Goal: Task Accomplishment & Management: Manage account settings

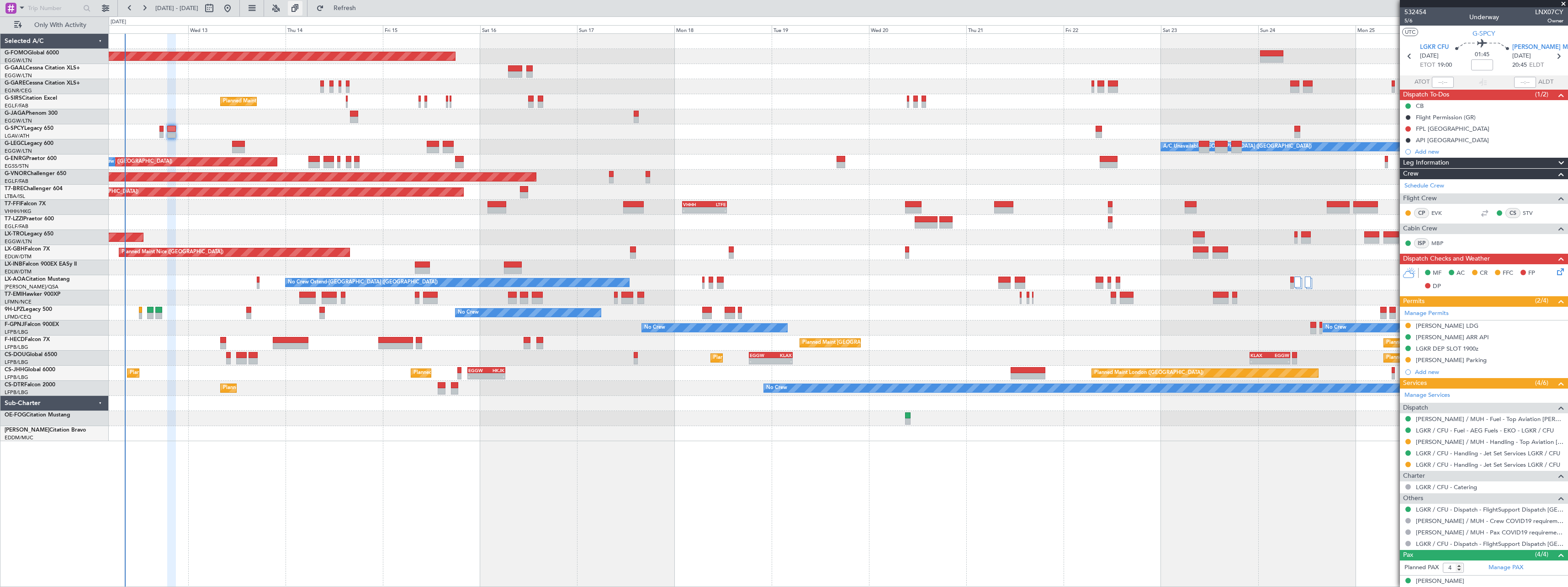
click at [303, 8] on button at bounding box center [295, 8] width 15 height 15
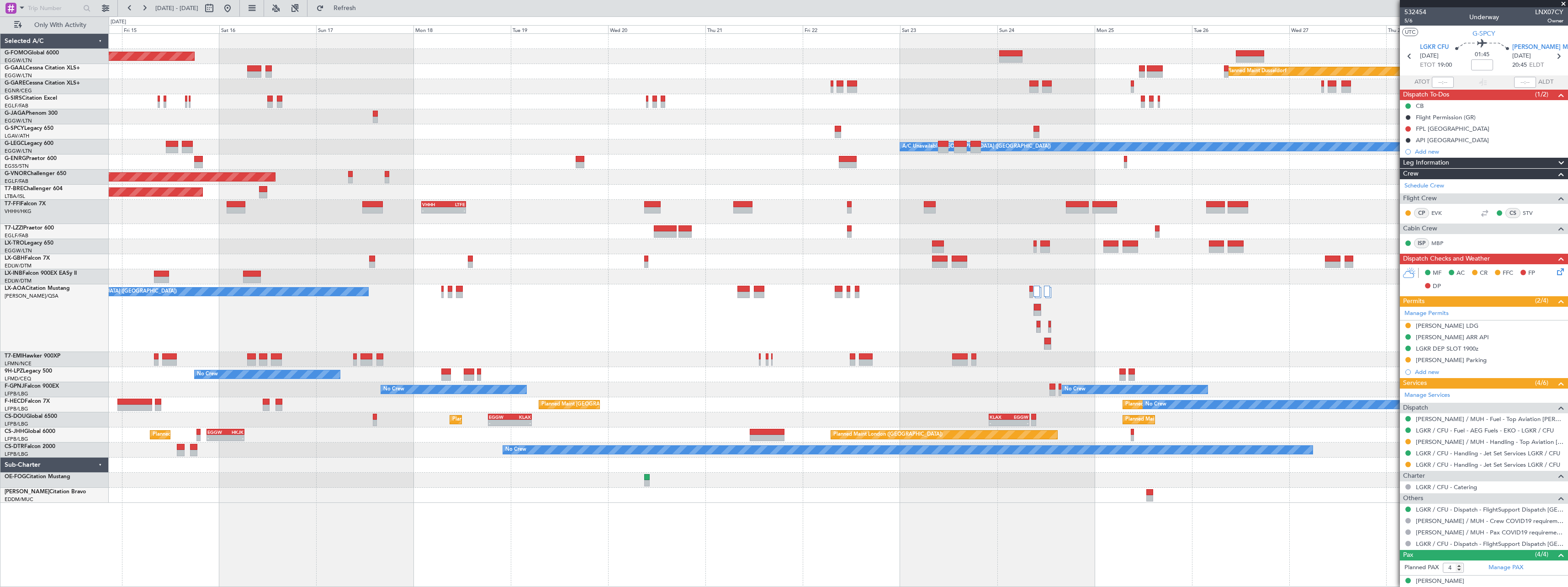
click at [806, 325] on div "No Crew Ostend-[GEOGRAPHIC_DATA] ([GEOGRAPHIC_DATA])" at bounding box center [838, 318] width 1458 height 68
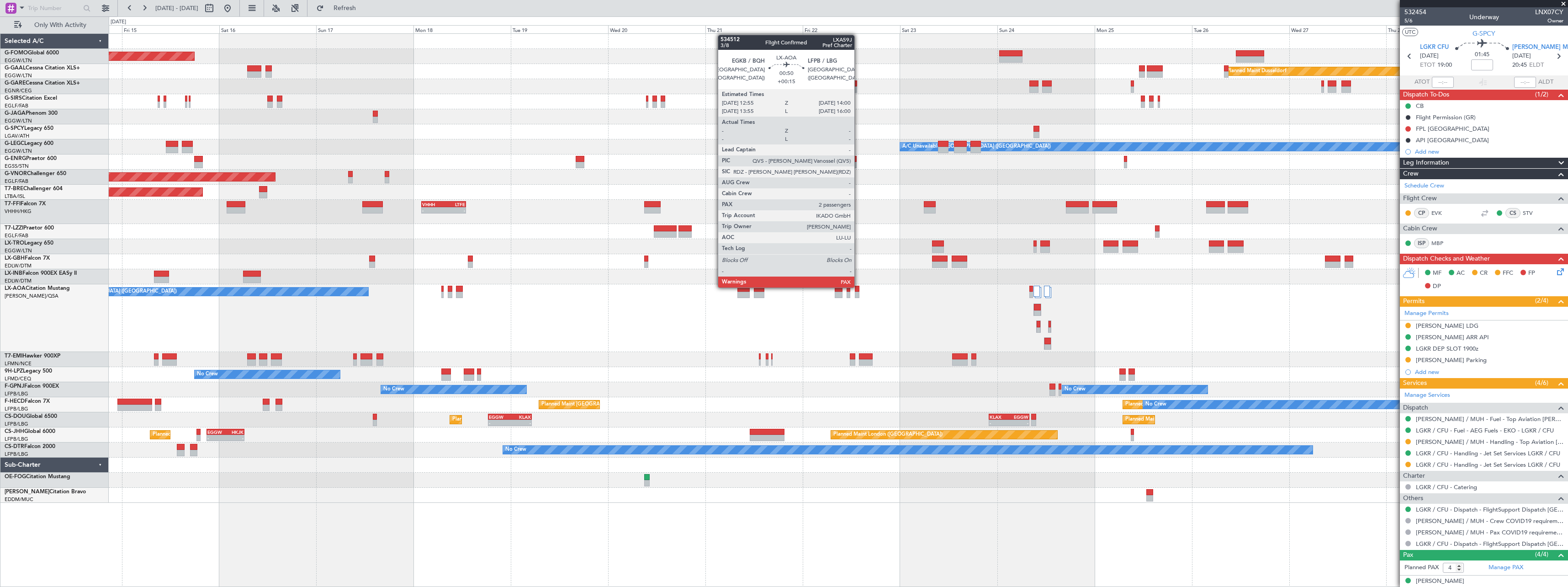
click at [859, 287] on div at bounding box center [857, 288] width 5 height 6
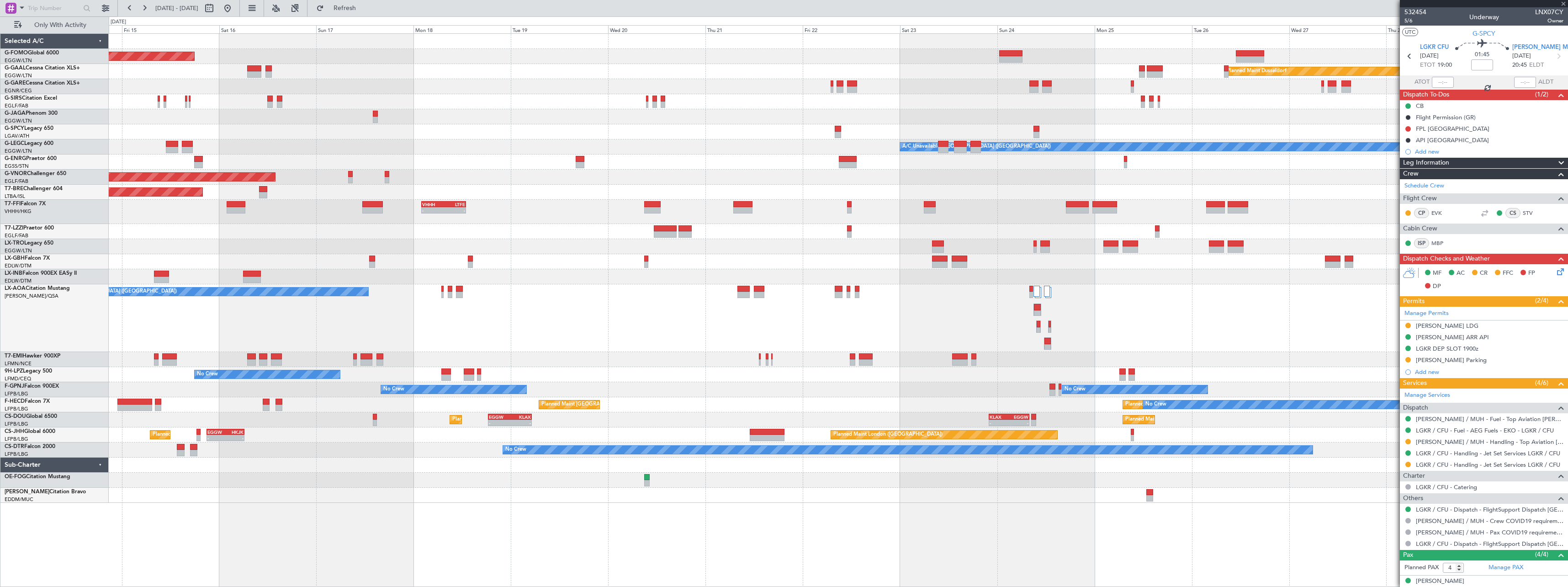
type input "+00:15"
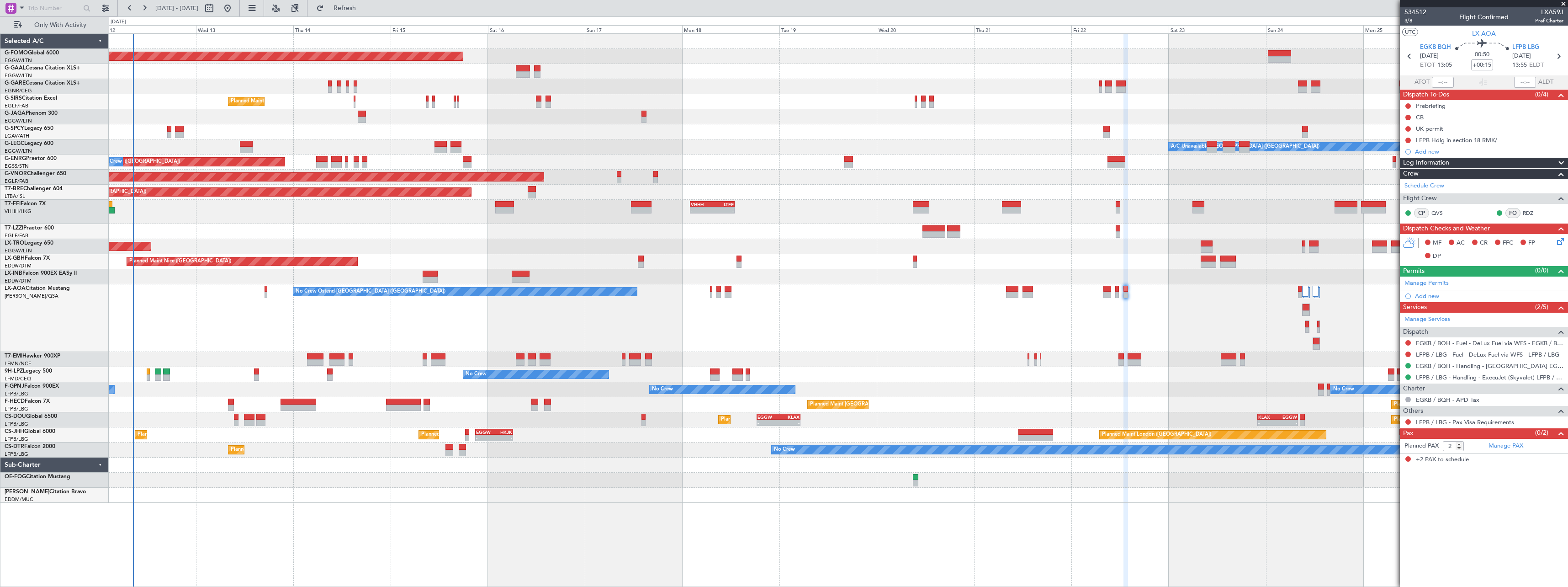
click at [805, 340] on div "No Crew Ostend-brugge (Ostend) No Crew Ostend-brugge (Ostend)" at bounding box center [838, 318] width 1458 height 68
click at [303, 10] on button at bounding box center [295, 8] width 15 height 15
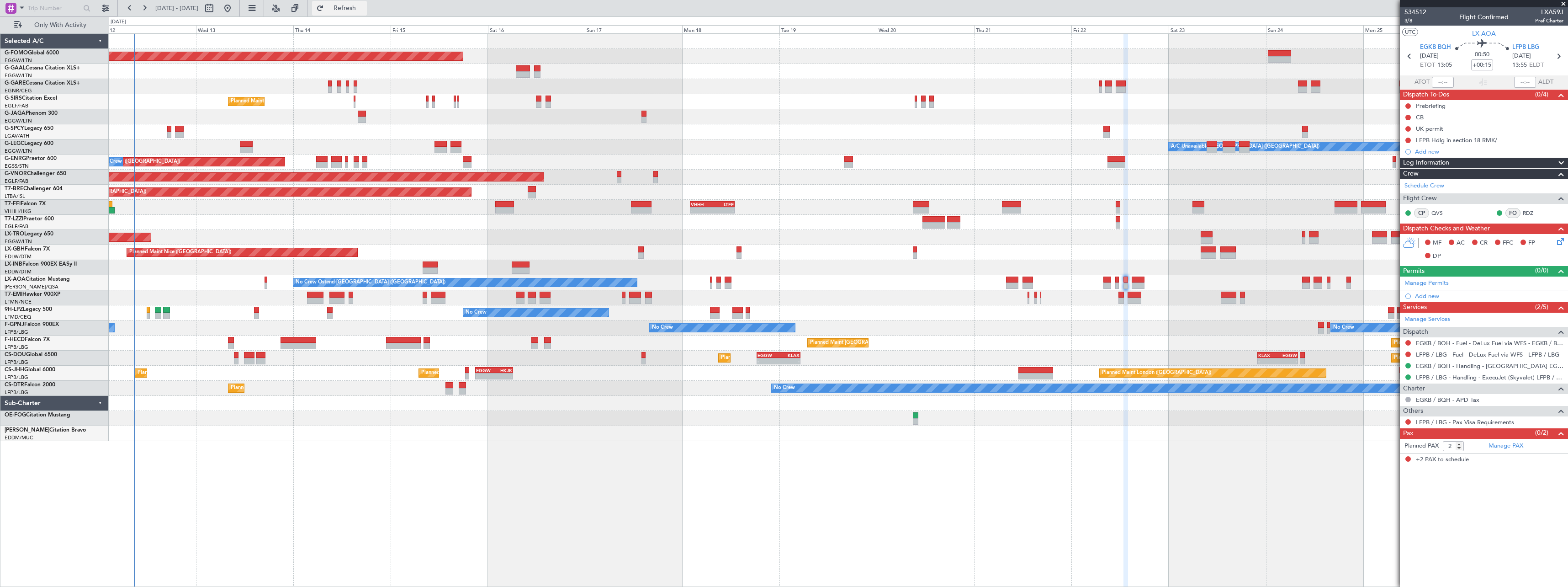
click at [364, 6] on span "Refresh" at bounding box center [345, 8] width 38 height 6
click at [364, 7] on span "Refresh" at bounding box center [345, 8] width 38 height 6
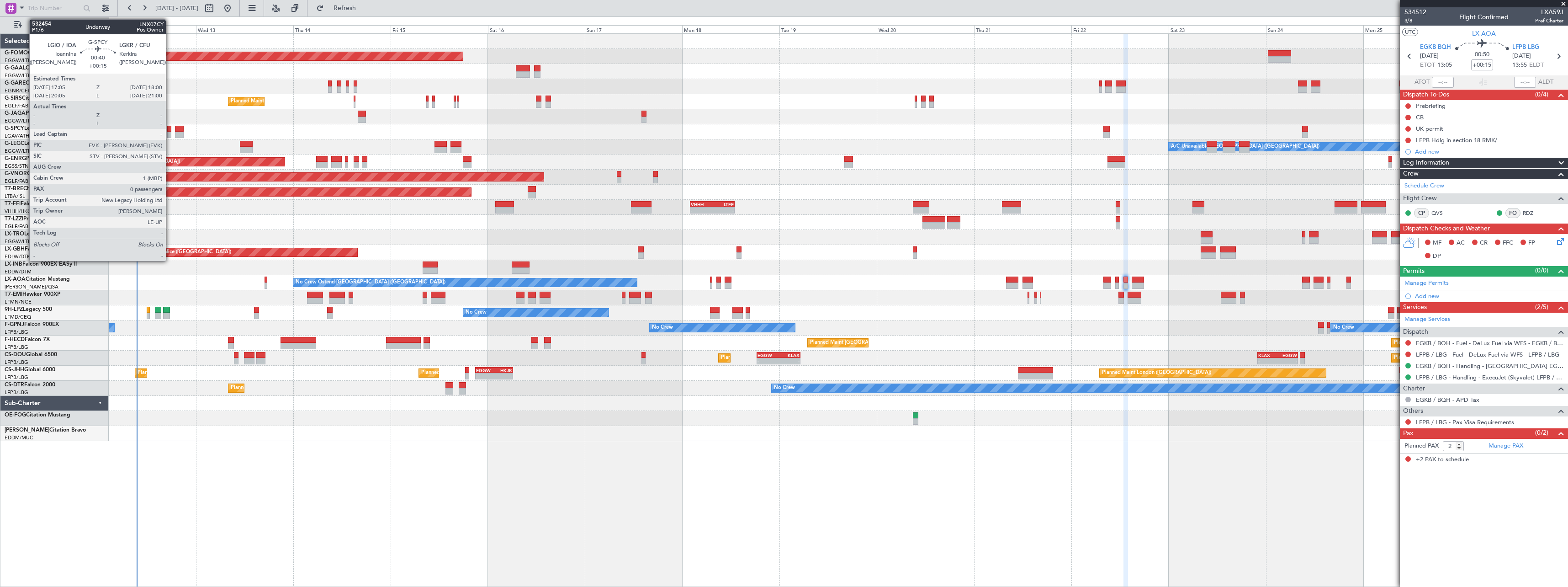
click at [170, 128] on div at bounding box center [169, 128] width 4 height 6
type input "0"
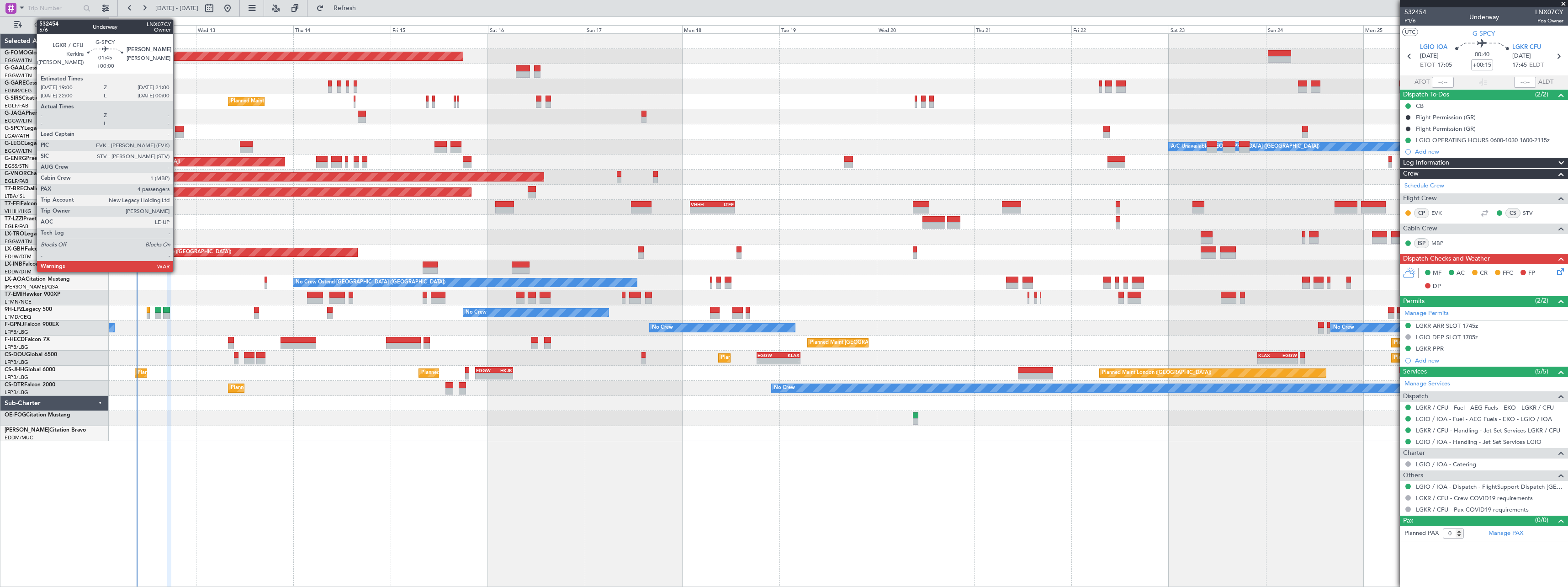
click at [177, 129] on div at bounding box center [179, 128] width 8 height 6
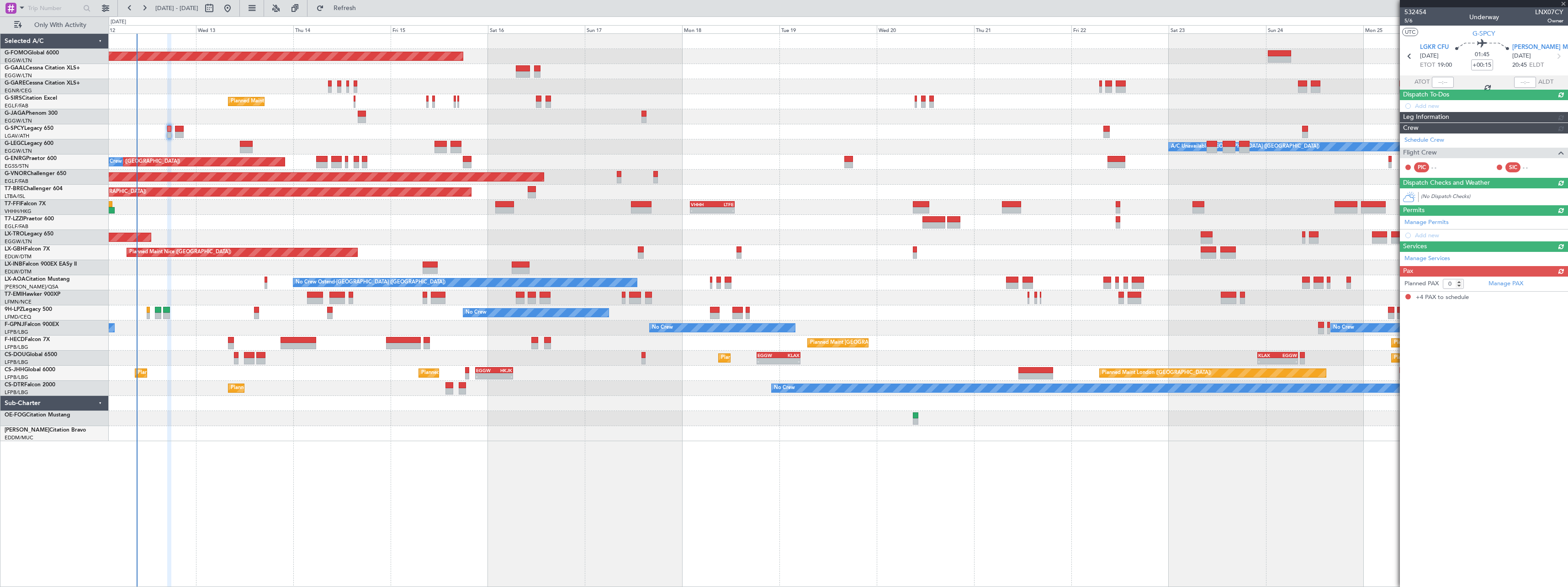
type input "4"
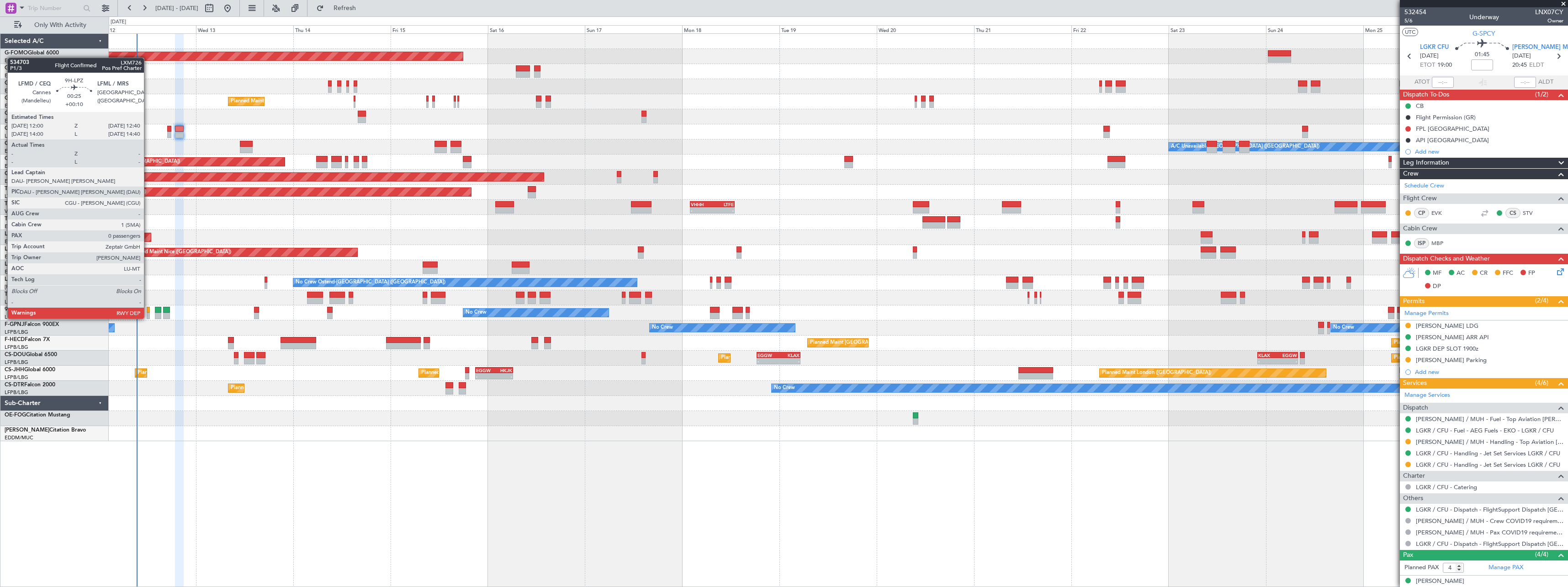
click at [148, 309] on div at bounding box center [148, 309] width 3 height 6
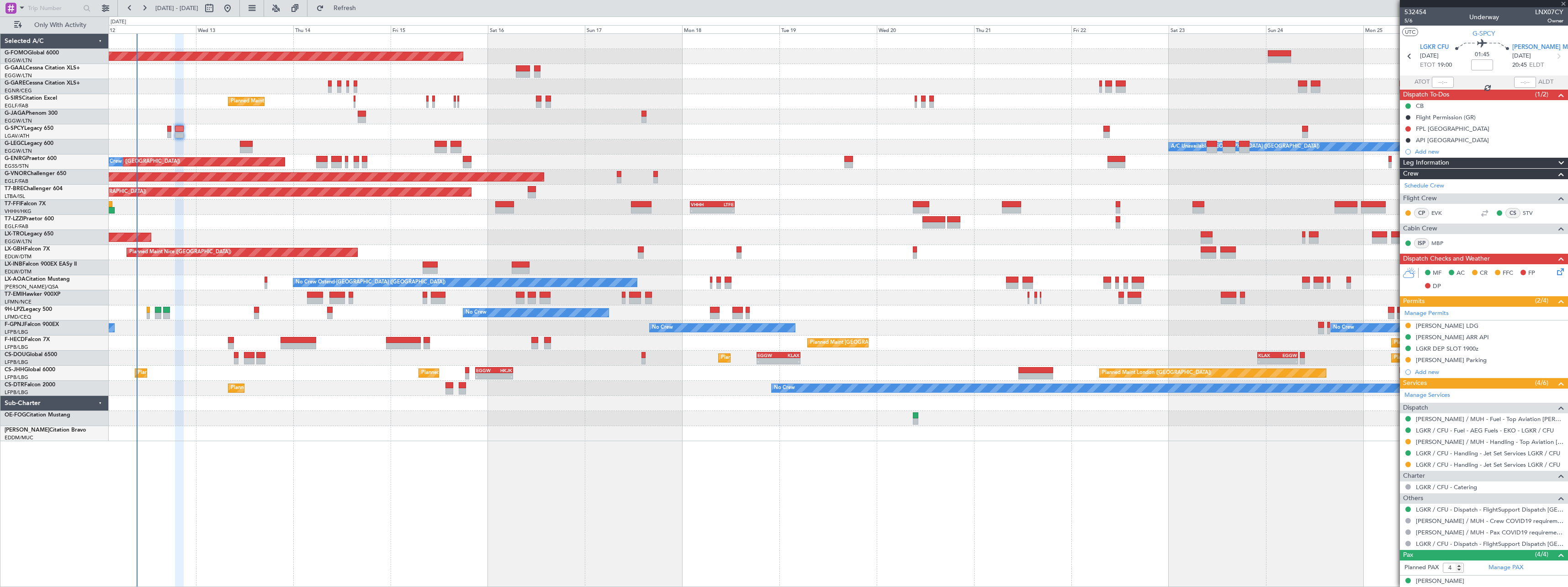
type input "+00:10"
type input "0"
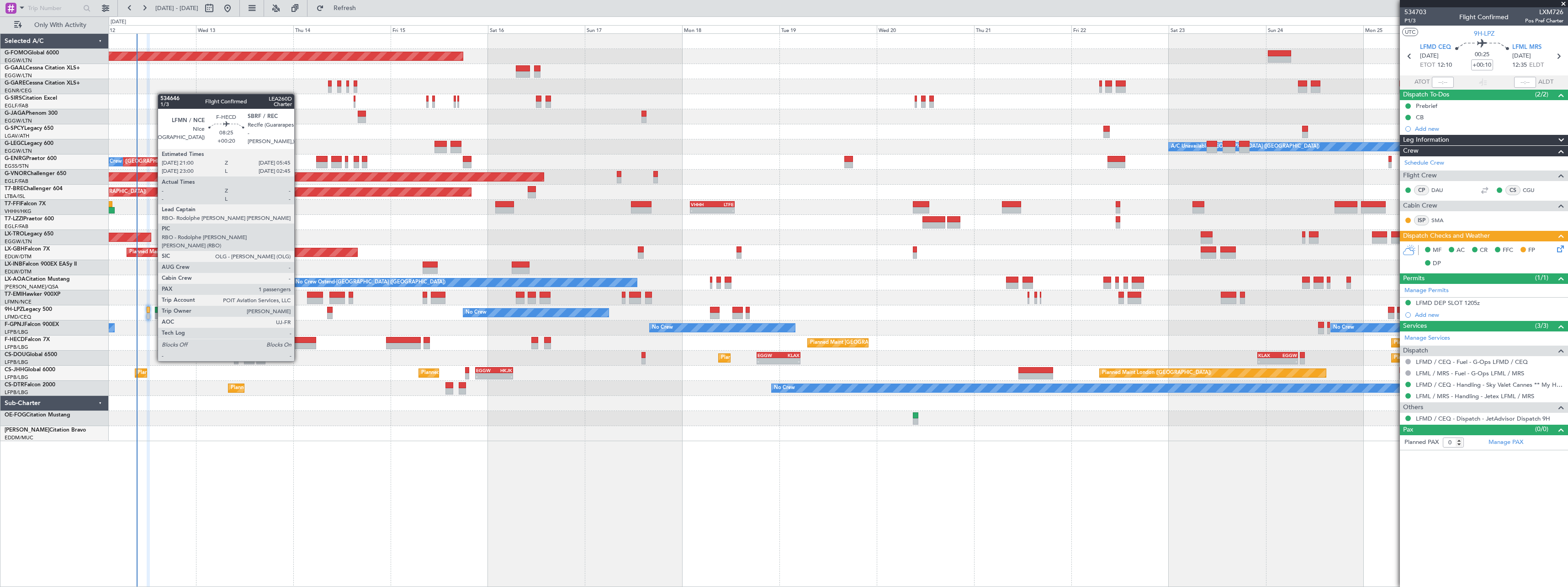
click at [299, 344] on div at bounding box center [298, 345] width 36 height 6
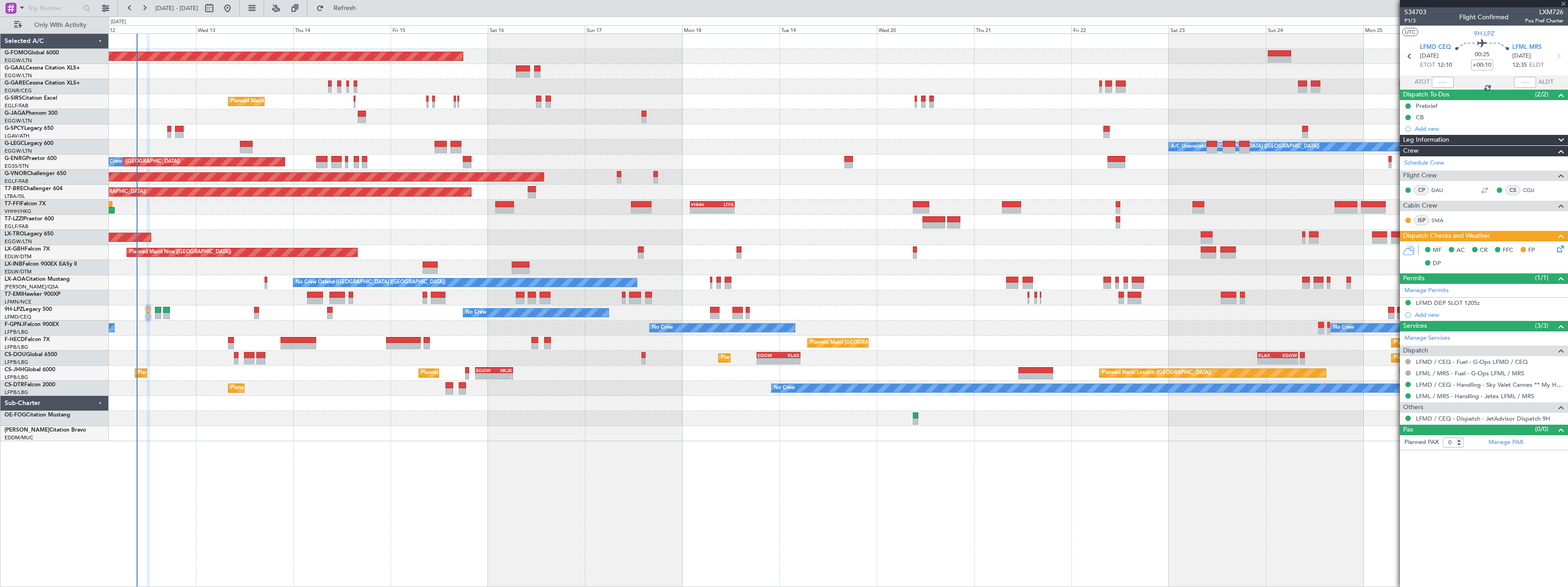
type input "+00:20"
type input "1"
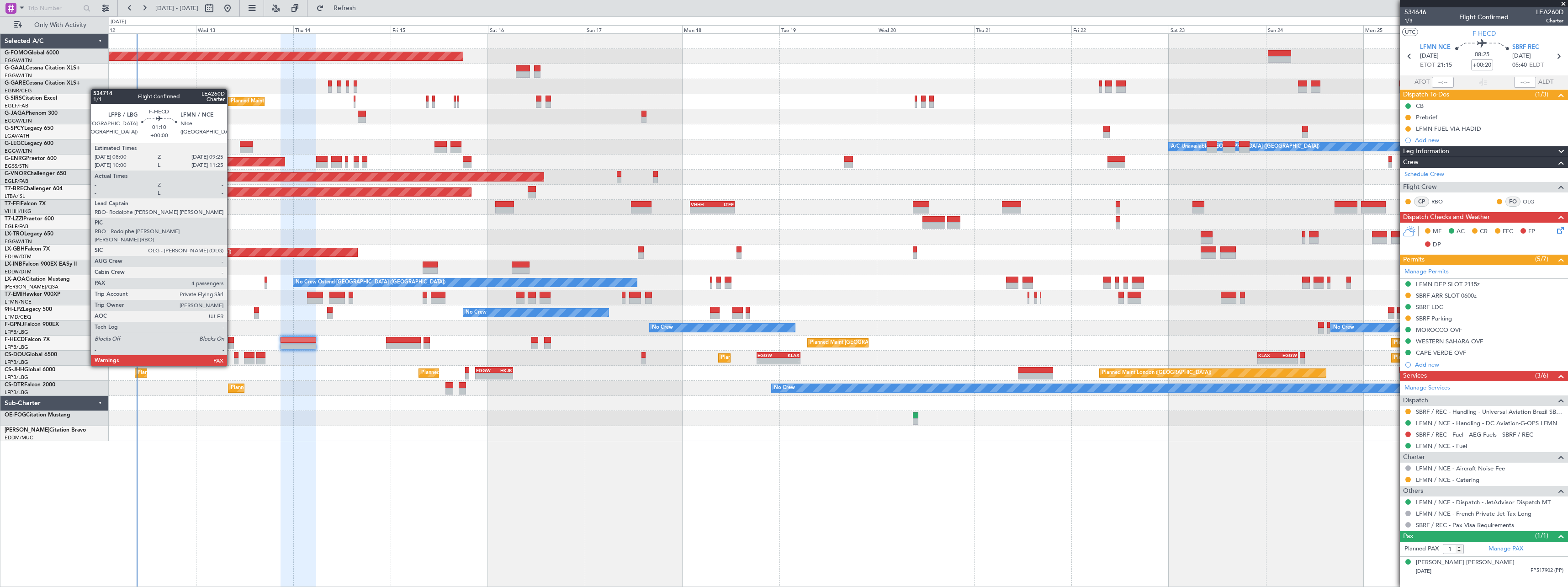
click at [231, 341] on div at bounding box center [231, 340] width 6 height 6
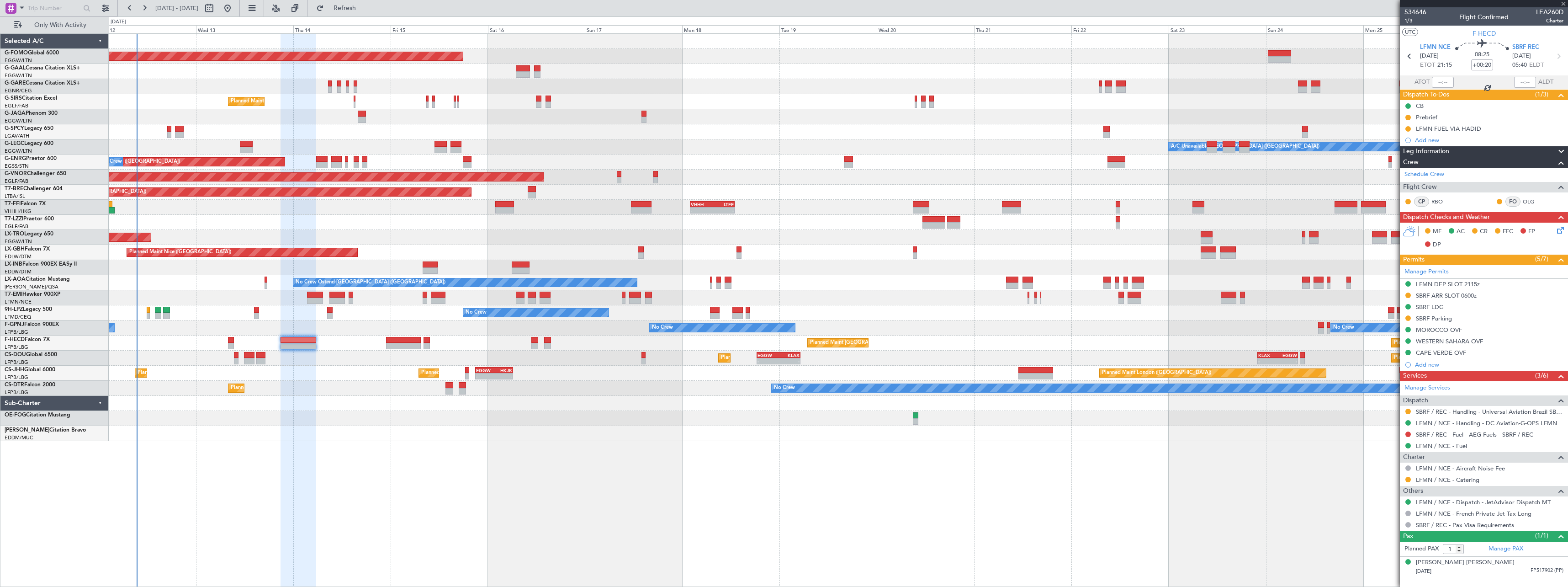
type input "4"
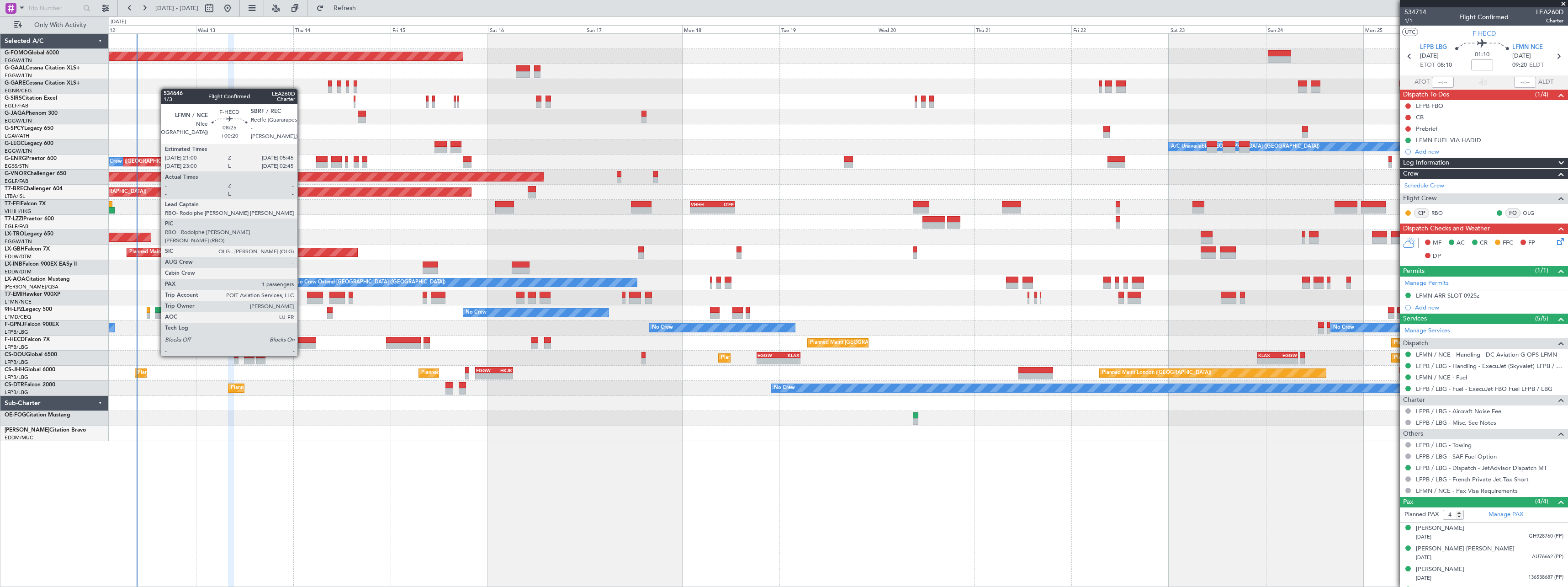
click at [301, 339] on div at bounding box center [298, 340] width 36 height 6
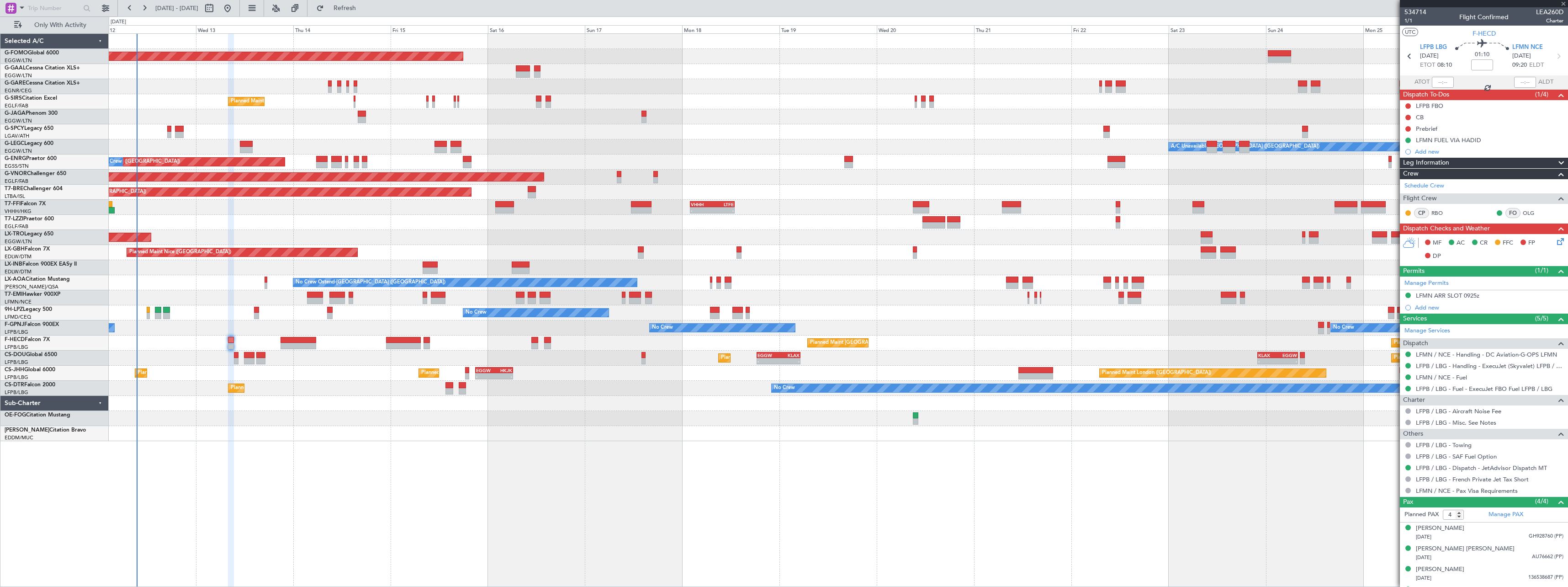
type input "+00:20"
type input "1"
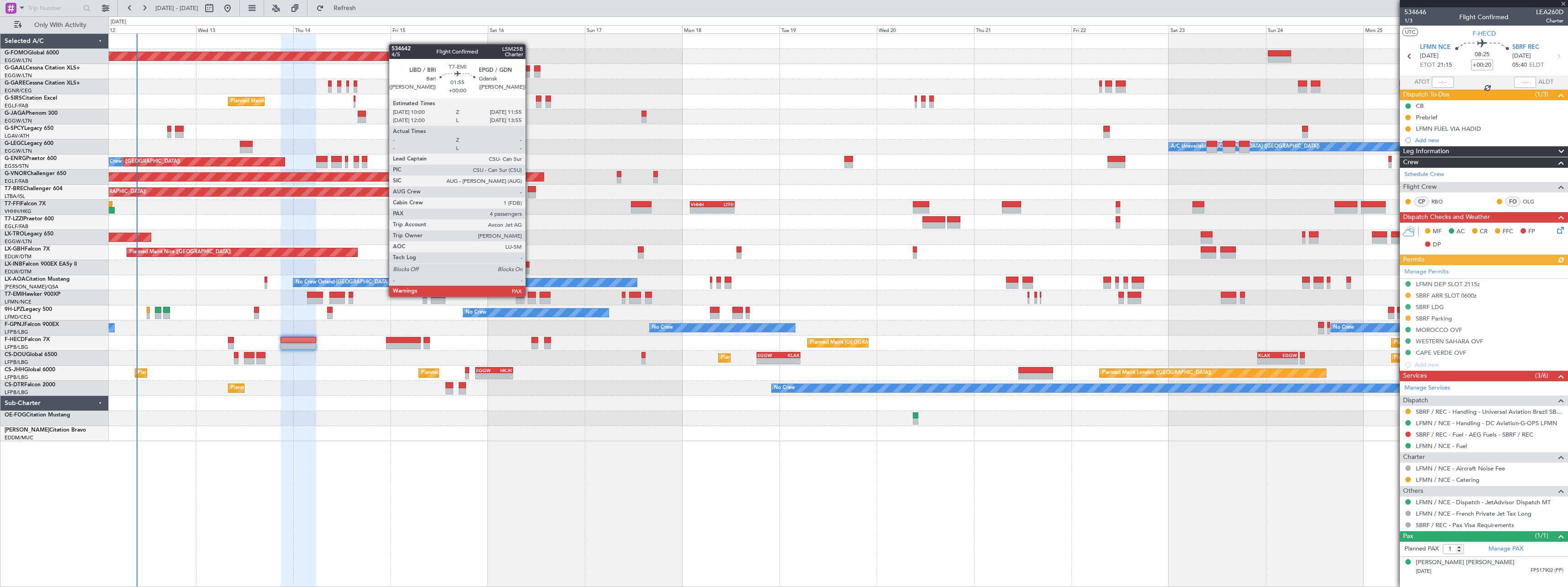
click at [529, 296] on div at bounding box center [532, 295] width 8 height 6
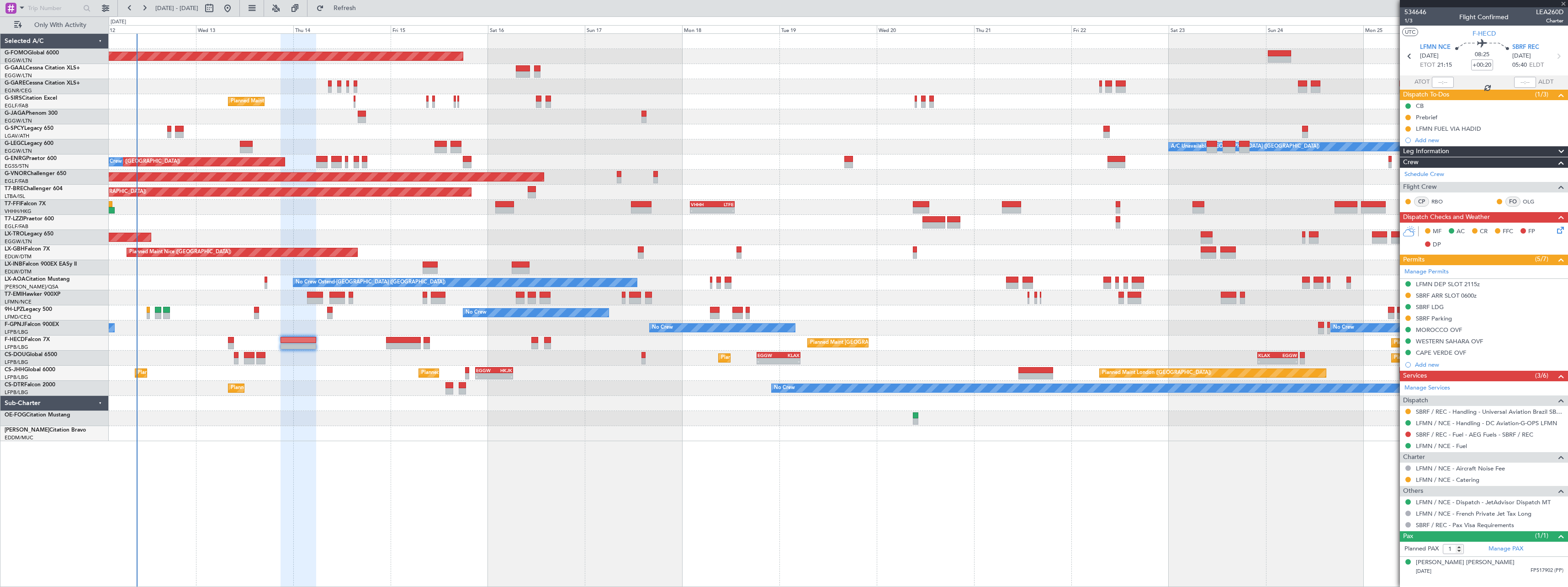
type input "4"
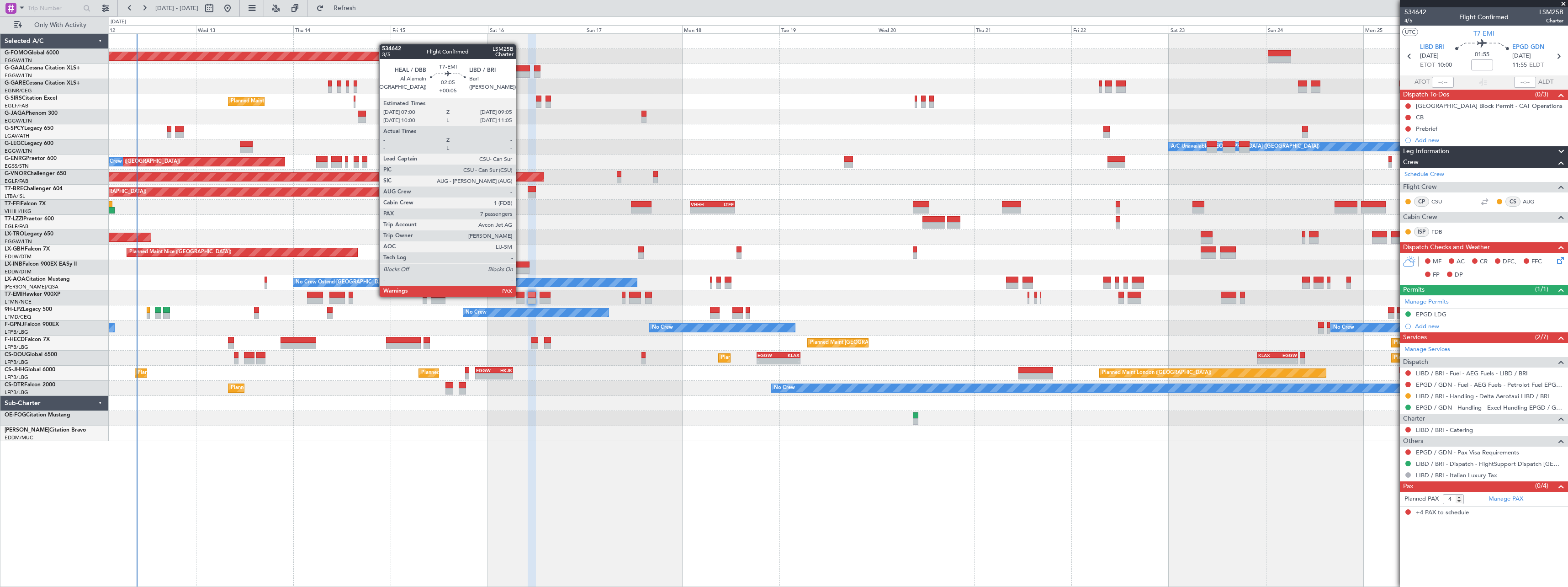
click at [520, 296] on div at bounding box center [520, 295] width 8 height 6
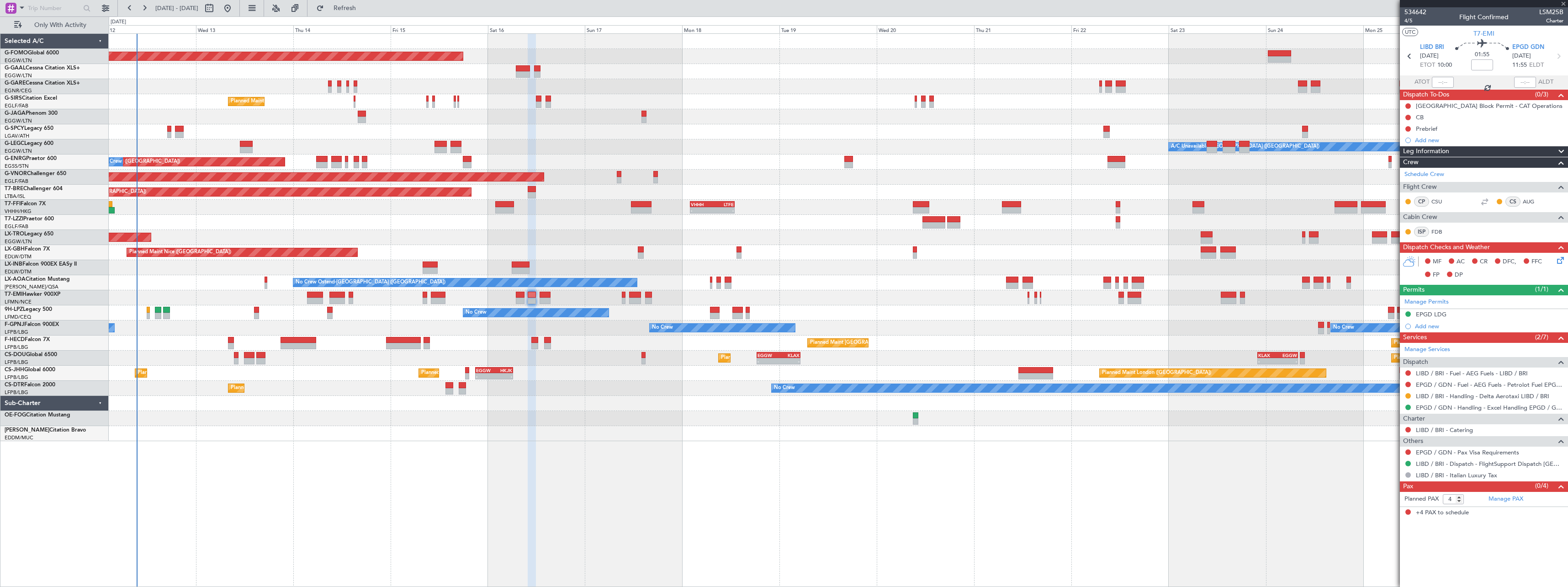
type input "+00:05"
type input "7"
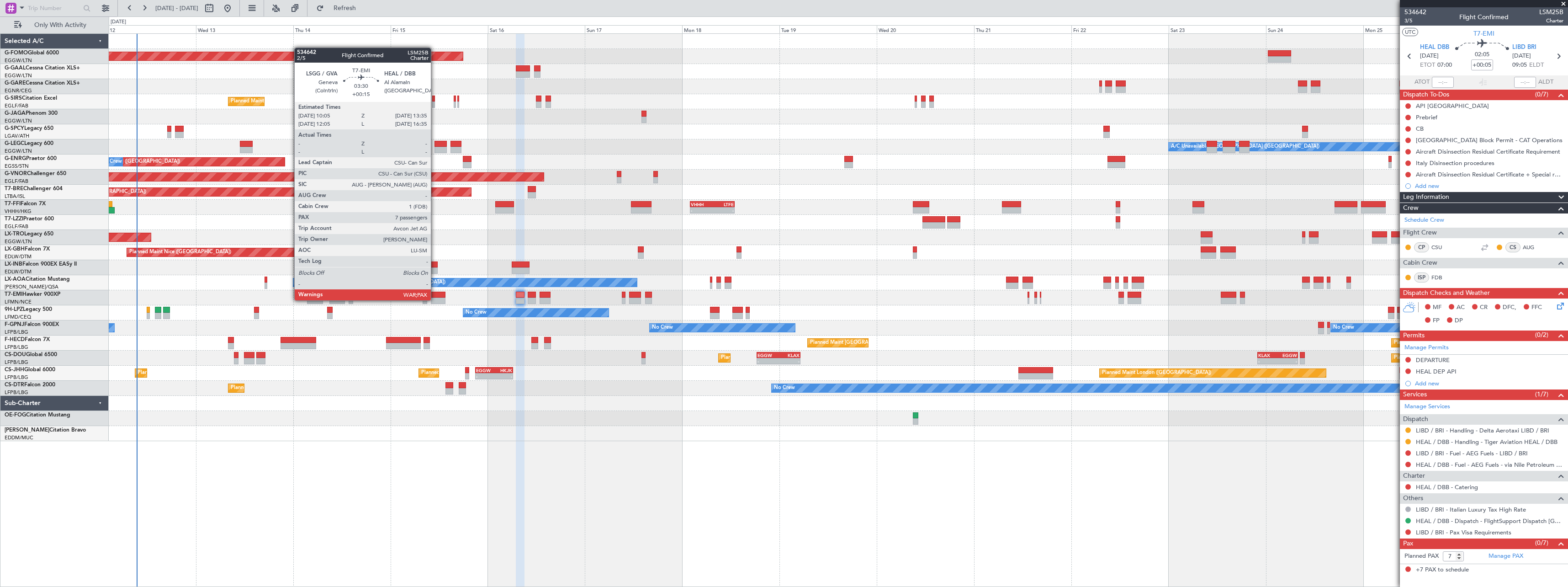
click at [435, 299] on div at bounding box center [438, 300] width 15 height 6
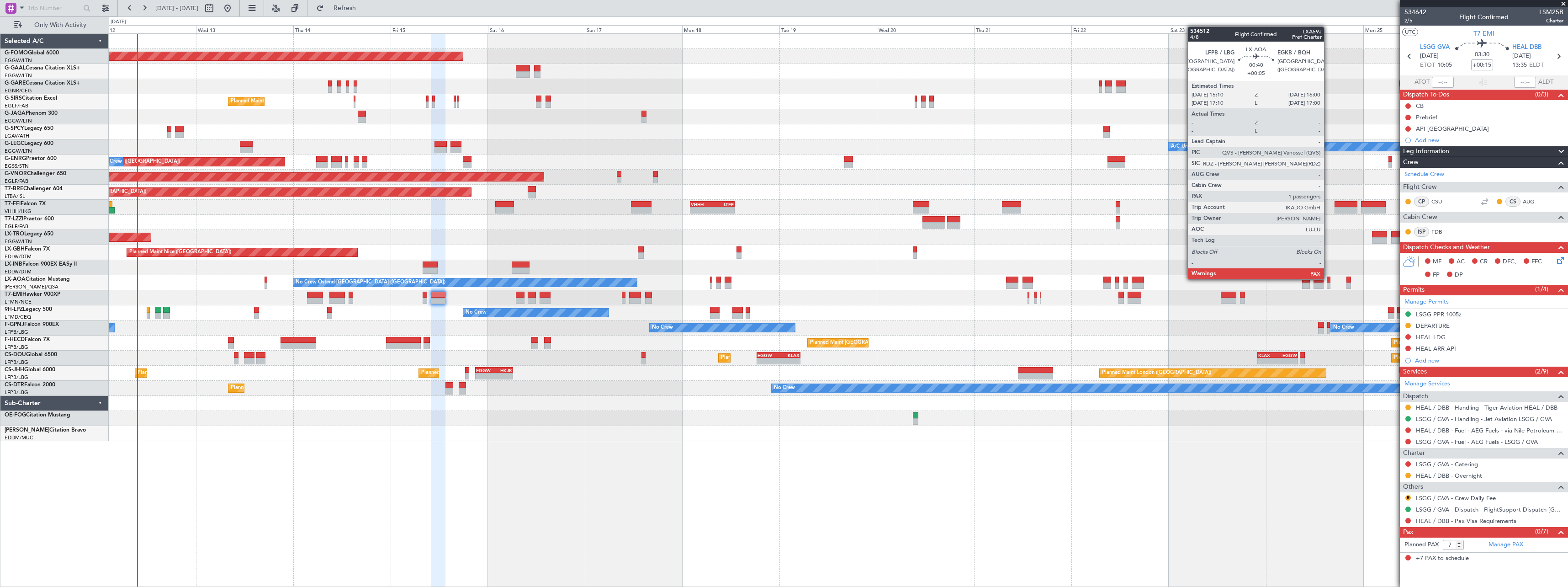
click at [1328, 278] on div at bounding box center [1328, 279] width 3 height 6
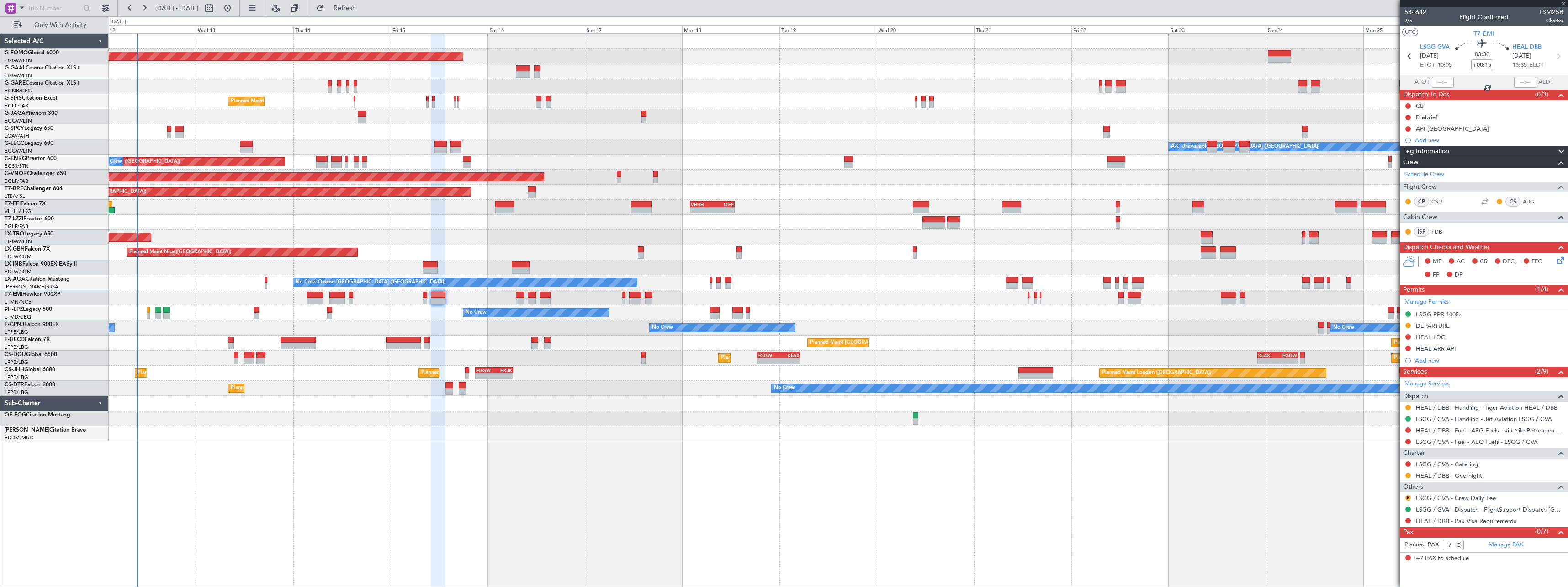
type input "+00:05"
type input "1"
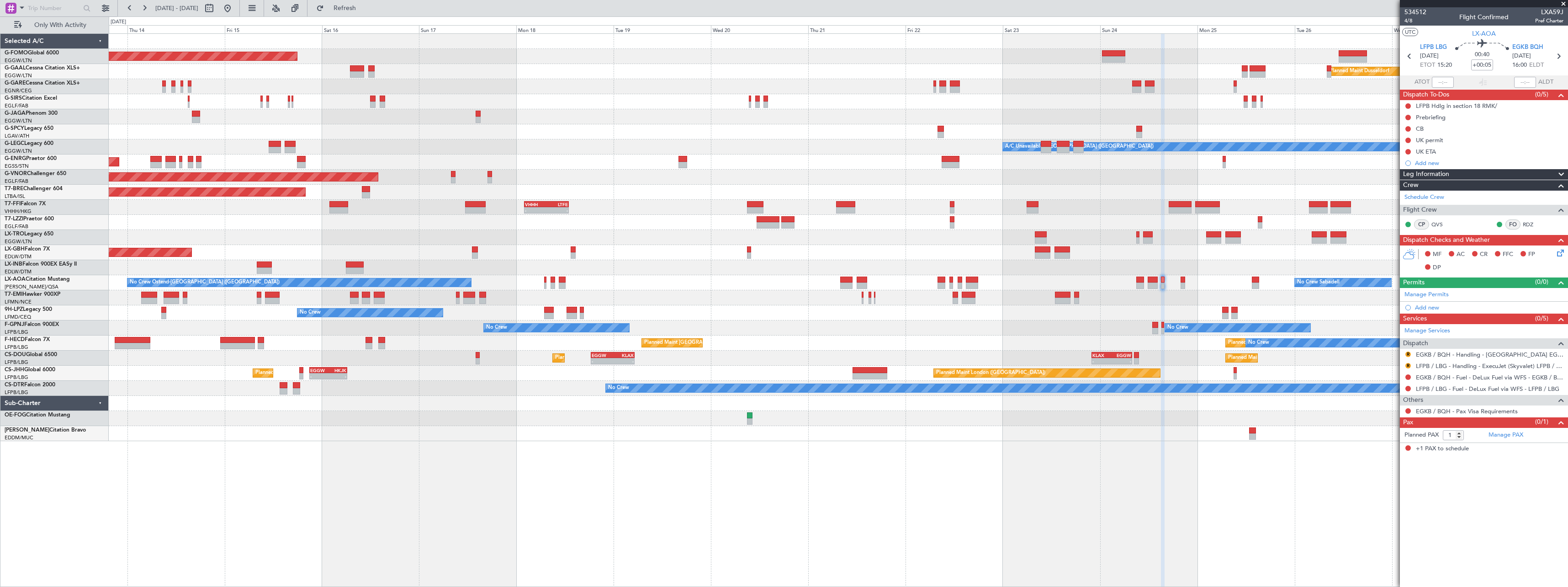
click at [1200, 285] on div "No Crew Ostend-brugge (Ostend) No Crew Sabadell No Crew Ostend-brugge (Ostend)" at bounding box center [838, 283] width 1458 height 15
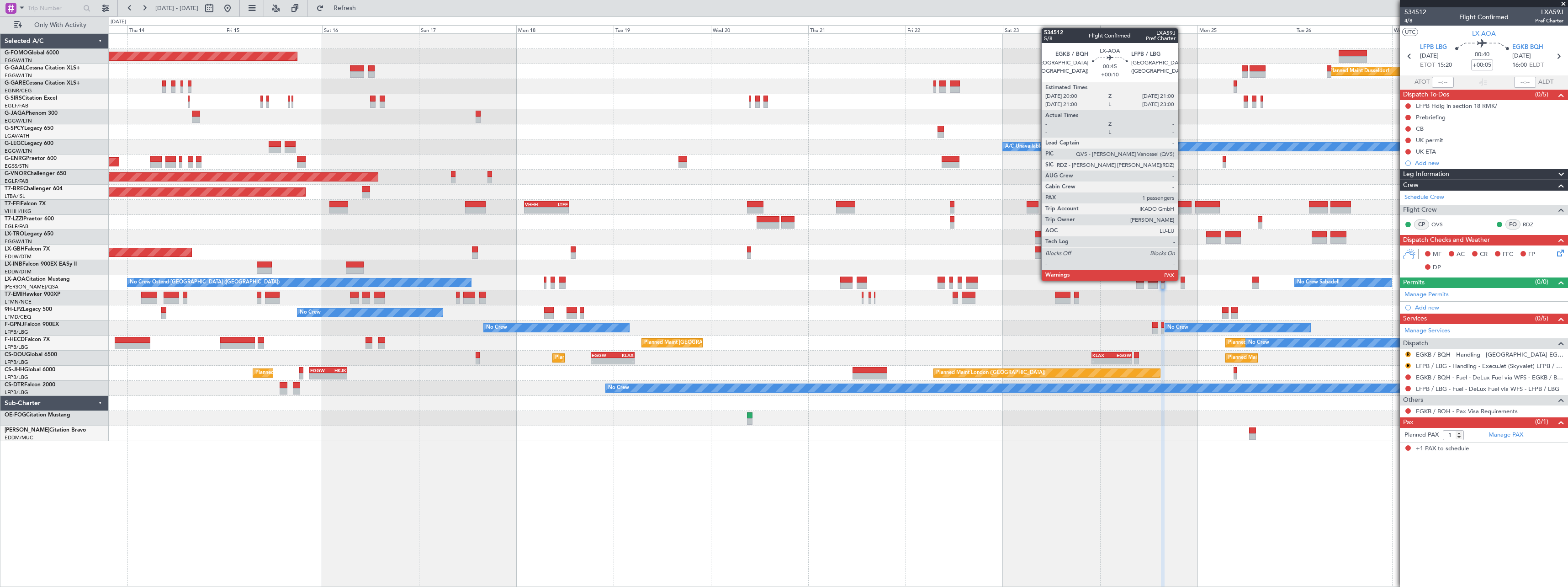
click at [1182, 280] on div at bounding box center [1182, 279] width 4 height 6
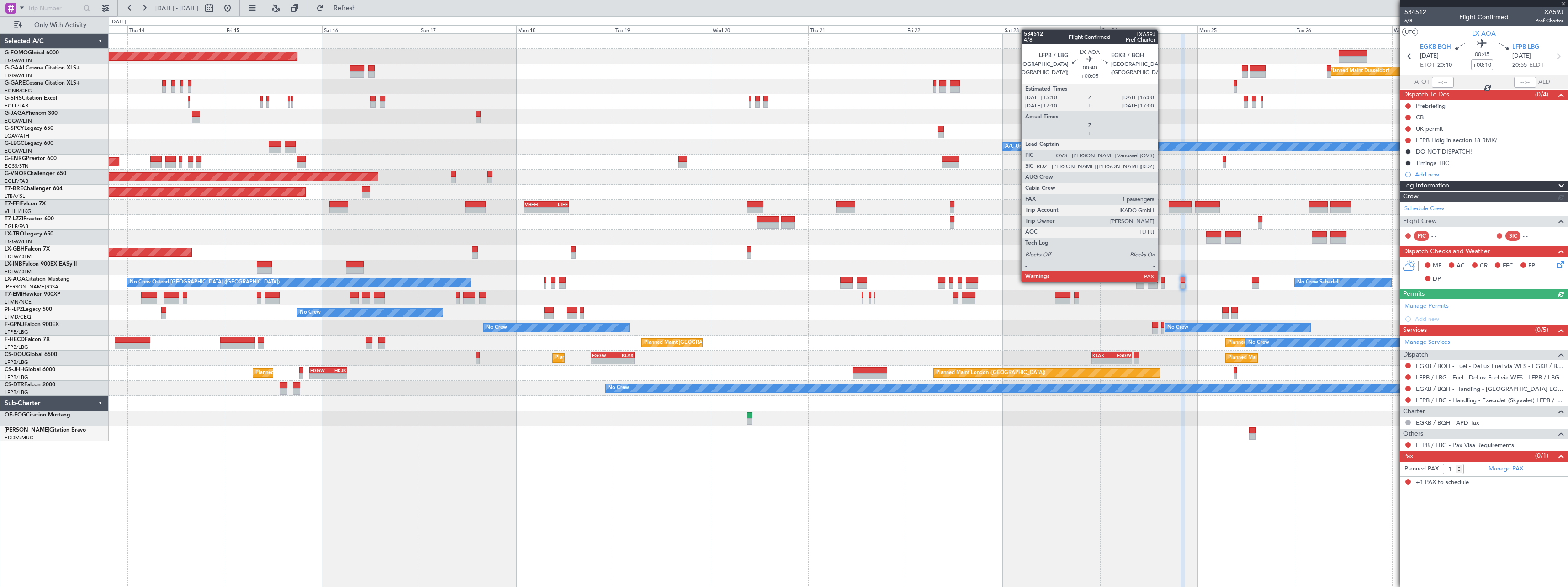
click at [1162, 281] on div at bounding box center [1162, 279] width 3 height 6
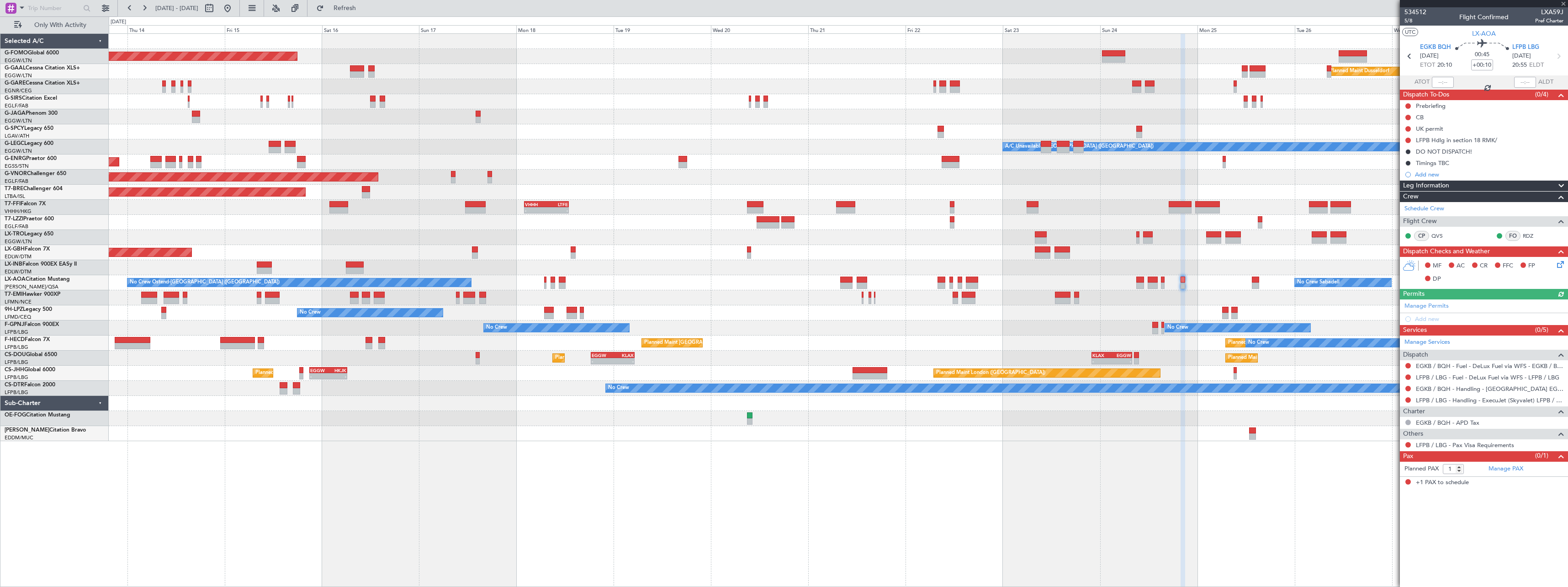
type input "+00:05"
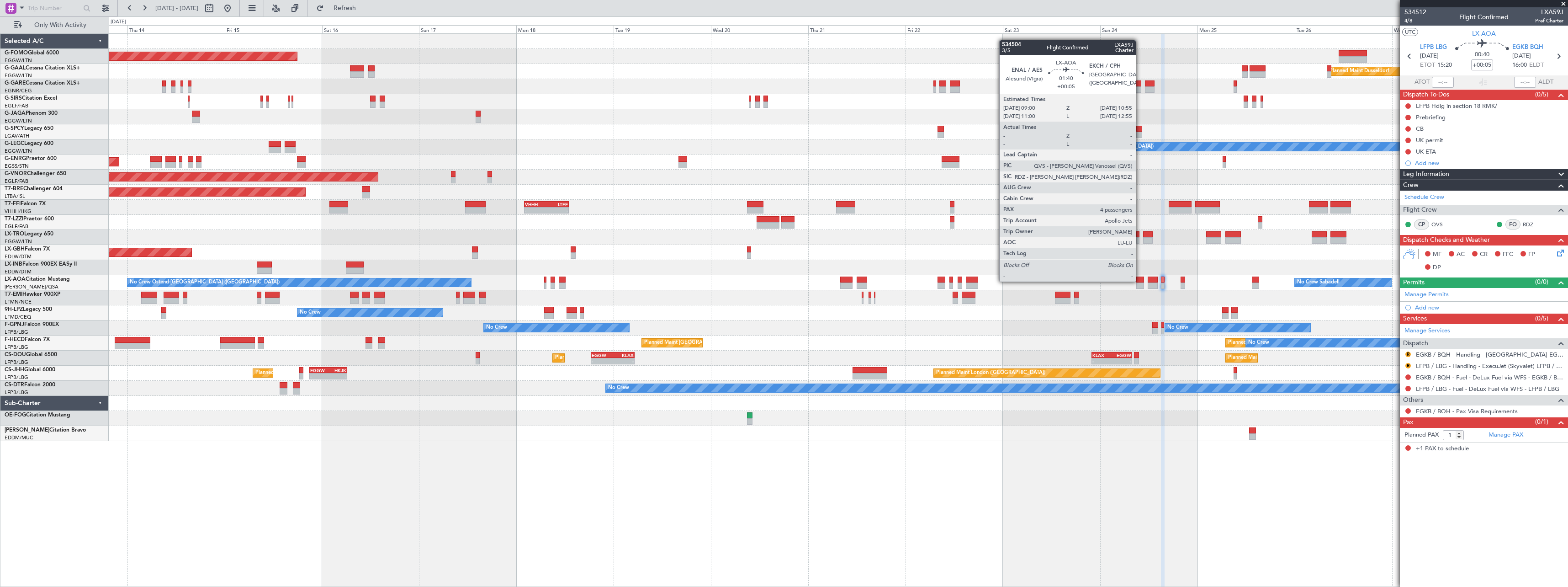
click at [1140, 281] on div at bounding box center [1140, 279] width 8 height 6
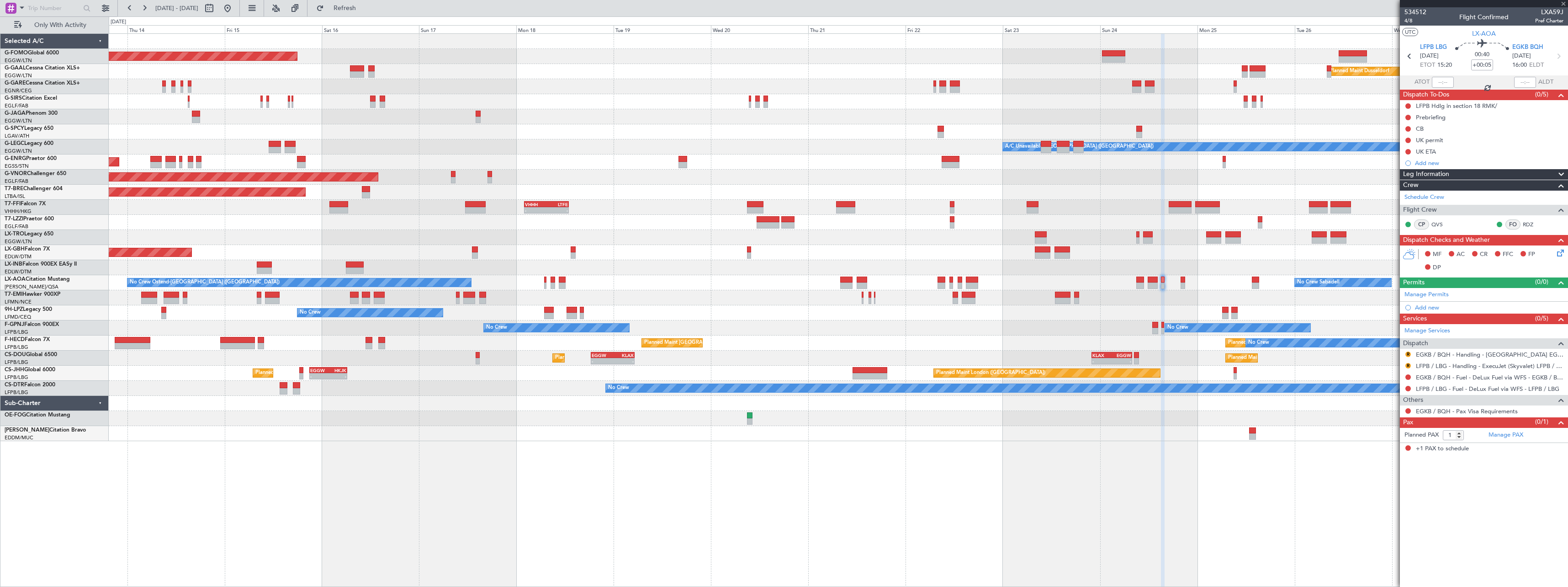
type input "4"
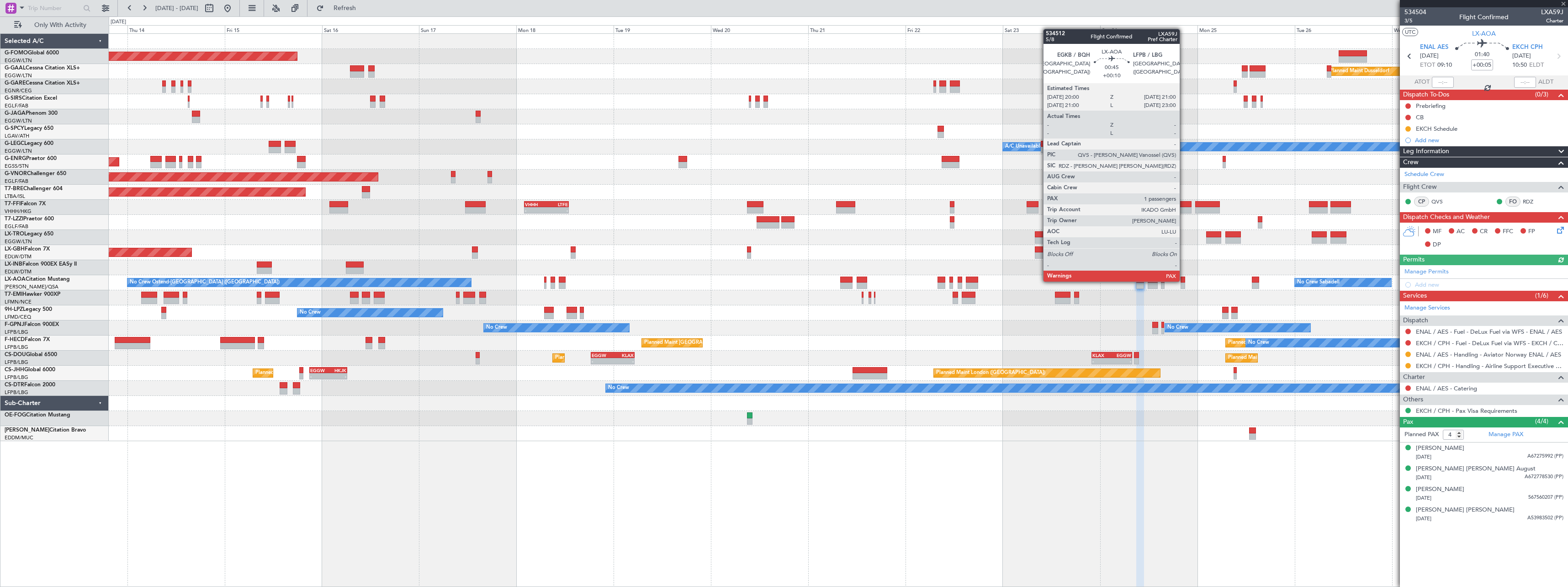
click at [1184, 281] on div at bounding box center [1182, 279] width 4 height 6
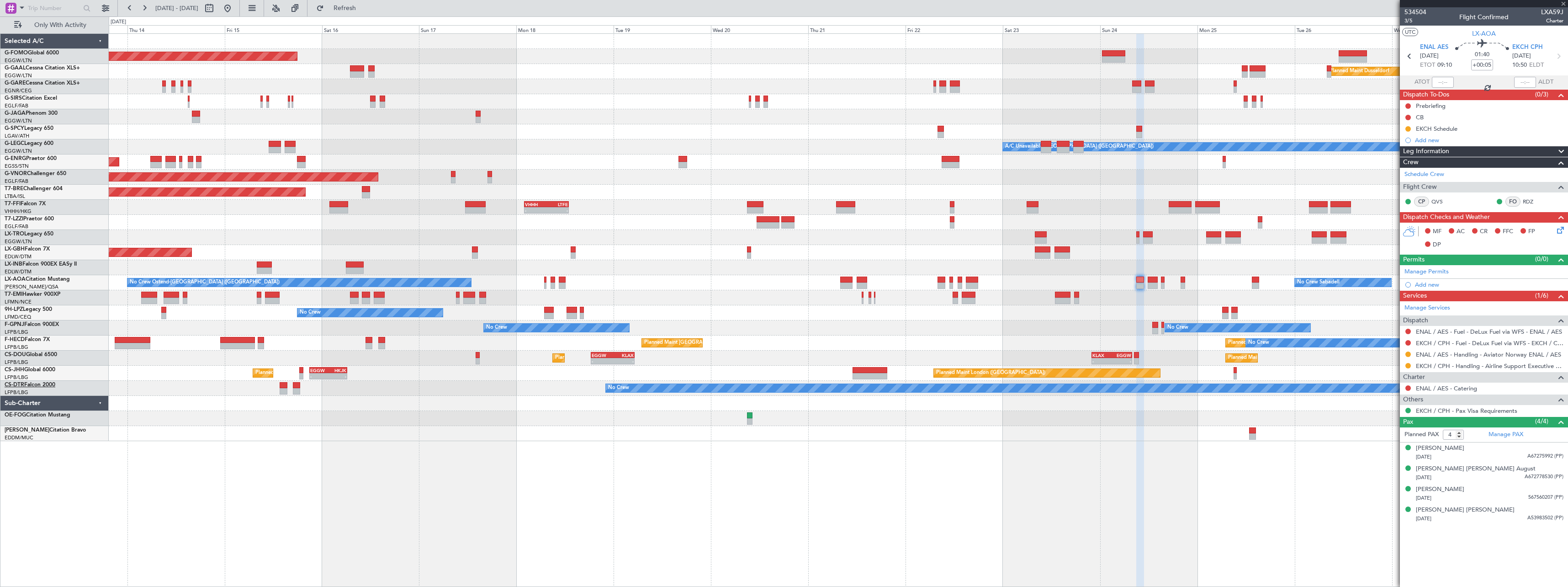
type input "+00:10"
type input "1"
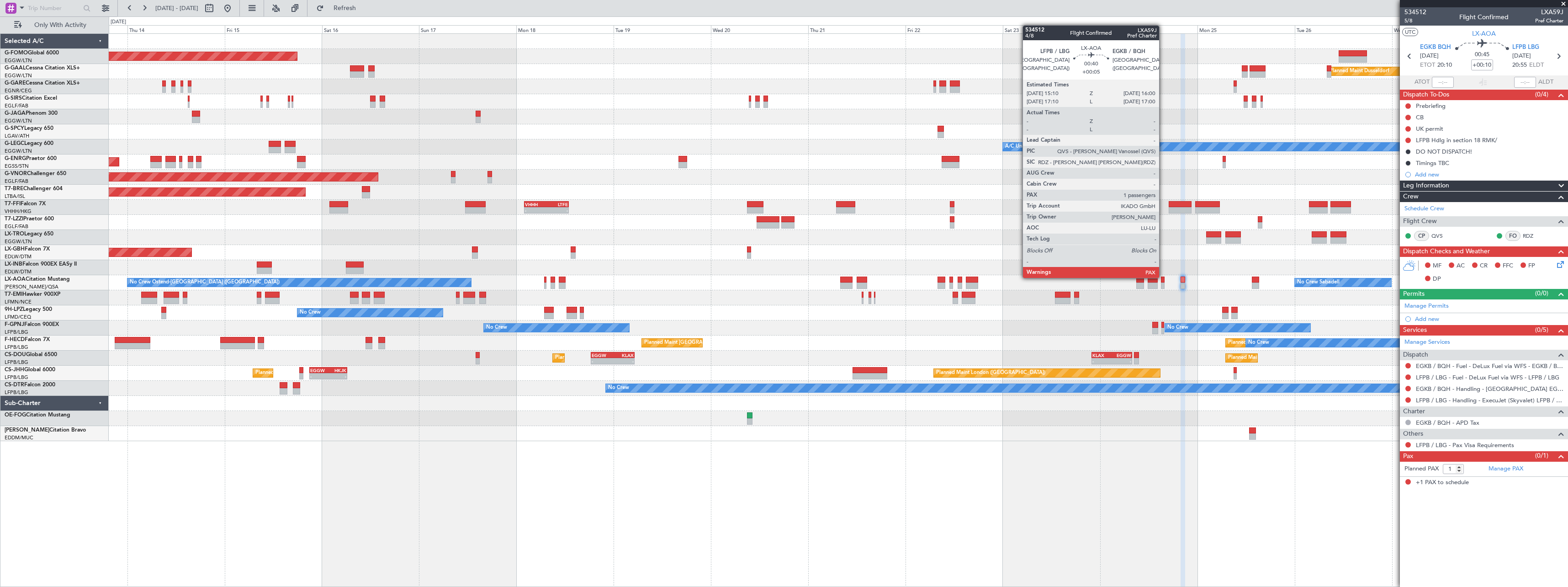
click at [1163, 277] on div at bounding box center [1162, 279] width 3 height 6
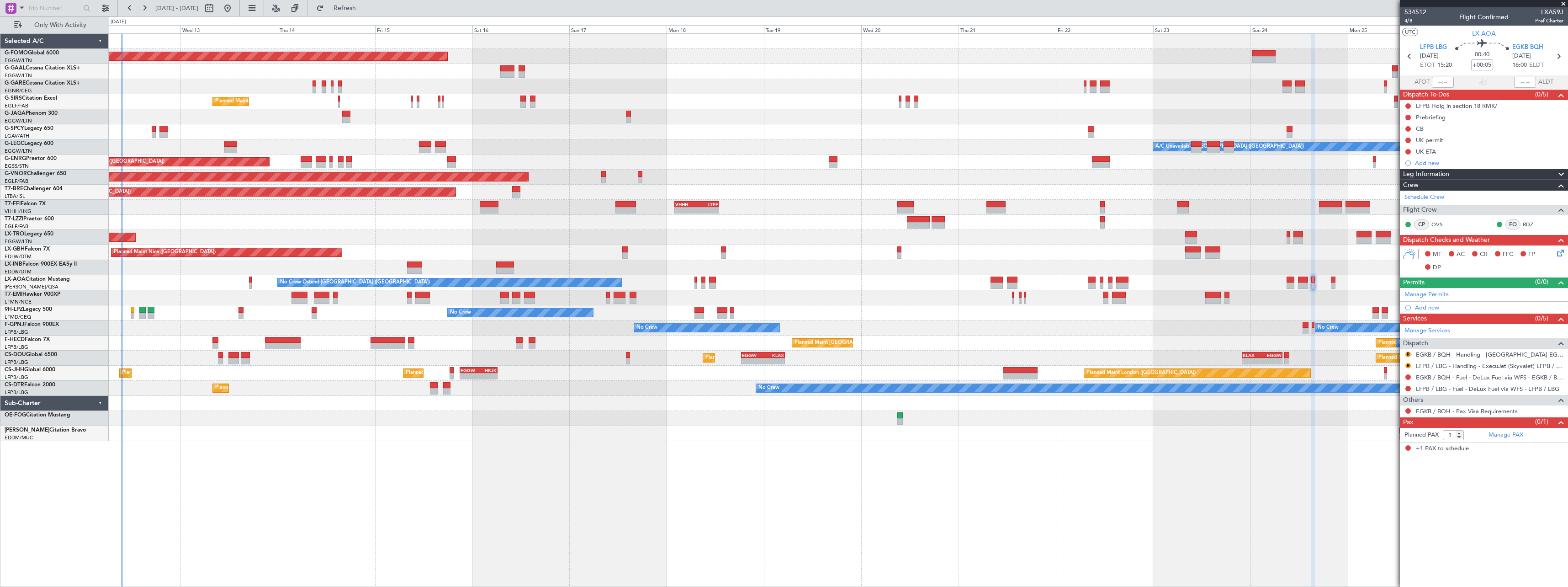
click at [550, 459] on div "Planned Maint Windsor Locks ([PERSON_NAME] Intl) Planned [GEOGRAPHIC_DATA] No C…" at bounding box center [838, 310] width 1459 height 553
click at [364, 6] on span "Refresh" at bounding box center [345, 8] width 38 height 6
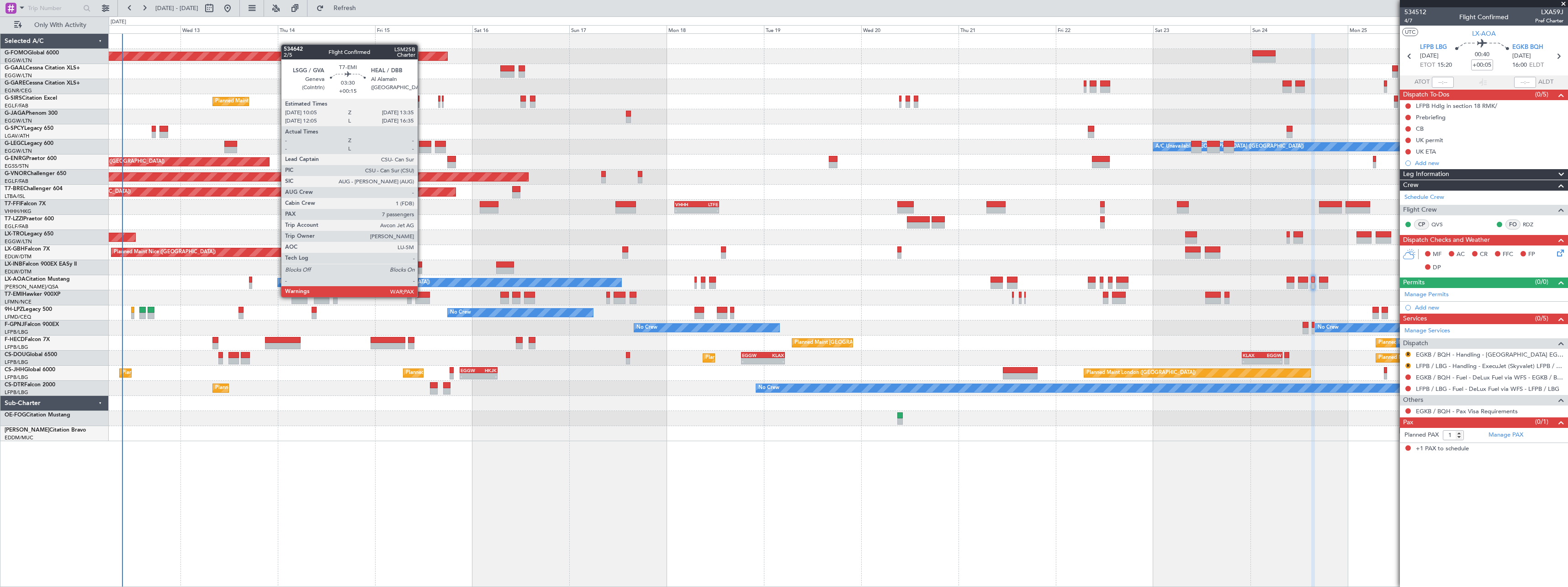
click at [422, 296] on div at bounding box center [422, 295] width 15 height 6
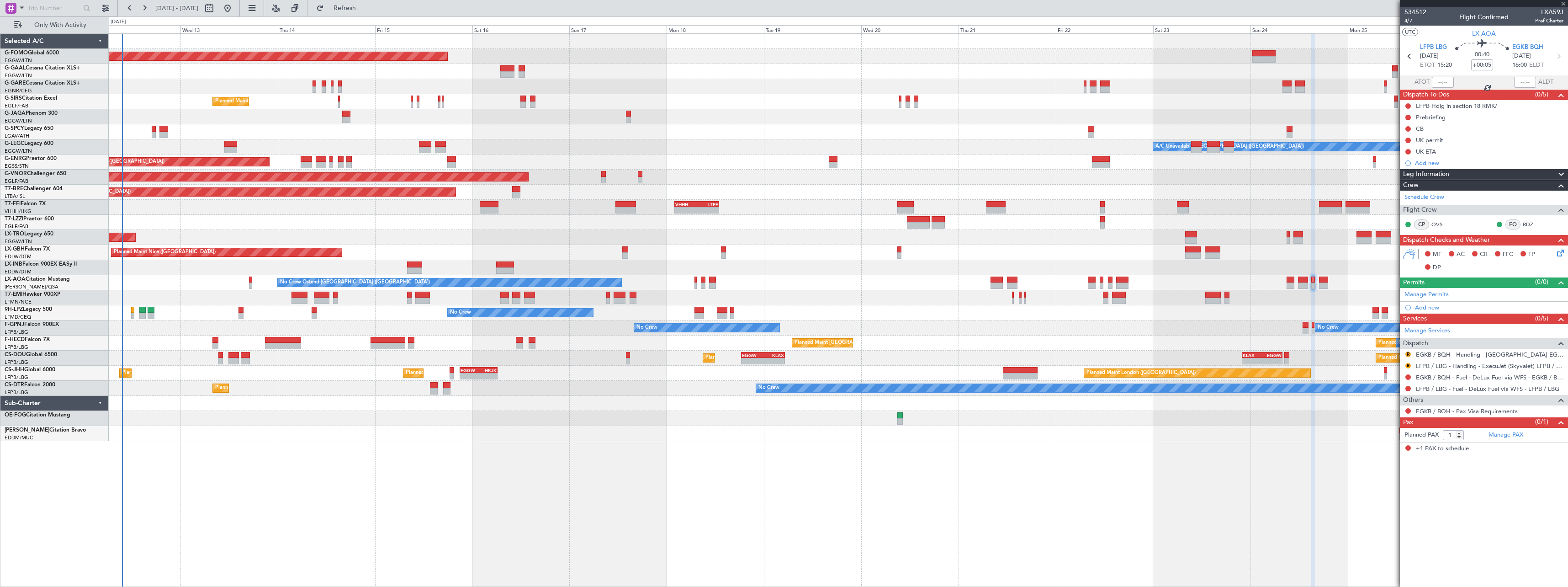
type input "+00:15"
type input "7"
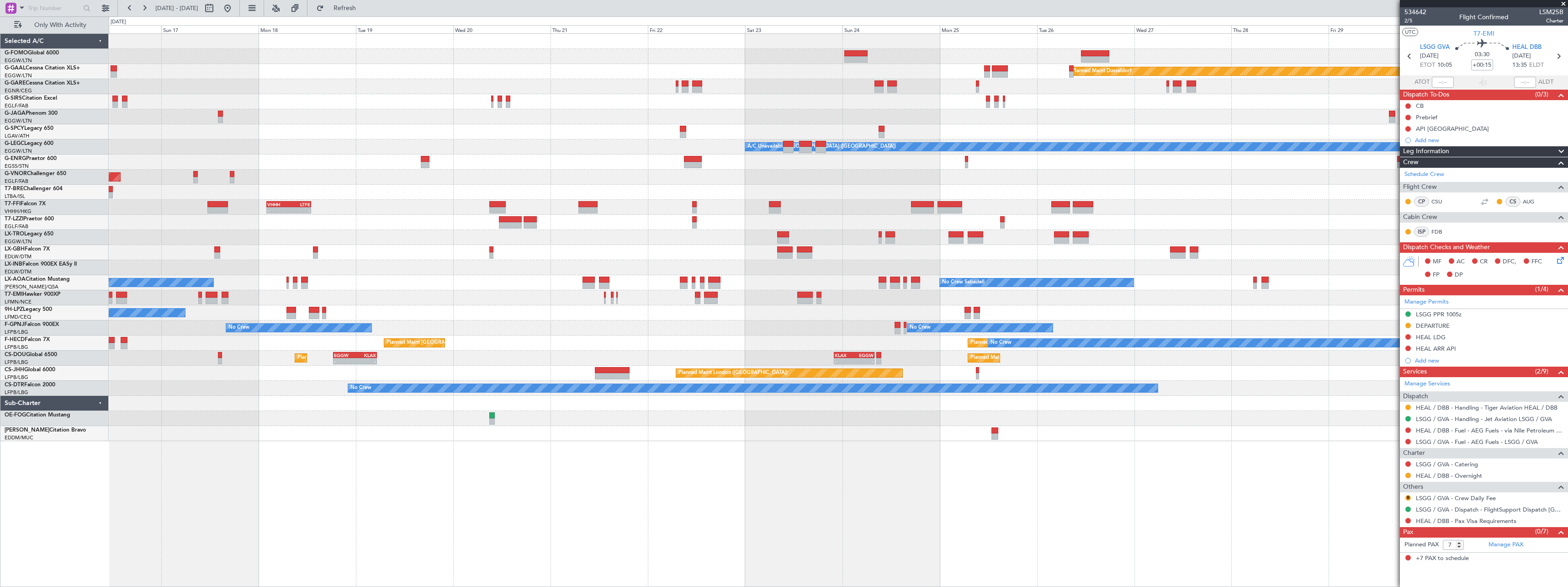
click at [825, 458] on div "Planned Maint Windsor Locks (Bradley Intl) Planned Maint Dusseldorf Planned Mai…" at bounding box center [838, 310] width 1459 height 553
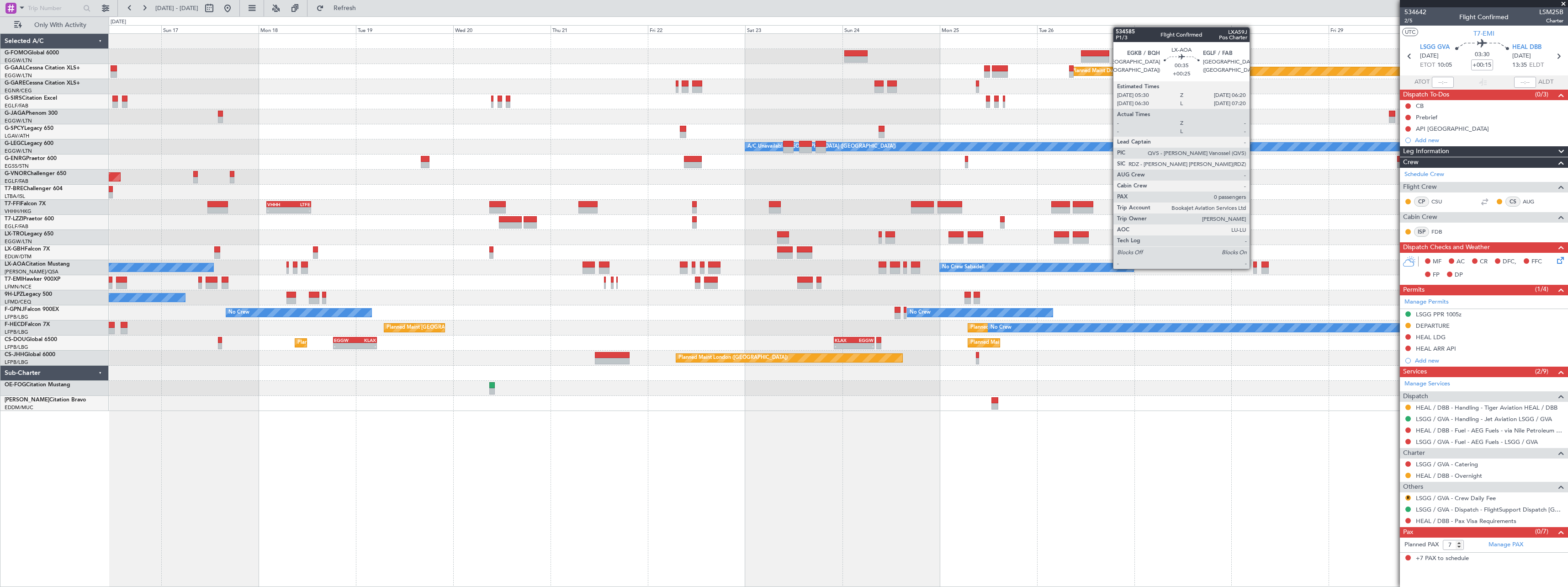
click at [1253, 268] on div at bounding box center [1254, 270] width 3 height 6
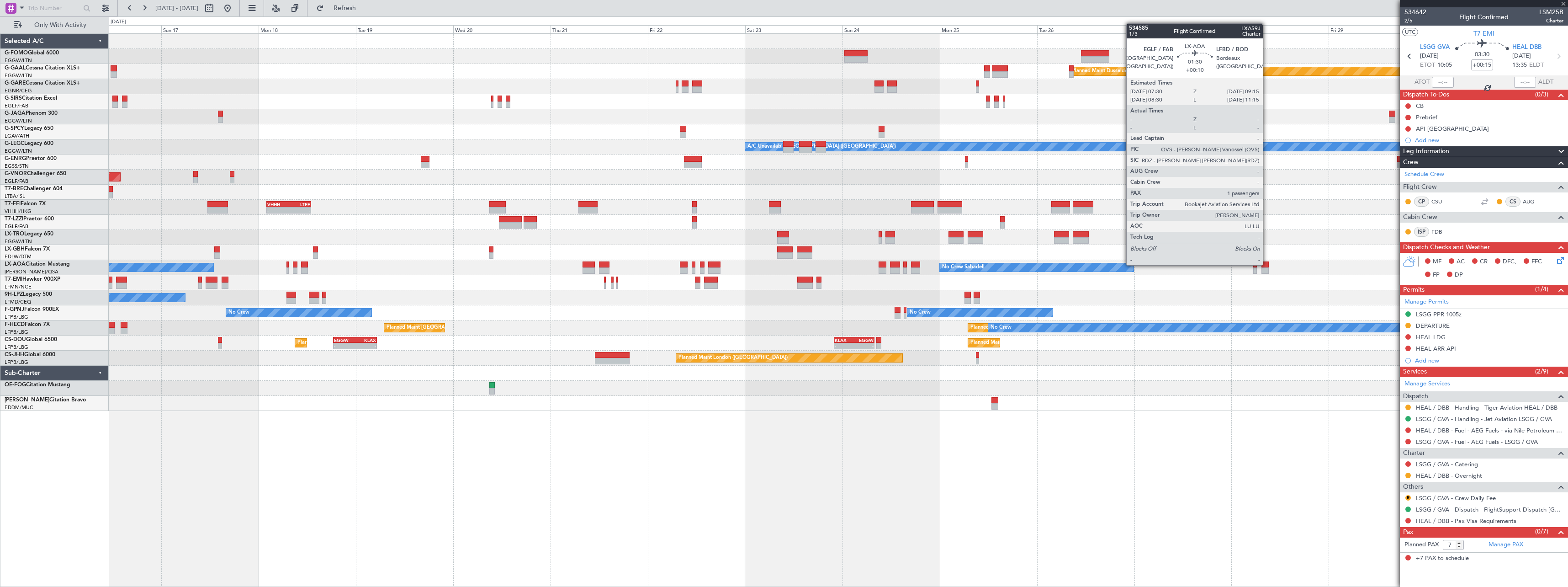
type input "+00:25"
type input "0"
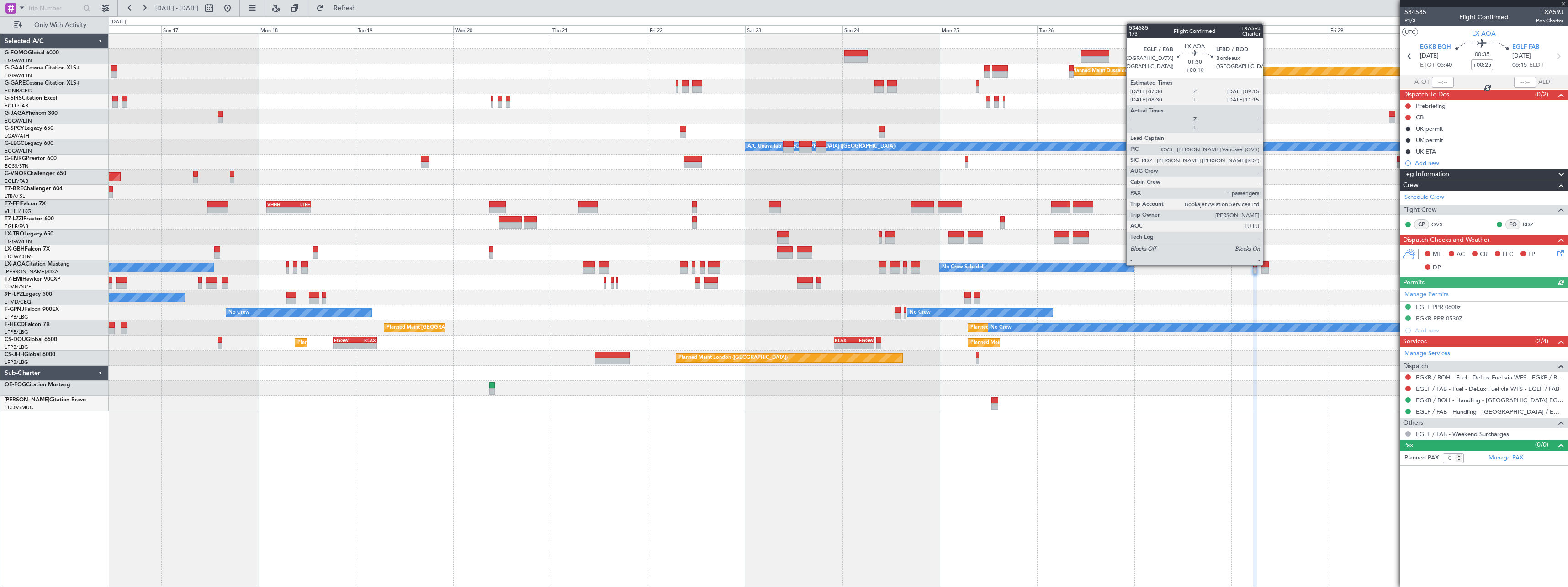
click at [1267, 265] on div at bounding box center [1265, 265] width 7 height 6
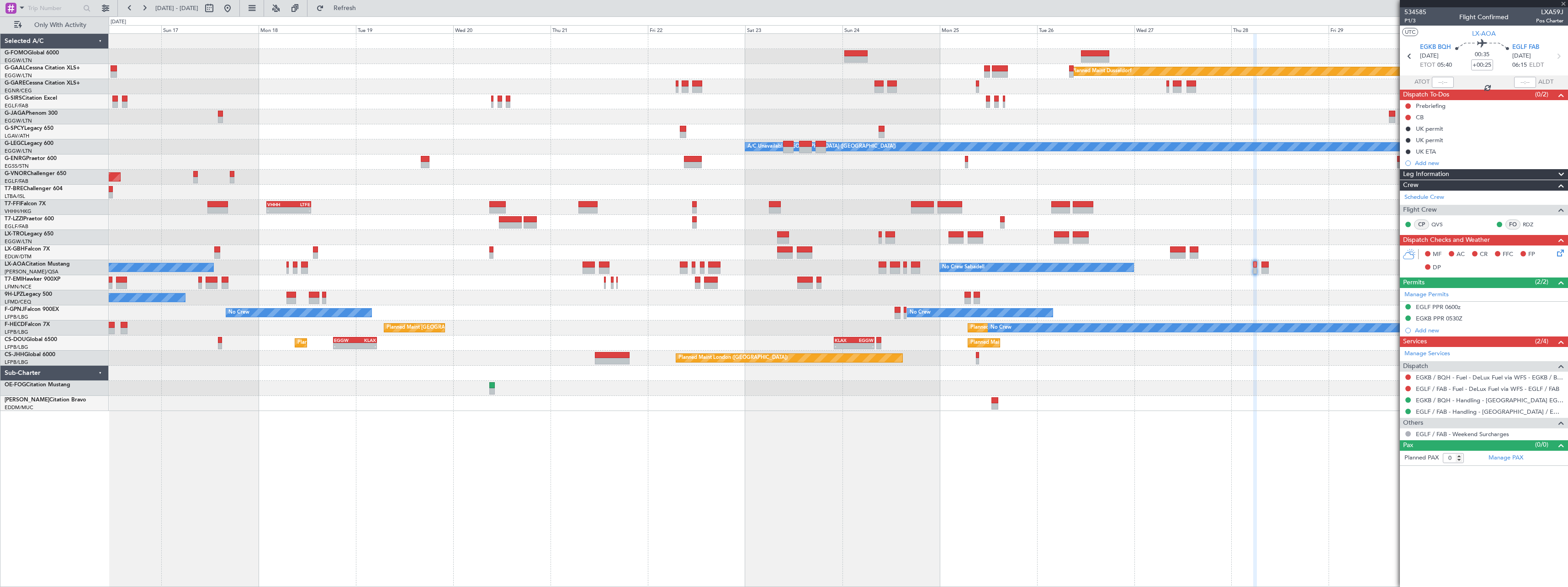
type input "+00:10"
type input "1"
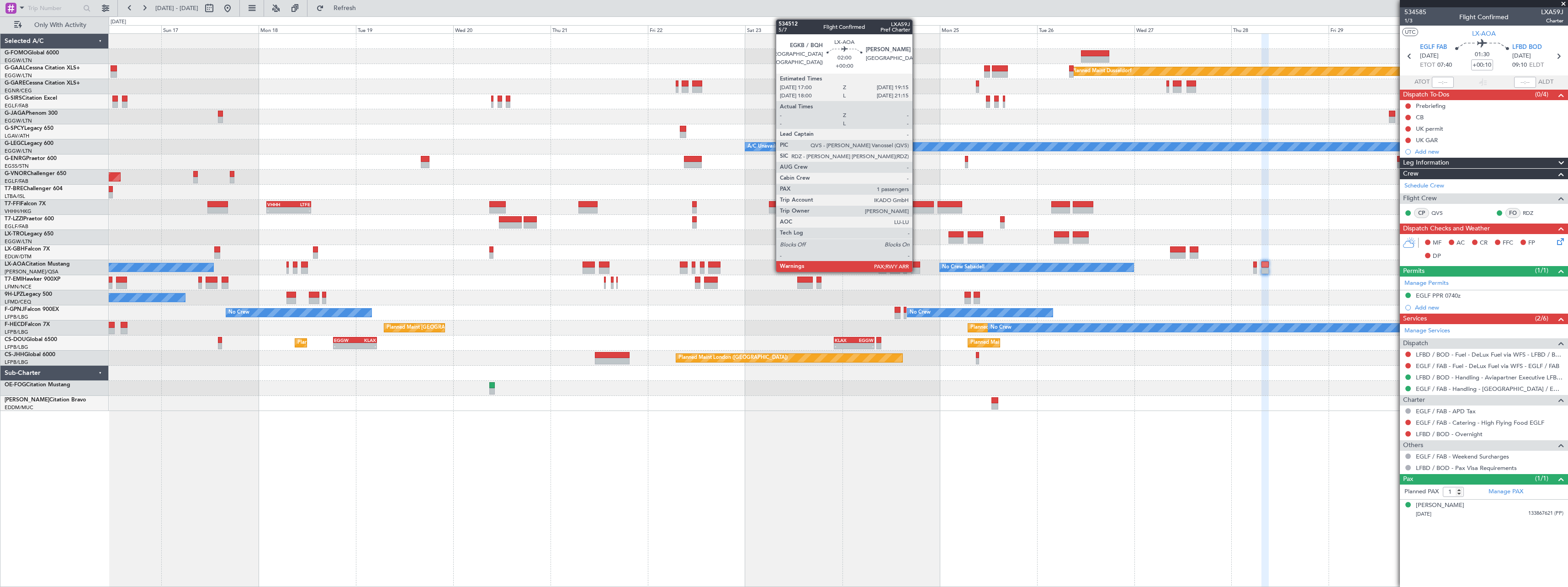
click at [917, 265] on div at bounding box center [915, 265] width 9 height 6
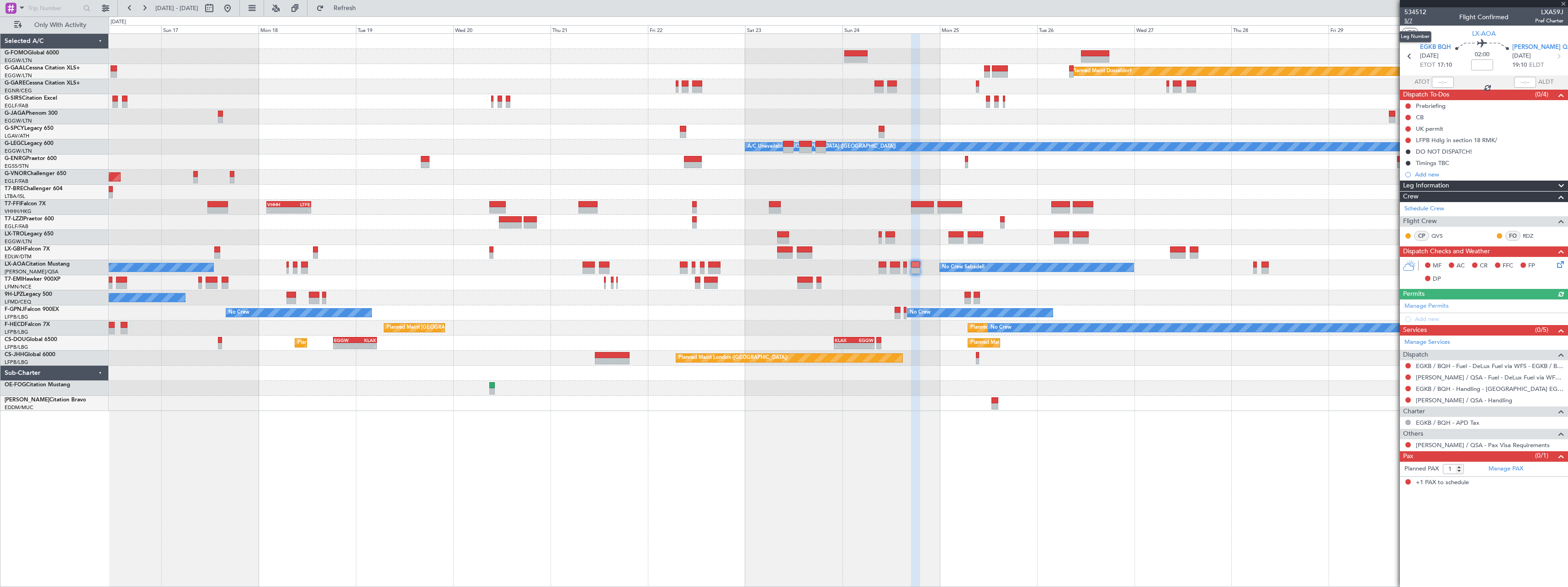
click at [1404, 21] on span "5/7" at bounding box center [1415, 20] width 22 height 8
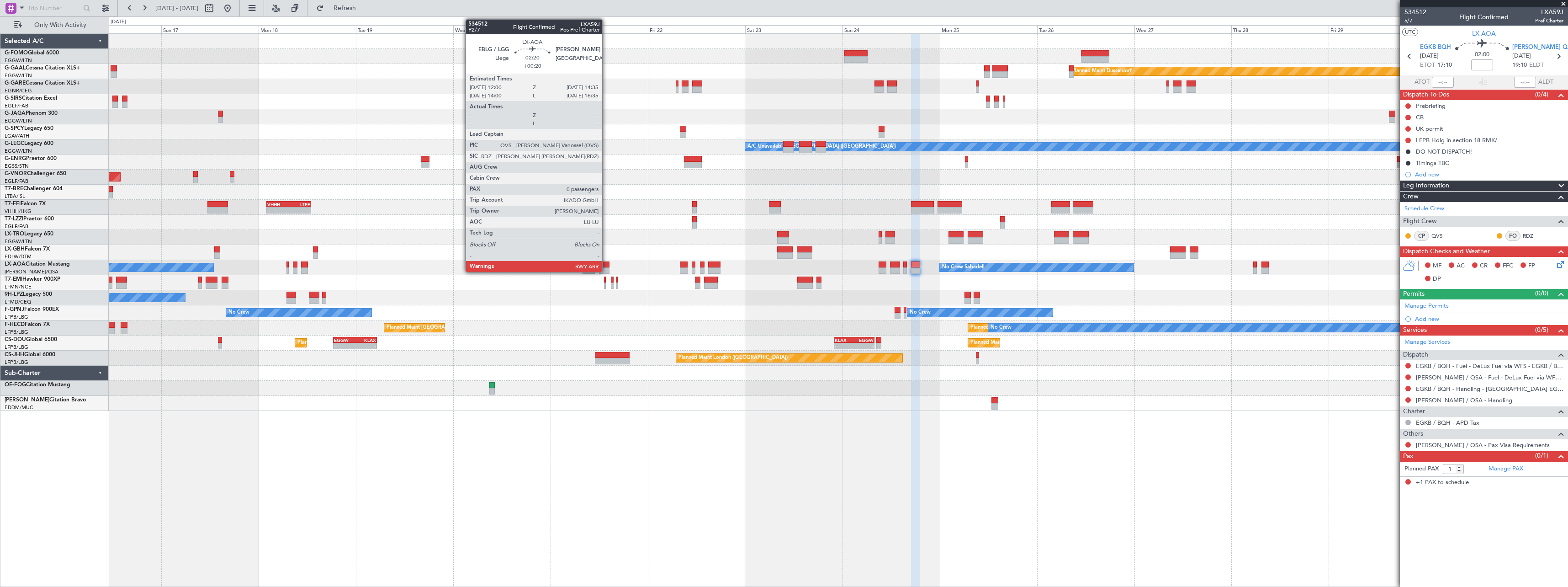
click at [606, 268] on div at bounding box center [604, 270] width 10 height 6
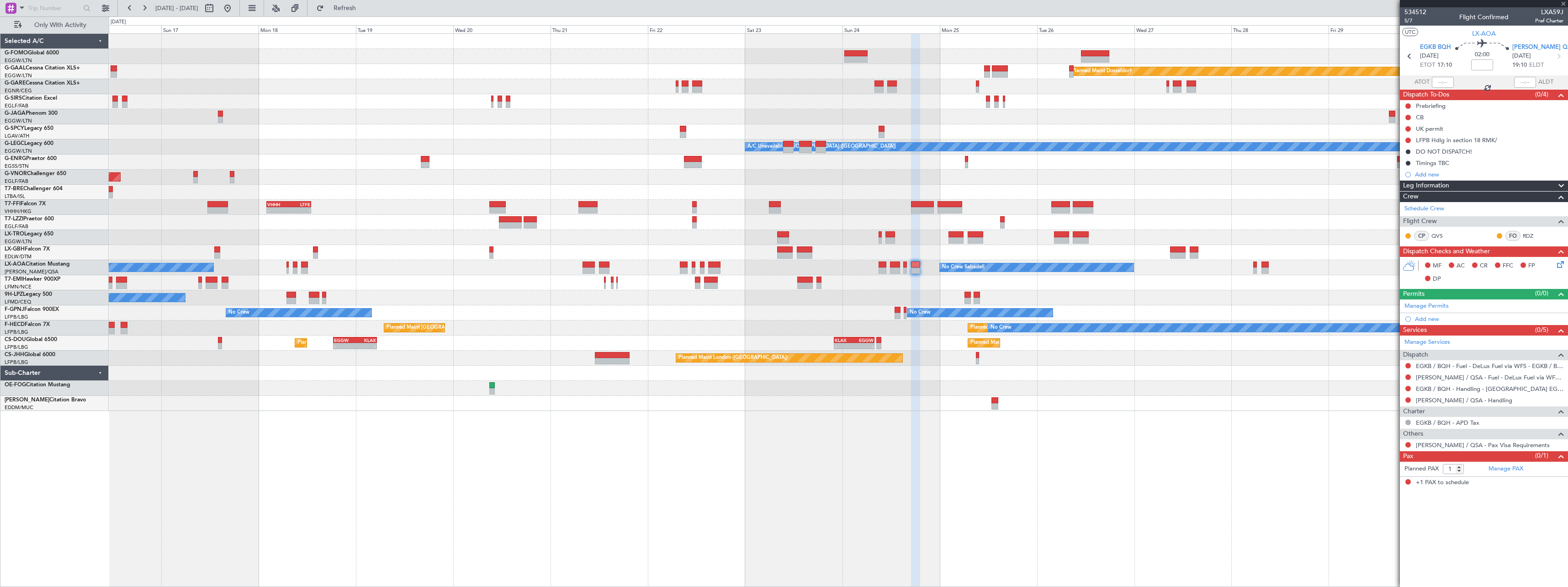
type input "+00:20"
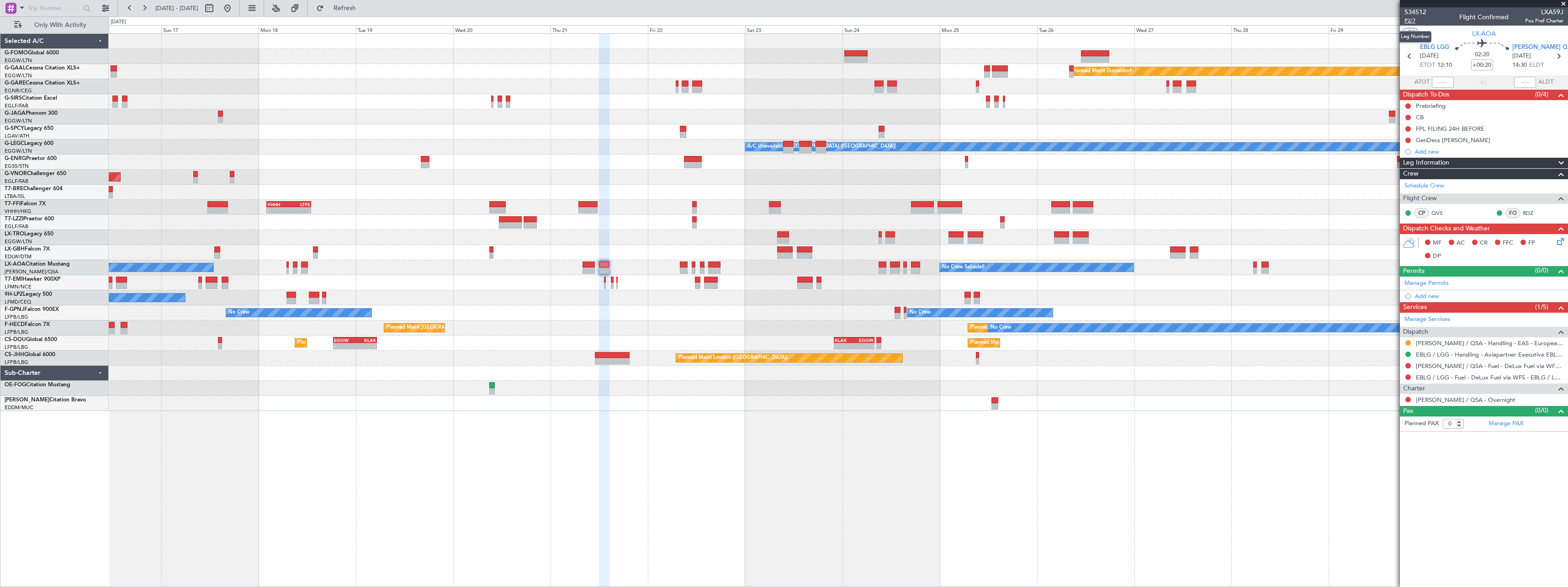
click at [1408, 20] on span "P2/7" at bounding box center [1415, 20] width 22 height 8
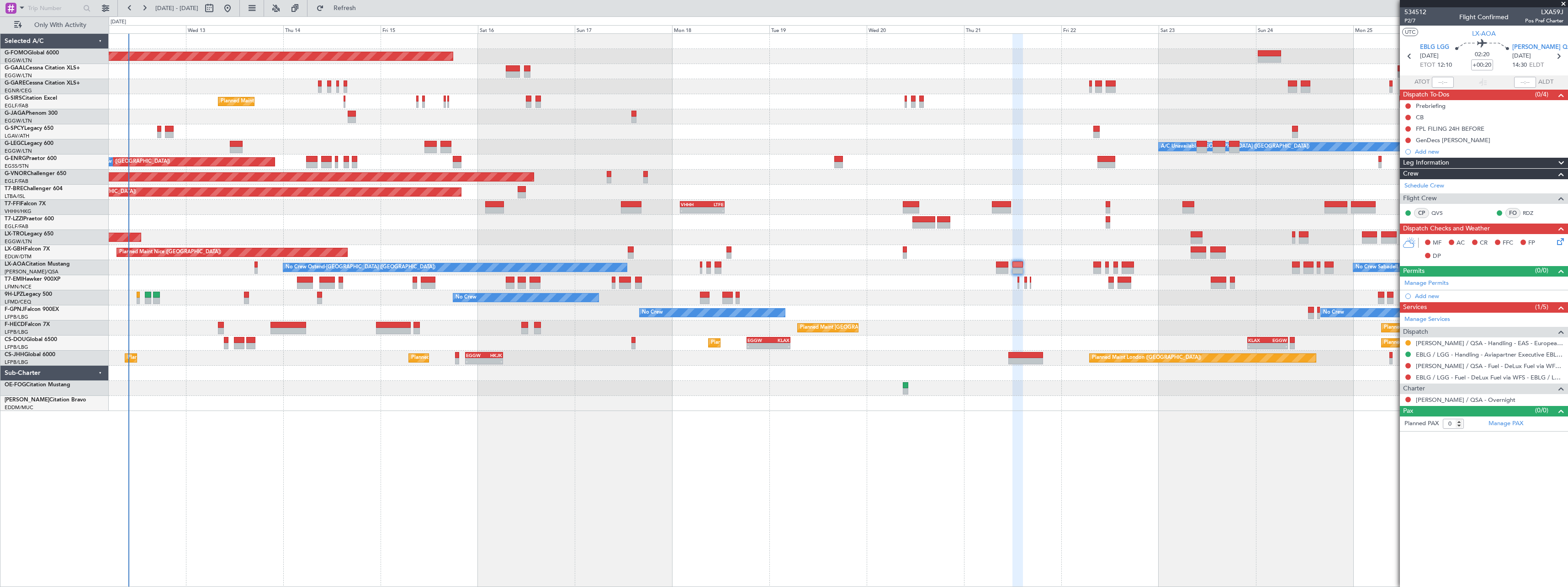
click at [753, 452] on div "Planned Maint Windsor Locks (Bradley Intl) Planned Maint Dusseldorf No Crew Pla…" at bounding box center [838, 310] width 1459 height 553
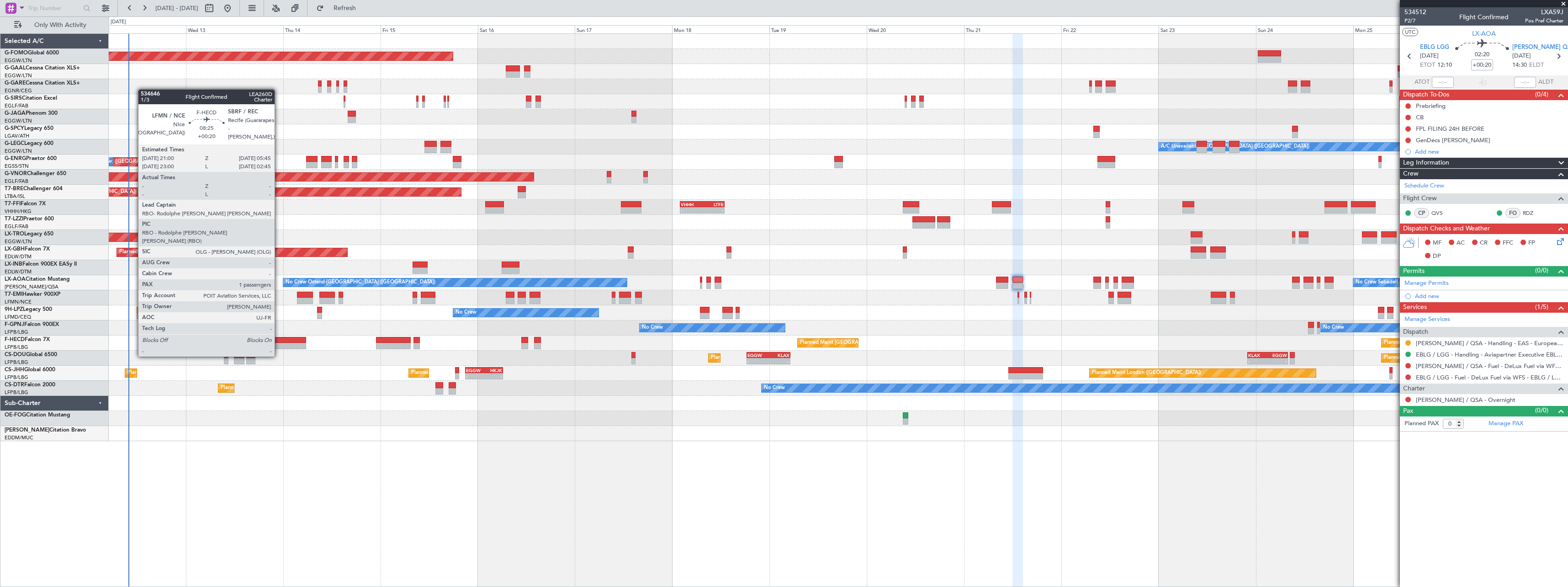
click at [279, 339] on div at bounding box center [288, 340] width 36 height 6
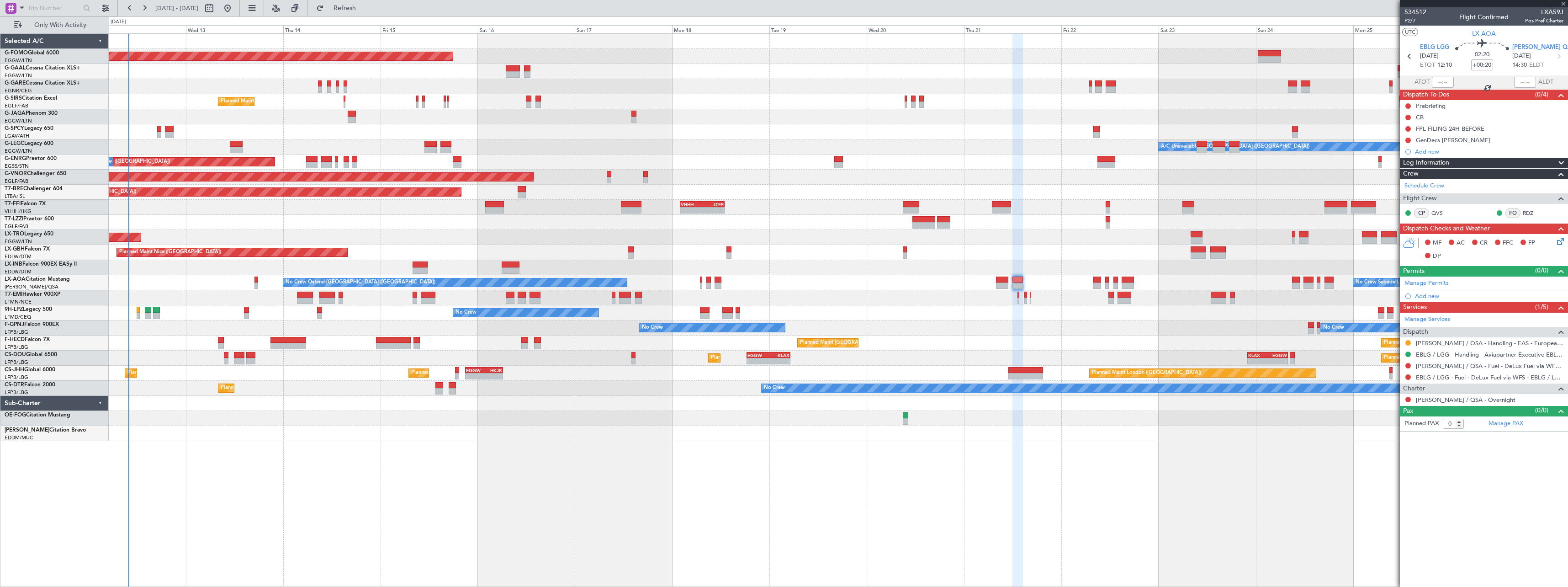
type input "1"
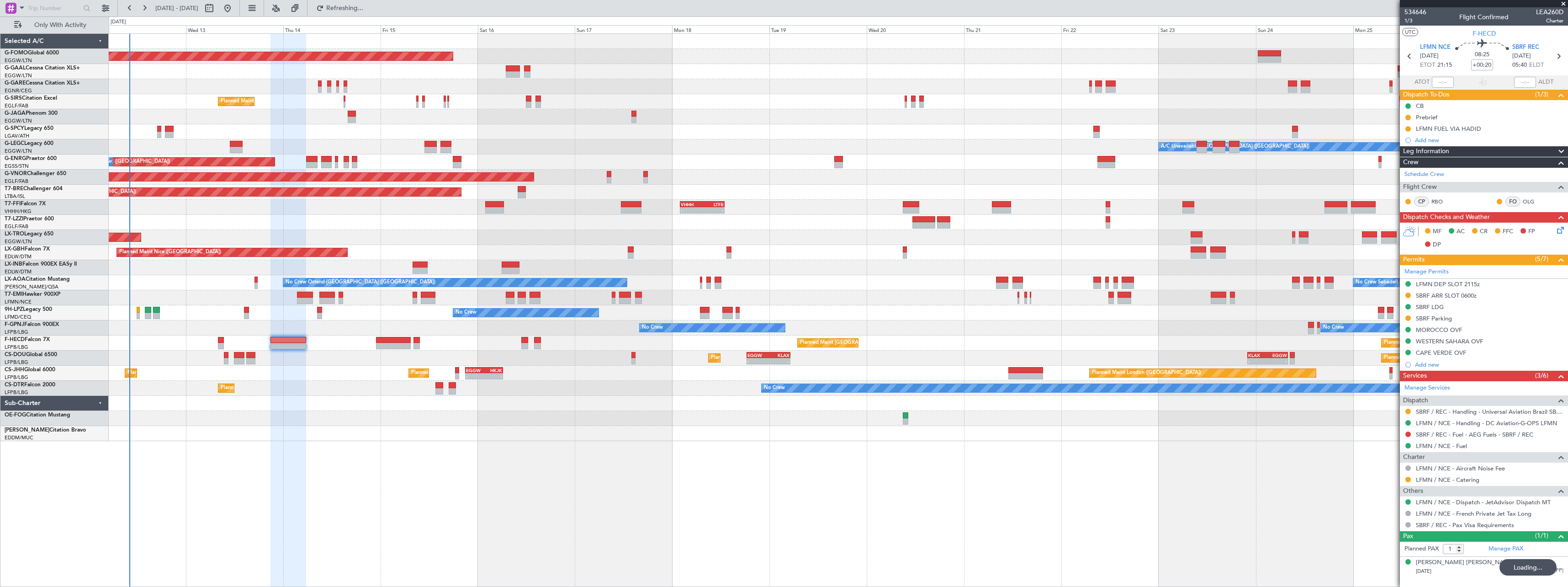
click at [1120, 457] on div "Planned Maint Windsor Locks (Bradley Intl) Planned Maint Dusseldorf No Crew Pla…" at bounding box center [838, 310] width 1459 height 553
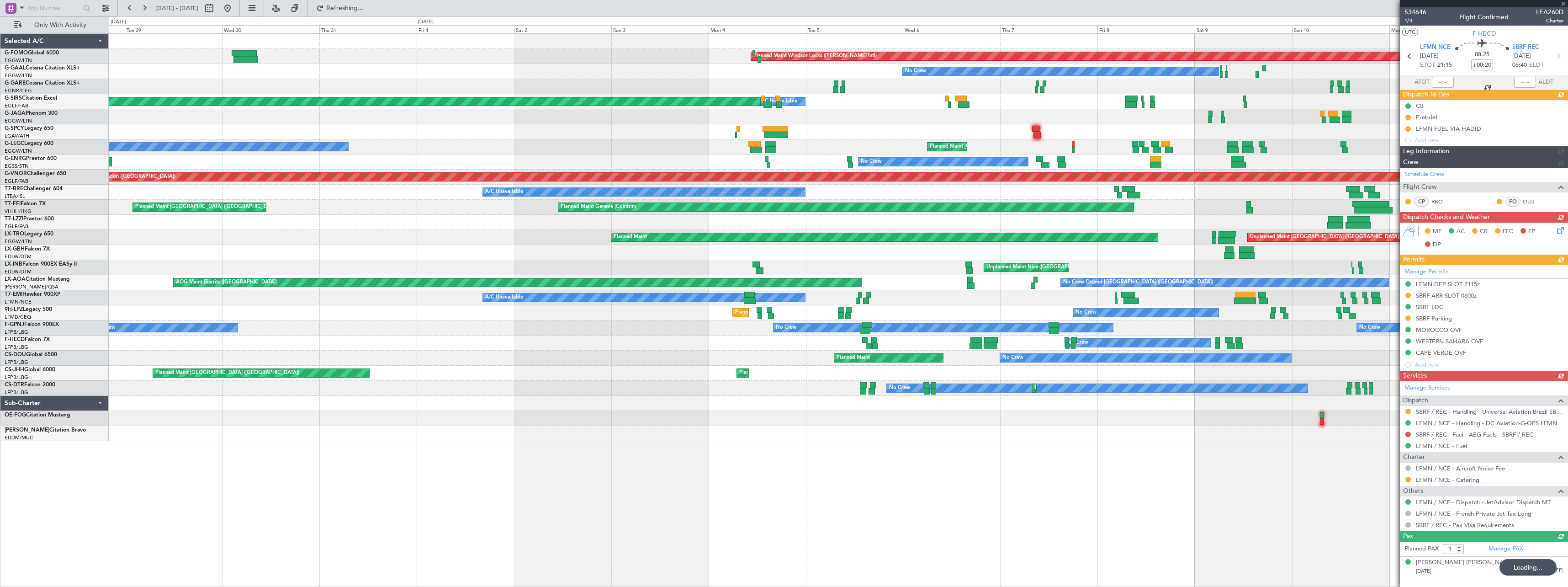
click at [966, 452] on div "Planned Maint Windsor Locks (Bradley Intl) No Crew A/C Unavailable Planned Main…" at bounding box center [838, 310] width 1459 height 553
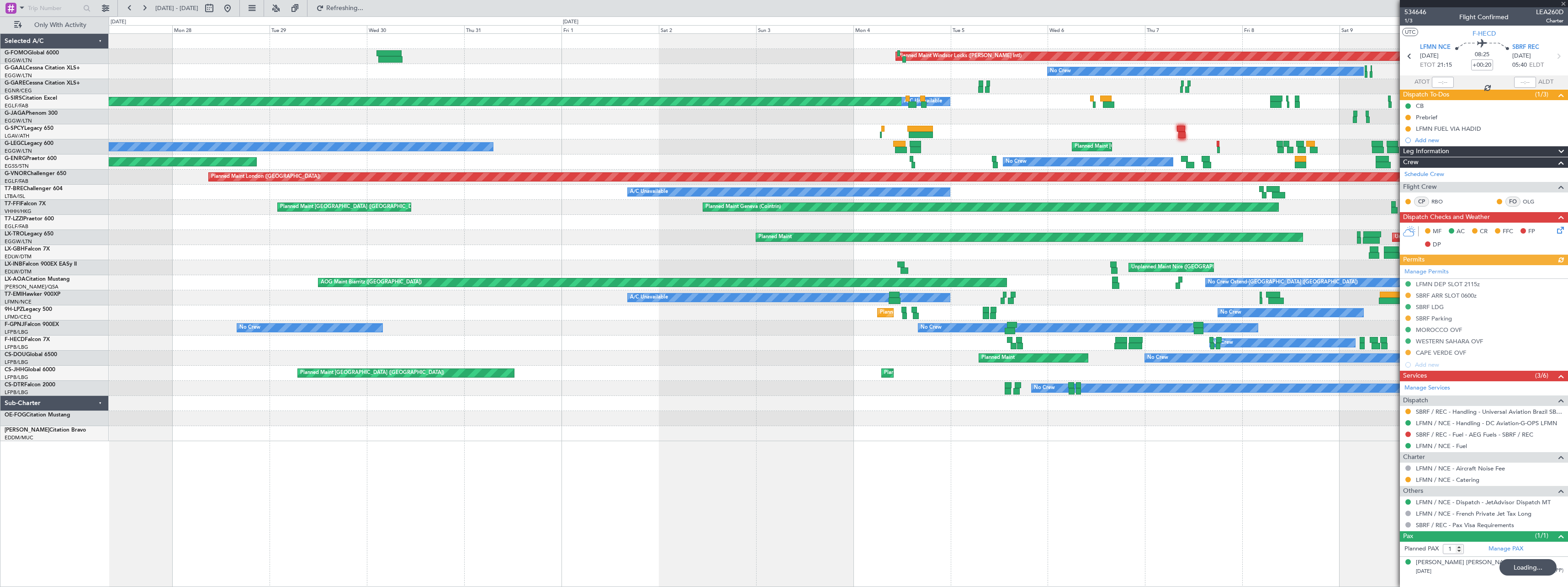
click at [763, 448] on div "Planned Maint Windsor Locks (Bradley Intl) No Crew Planned Maint Oxford (Kidlin…" at bounding box center [838, 310] width 1459 height 553
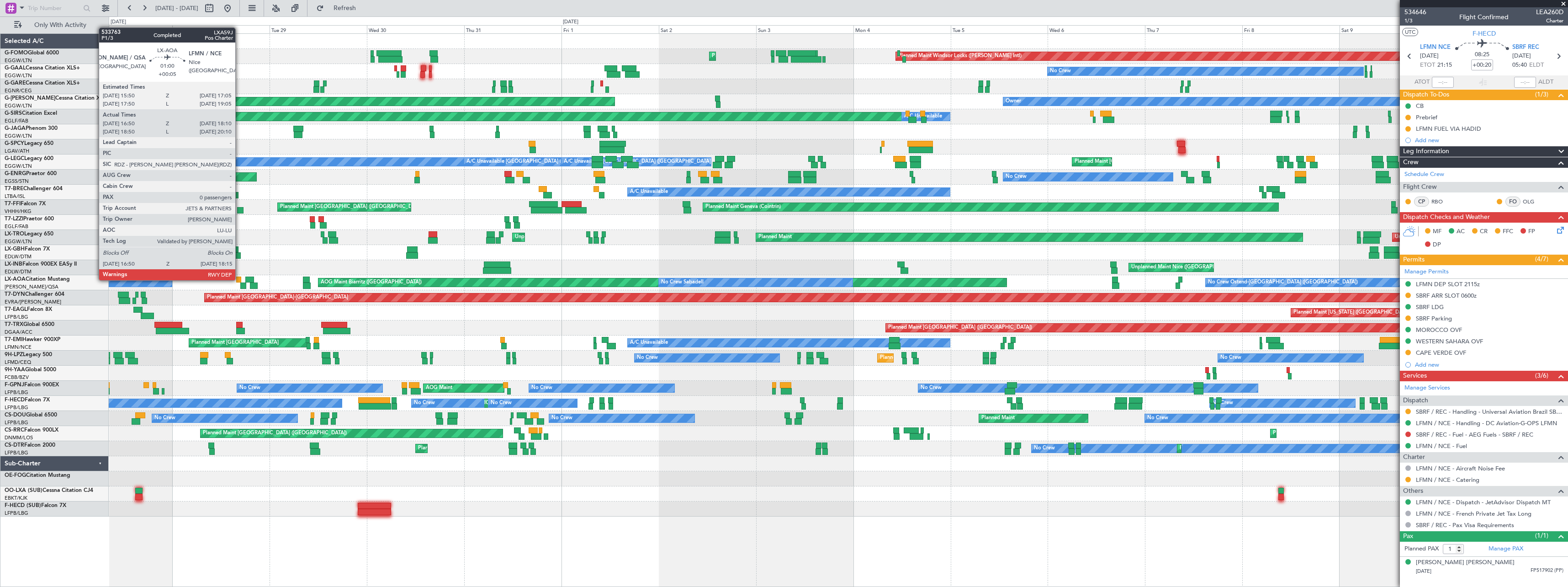
click at [239, 279] on div at bounding box center [239, 279] width 6 height 6
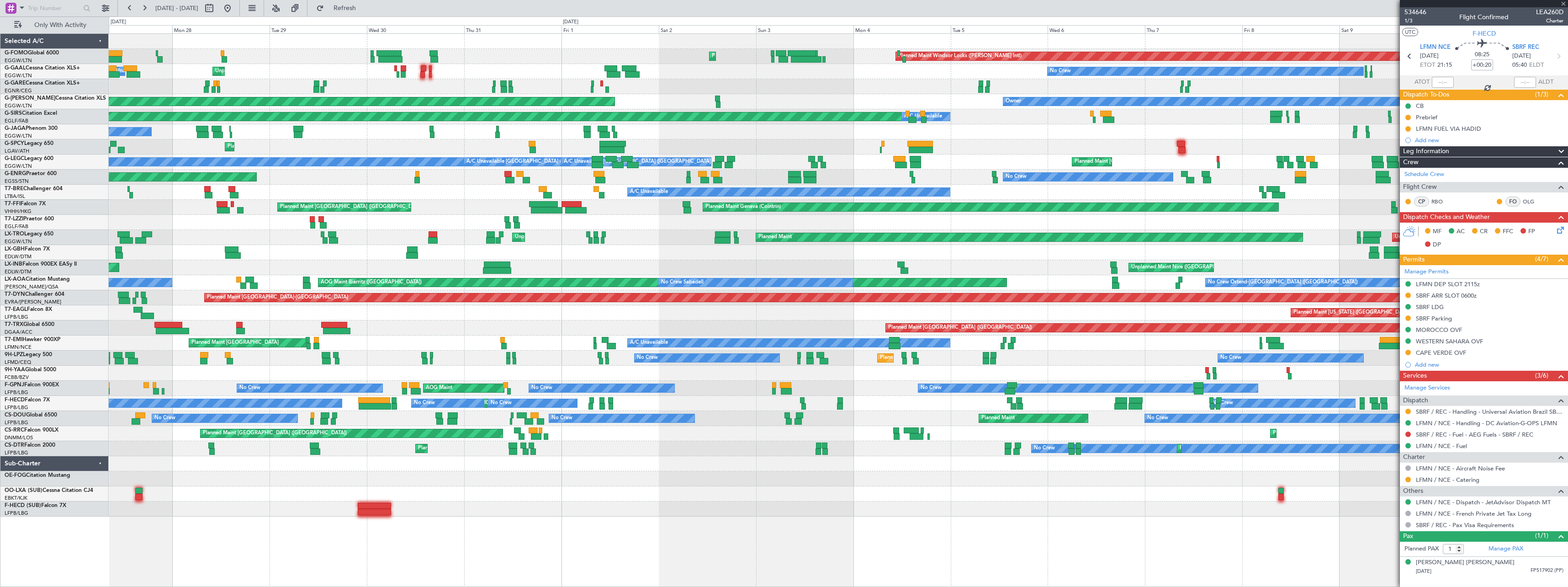
type input "+00:05"
type input "17:00"
type input "18:05"
type input "0"
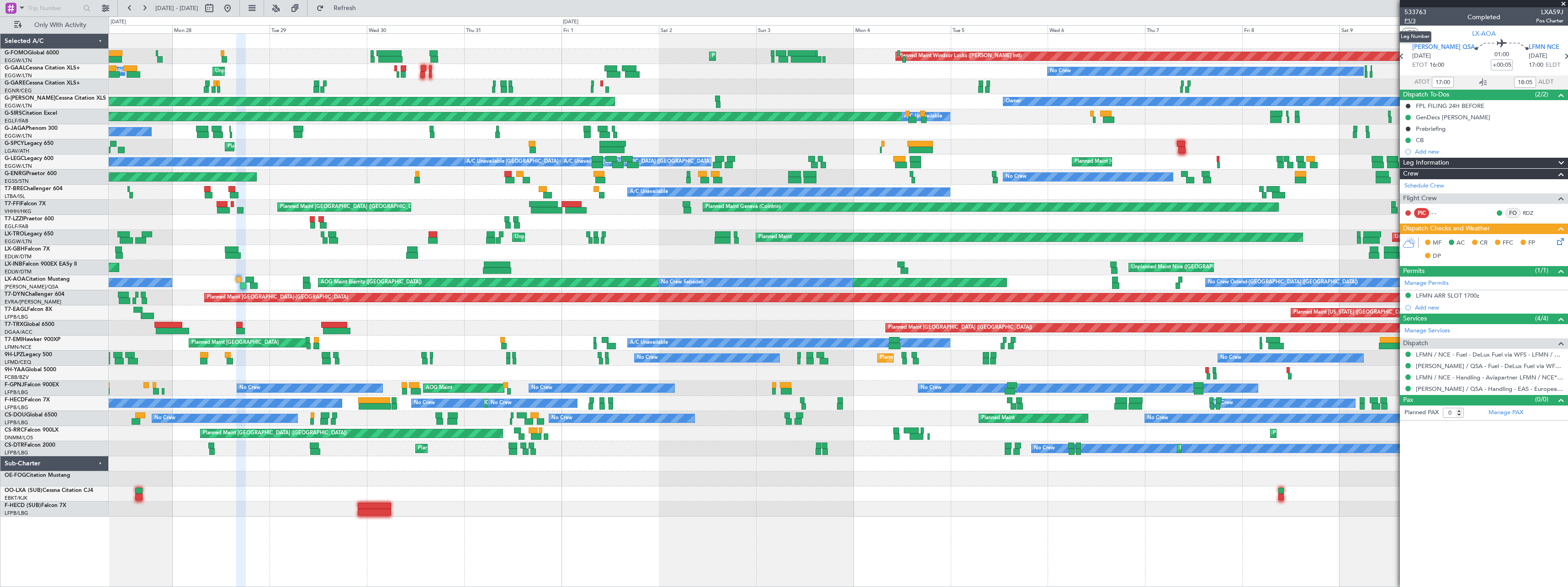
click at [1413, 22] on span "P1/3" at bounding box center [1415, 20] width 22 height 8
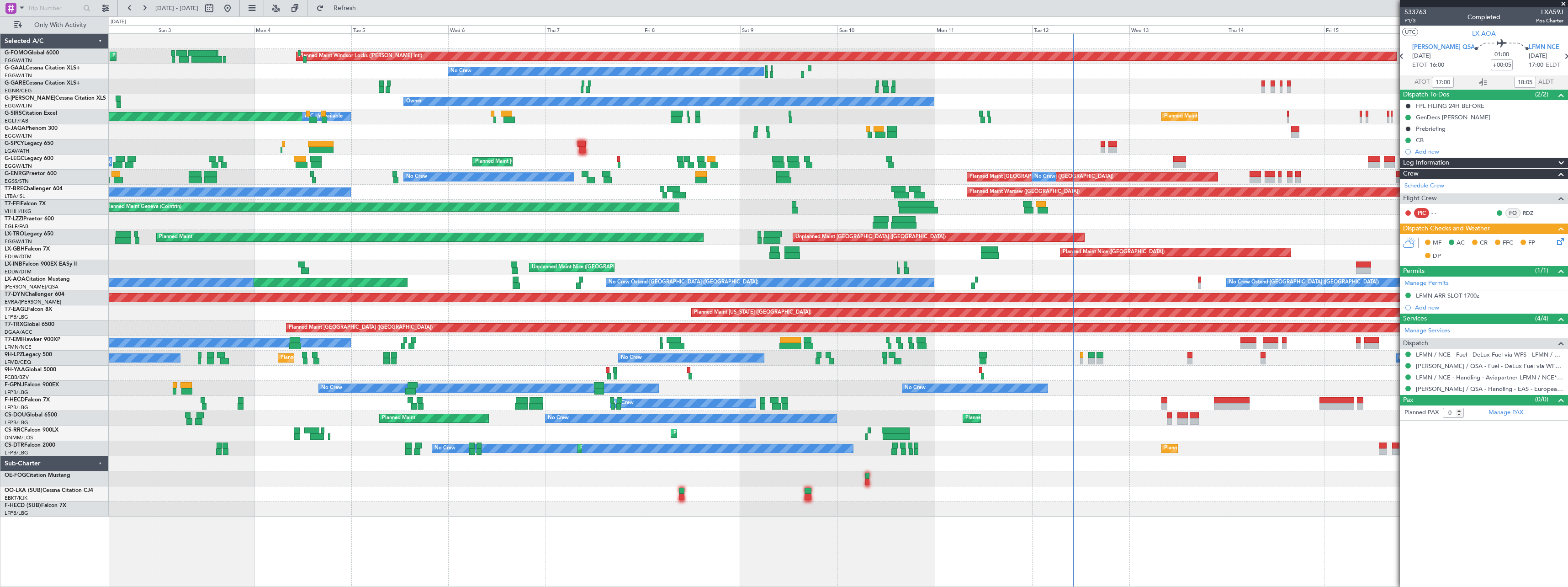
click at [672, 275] on div "Unplanned Maint Nice (Côte d'Azur Airport)" at bounding box center [838, 268] width 1458 height 15
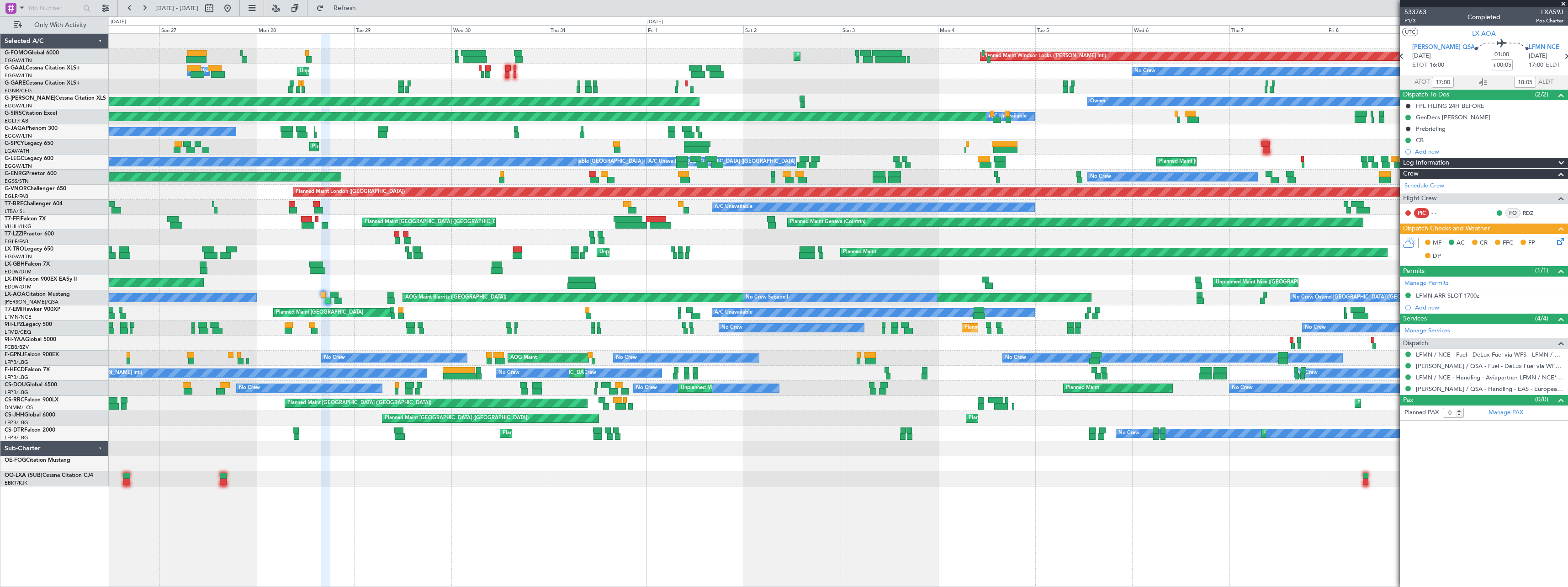
click at [1450, 262] on fb-app "02 Aug 2025 - 17 Aug 2025 Refresh Quick Links Only With Activity Planned Maint …" at bounding box center [784, 297] width 1568 height 580
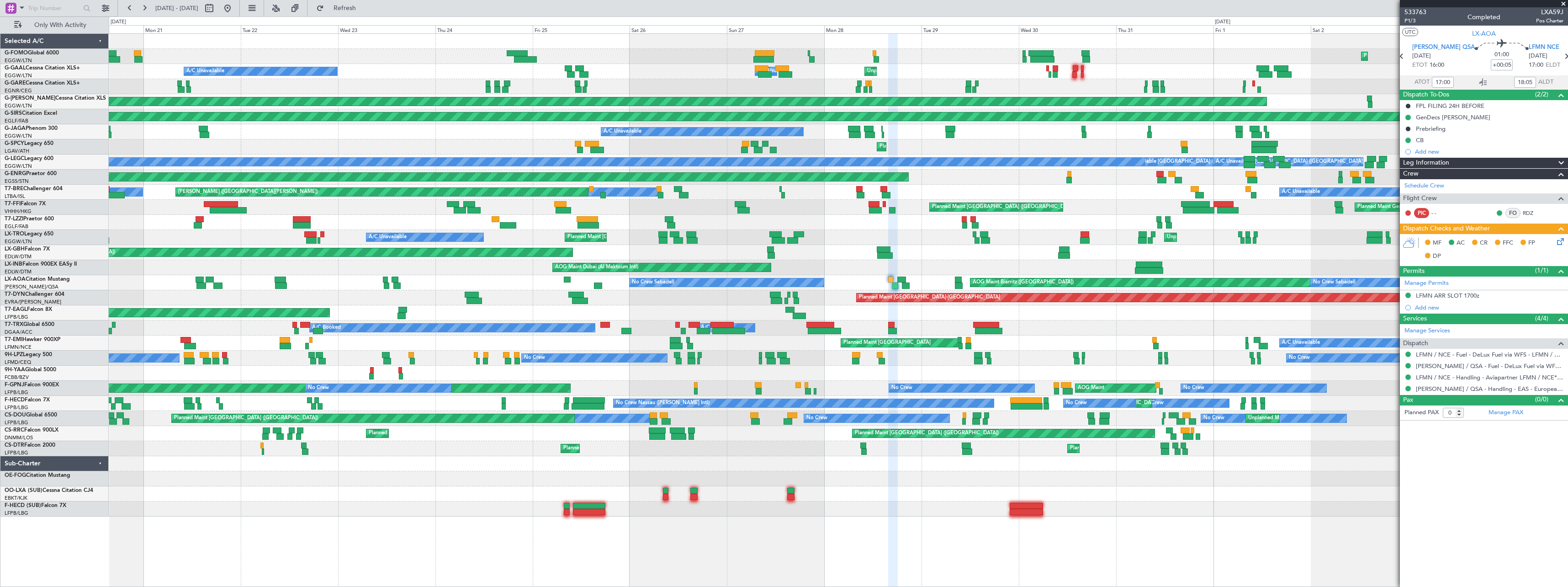
click at [1034, 256] on div "Planned Maint Windsor Locks (Bradley Intl) Planned Maint Palma De Mallorca Unpl…" at bounding box center [838, 275] width 1458 height 483
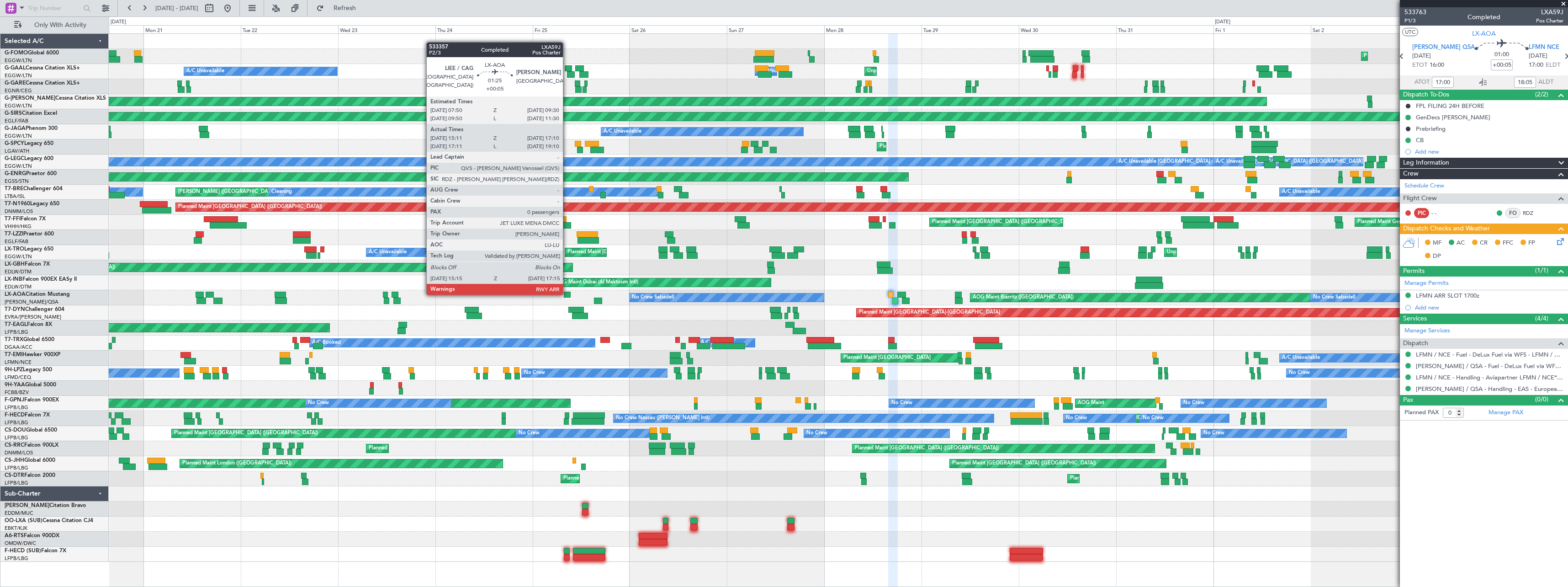
click at [567, 294] on div at bounding box center [567, 295] width 7 height 6
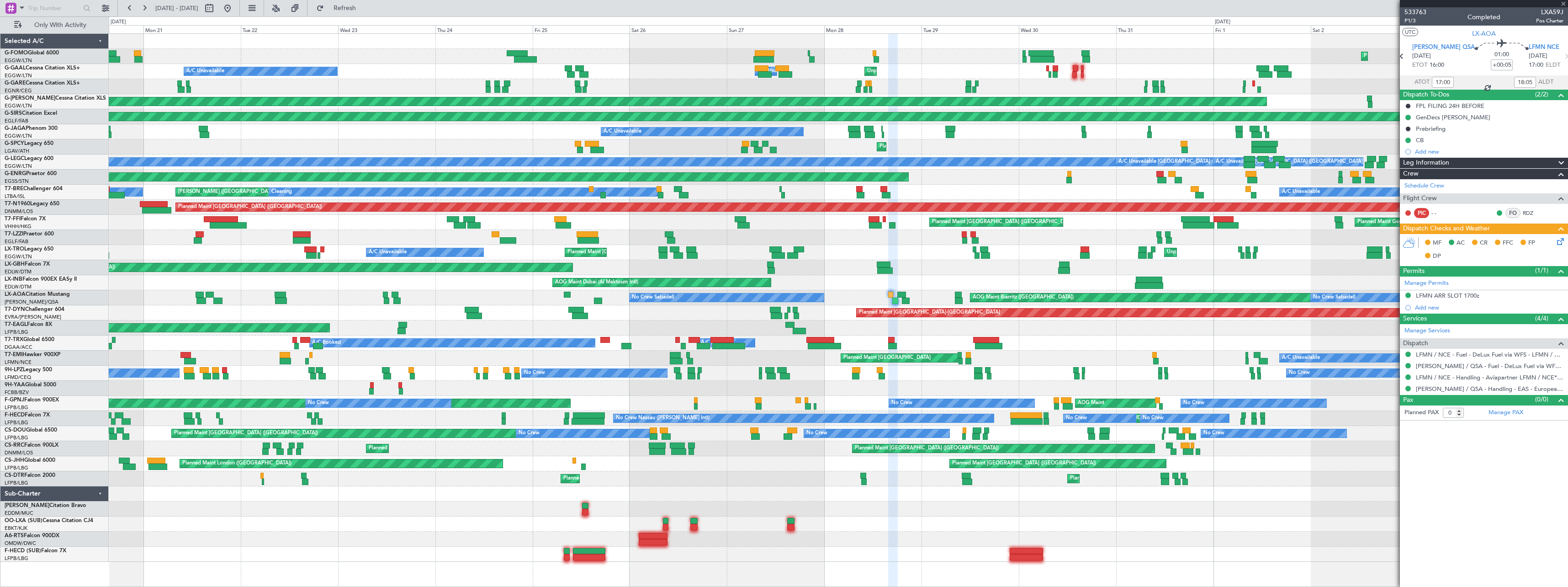
type input "15:21"
type input "17:05"
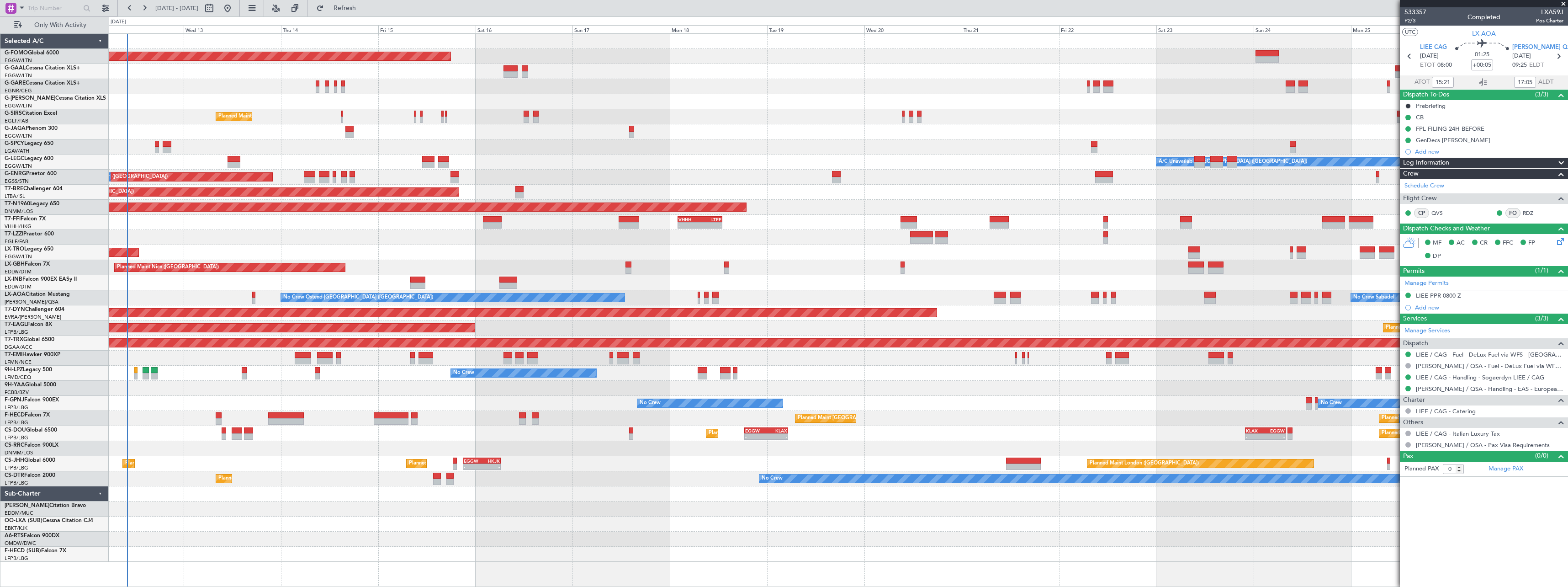
click at [0, 495] on html "[DATE] - [DATE] Refresh Quick Links Only With Activity Planned Maint Windsor Lo…" at bounding box center [784, 293] width 1568 height 587
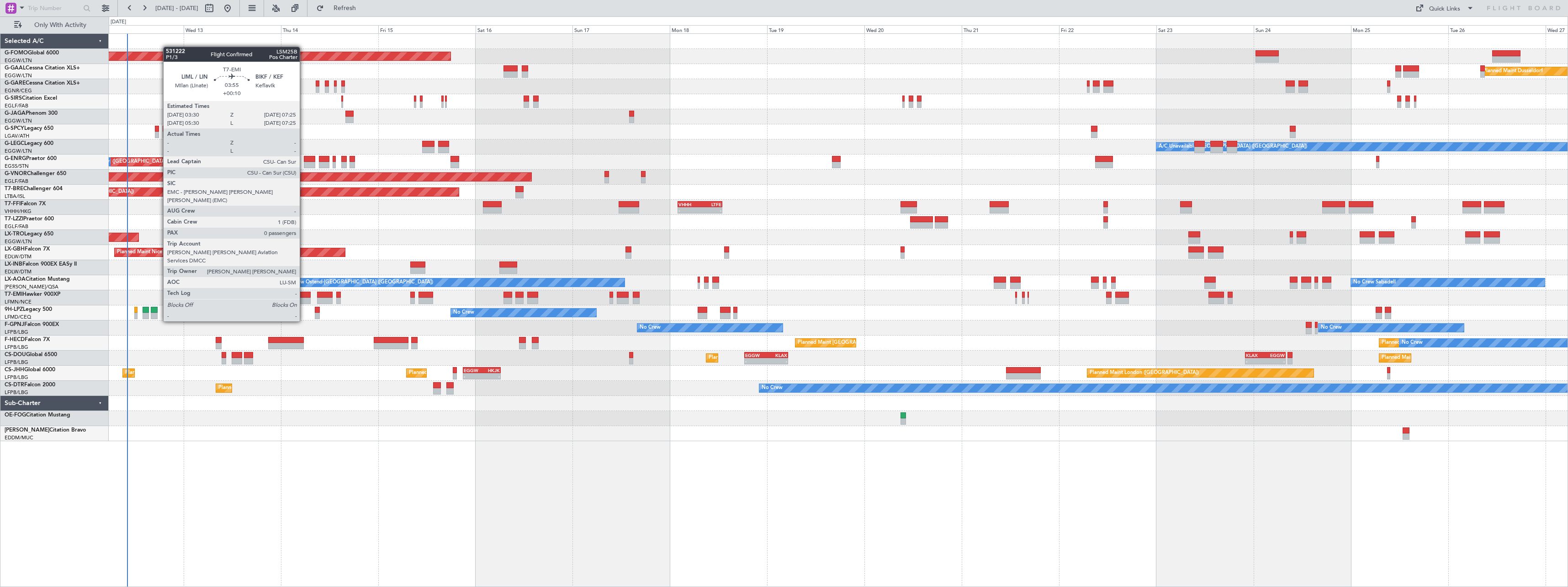
click at [304, 296] on div at bounding box center [302, 295] width 16 height 6
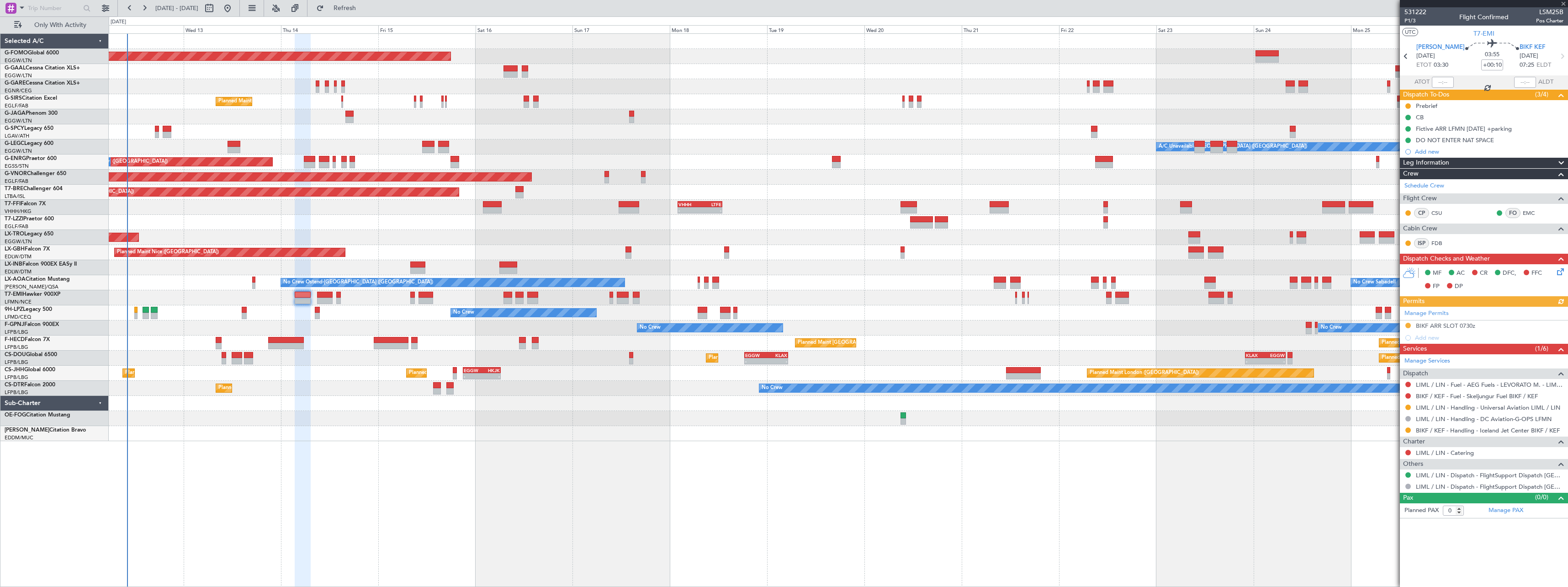
click at [1447, 166] on span "Leg Information" at bounding box center [1426, 163] width 46 height 10
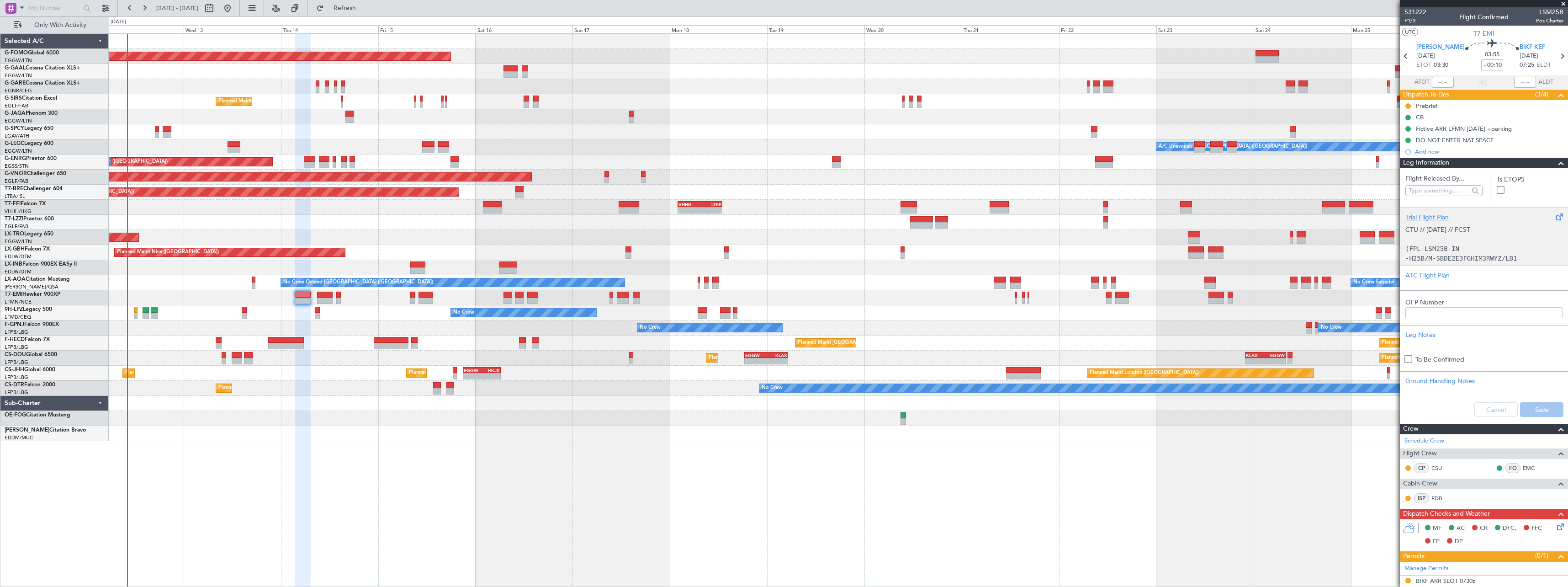
click at [1442, 240] on p at bounding box center [1484, 239] width 157 height 10
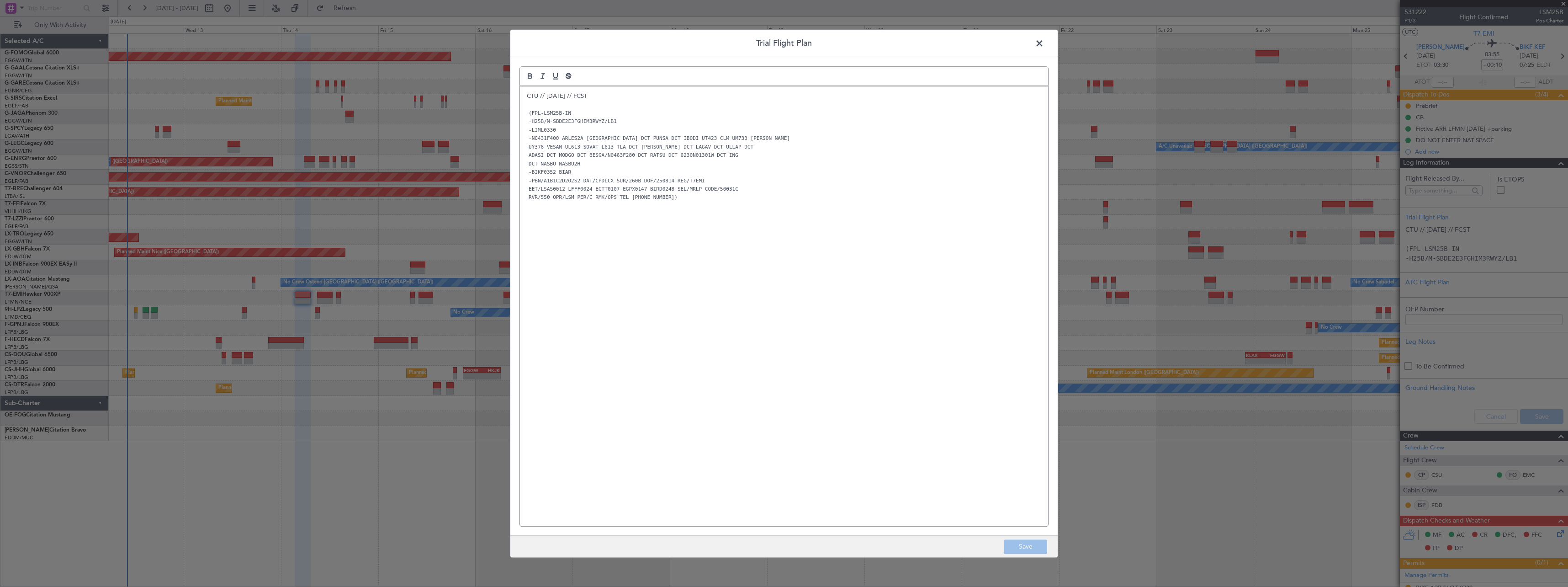
click at [1044, 43] on span at bounding box center [1044, 45] width 0 height 18
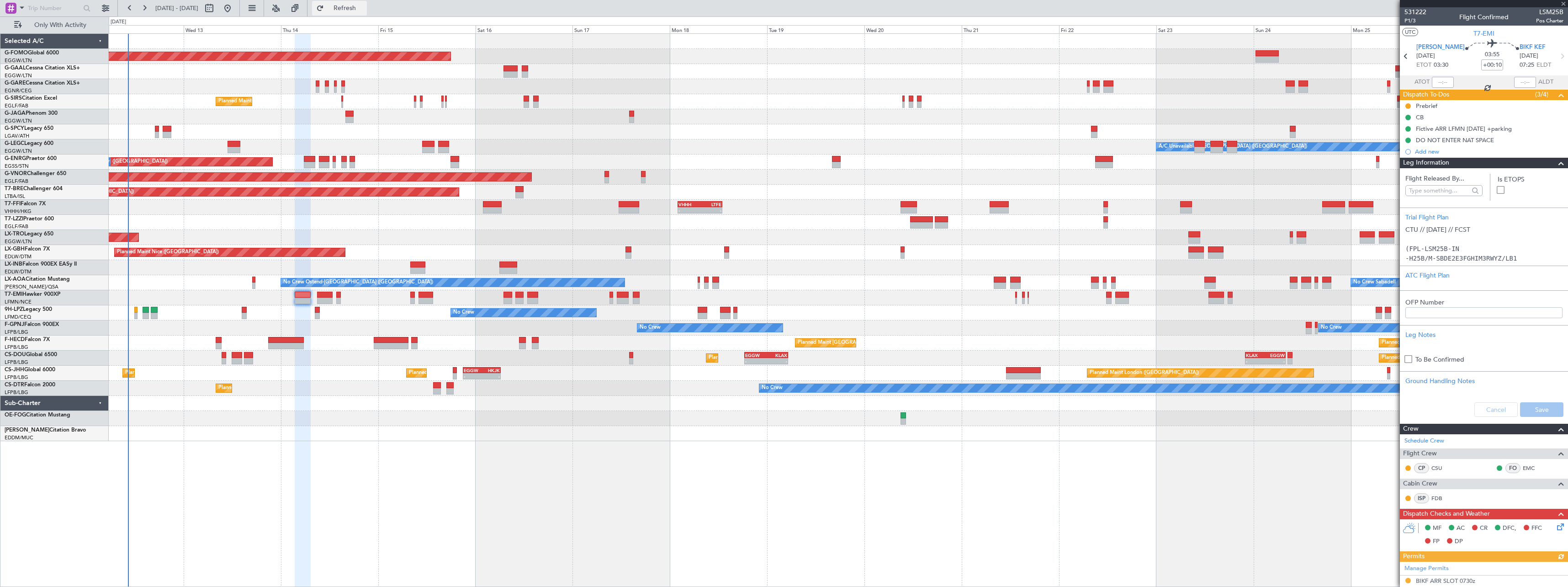
click at [364, 8] on span "Refresh" at bounding box center [345, 8] width 38 height 6
click at [364, 10] on span "Refresh" at bounding box center [345, 8] width 38 height 6
click at [1465, 163] on div "Leg Information" at bounding box center [1484, 163] width 168 height 10
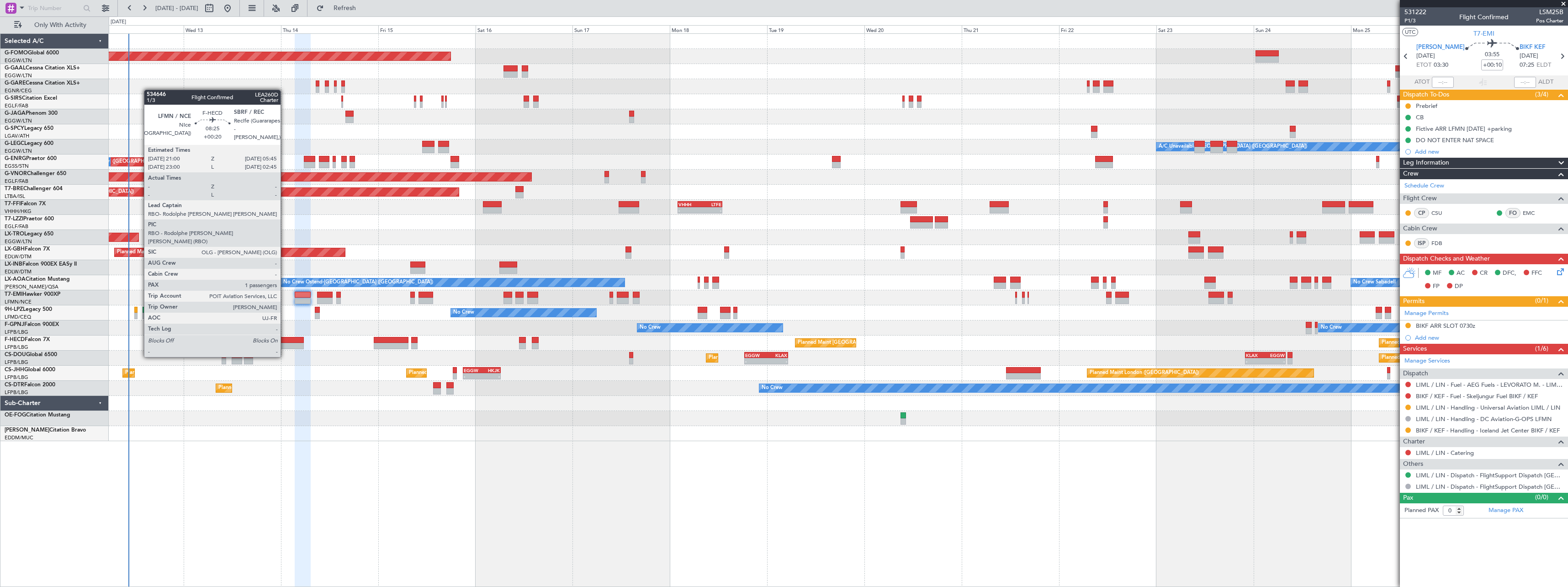
click at [285, 340] on div at bounding box center [285, 340] width 36 height 6
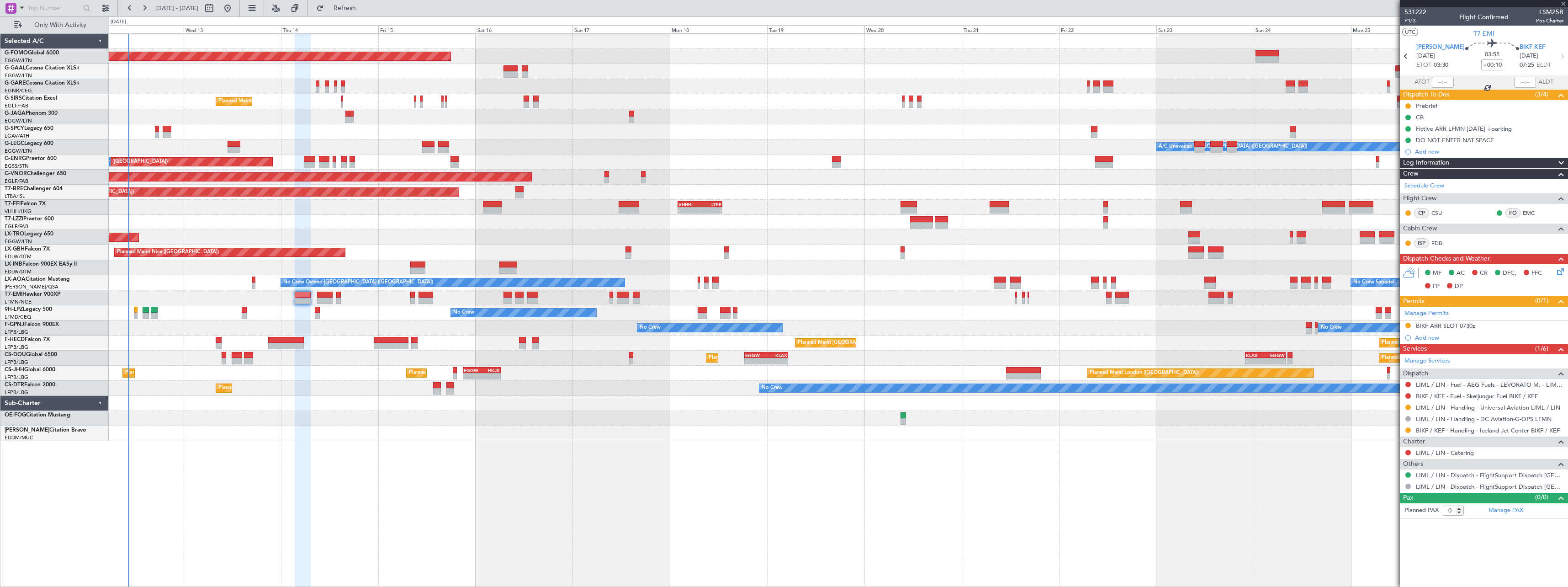
type input "+00:20"
type input "1"
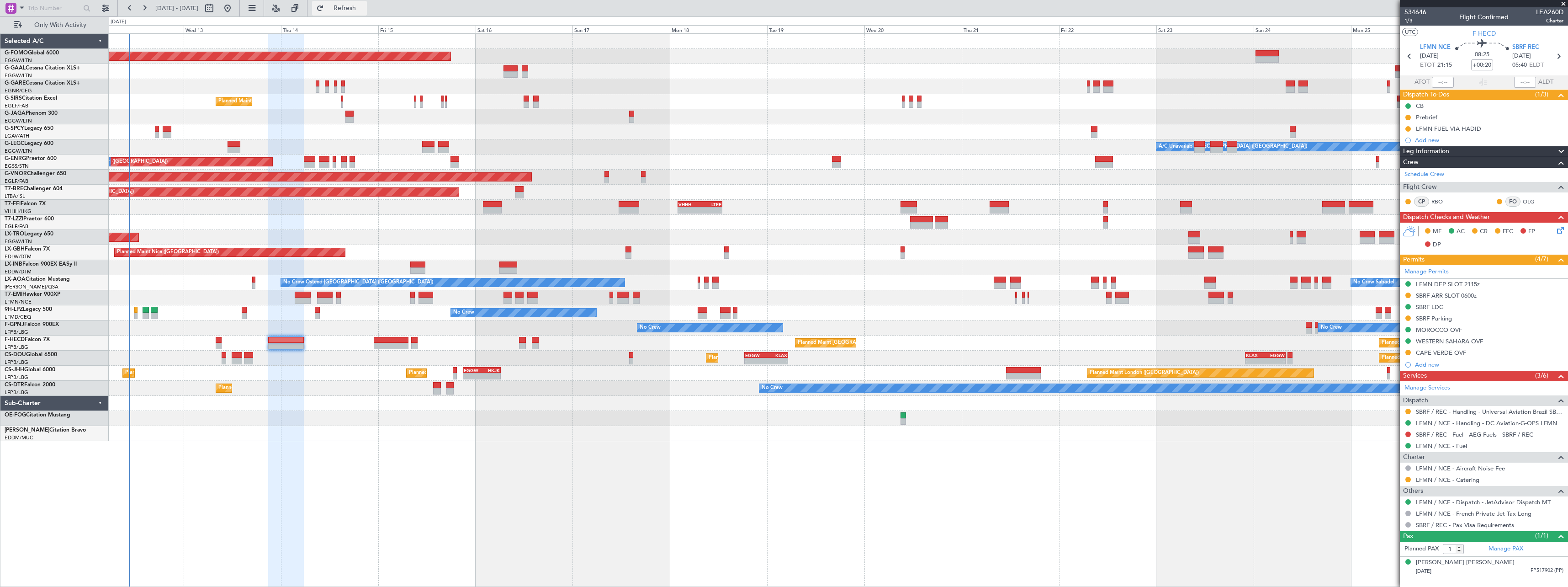
click at [364, 8] on span "Refresh" at bounding box center [345, 8] width 38 height 6
click at [364, 6] on span "Refresh" at bounding box center [345, 8] width 38 height 6
click at [367, 3] on button "Refresh" at bounding box center [339, 8] width 55 height 15
click at [364, 8] on span "Refresh" at bounding box center [345, 8] width 38 height 6
click at [1424, 304] on div "SBRF LDG" at bounding box center [1430, 306] width 28 height 8
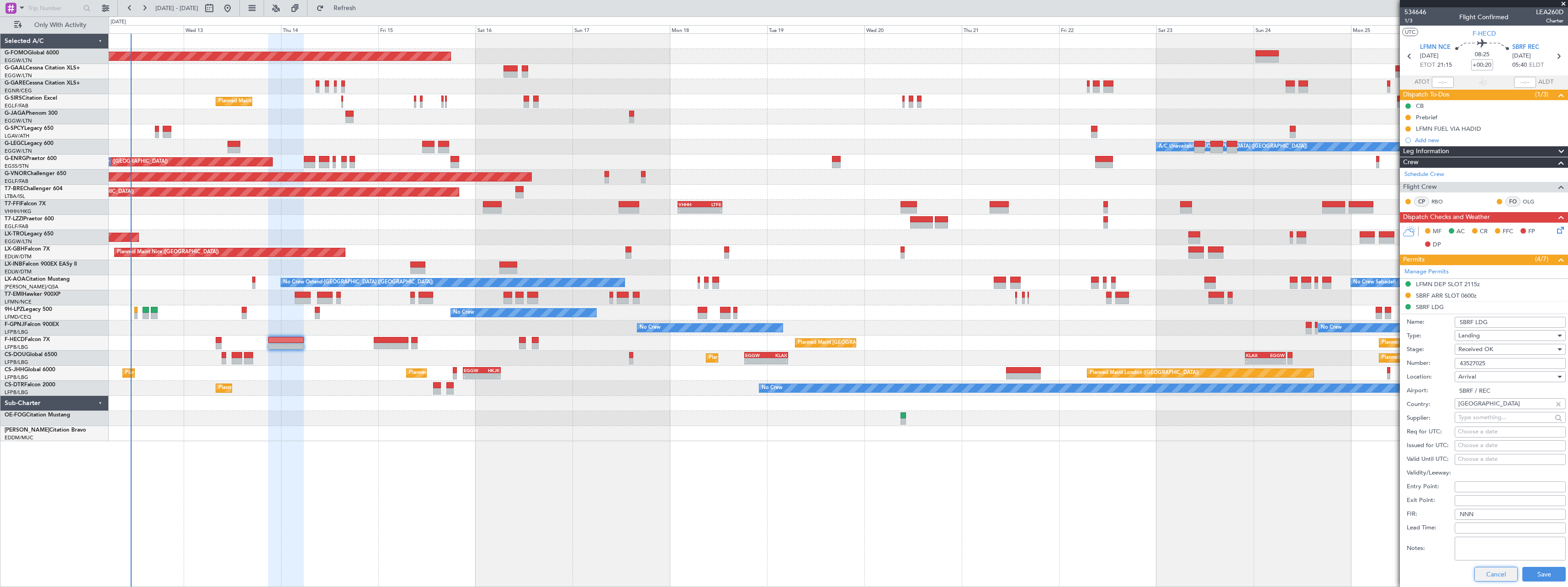
click at [1486, 578] on button "Cancel" at bounding box center [1495, 574] width 43 height 15
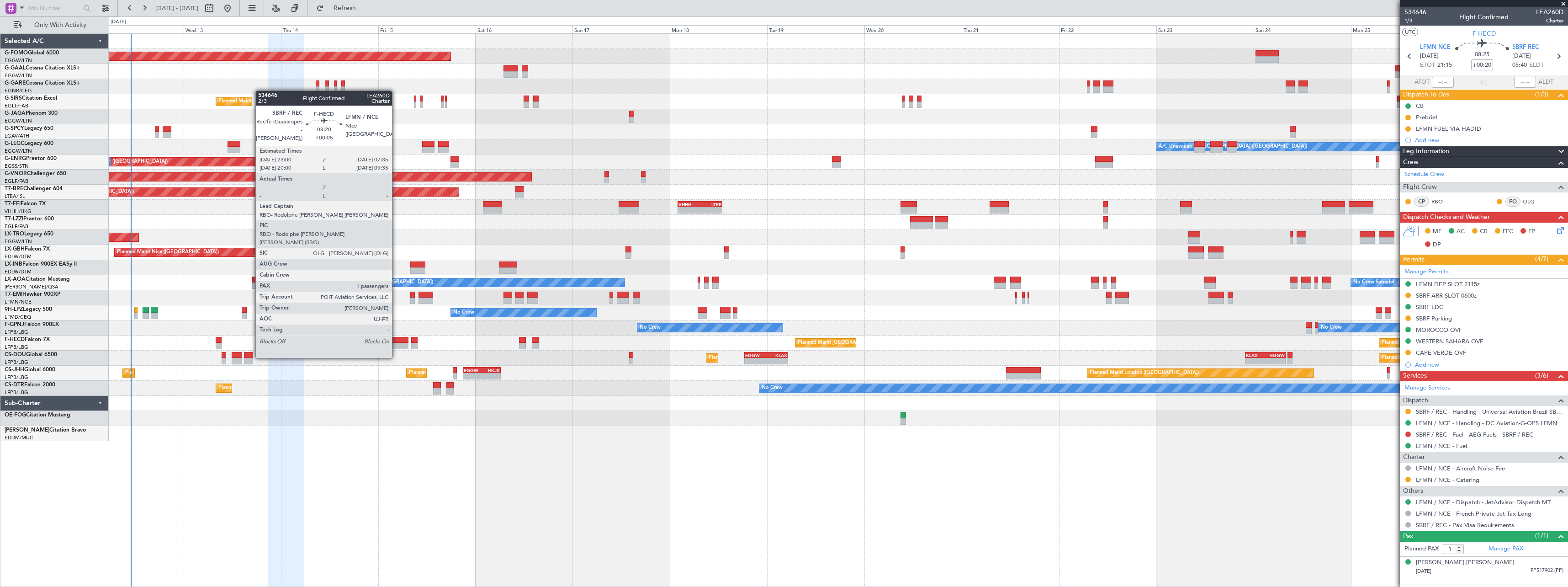
click at [396, 341] on div at bounding box center [391, 340] width 35 height 6
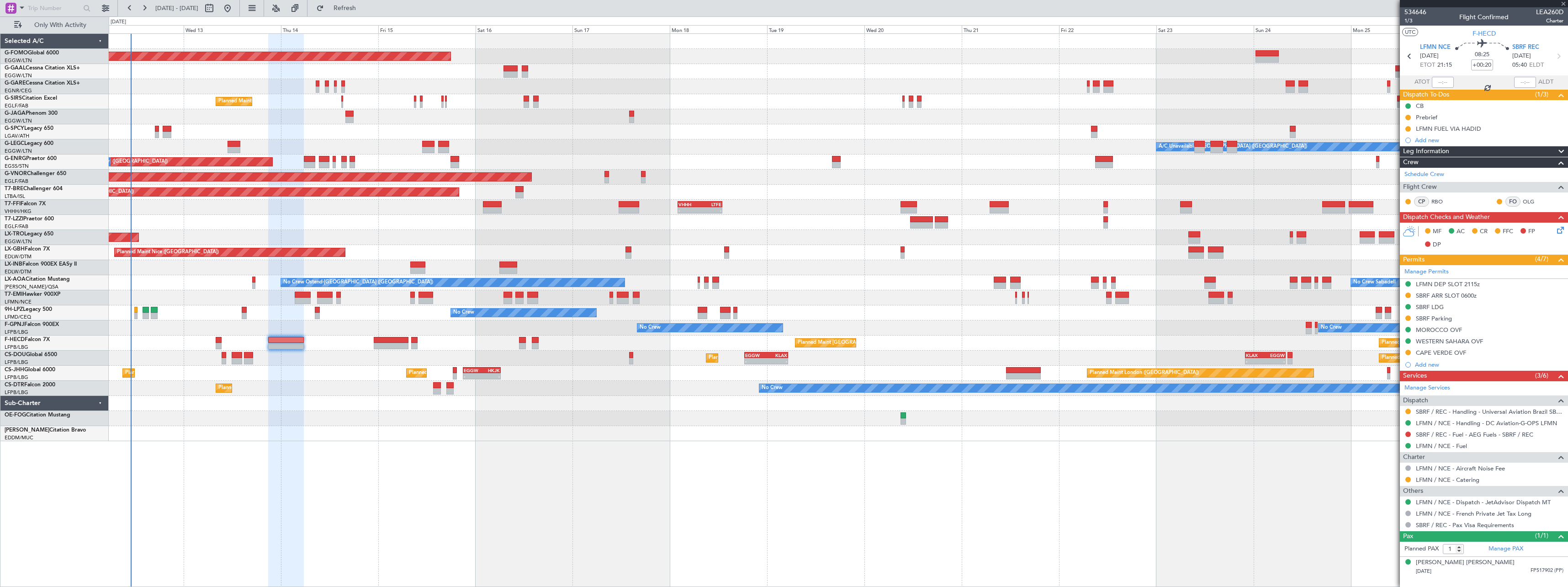
type input "+00:05"
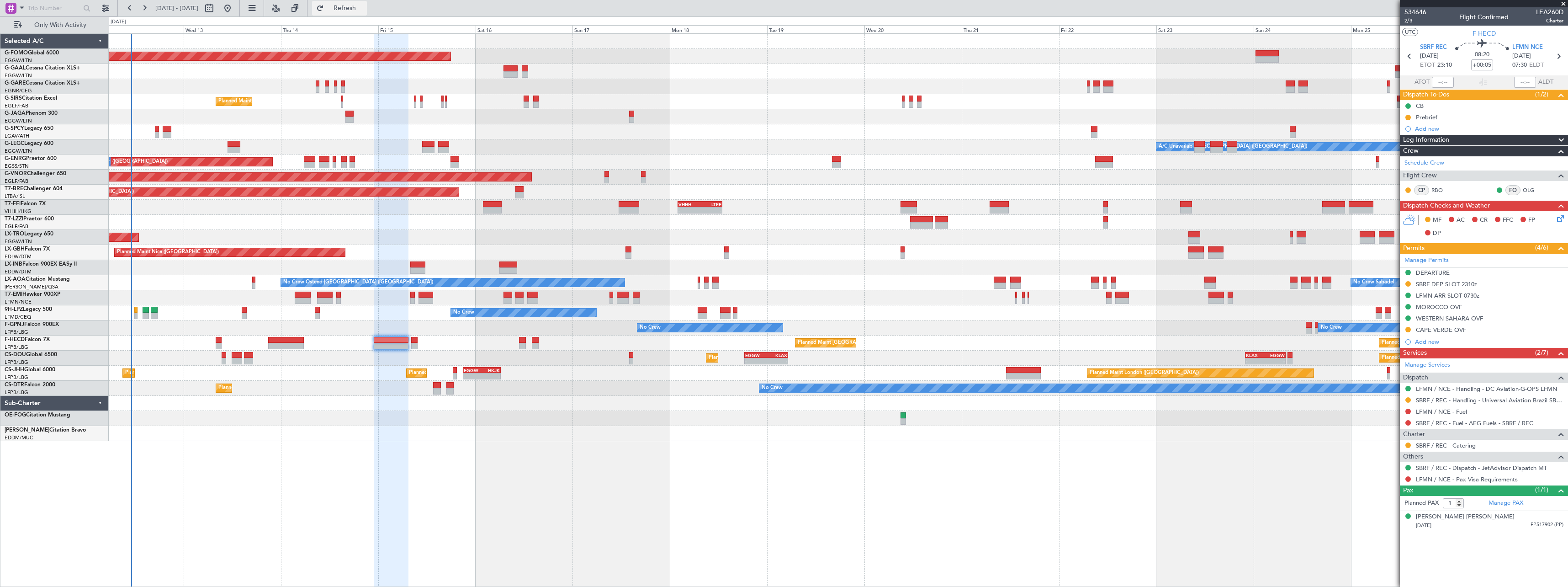
click at [361, 10] on span "Refresh" at bounding box center [345, 8] width 38 height 6
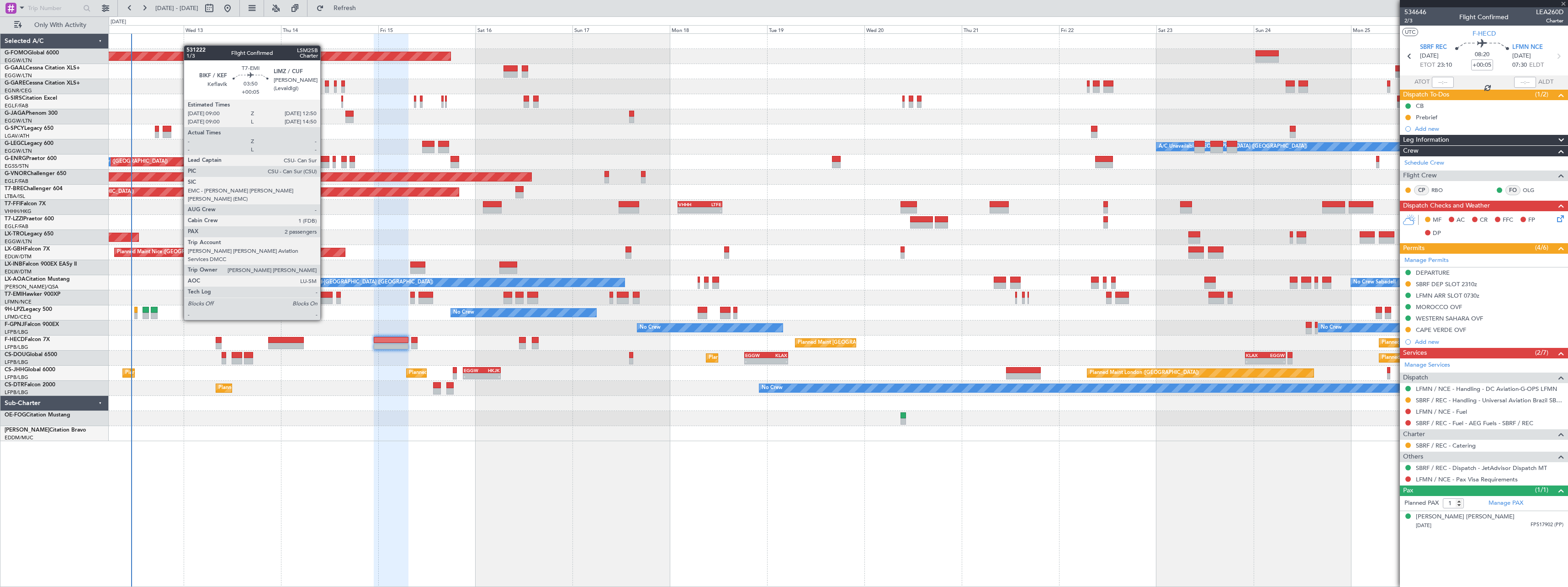
click at [324, 295] on div at bounding box center [325, 295] width 16 height 6
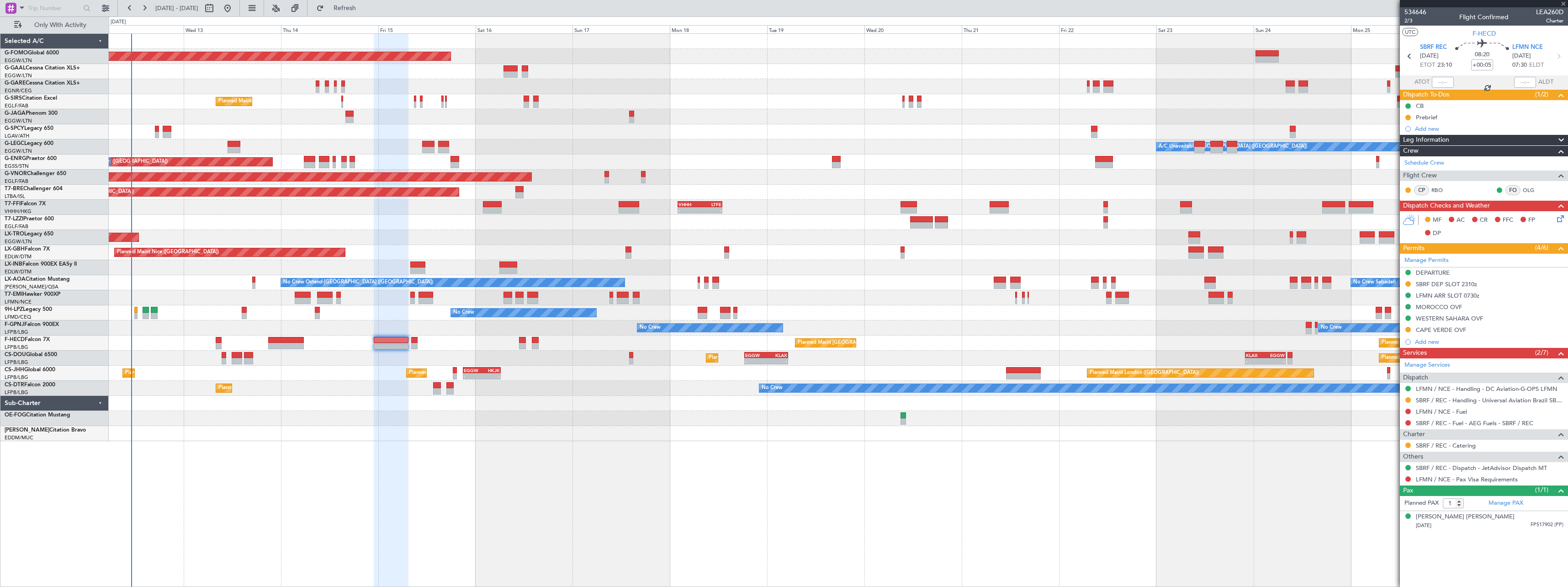
type input "2"
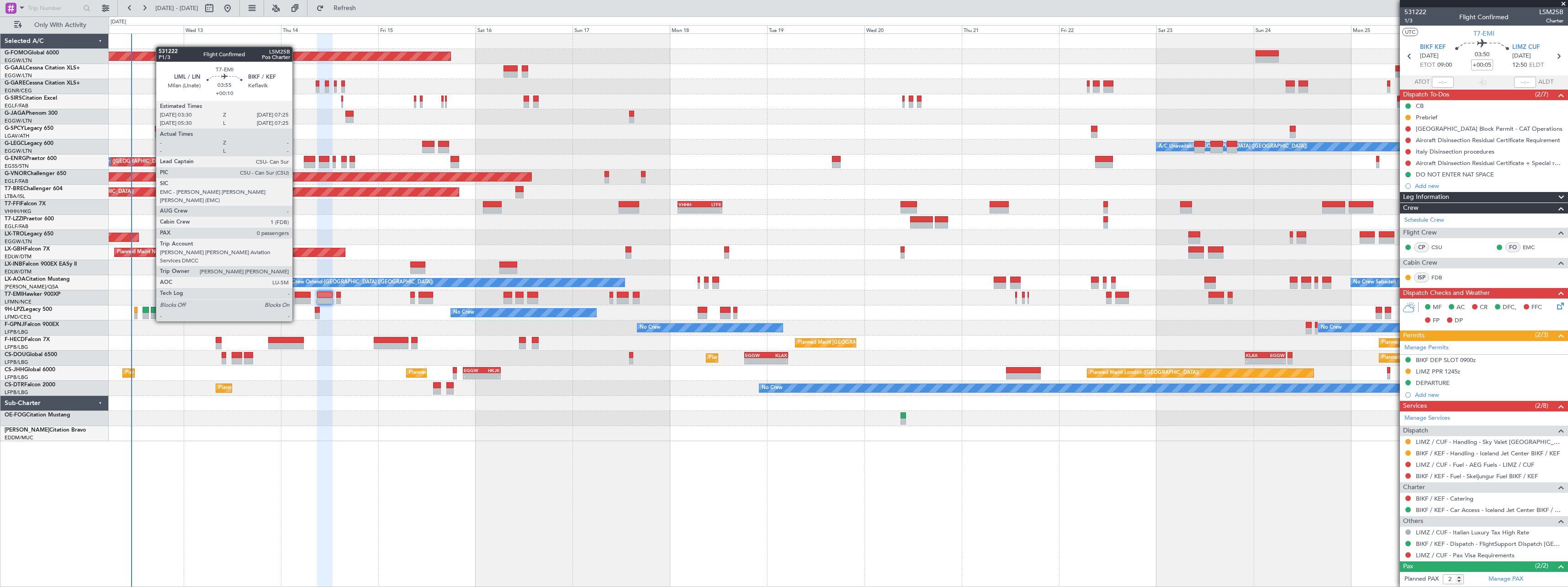
click at [296, 296] on div at bounding box center [302, 295] width 16 height 6
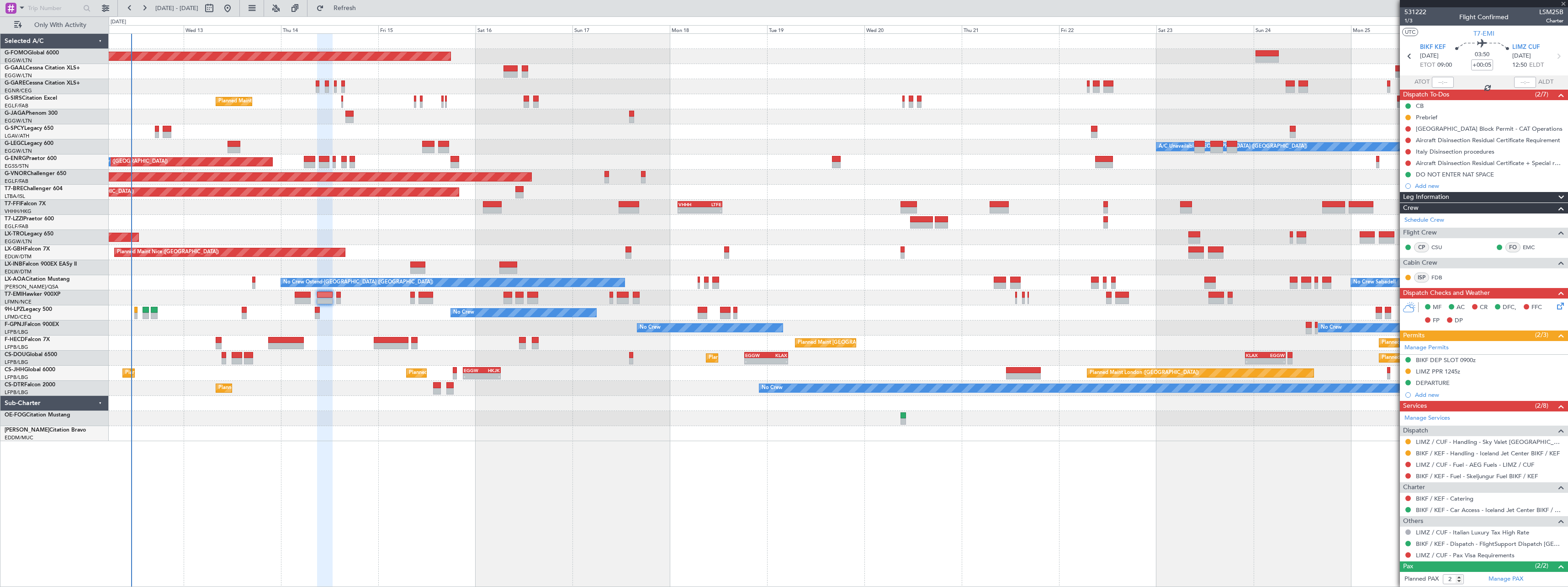
type input "+00:10"
type input "0"
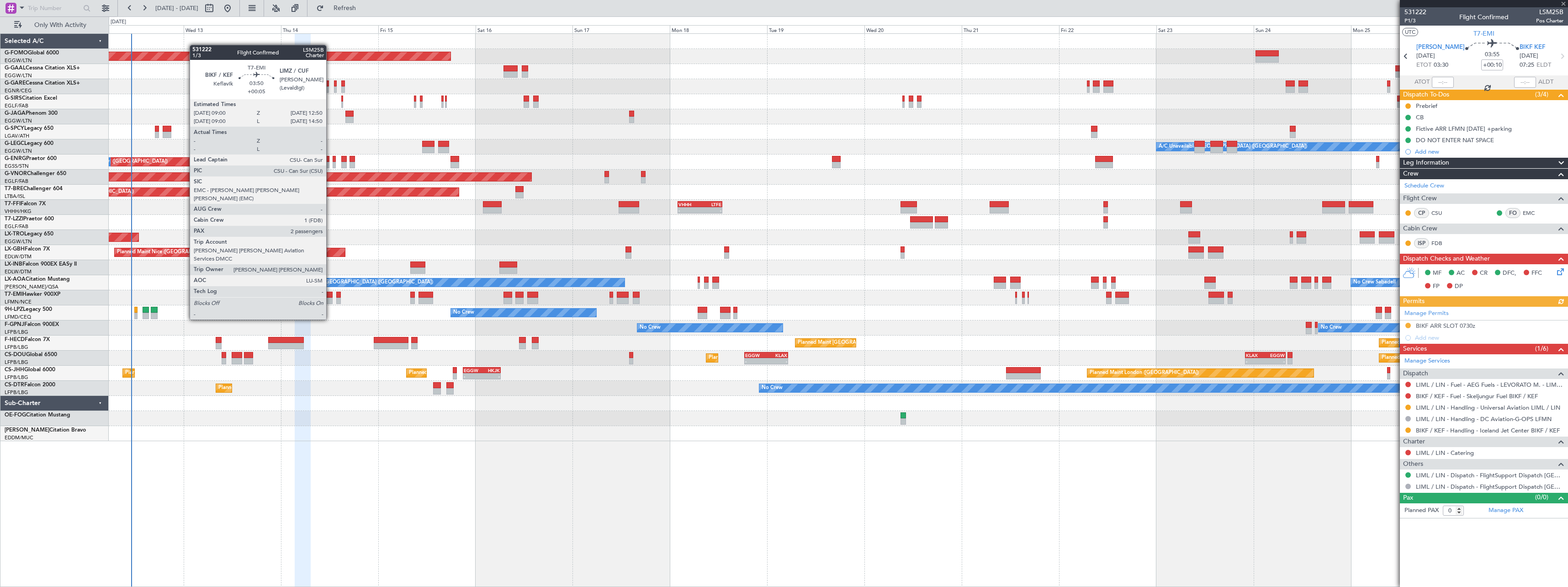
click at [331, 294] on div at bounding box center [325, 295] width 16 height 6
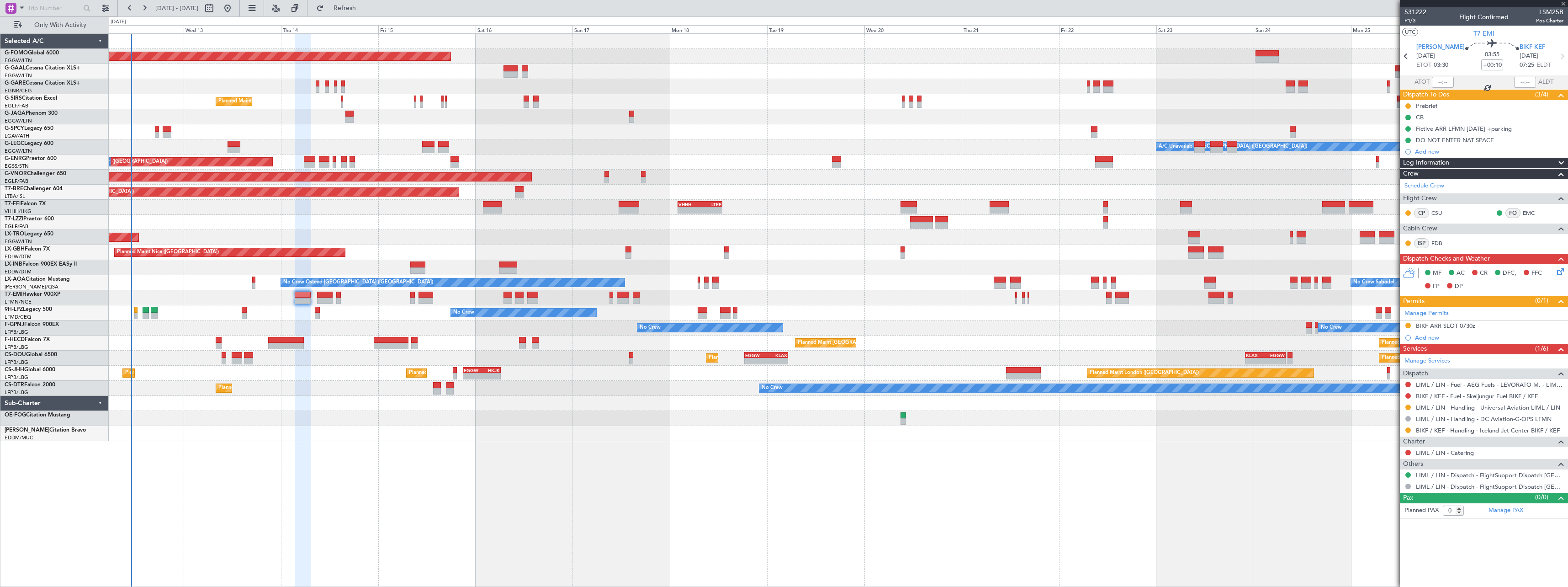
type input "+00:05"
type input "2"
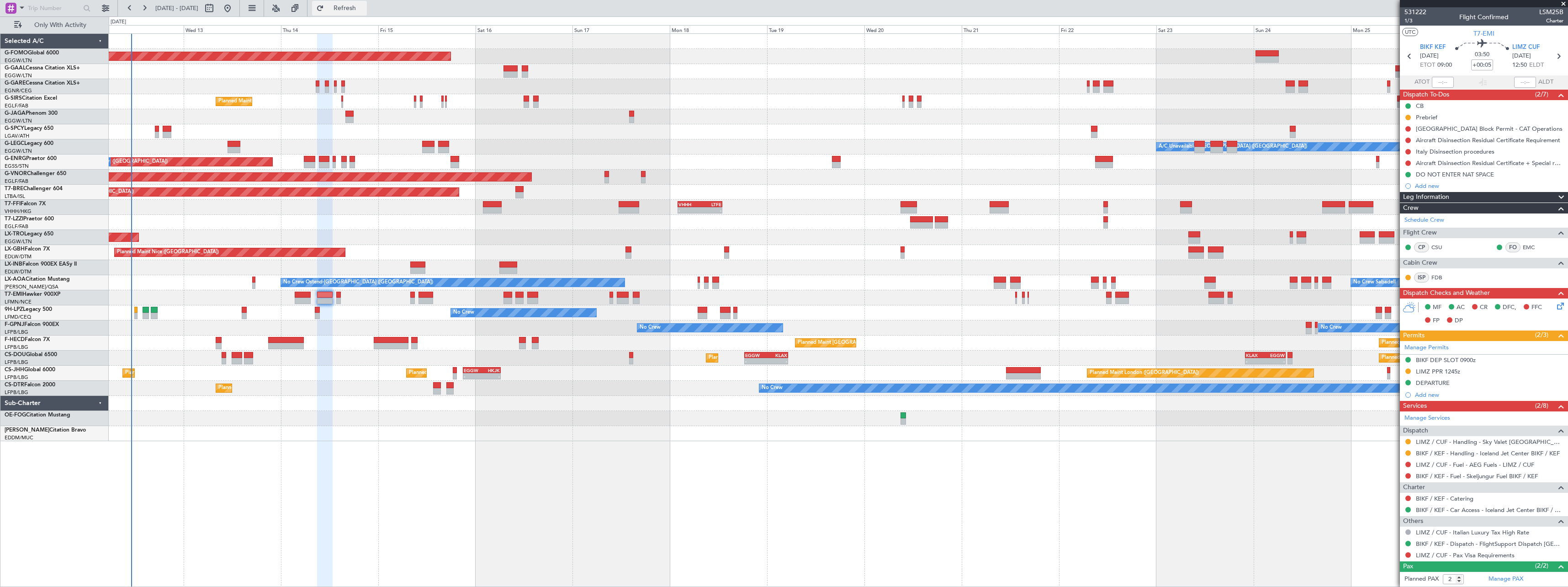
click at [364, 8] on span "Refresh" at bounding box center [345, 8] width 38 height 6
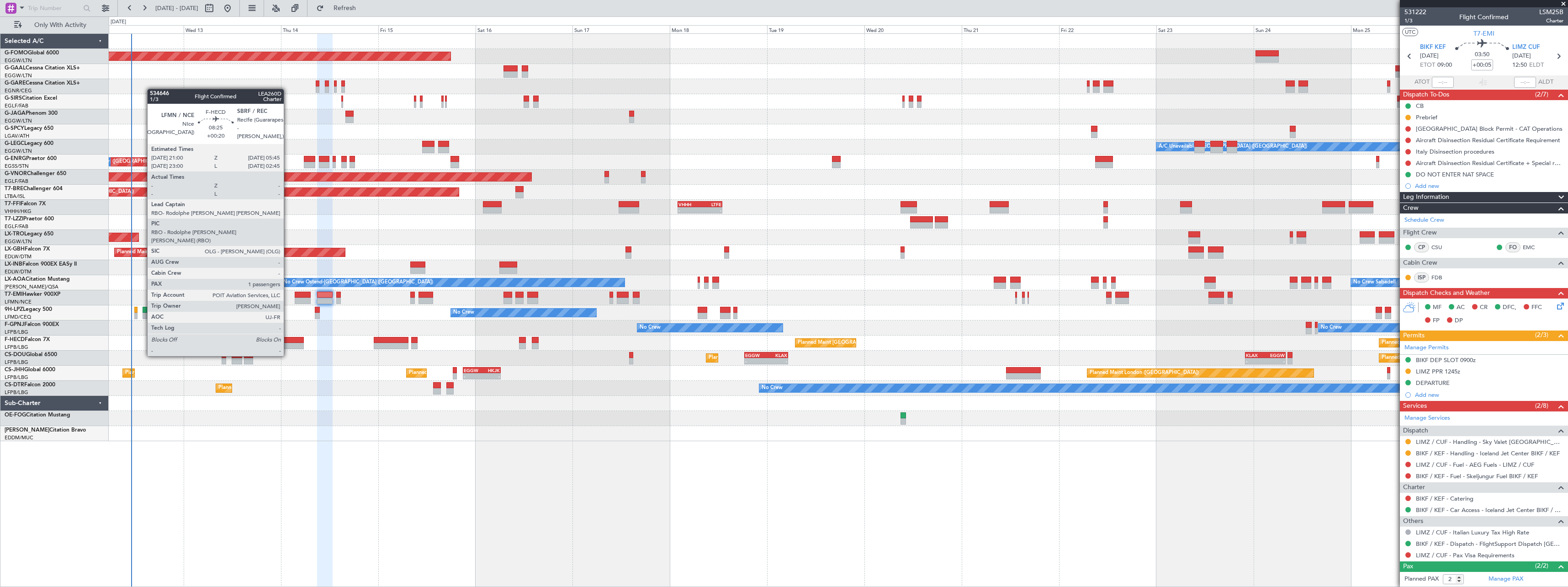
click at [288, 339] on div at bounding box center [285, 340] width 36 height 6
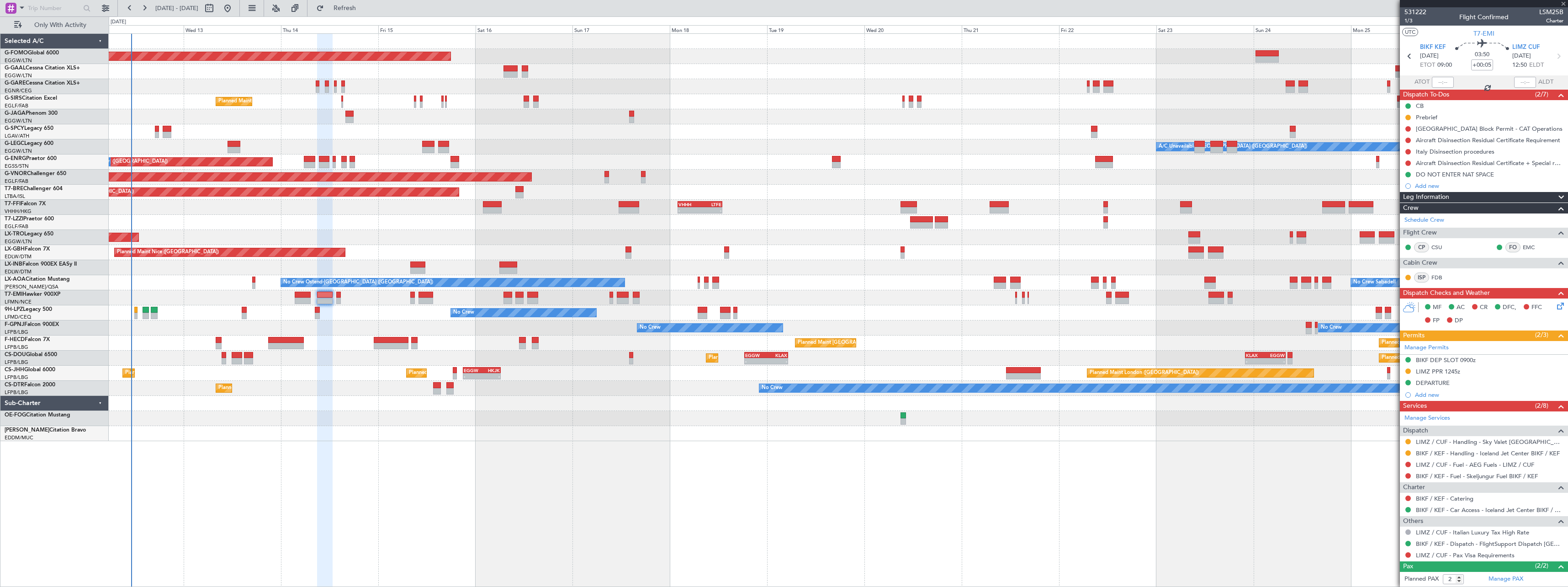
type input "+00:20"
type input "1"
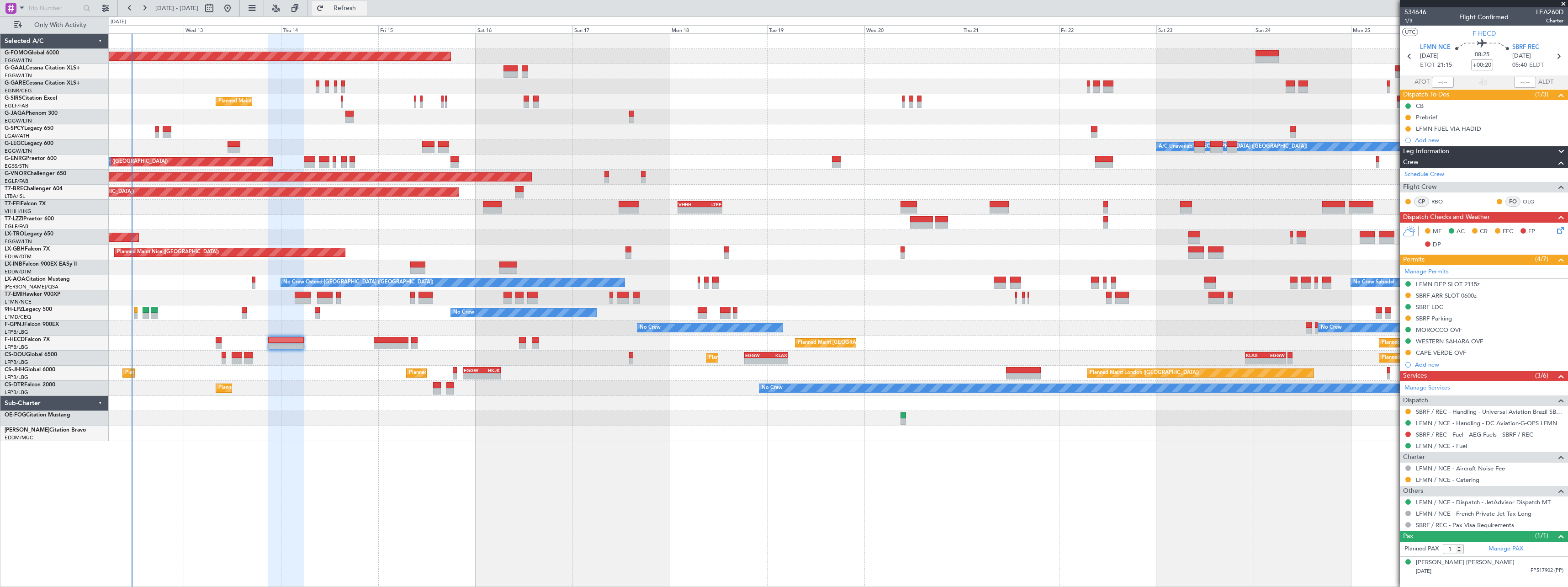
click at [363, 7] on span "Refresh" at bounding box center [345, 8] width 38 height 6
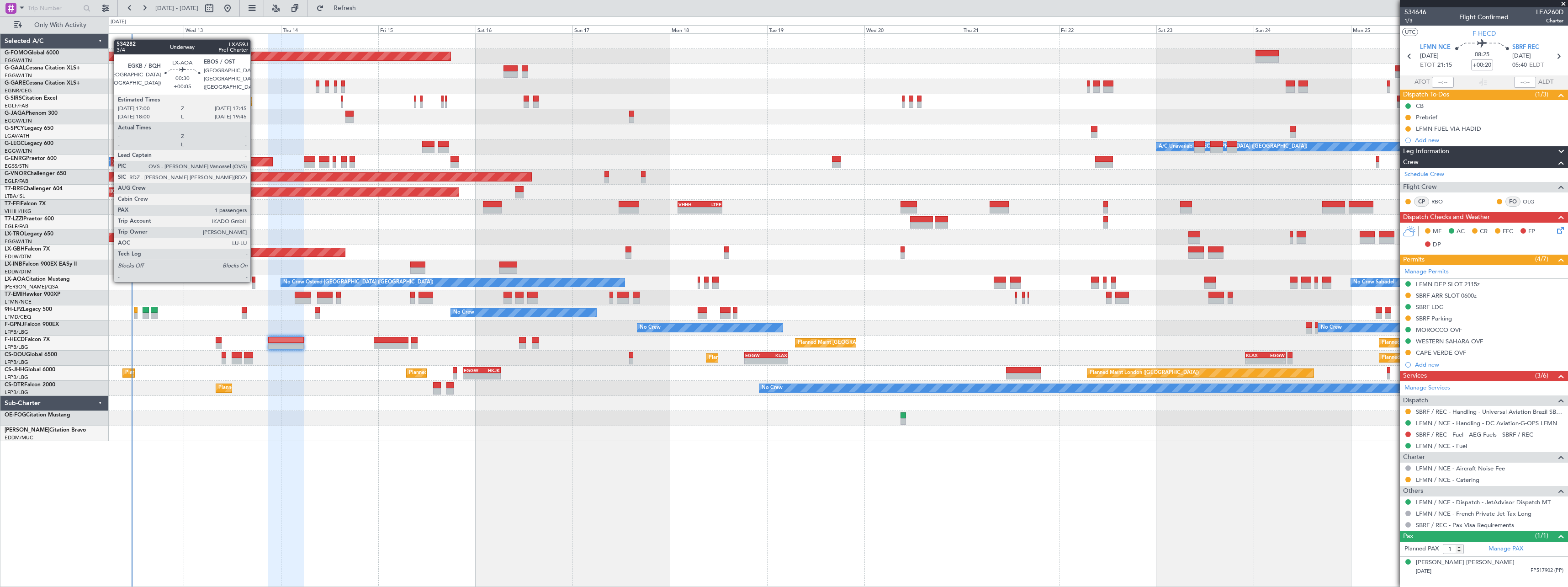
click at [255, 280] on div at bounding box center [254, 279] width 3 height 6
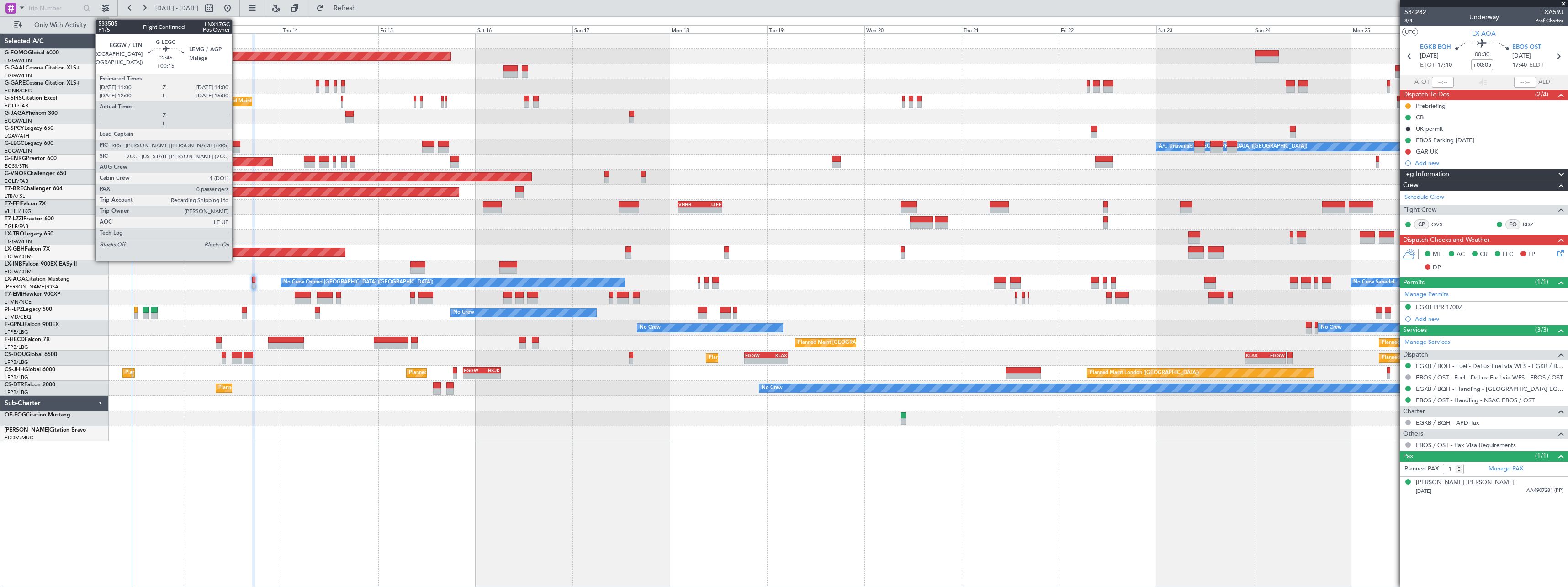
click at [236, 144] on div at bounding box center [234, 144] width 13 height 6
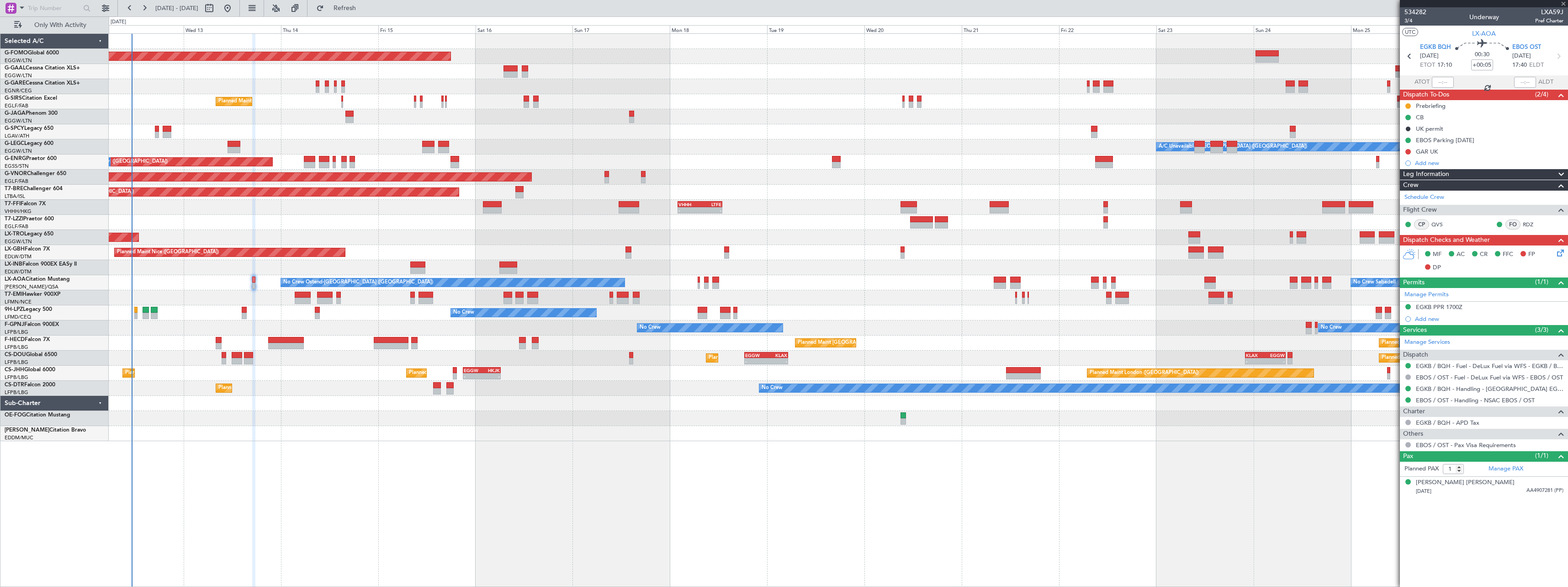
type input "+00:15"
type input "0"
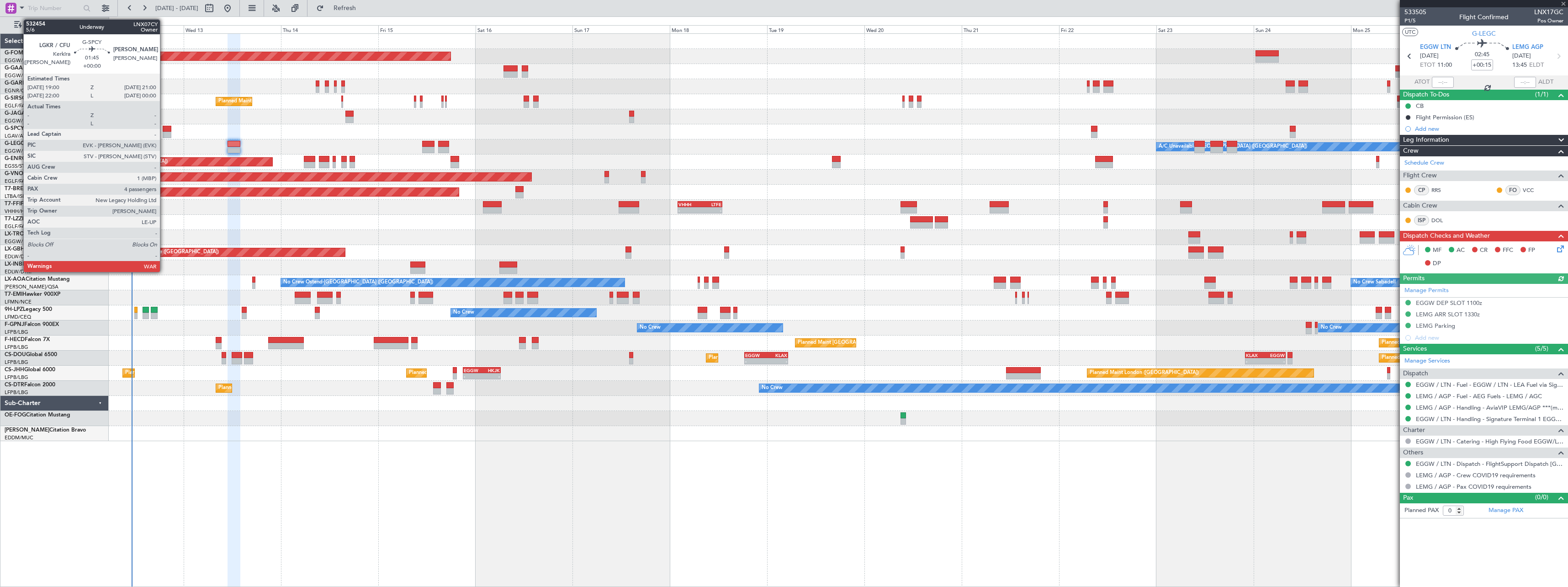
click at [164, 128] on div at bounding box center [167, 128] width 8 height 6
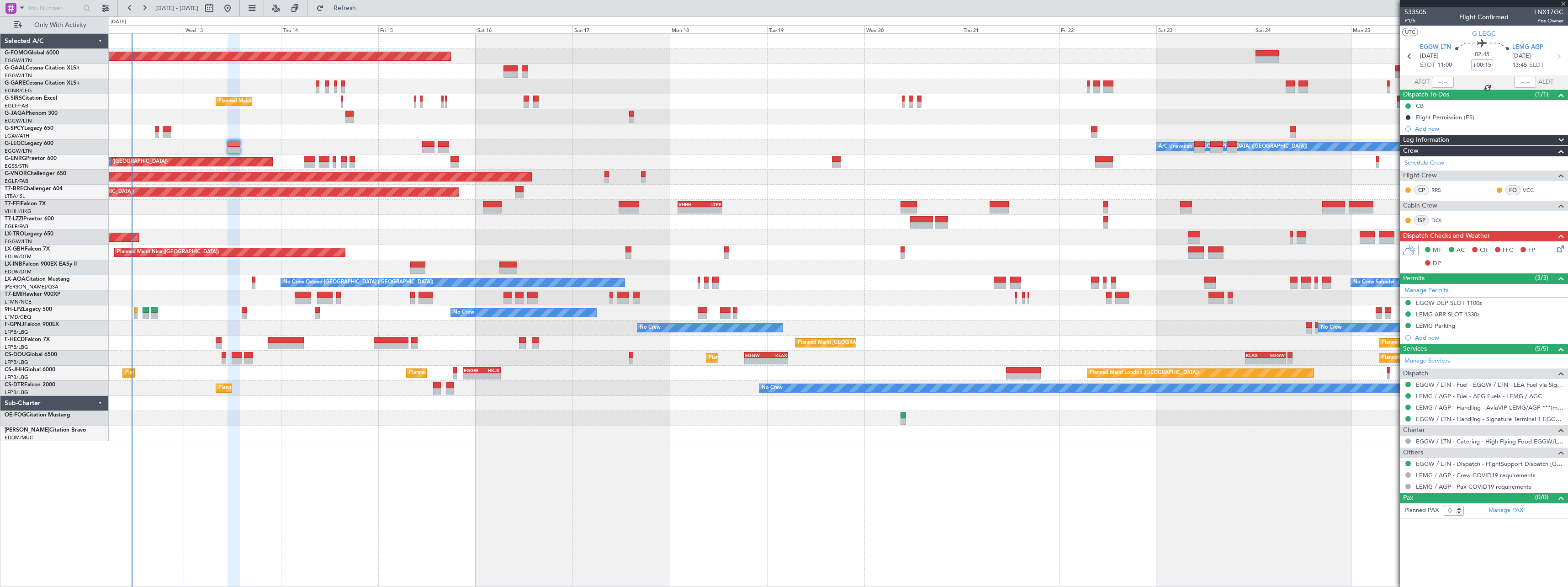
type input "4"
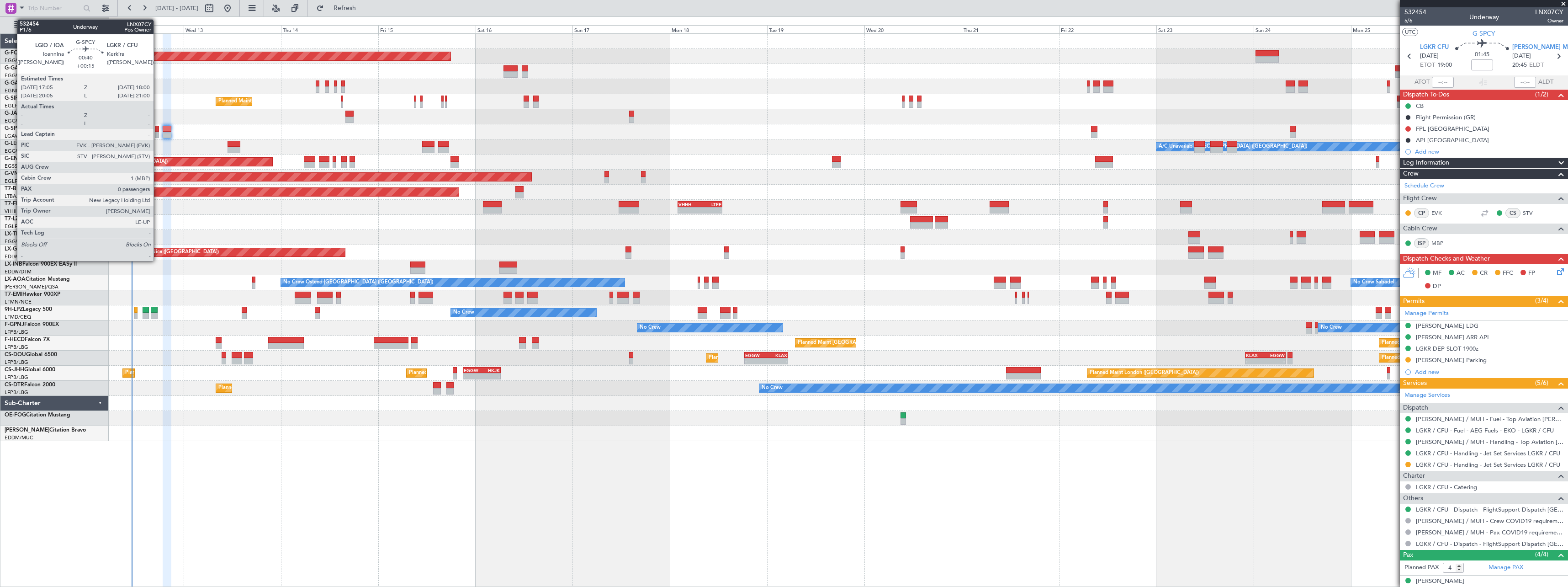
click at [158, 129] on div at bounding box center [157, 128] width 4 height 6
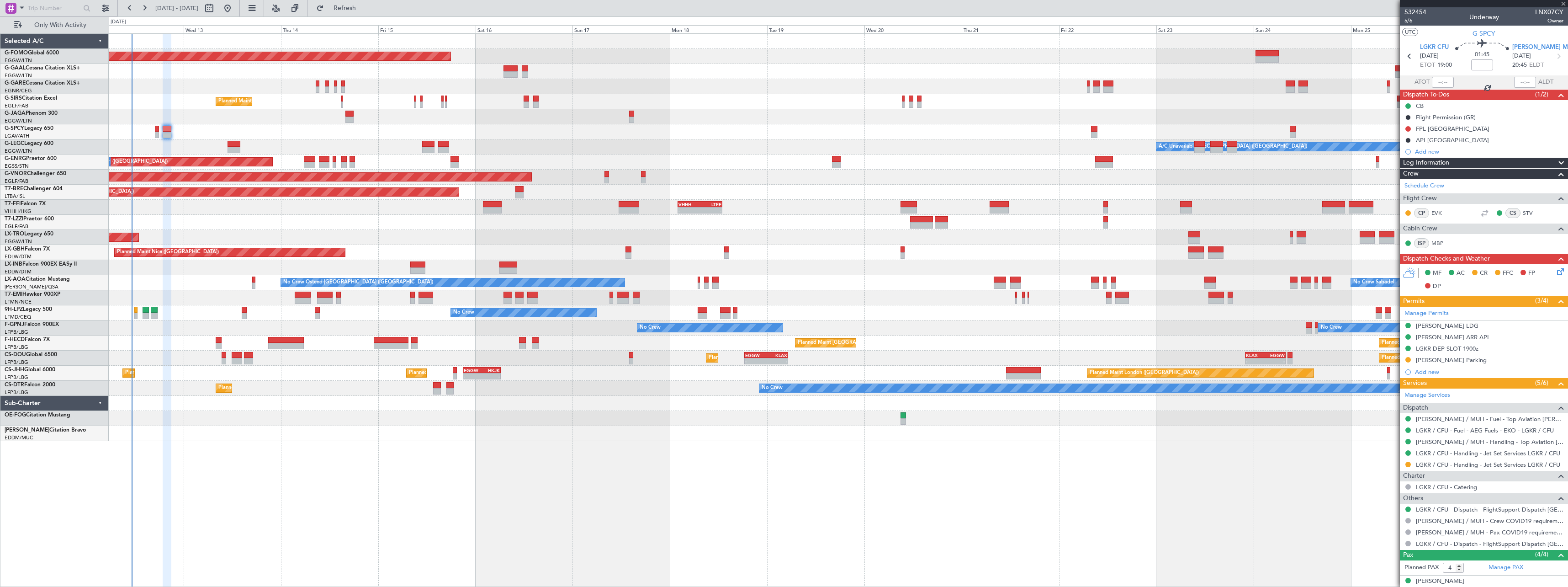
type input "+00:15"
type input "0"
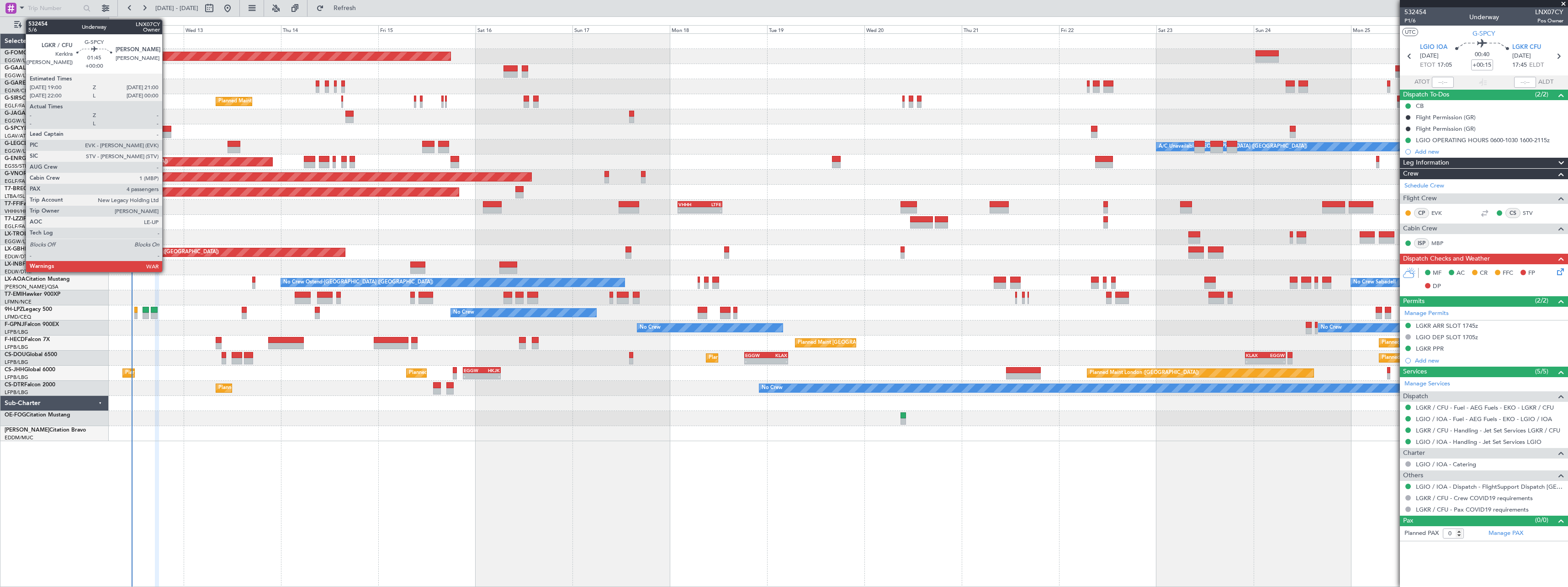
click at [166, 129] on div at bounding box center [167, 128] width 8 height 6
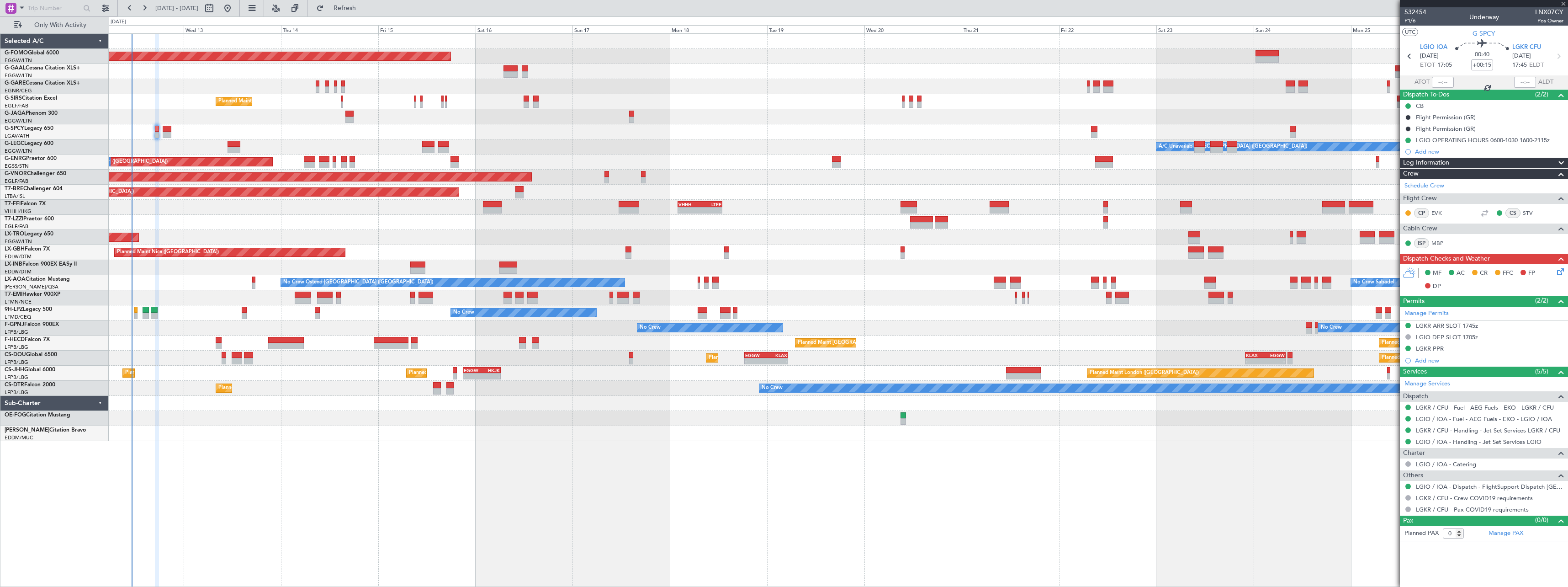
type input "4"
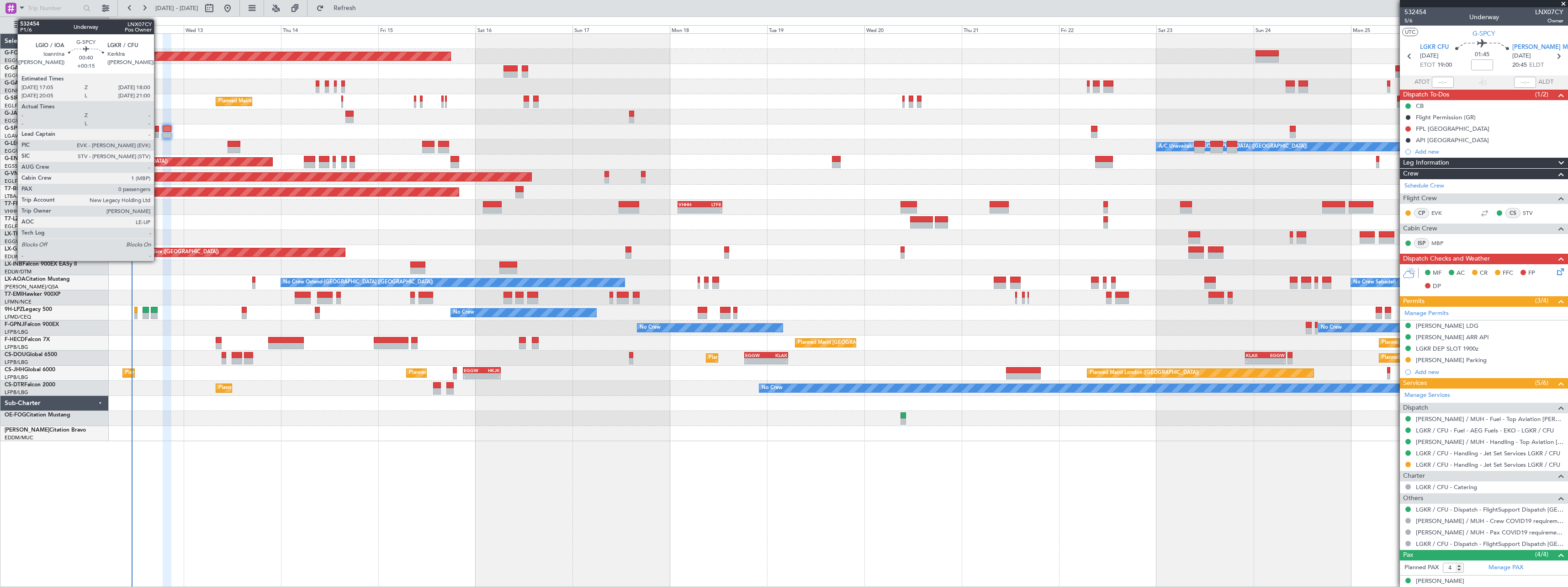
click at [158, 128] on div at bounding box center [157, 128] width 4 height 6
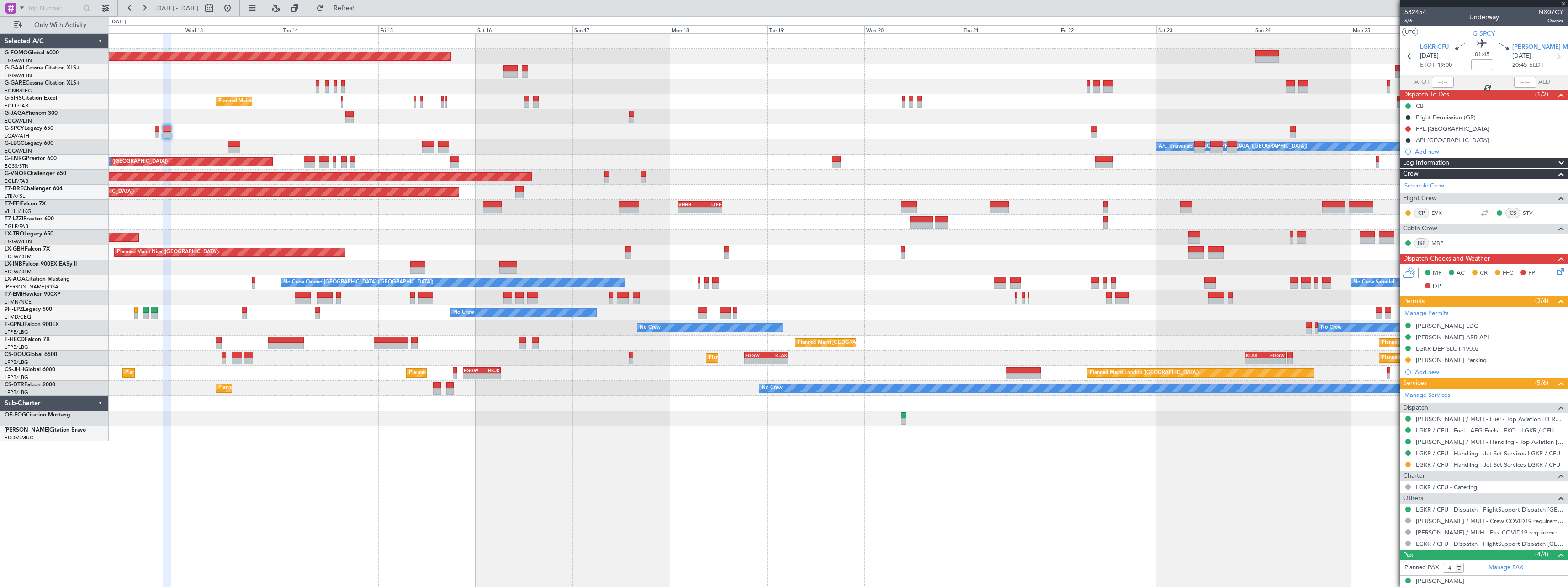
type input "+00:15"
type input "0"
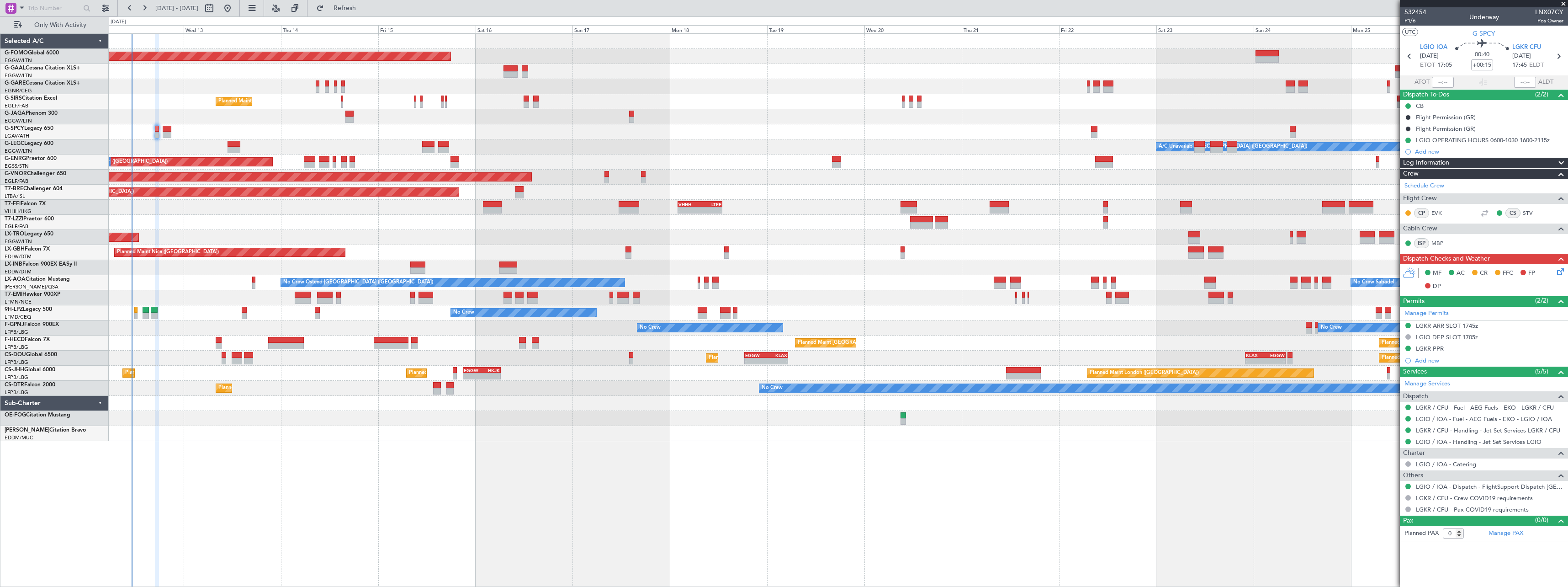
click at [1557, 270] on icon at bounding box center [1558, 270] width 7 height 7
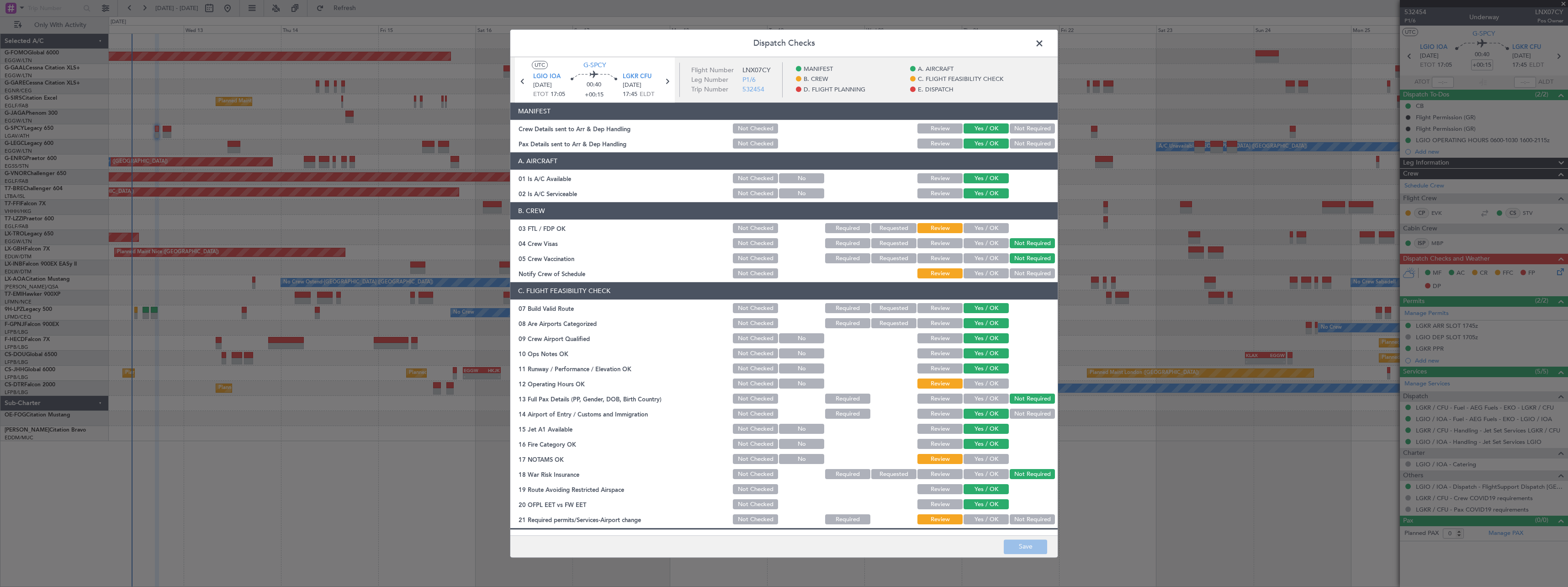
click at [1044, 42] on span at bounding box center [1044, 45] width 0 height 18
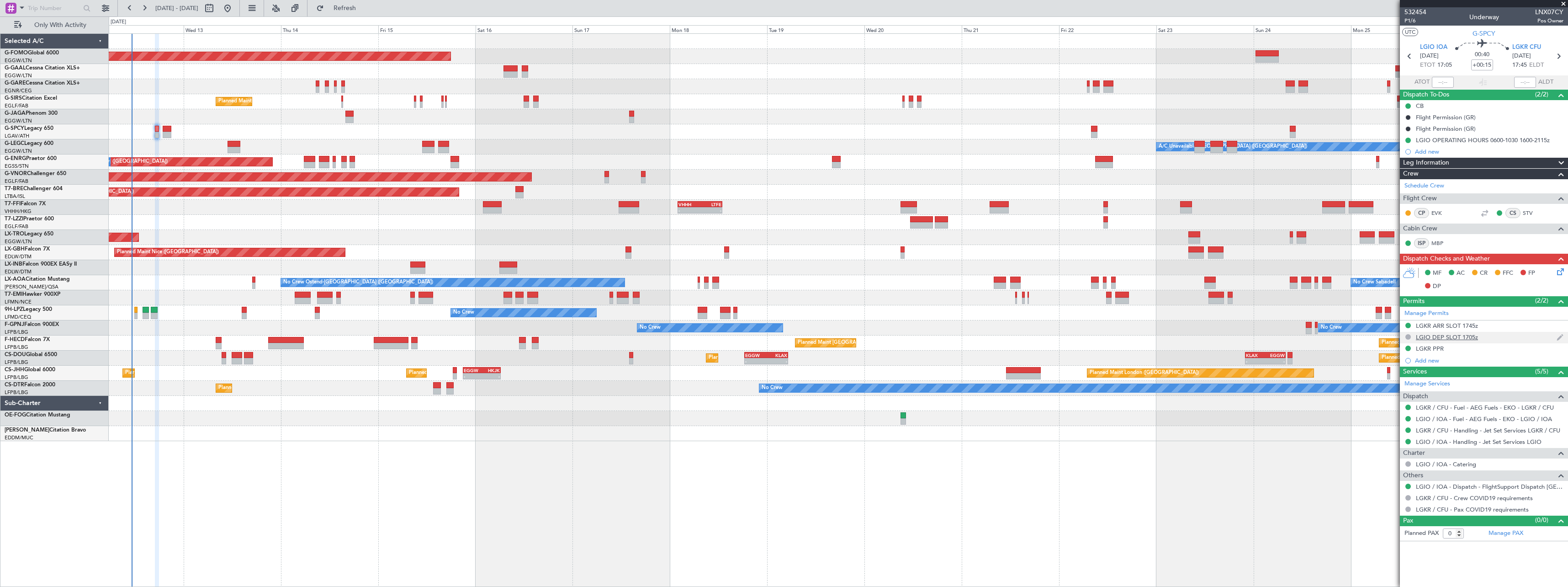
click at [1458, 339] on div "LGIO DEP SLOT 1705z" at bounding box center [1447, 336] width 62 height 8
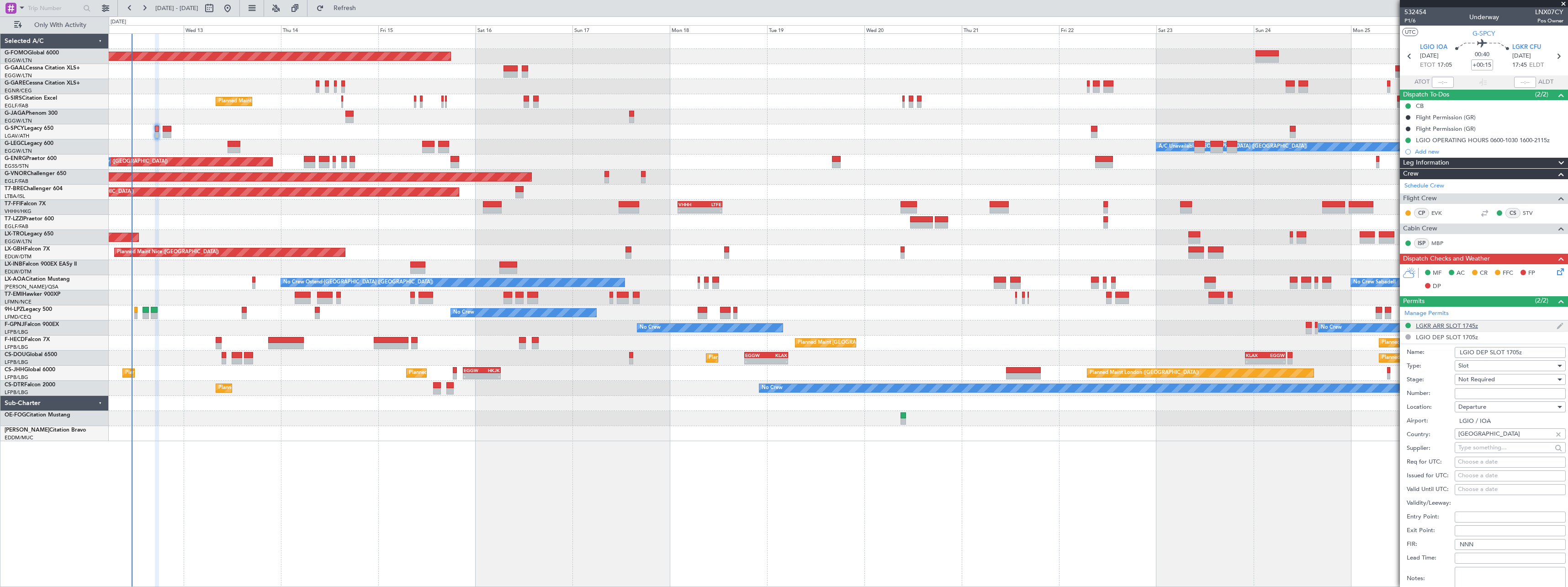
click at [1435, 327] on div "LGKR ARR SLOT 1745z" at bounding box center [1447, 325] width 62 height 8
click at [1468, 380] on input "LGKRAJST029400" at bounding box center [1509, 382] width 111 height 11
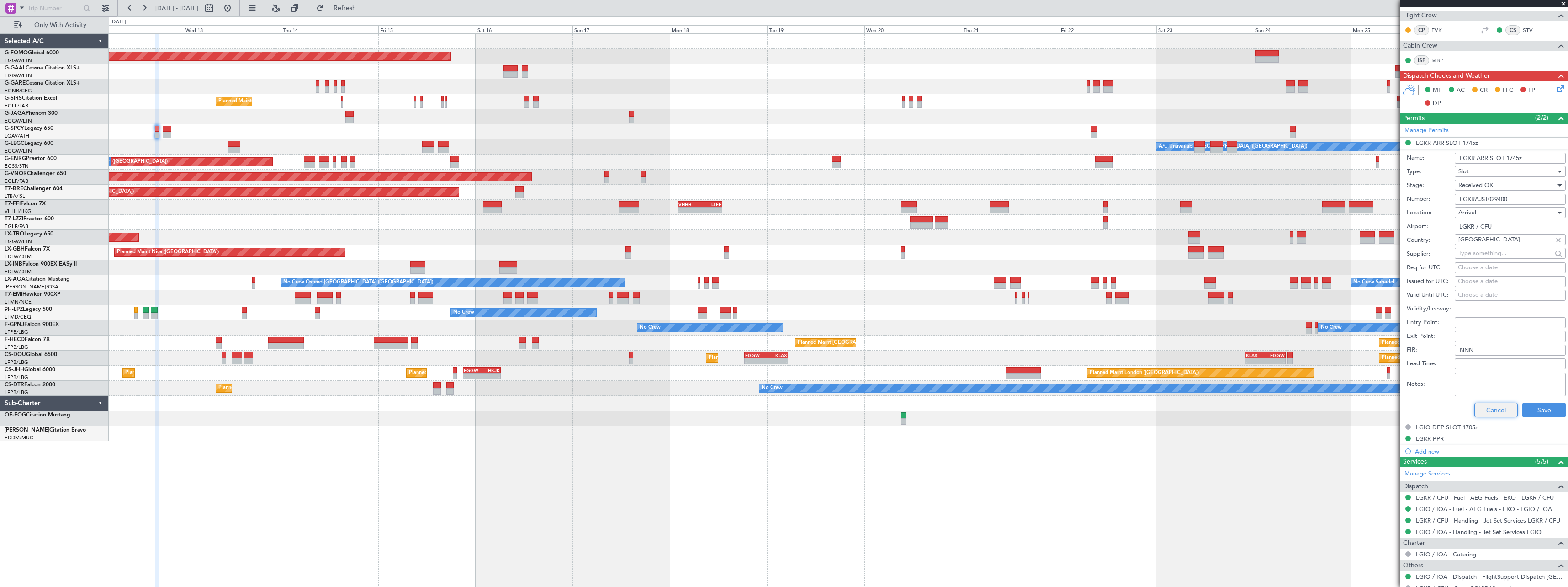
click at [1489, 413] on button "Cancel" at bounding box center [1495, 410] width 43 height 15
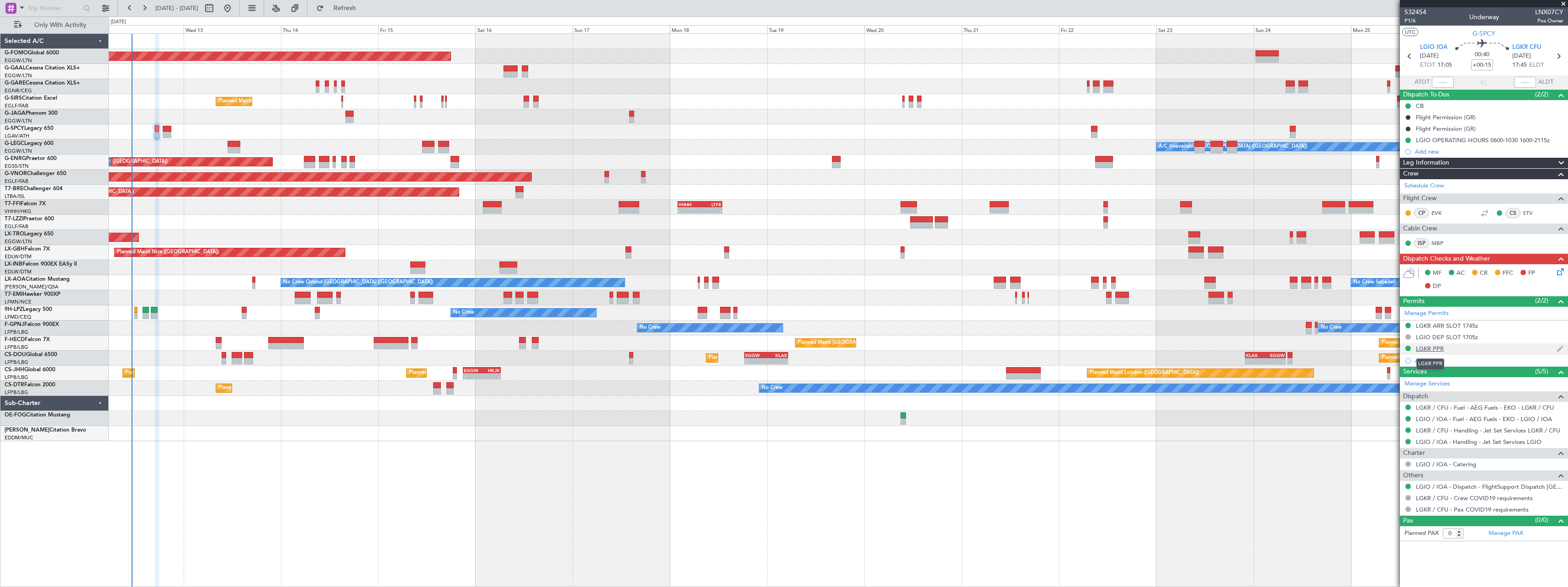
click at [1433, 348] on div "LGKR PPR" at bounding box center [1430, 348] width 28 height 8
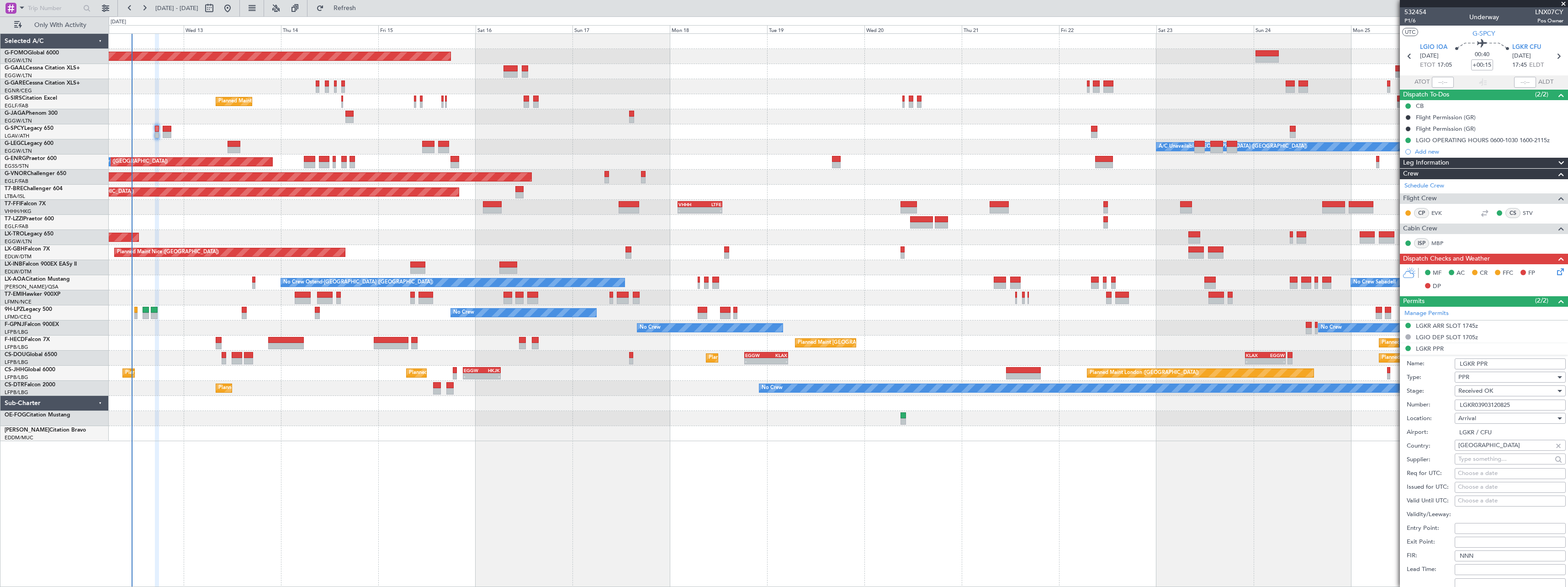
scroll to position [183, 0]
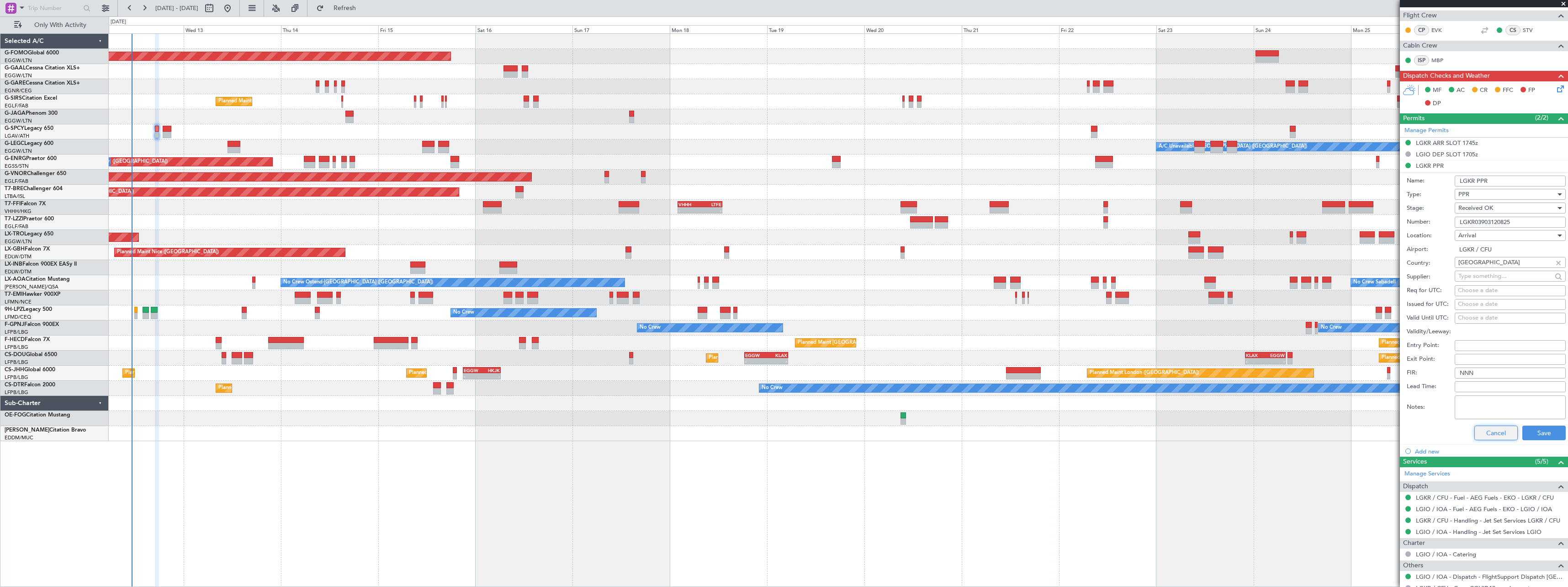
click at [1485, 435] on button "Cancel" at bounding box center [1495, 433] width 43 height 15
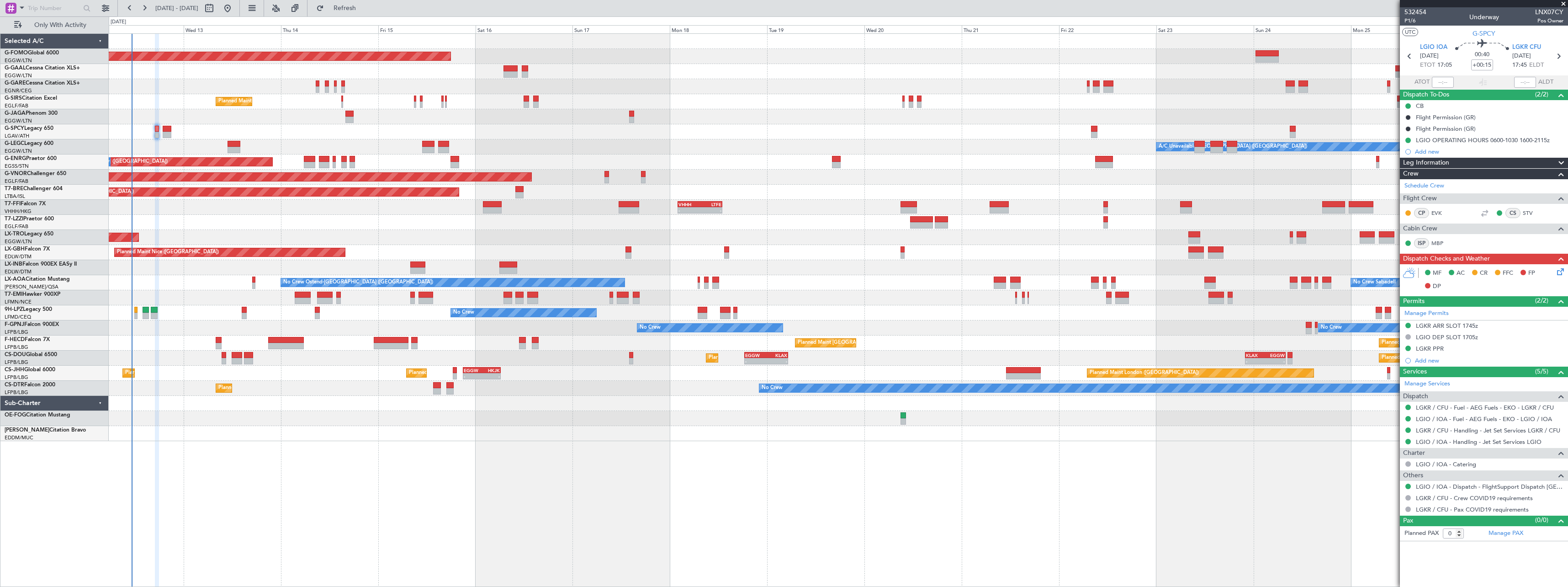
scroll to position [0, 0]
click at [1442, 163] on span "Leg Information" at bounding box center [1426, 163] width 46 height 10
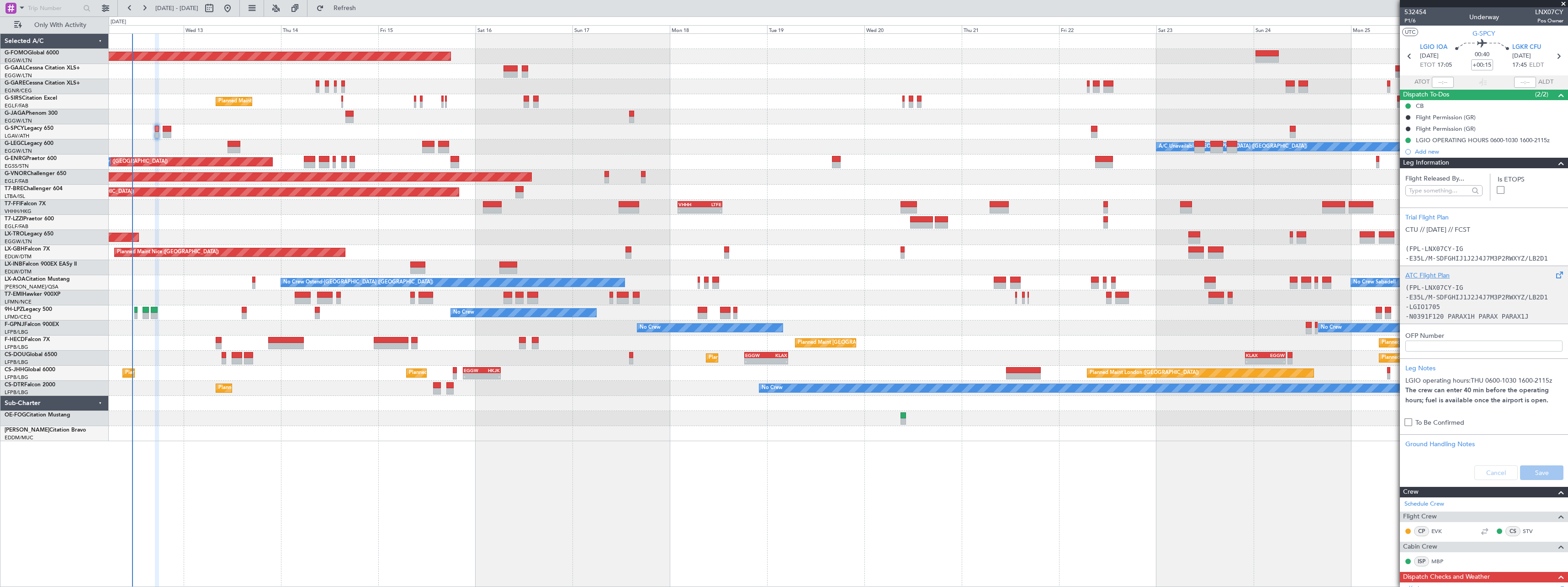
click at [1431, 295] on code "-E35L/M-SDFGHIJ1J2J4J7M3P2RWXYZ/LB2D1" at bounding box center [1477, 297] width 142 height 7
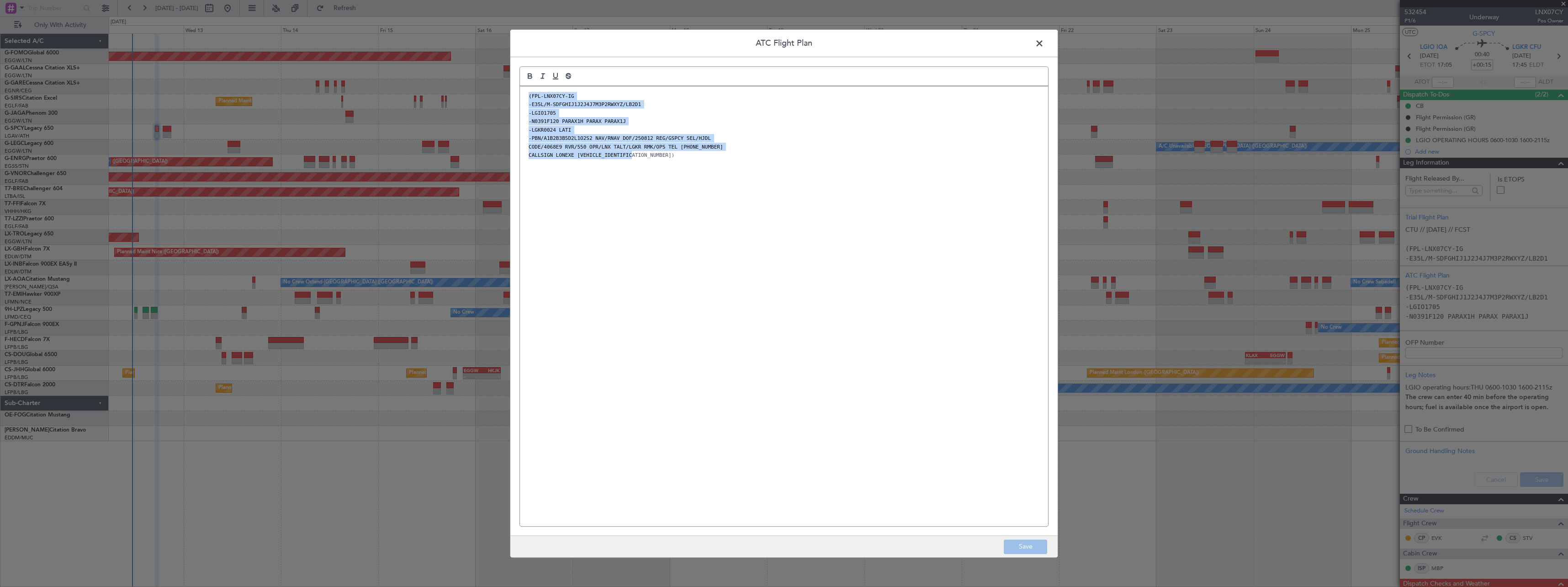
drag, startPoint x: 695, startPoint y: 262, endPoint x: 481, endPoint y: 101, distance: 267.8
click at [481, 101] on div "ATC Flight Plan (FPL-LNX07CY-IG -E35L/M-SDFGHIJ1J2J4J7M3P2RWXYZ/LB2D1 -LGIO1705…" at bounding box center [784, 293] width 1568 height 587
drag, startPoint x: 1030, startPoint y: 548, endPoint x: 1041, endPoint y: 547, distance: 11.0
click at [1031, 548] on button "Save" at bounding box center [1025, 547] width 43 height 15
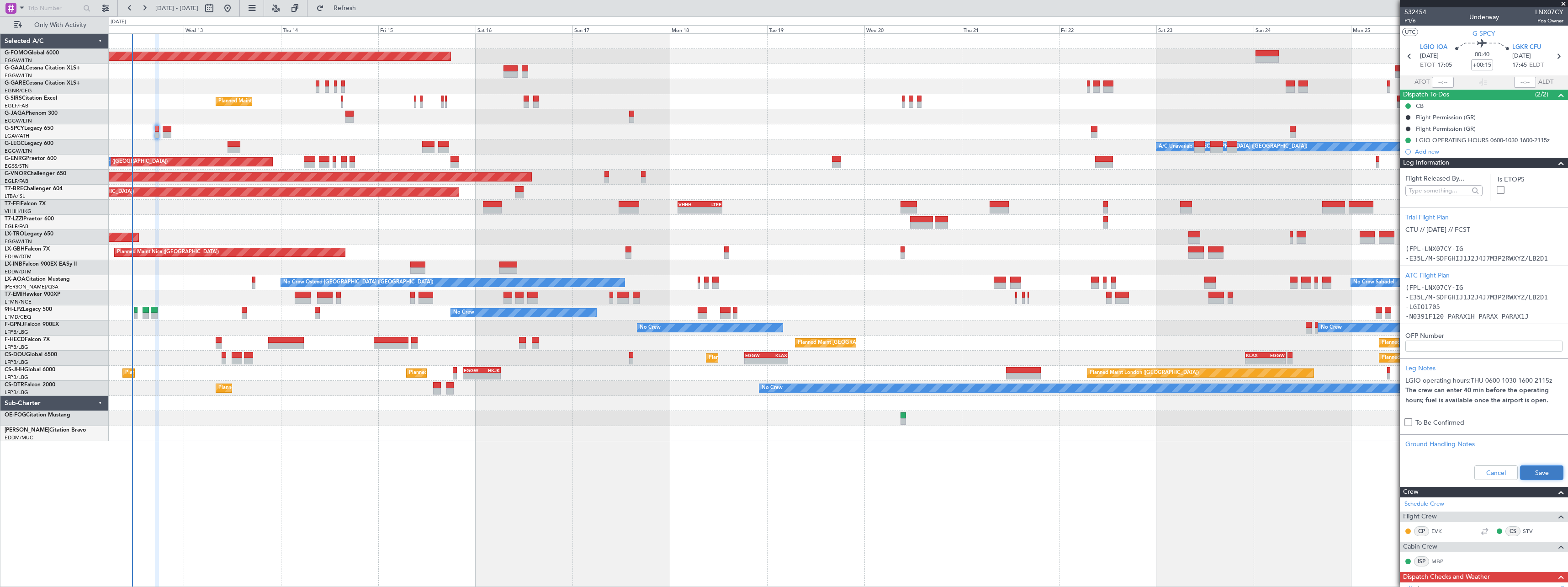
click at [1528, 474] on button "Save" at bounding box center [1541, 473] width 43 height 15
click at [1469, 161] on div "Leg Information" at bounding box center [1484, 163] width 168 height 10
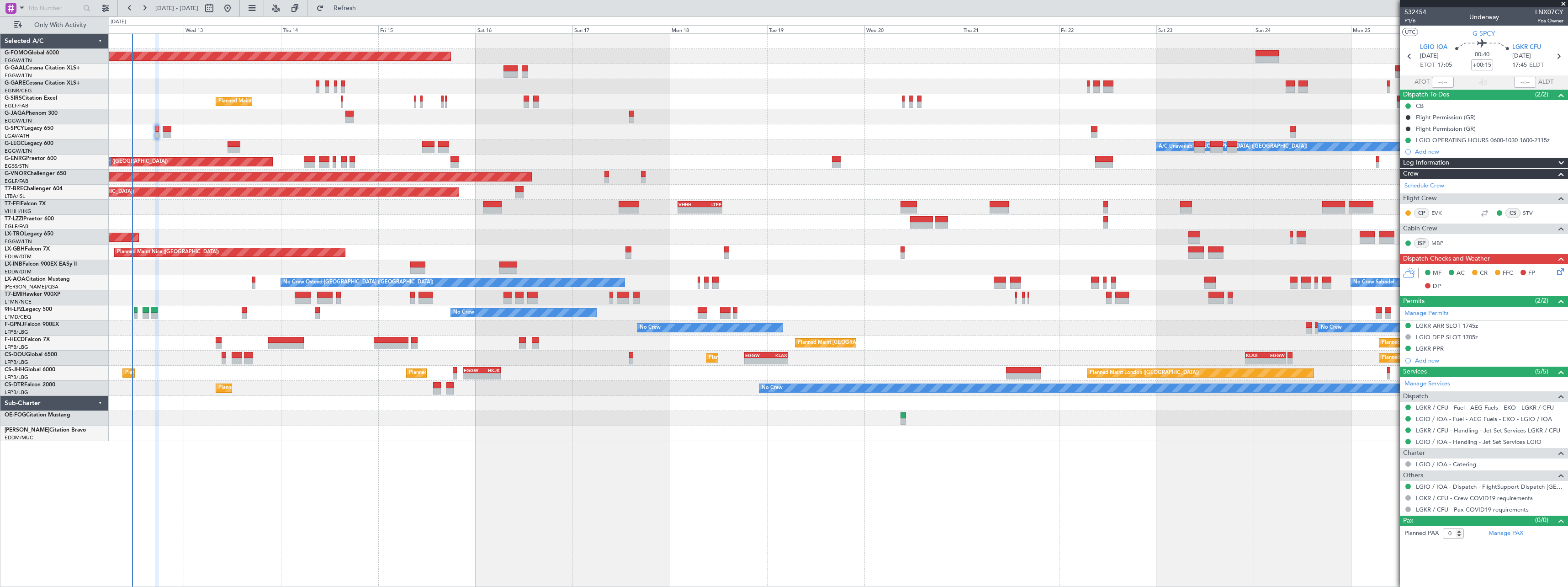
click at [1559, 269] on icon at bounding box center [1558, 270] width 7 height 7
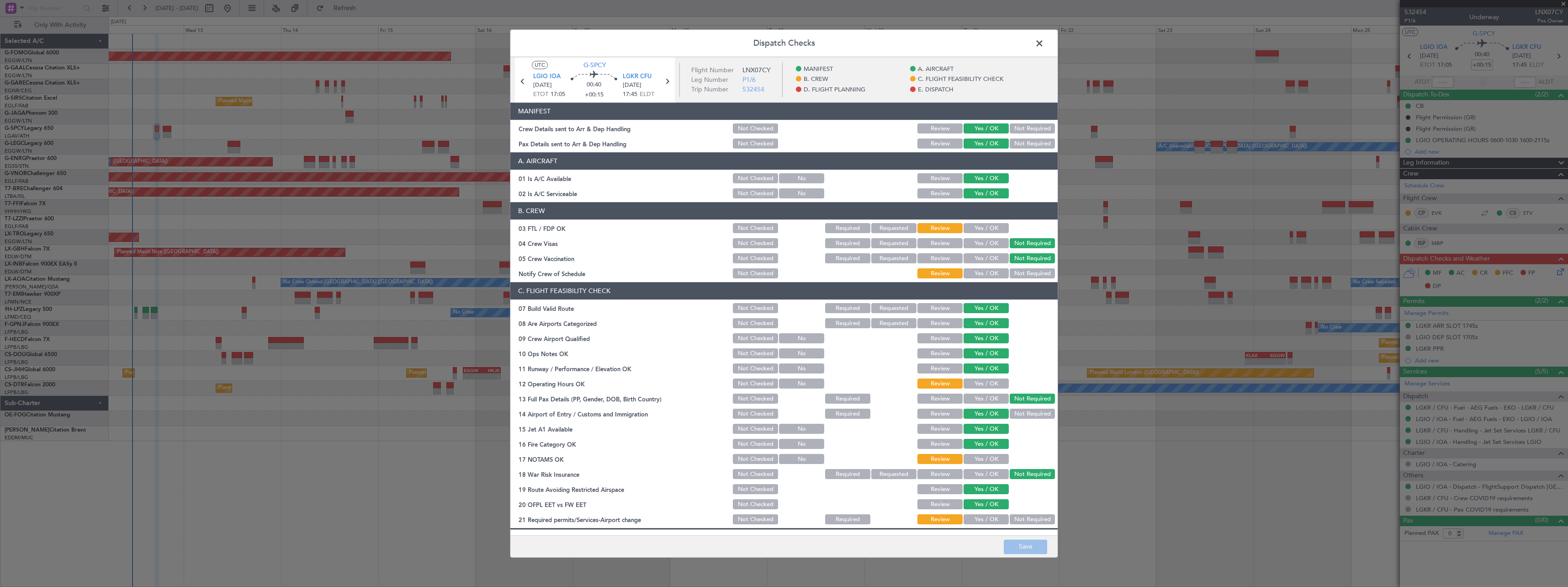
click at [971, 381] on button "Yes / OK" at bounding box center [986, 384] width 45 height 10
click at [974, 461] on button "Yes / OK" at bounding box center [986, 459] width 45 height 10
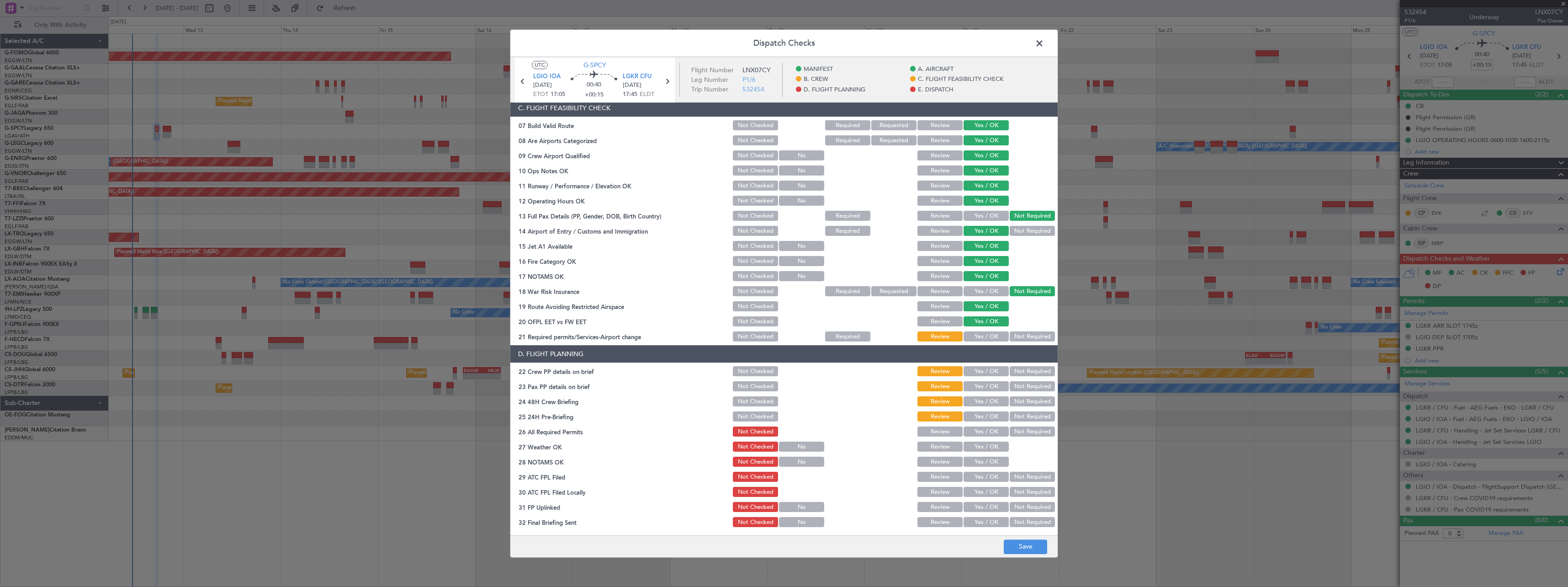
drag, startPoint x: 984, startPoint y: 337, endPoint x: 979, endPoint y: 351, distance: 14.9
click at [983, 337] on button "Yes / OK" at bounding box center [986, 336] width 45 height 10
click at [979, 368] on button "Yes / OK" at bounding box center [986, 371] width 45 height 10
click at [1016, 386] on button "Not Required" at bounding box center [1032, 387] width 45 height 10
drag, startPoint x: 987, startPoint y: 401, endPoint x: 986, endPoint y: 406, distance: 5.1
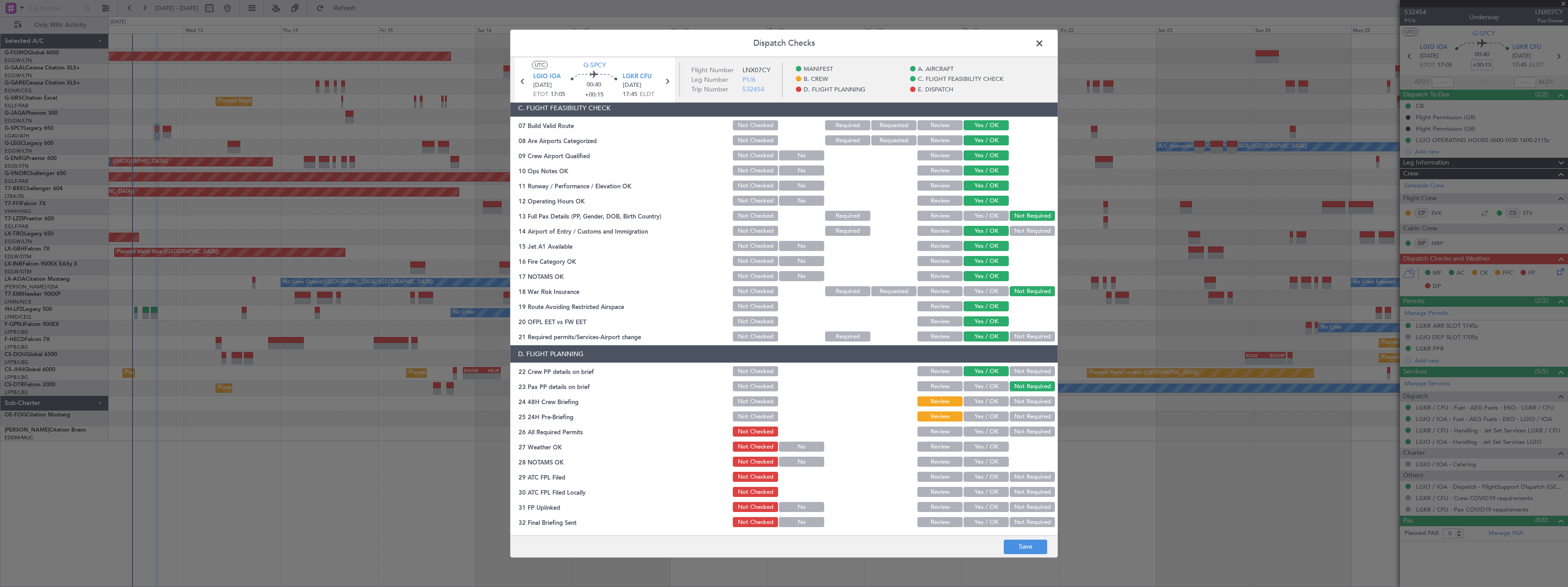
click at [986, 402] on button "Yes / OK" at bounding box center [986, 401] width 45 height 10
click at [986, 413] on button "Yes / OK" at bounding box center [986, 417] width 45 height 10
click at [980, 435] on button "Yes / OK" at bounding box center [986, 432] width 45 height 10
click at [980, 443] on button "Yes / OK" at bounding box center [986, 447] width 45 height 10
click at [983, 459] on button "Yes / OK" at bounding box center [986, 462] width 45 height 10
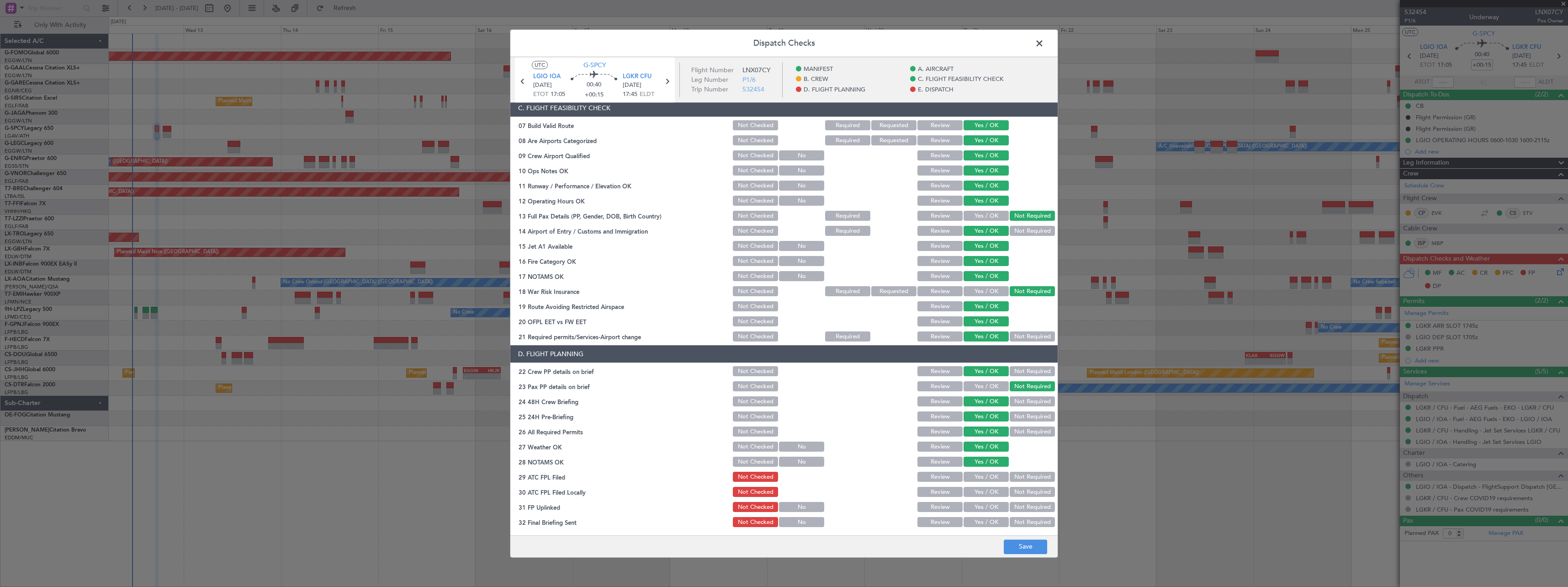
click at [981, 476] on button "Yes / OK" at bounding box center [986, 477] width 45 height 10
click at [1019, 488] on button "Not Required" at bounding box center [1032, 492] width 45 height 10
drag, startPoint x: 983, startPoint y: 503, endPoint x: 981, endPoint y: 514, distance: 11.2
click at [982, 504] on button "Yes / OK" at bounding box center [986, 507] width 45 height 10
click at [1016, 524] on button "Not Required" at bounding box center [1032, 522] width 45 height 10
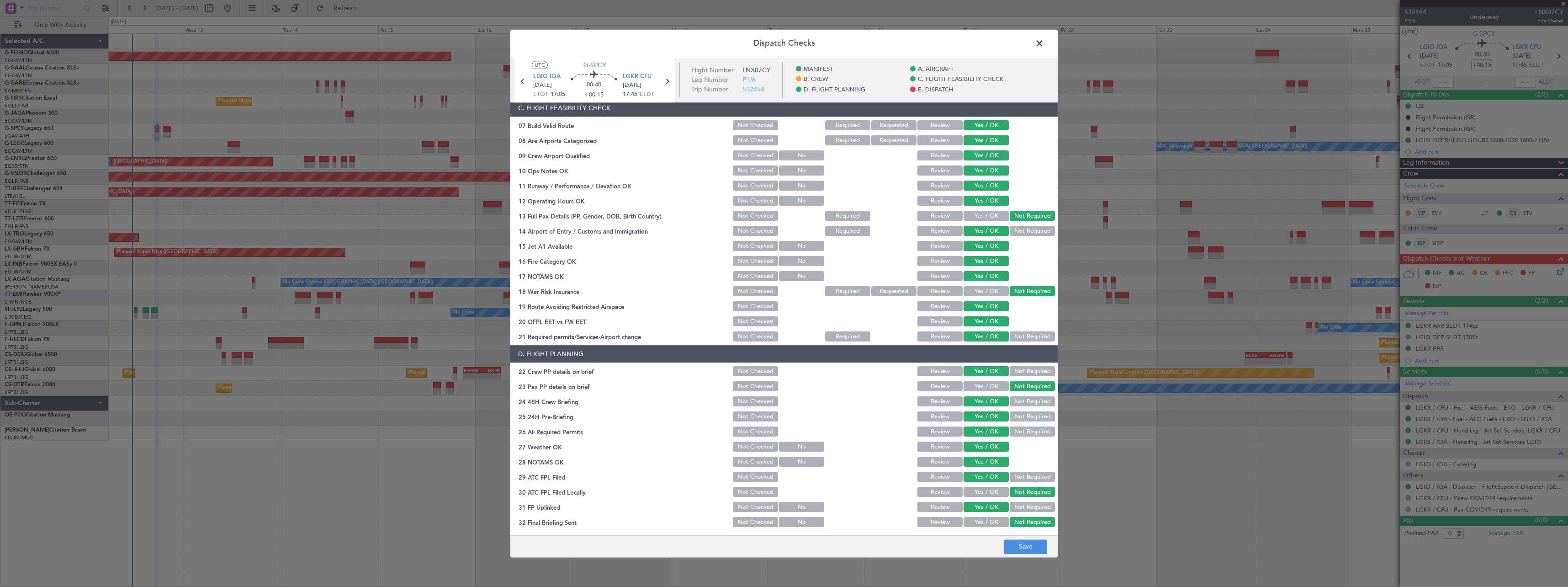
scroll to position [385, 0]
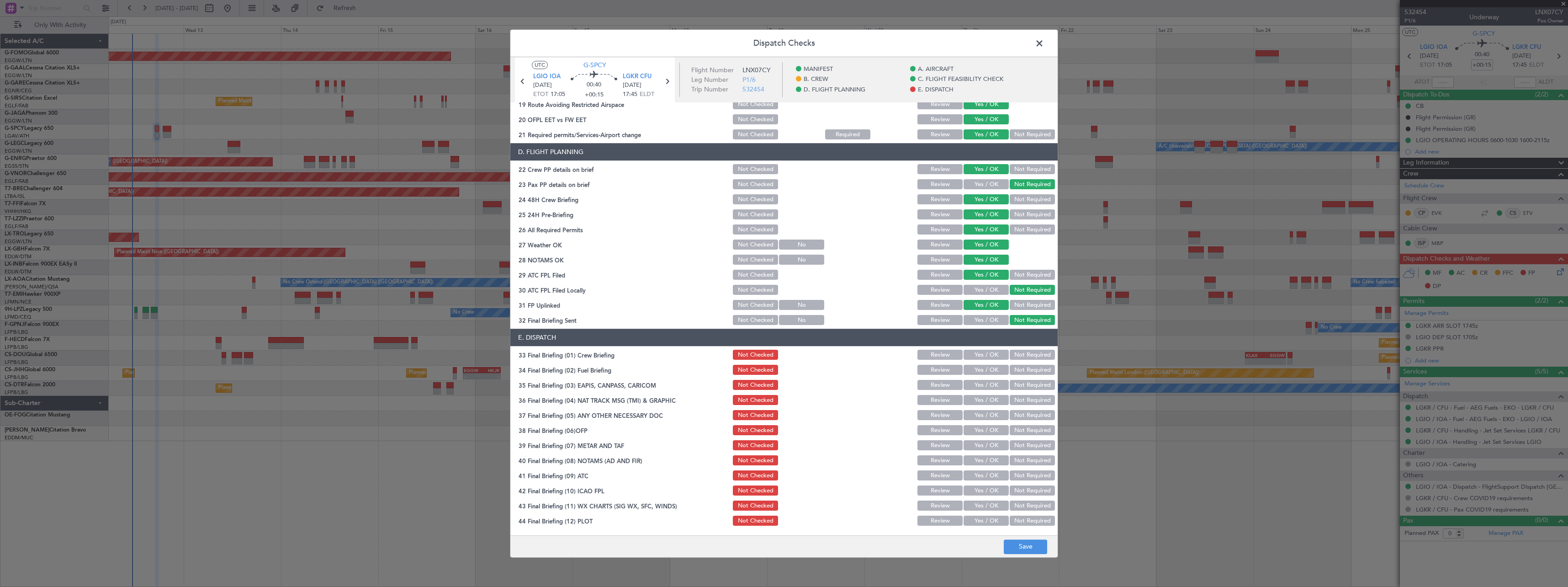
drag, startPoint x: 984, startPoint y: 357, endPoint x: 983, endPoint y: 362, distance: 5.1
click at [983, 358] on button "Yes / OK" at bounding box center [986, 355] width 45 height 10
drag, startPoint x: 981, startPoint y: 368, endPoint x: 1006, endPoint y: 380, distance: 27.7
click at [982, 369] on button "Yes / OK" at bounding box center [986, 370] width 45 height 10
click at [1017, 385] on button "Not Required" at bounding box center [1032, 385] width 45 height 10
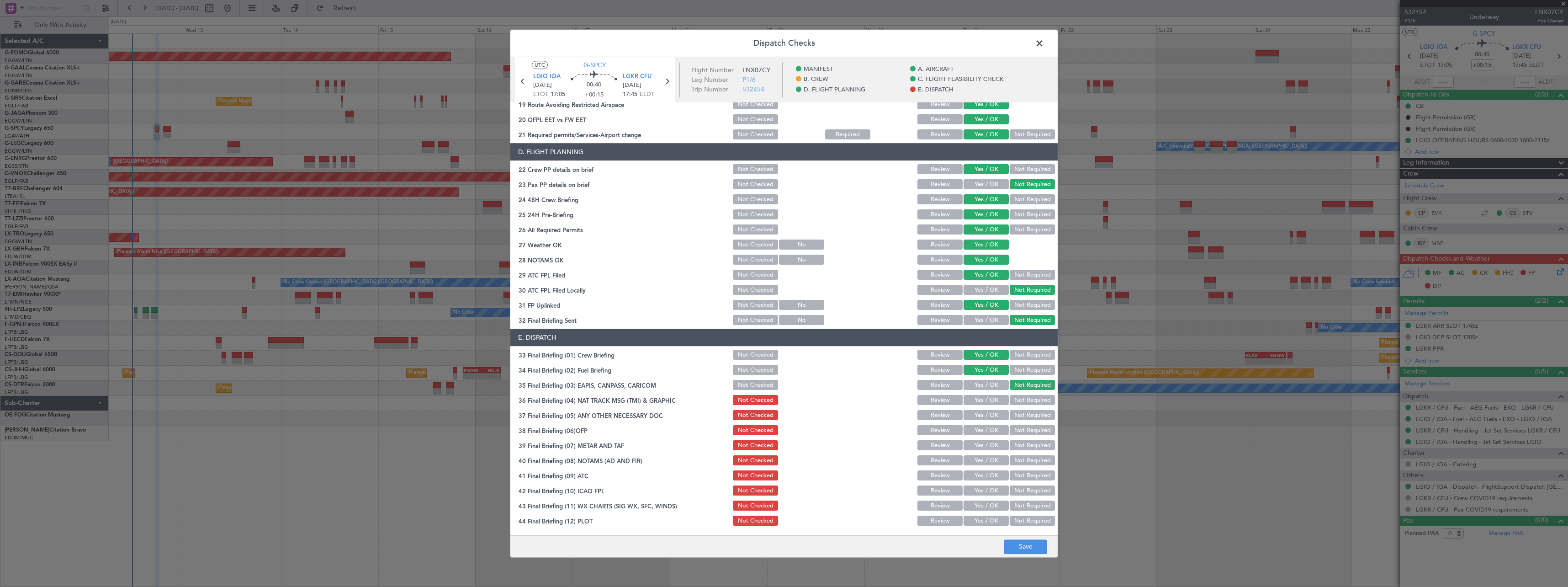
click at [1017, 398] on button "Not Required" at bounding box center [1032, 401] width 45 height 10
drag, startPoint x: 999, startPoint y: 414, endPoint x: 993, endPoint y: 424, distance: 11.7
click at [997, 415] on button "Yes / OK" at bounding box center [986, 415] width 45 height 10
click at [992, 426] on button "Yes / OK" at bounding box center [986, 431] width 45 height 10
click at [988, 440] on div "Yes / OK" at bounding box center [985, 445] width 46 height 13
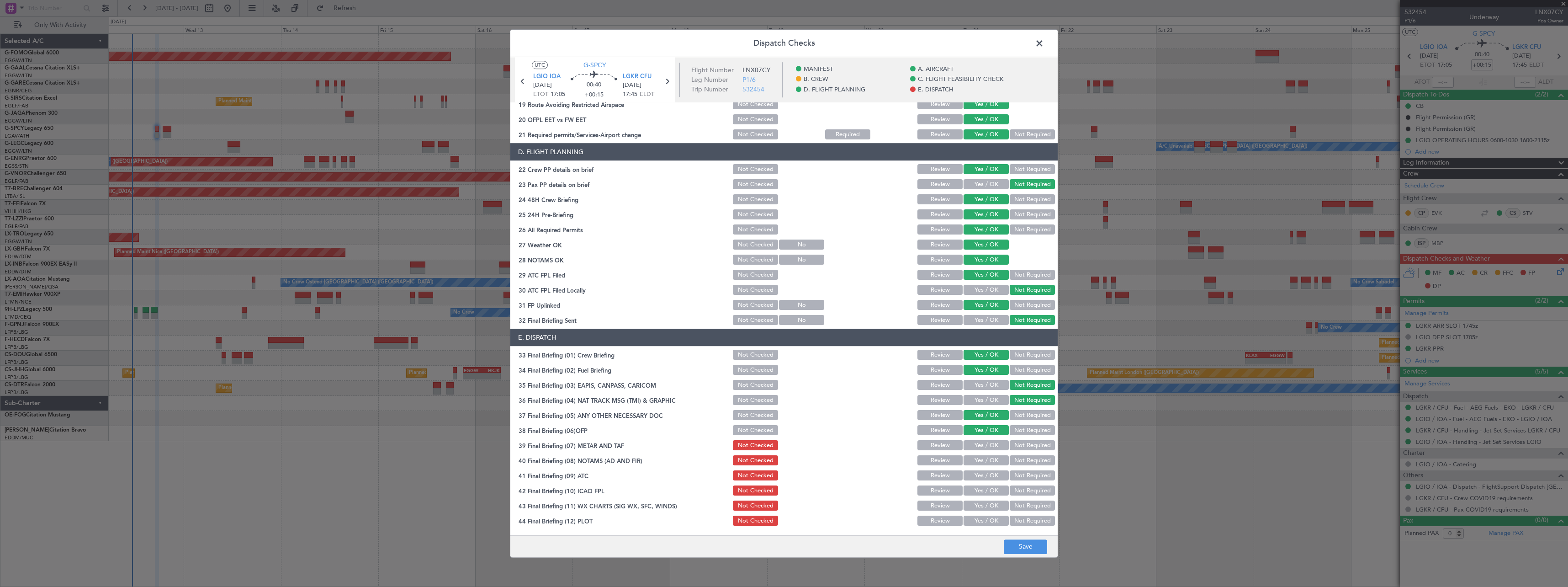
click at [987, 445] on button "Yes / OK" at bounding box center [986, 445] width 45 height 10
click at [987, 461] on button "Yes / OK" at bounding box center [986, 461] width 45 height 10
drag, startPoint x: 986, startPoint y: 470, endPoint x: 984, endPoint y: 480, distance: 10.2
click at [986, 471] on button "Yes / OK" at bounding box center [986, 476] width 45 height 10
drag, startPoint x: 984, startPoint y: 488, endPoint x: 983, endPoint y: 498, distance: 10.0
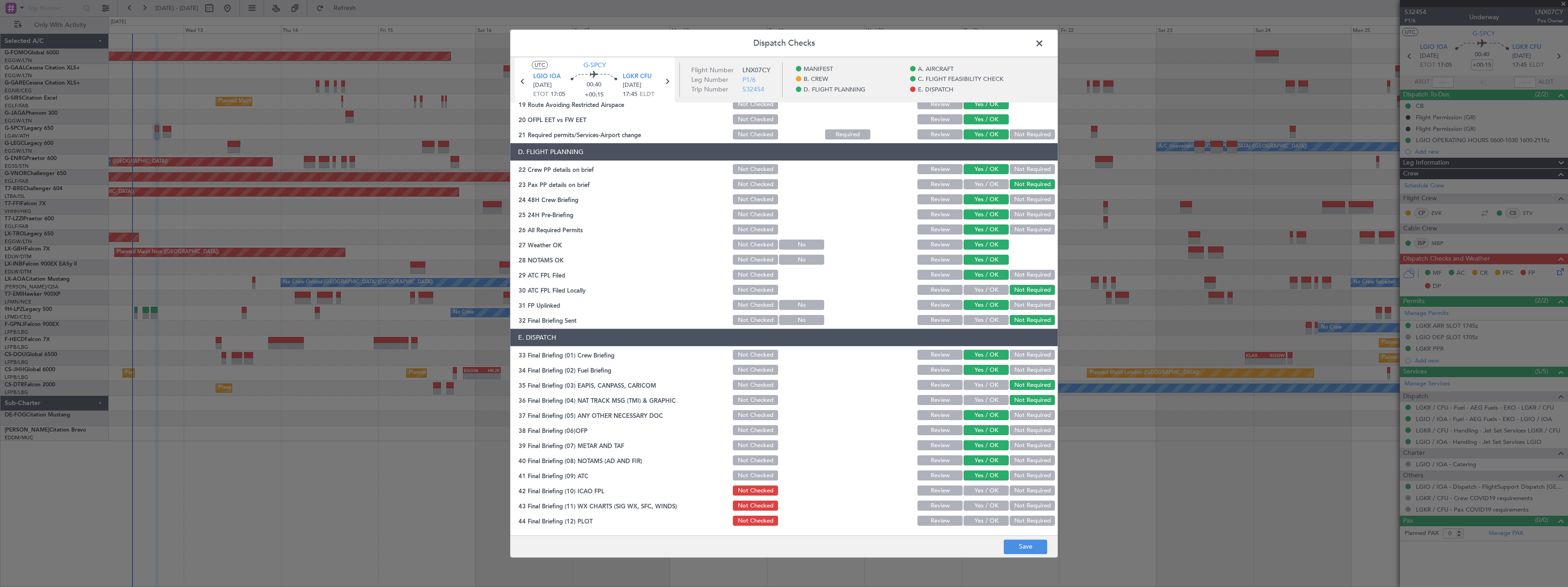
click at [983, 489] on button "Yes / OK" at bounding box center [986, 491] width 45 height 10
drag, startPoint x: 983, startPoint y: 505, endPoint x: 984, endPoint y: 510, distance: 5.1
click at [983, 507] on button "Yes / OK" at bounding box center [986, 506] width 45 height 10
drag, startPoint x: 984, startPoint y: 521, endPoint x: 996, endPoint y: 539, distance: 21.6
click at [984, 524] on button "Yes / OK" at bounding box center [986, 521] width 45 height 10
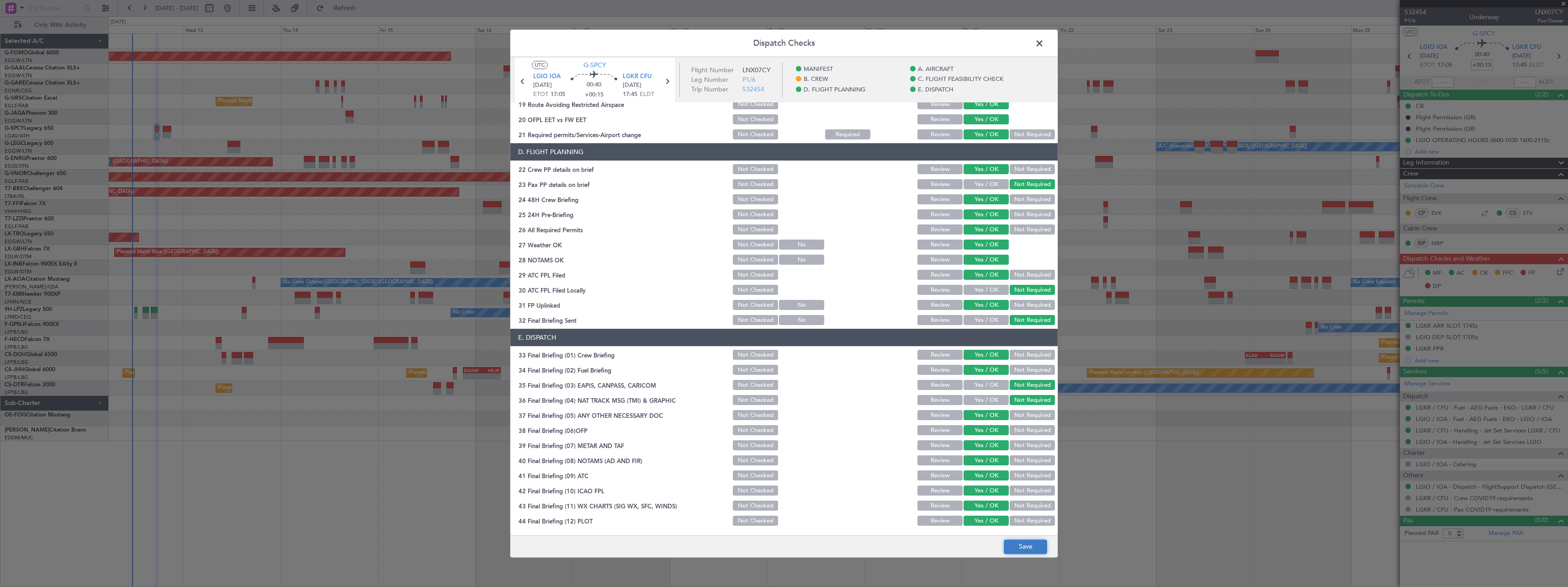
click at [1015, 547] on button "Save" at bounding box center [1025, 547] width 43 height 15
click at [1044, 44] on span at bounding box center [1044, 45] width 0 height 18
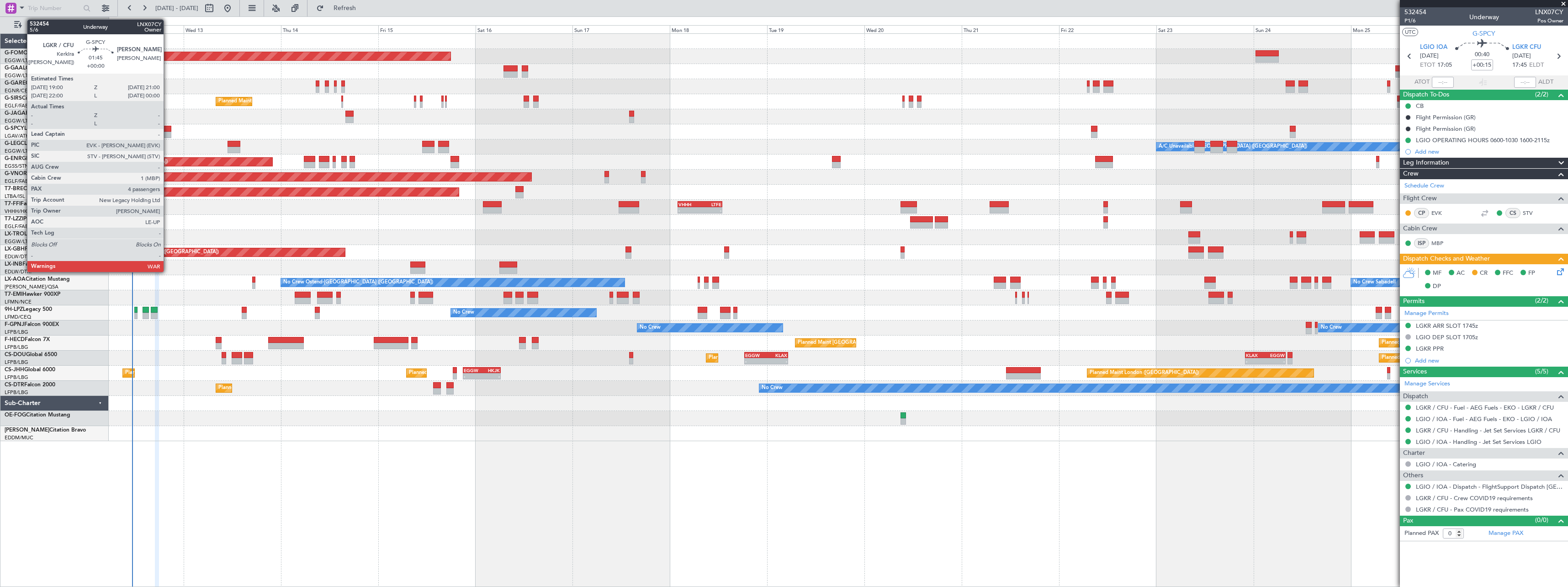
click at [167, 129] on div at bounding box center [167, 128] width 8 height 6
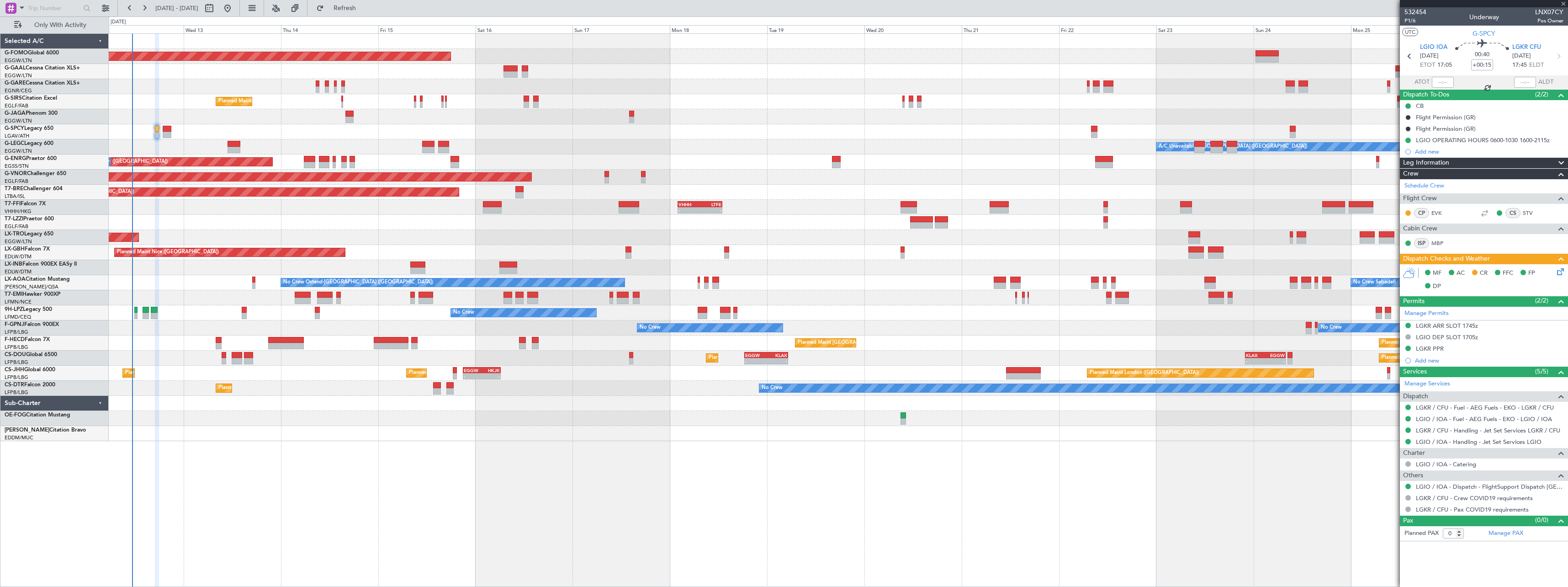
type input "4"
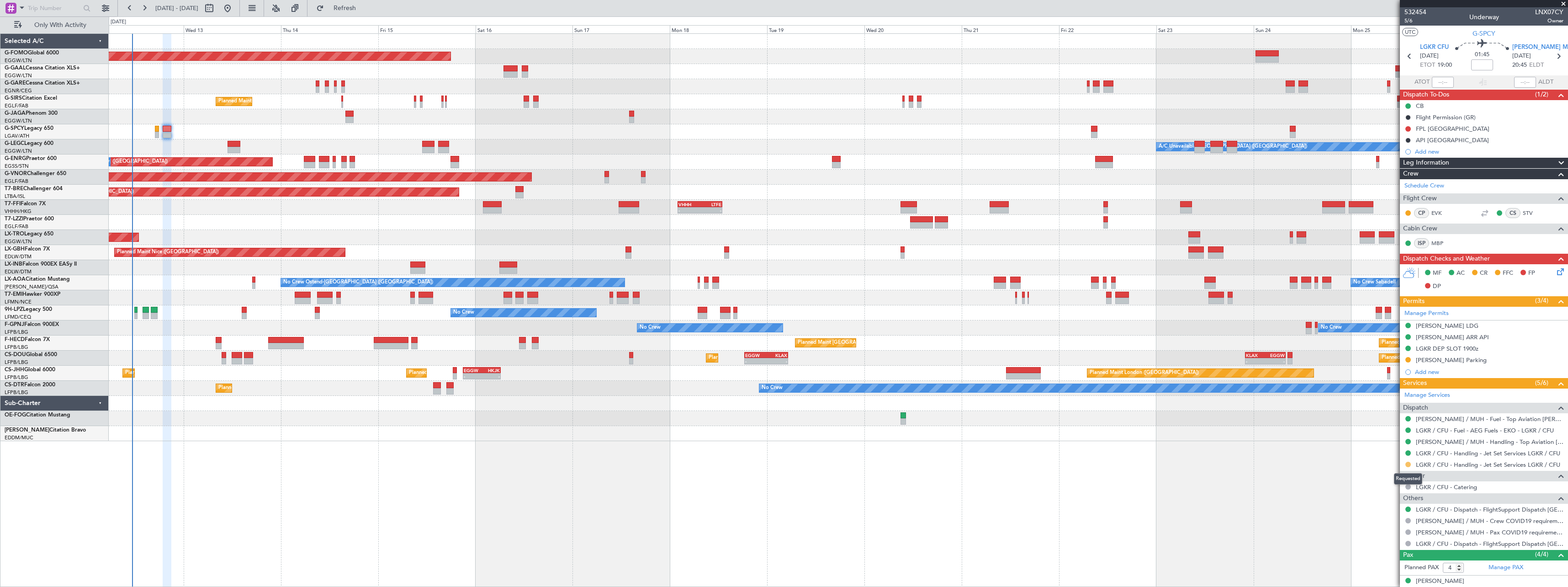
click at [1405, 463] on button at bounding box center [1408, 464] width 6 height 6
click at [1372, 574] on span "Confirmed" at bounding box center [1382, 573] width 29 height 9
click at [1408, 360] on button at bounding box center [1408, 360] width 6 height 6
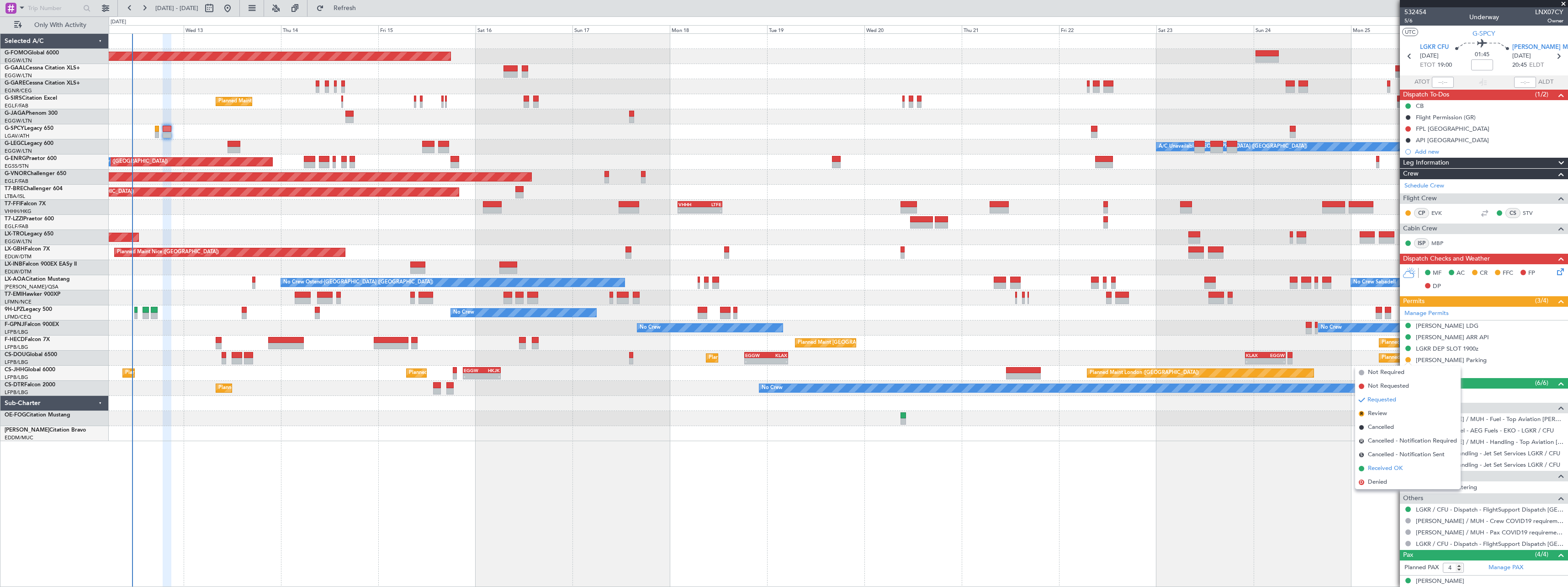
click at [1382, 468] on span "Received OK" at bounding box center [1385, 468] width 35 height 9
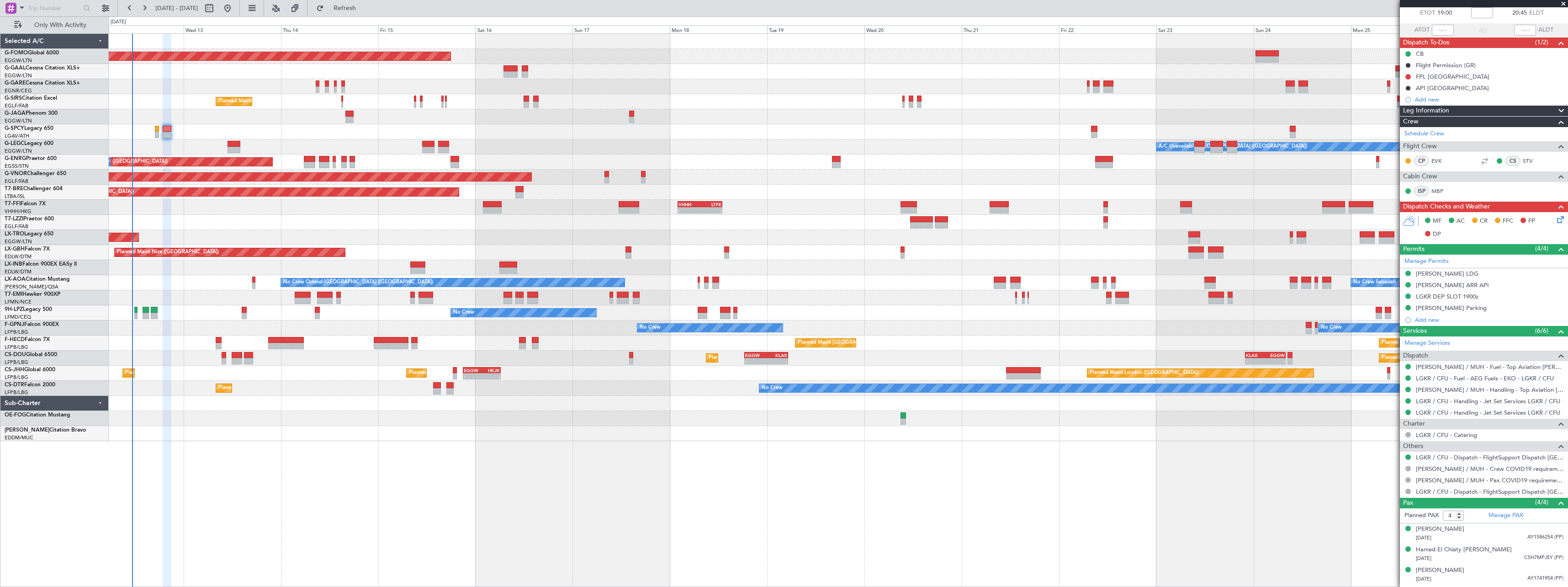
scroll to position [70, 0]
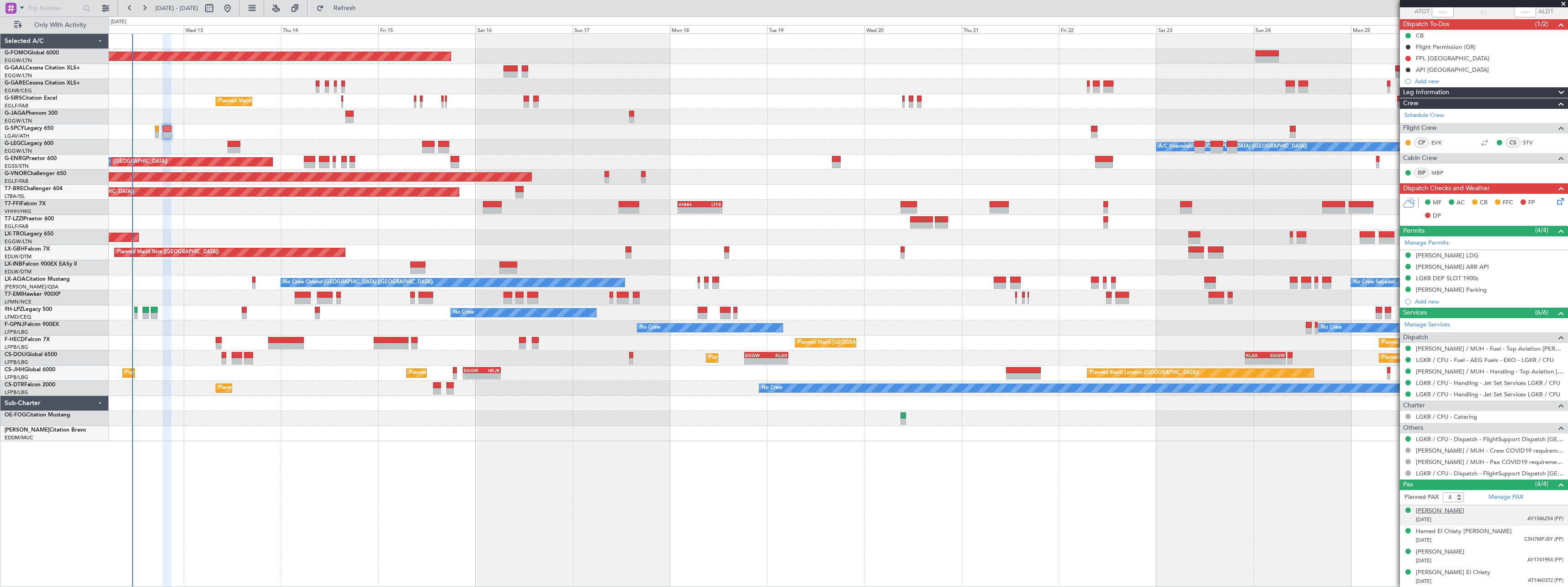
click at [1447, 510] on div "[PERSON_NAME]" at bounding box center [1440, 511] width 48 height 9
click at [1458, 275] on div "LGKR DEP SLOT 1900z" at bounding box center [1447, 278] width 63 height 8
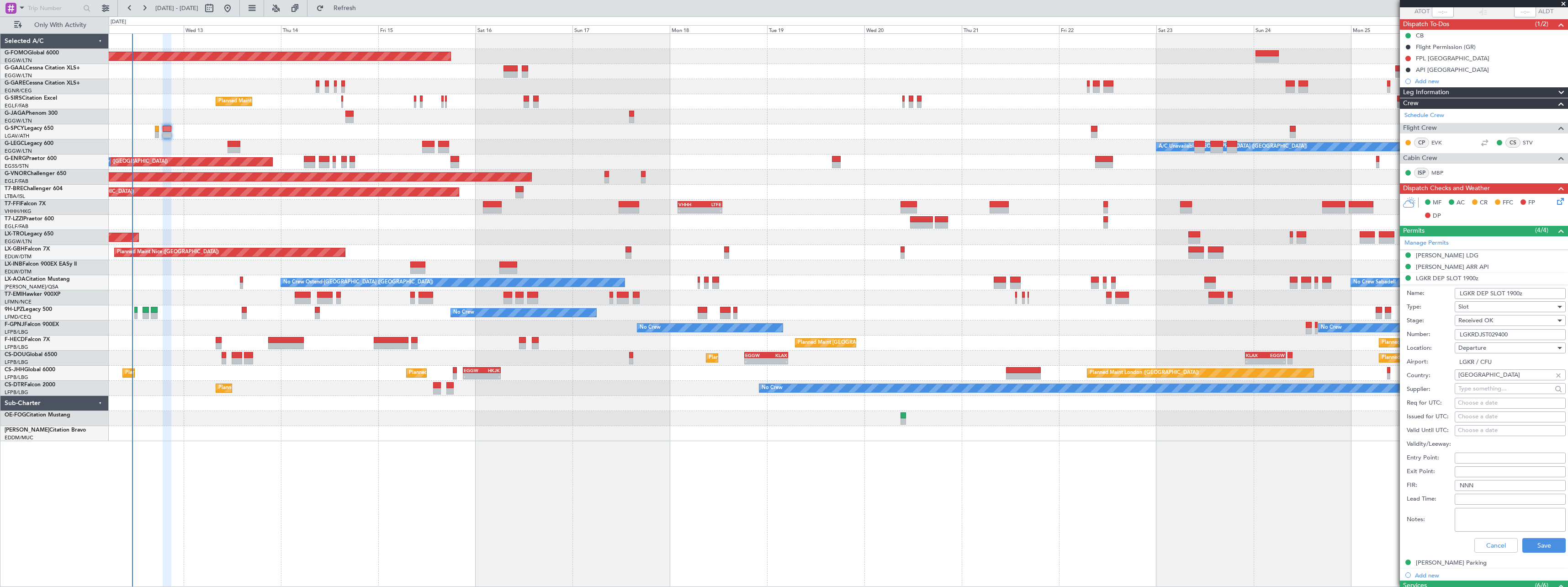
click at [1480, 332] on input "LGKRDJST029400" at bounding box center [1509, 335] width 111 height 11
click at [1484, 544] on button "Cancel" at bounding box center [1495, 545] width 43 height 15
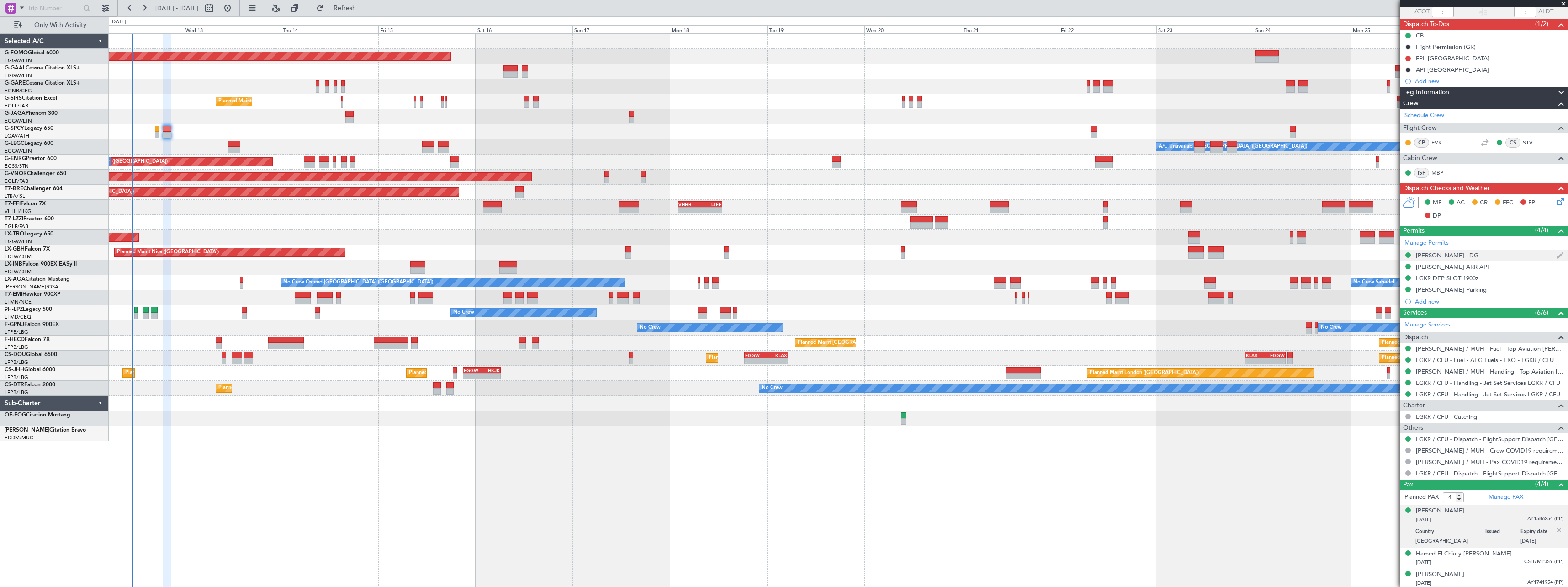
click at [1440, 256] on div "[PERSON_NAME] LDG" at bounding box center [1447, 255] width 63 height 8
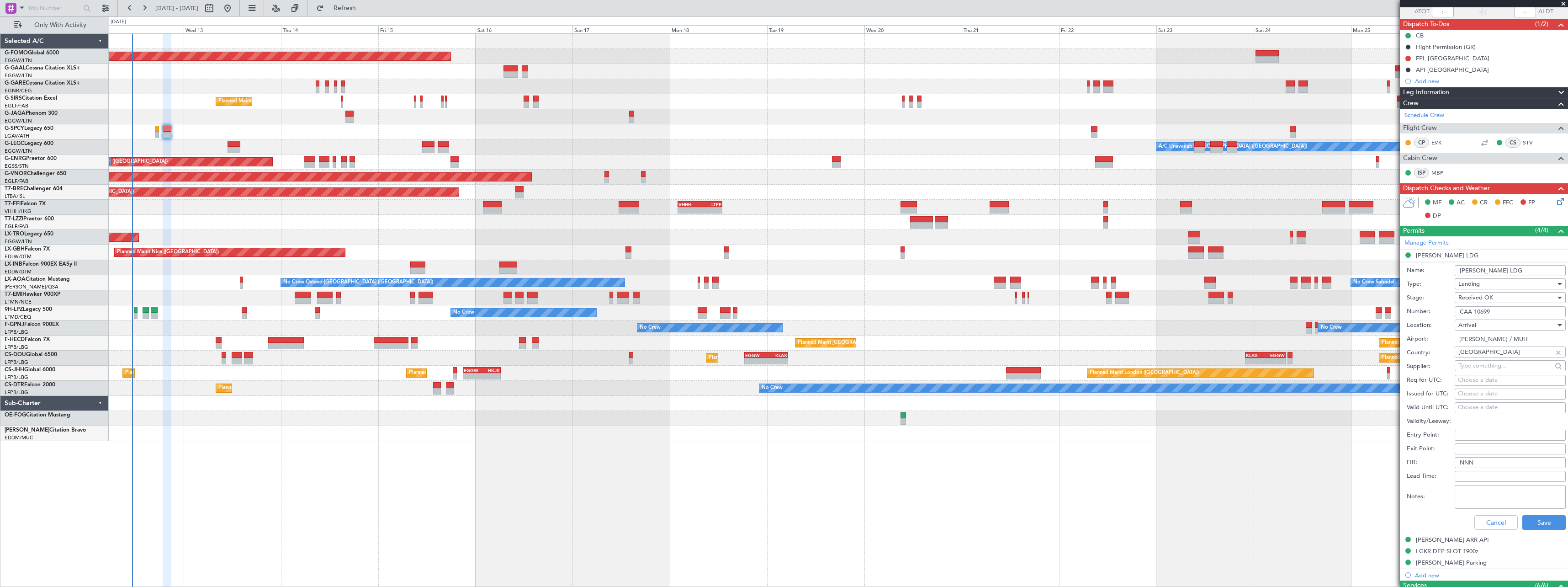
drag, startPoint x: 1497, startPoint y: 311, endPoint x: 1415, endPoint y: 311, distance: 82.0
click at [1415, 311] on div "Number: CAA-10699" at bounding box center [1486, 312] width 159 height 14
click at [1477, 523] on button "Cancel" at bounding box center [1495, 522] width 43 height 15
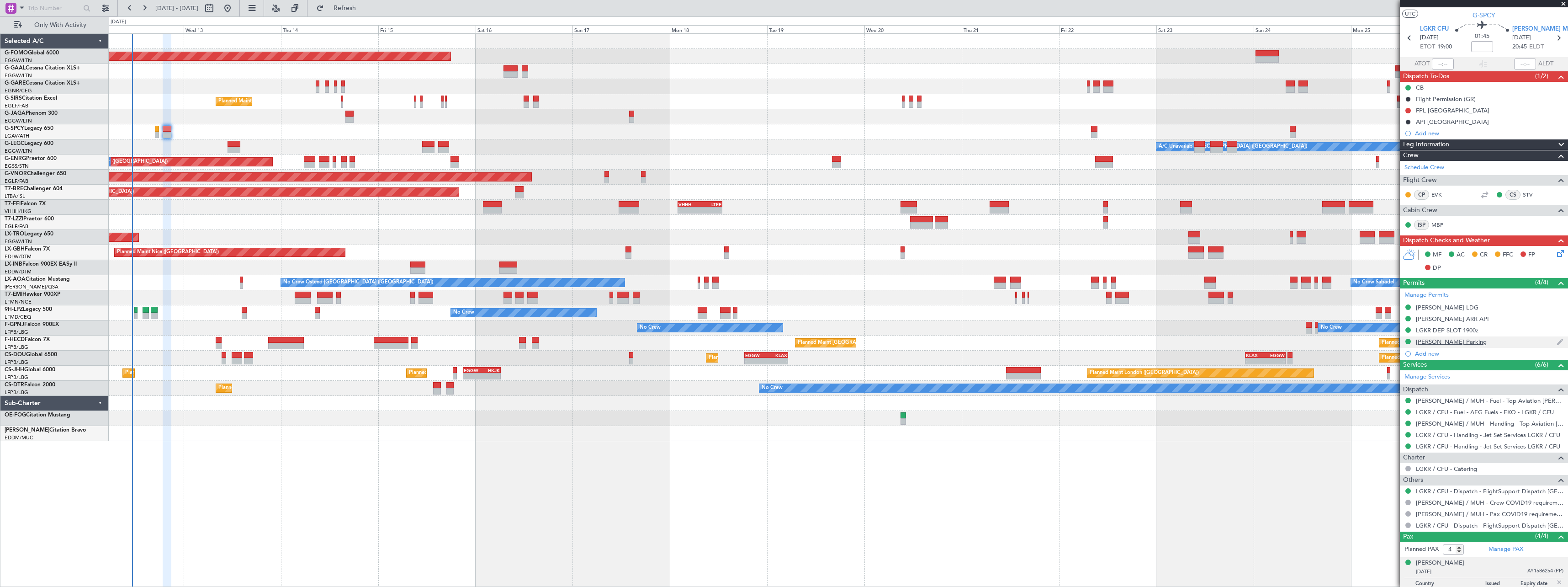
scroll to position [0, 0]
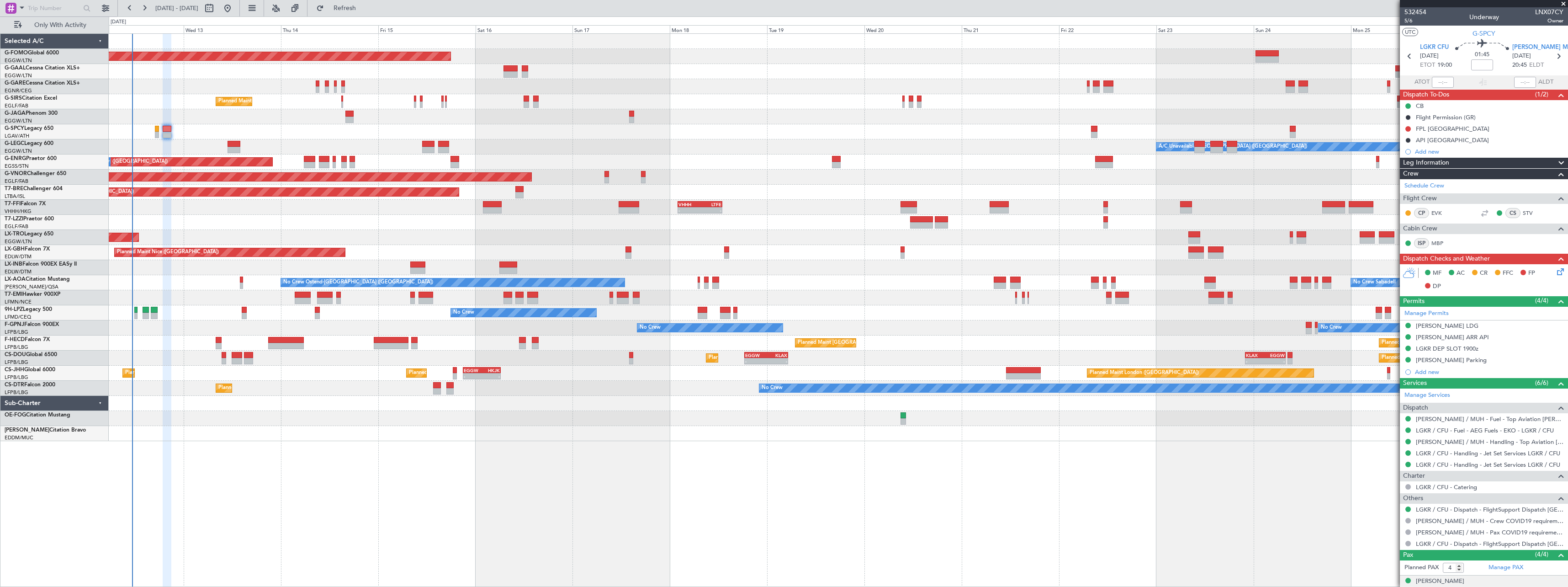
click at [1446, 127] on div "Flight Permission (GR)" at bounding box center [1446, 127] width 0 height 0
click at [1425, 132] on div "FPL [GEOGRAPHIC_DATA]" at bounding box center [1484, 128] width 168 height 11
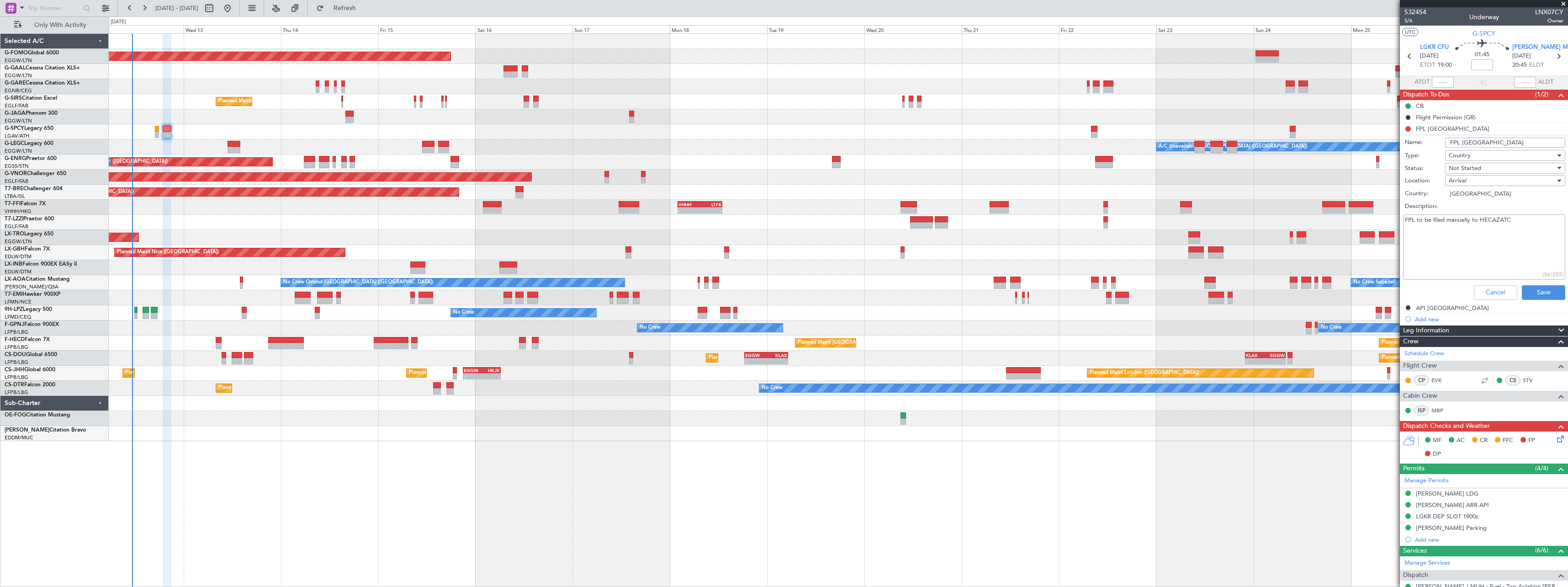
click at [1468, 166] on span "Not Started" at bounding box center [1465, 168] width 33 height 8
click at [1472, 212] on span "Completed" at bounding box center [1500, 214] width 107 height 14
click at [1534, 294] on button "Save" at bounding box center [1544, 292] width 43 height 15
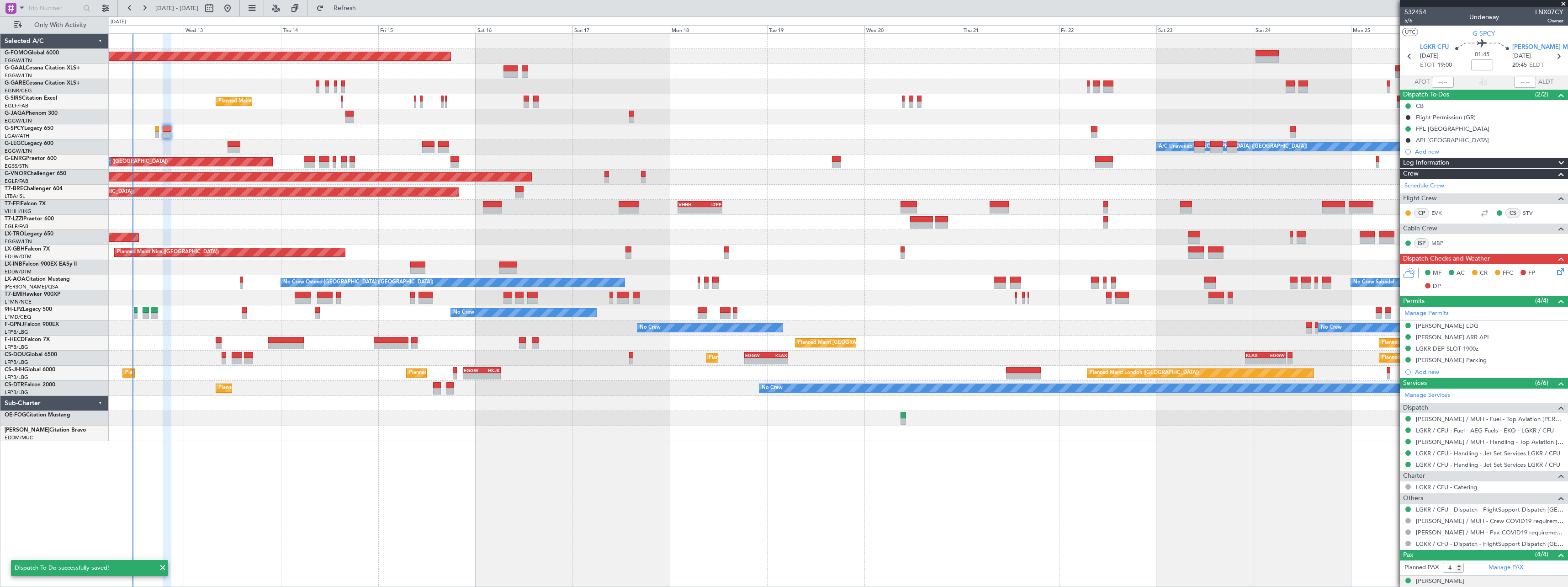
click at [1440, 163] on span "Leg Information" at bounding box center [1426, 163] width 46 height 10
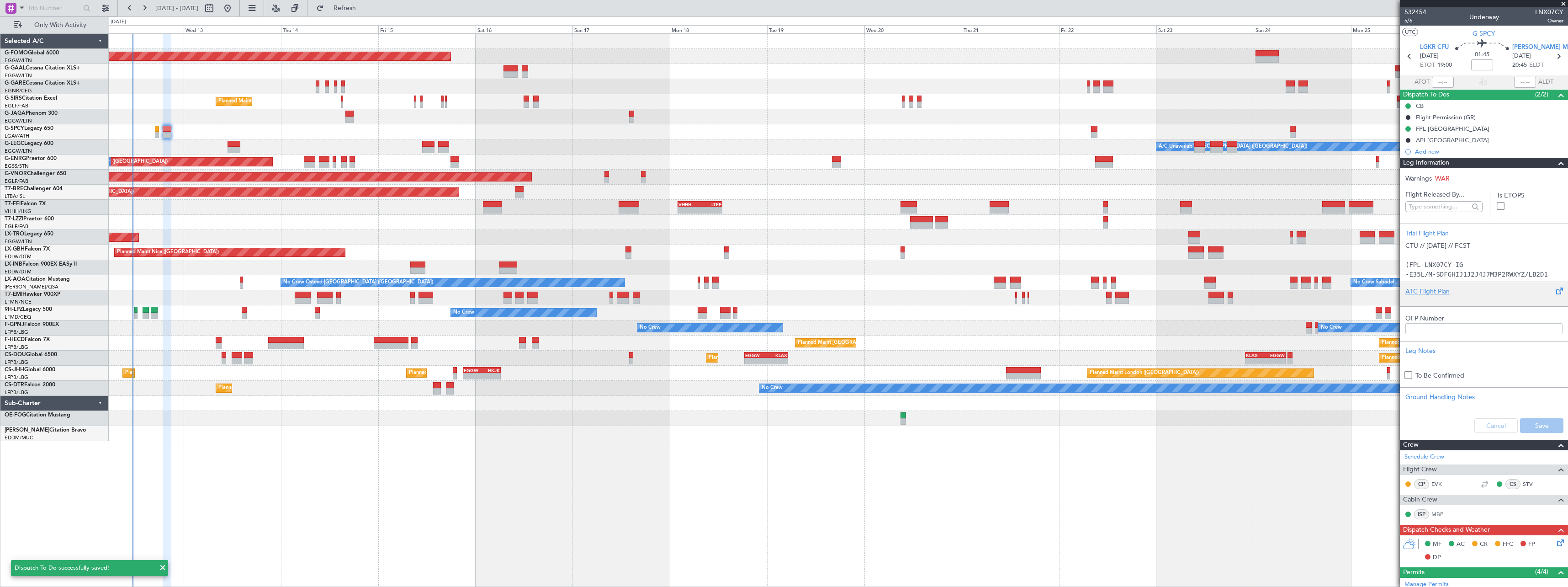
click at [1422, 291] on div "ATC Flight Plan" at bounding box center [1484, 292] width 157 height 10
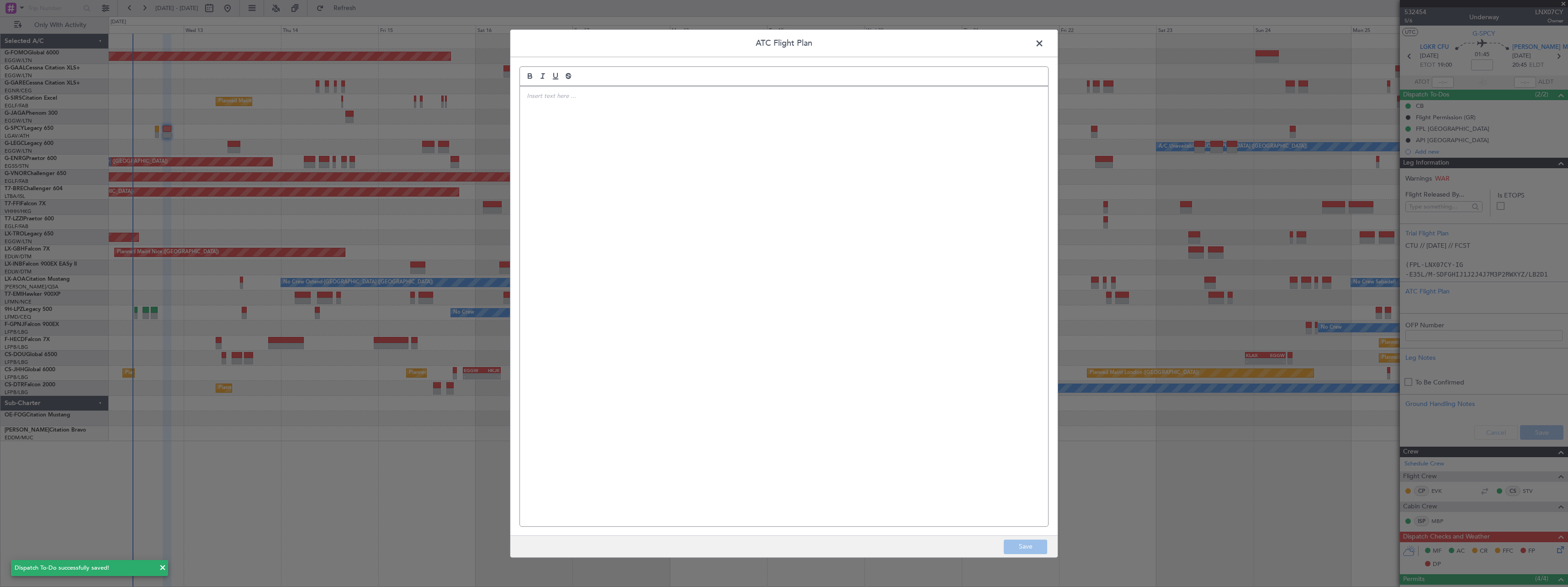
click at [742, 258] on div at bounding box center [783, 306] width 528 height 440
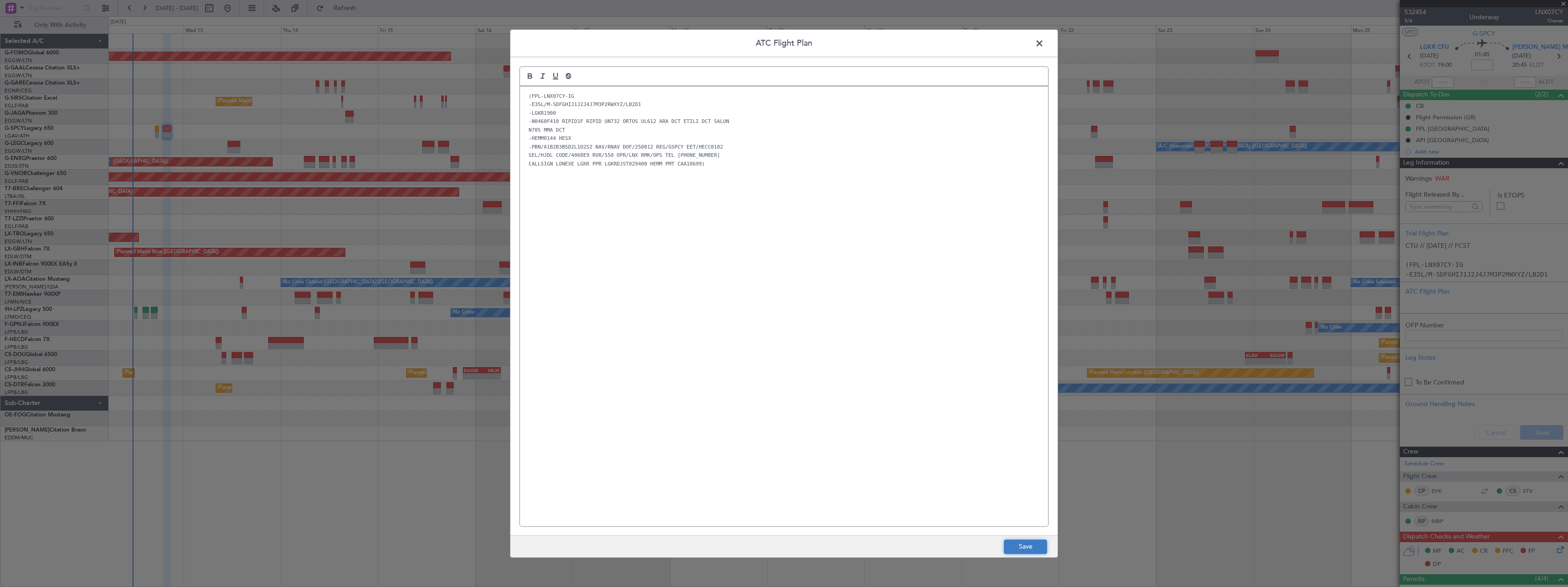
click at [1021, 548] on button "Save" at bounding box center [1025, 547] width 43 height 15
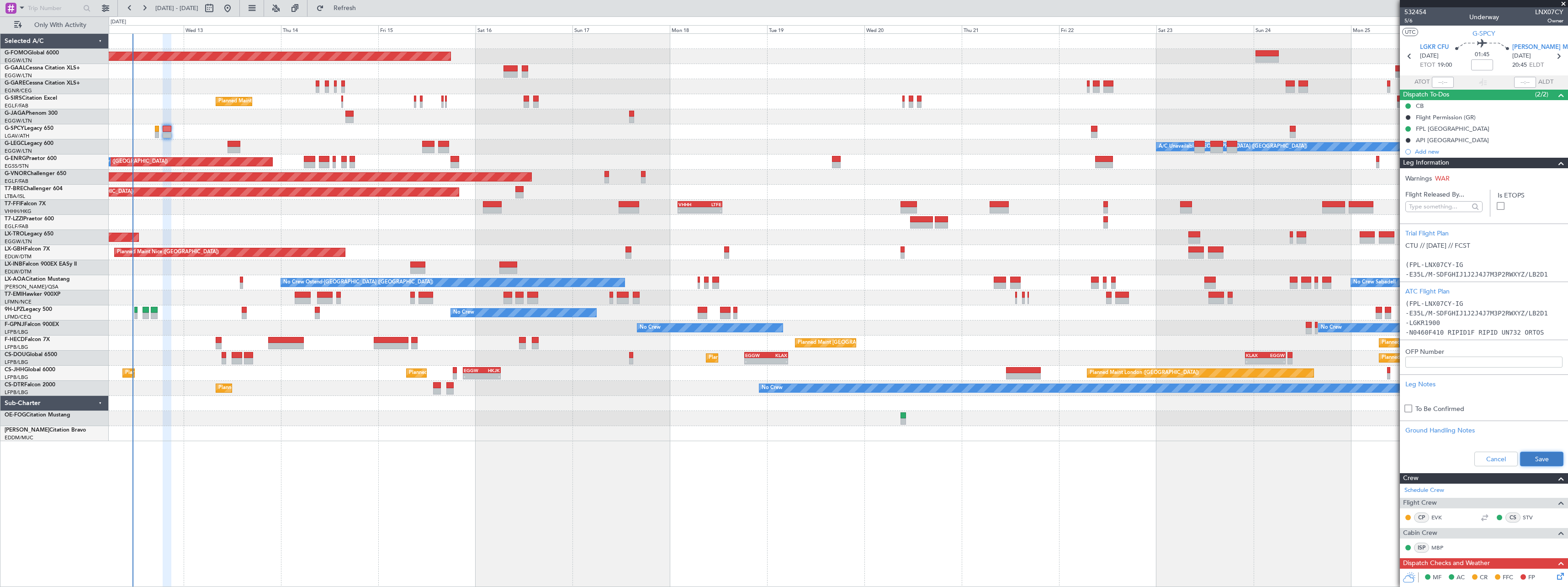
click at [1540, 457] on button "Save" at bounding box center [1541, 459] width 43 height 15
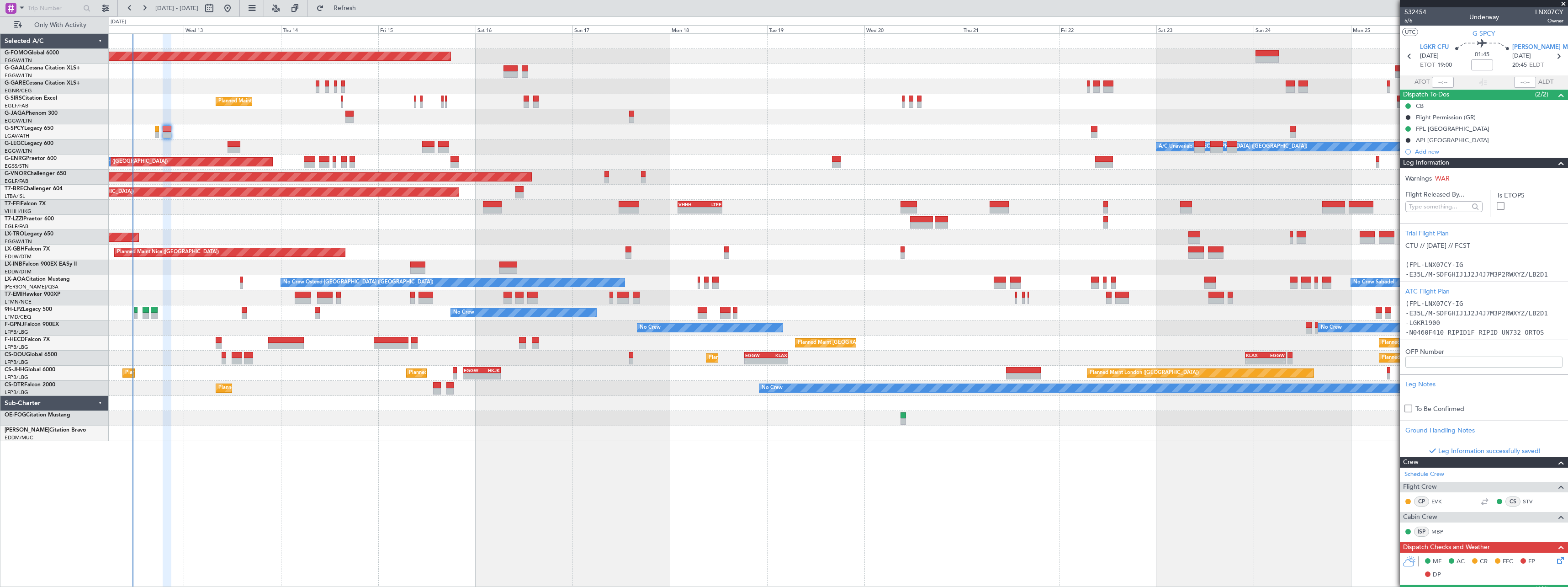
click at [1456, 162] on div "Leg Information" at bounding box center [1484, 163] width 168 height 10
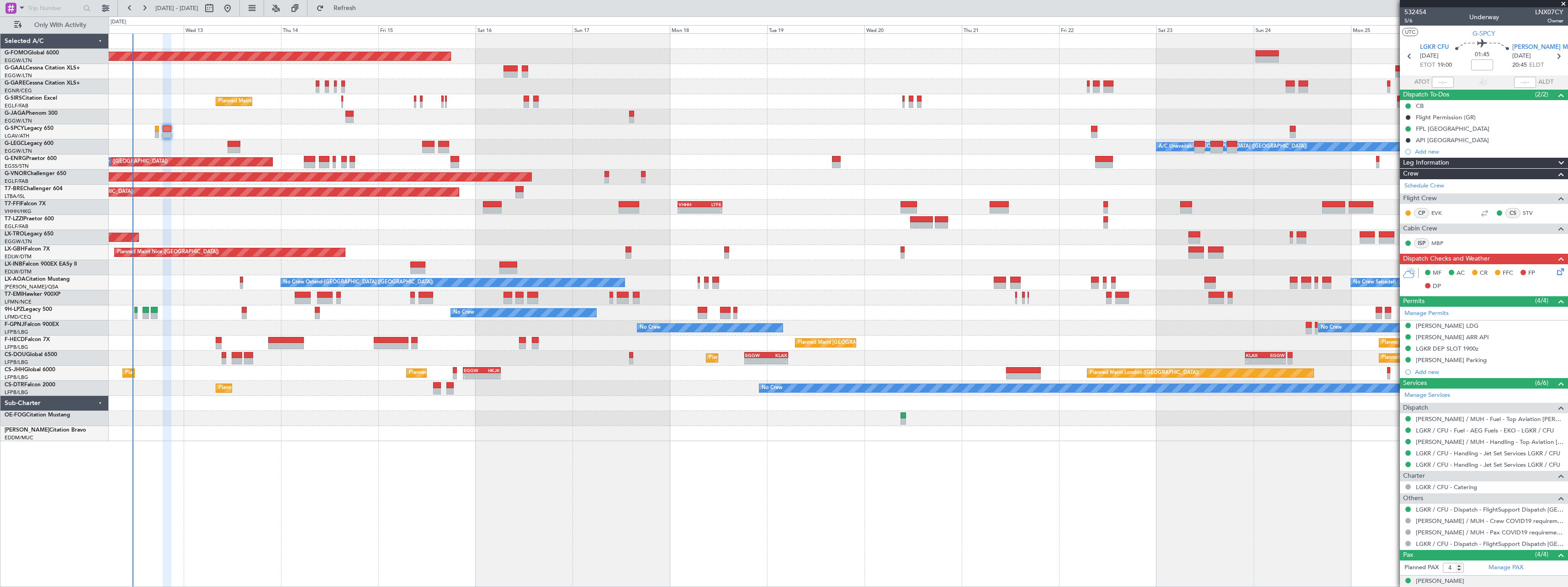
click at [1555, 272] on icon at bounding box center [1558, 270] width 7 height 7
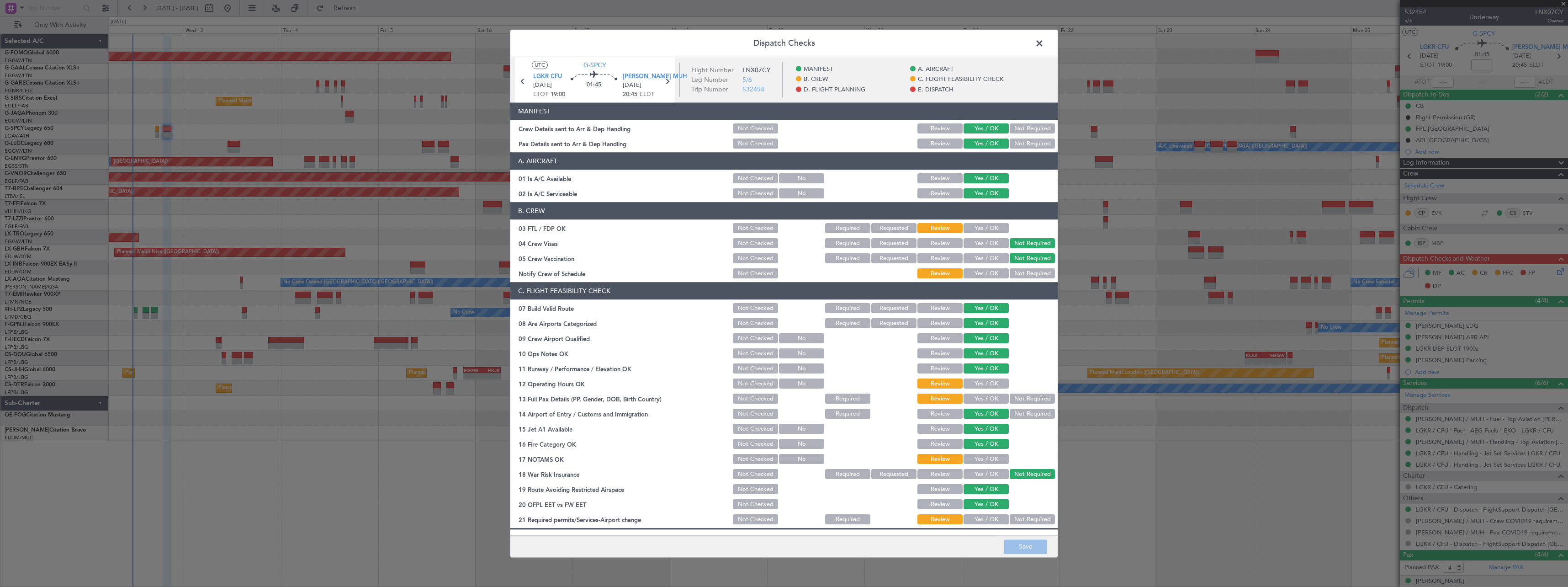
click at [985, 381] on button "Yes / OK" at bounding box center [986, 384] width 45 height 10
click at [976, 398] on button "Yes / OK" at bounding box center [986, 399] width 45 height 10
click at [974, 461] on button "Yes / OK" at bounding box center [986, 459] width 45 height 10
click at [978, 517] on button "Yes / OK" at bounding box center [986, 519] width 45 height 10
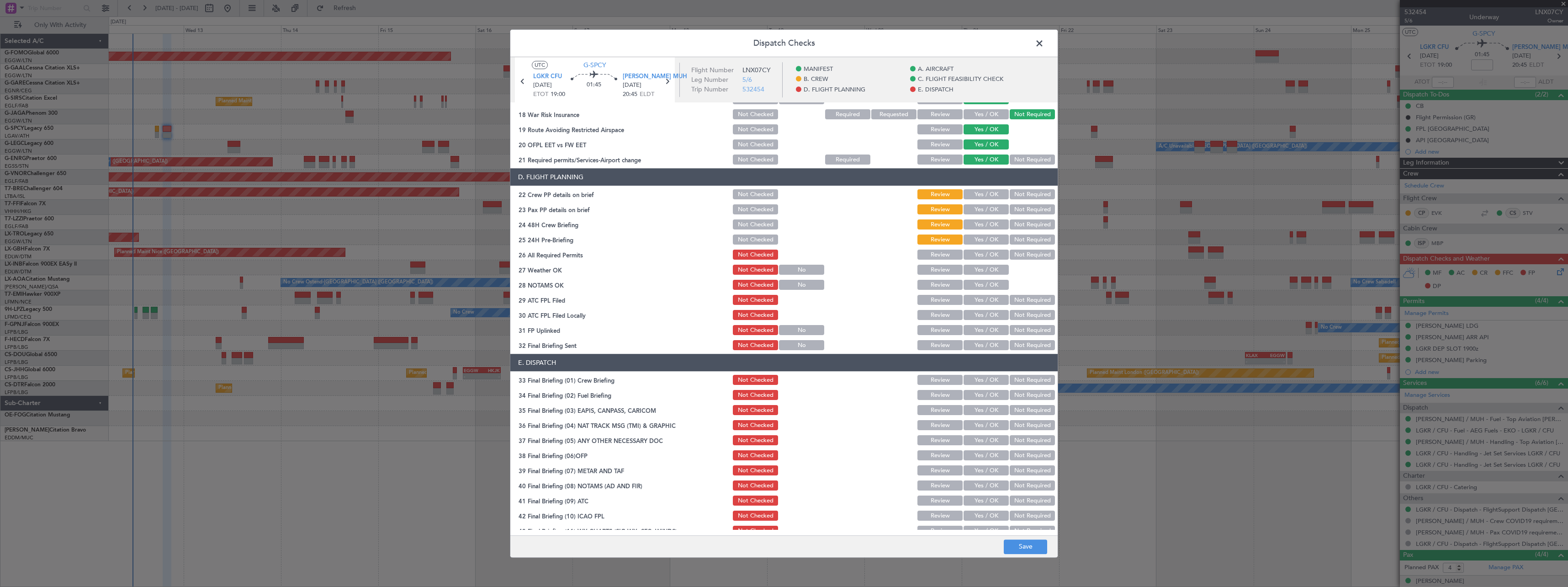
scroll to position [366, 0]
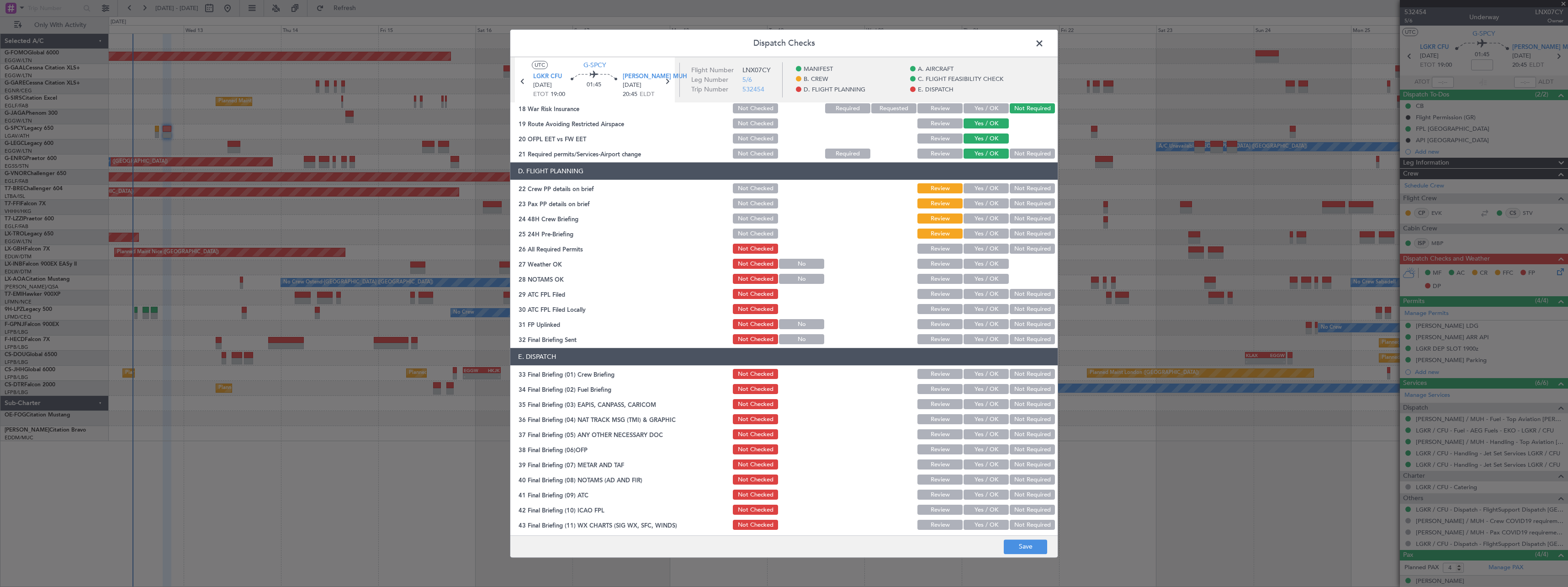
click at [977, 192] on button "Yes / OK" at bounding box center [986, 188] width 45 height 10
click at [970, 207] on button "Yes / OK" at bounding box center [986, 204] width 45 height 10
click at [972, 223] on button "Yes / OK" at bounding box center [986, 219] width 45 height 10
drag, startPoint x: 972, startPoint y: 235, endPoint x: 975, endPoint y: 244, distance: 9.5
click at [972, 235] on button "Yes / OK" at bounding box center [986, 234] width 45 height 10
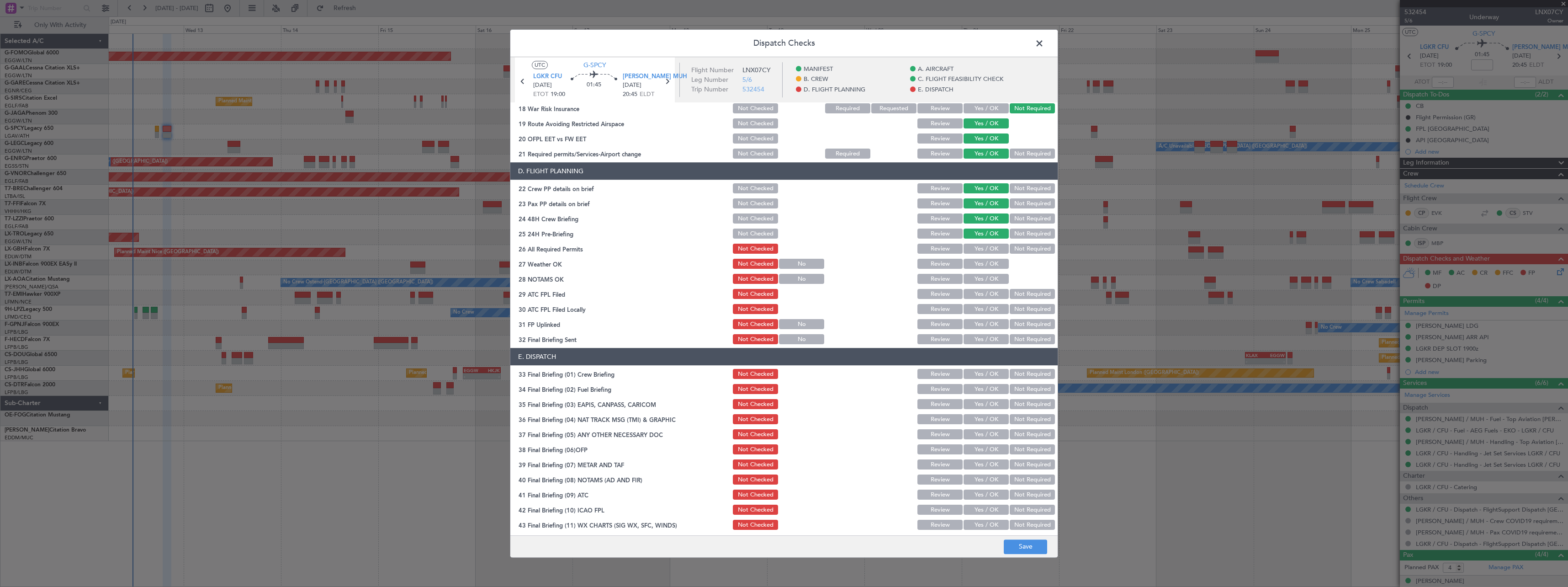
click at [978, 253] on button "Yes / OK" at bounding box center [986, 249] width 45 height 10
click at [977, 262] on button "Yes / OK" at bounding box center [986, 264] width 45 height 10
click at [977, 275] on button "Yes / OK" at bounding box center [986, 279] width 45 height 10
click at [979, 295] on button "Yes / OK" at bounding box center [986, 295] width 45 height 10
click at [1015, 312] on button "Not Required" at bounding box center [1032, 309] width 45 height 10
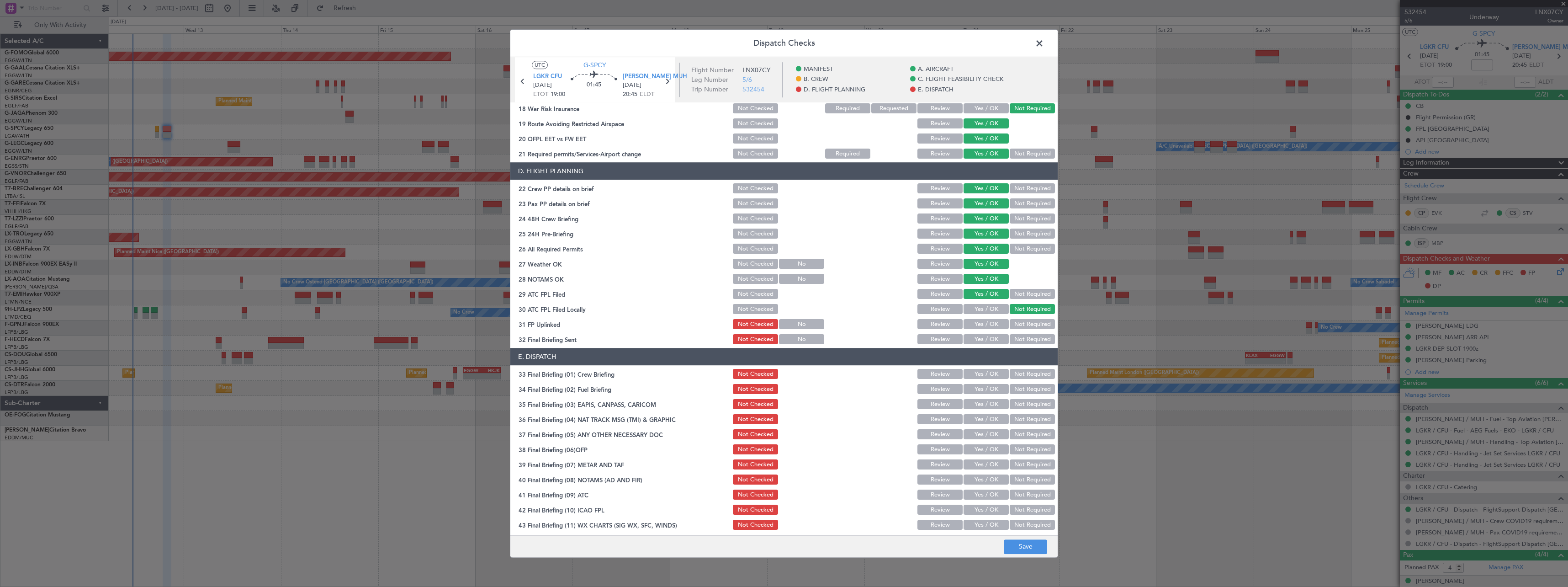
drag, startPoint x: 993, startPoint y: 324, endPoint x: 996, endPoint y: 328, distance: 5.0
click at [993, 325] on button "Yes / OK" at bounding box center [986, 325] width 45 height 10
drag, startPoint x: 1014, startPoint y: 339, endPoint x: 987, endPoint y: 364, distance: 36.8
click at [1014, 339] on button "Not Required" at bounding box center [1032, 339] width 45 height 10
click at [977, 373] on button "Yes / OK" at bounding box center [986, 374] width 45 height 10
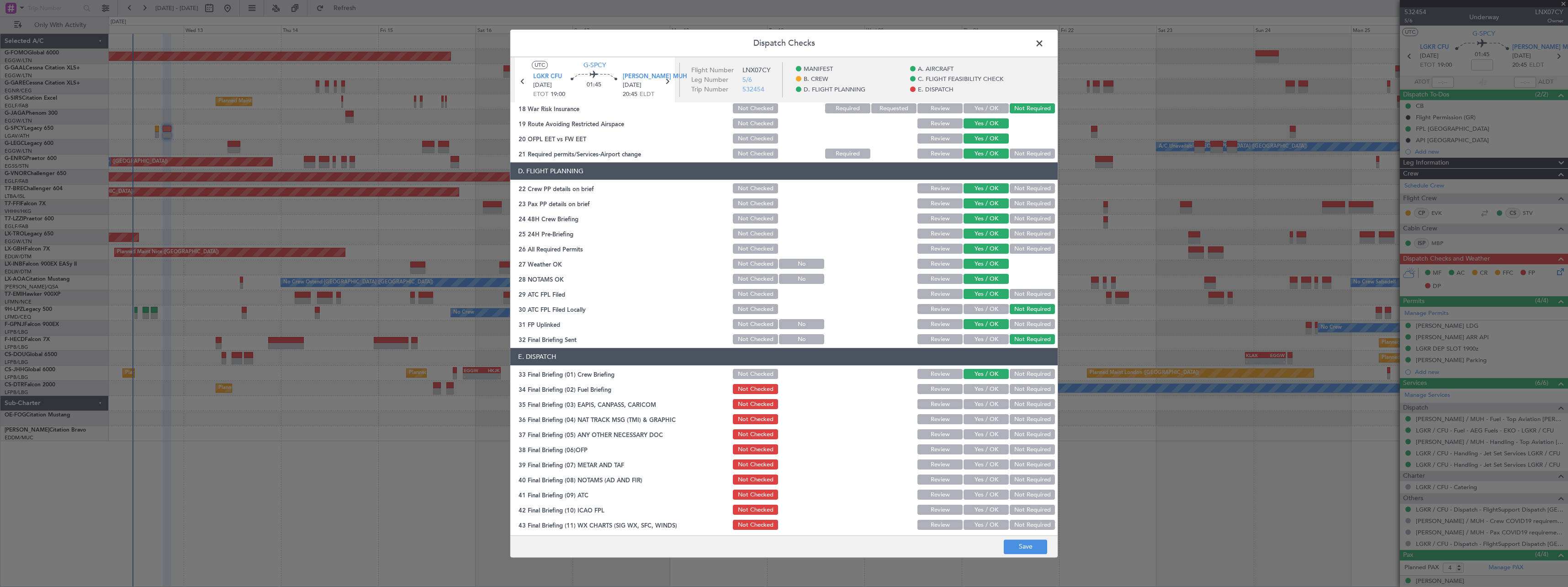
click at [977, 382] on section "E. DISPATCH 33 Final Briefing (01) Crew Briefing Not Checked Review Yes / OK No…" at bounding box center [784, 447] width 548 height 198
click at [979, 387] on button "Yes / OK" at bounding box center [986, 389] width 45 height 10
click at [1013, 403] on button "Not Required" at bounding box center [1032, 404] width 45 height 10
drag, startPoint x: 1013, startPoint y: 417, endPoint x: 1000, endPoint y: 430, distance: 18.4
click at [1013, 419] on button "Not Required" at bounding box center [1032, 419] width 45 height 10
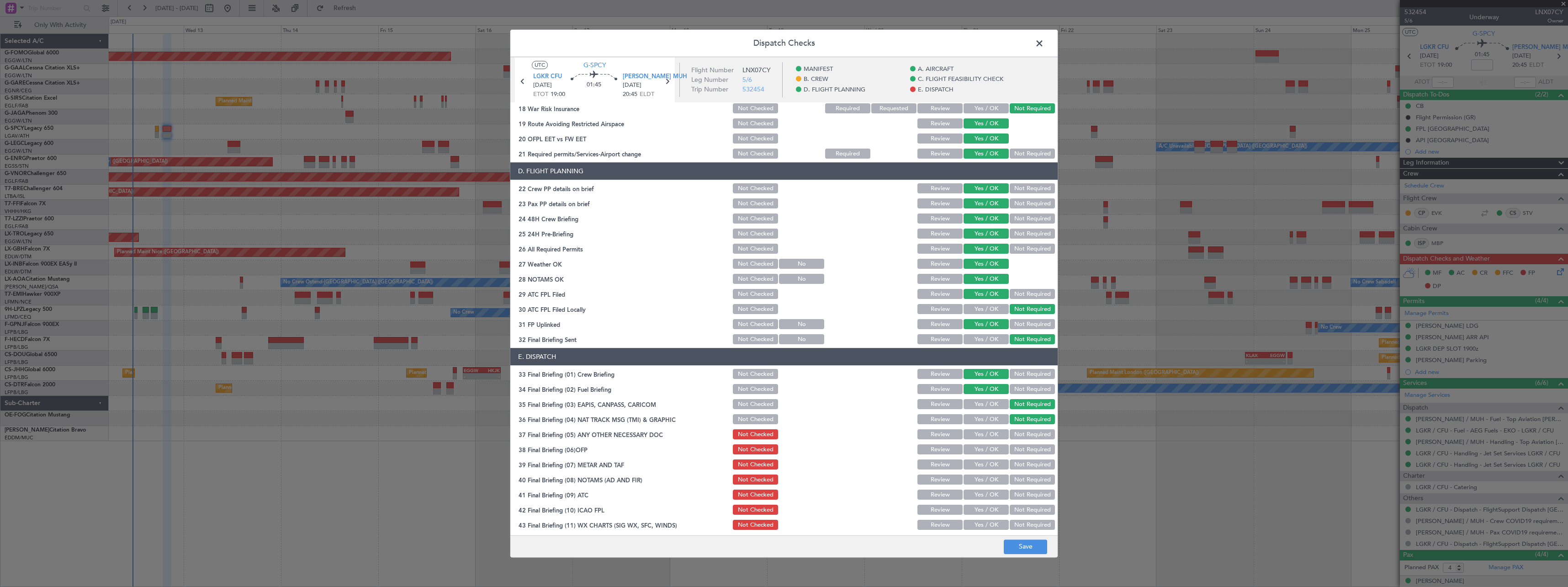
drag, startPoint x: 988, startPoint y: 436, endPoint x: 984, endPoint y: 446, distance: 10.8
click at [987, 437] on button "Yes / OK" at bounding box center [986, 435] width 45 height 10
drag, startPoint x: 983, startPoint y: 449, endPoint x: 982, endPoint y: 455, distance: 6.1
click at [983, 450] on button "Yes / OK" at bounding box center [986, 449] width 45 height 10
click at [982, 461] on button "Yes / OK" at bounding box center [986, 465] width 45 height 10
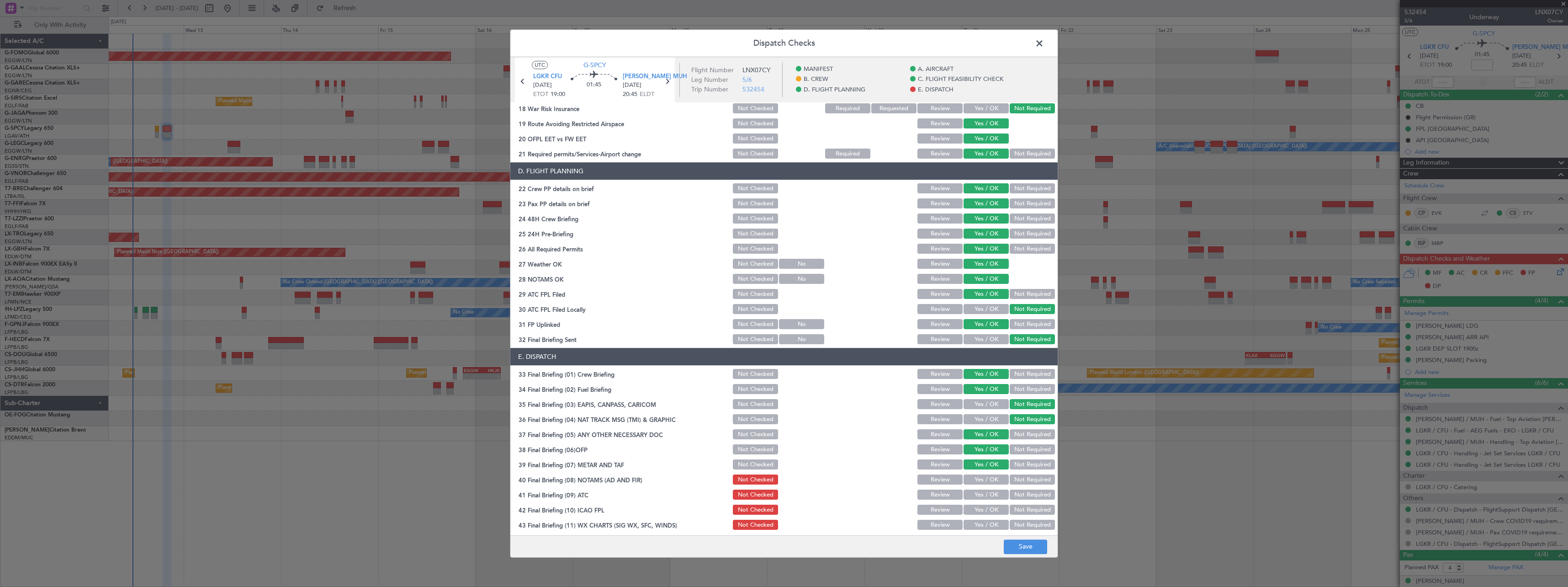
drag, startPoint x: 982, startPoint y: 477, endPoint x: 982, endPoint y: 484, distance: 7.0
click at [982, 480] on button "Yes / OK" at bounding box center [986, 480] width 45 height 10
drag, startPoint x: 983, startPoint y: 490, endPoint x: 983, endPoint y: 500, distance: 10.0
click at [983, 492] on button "Yes / OK" at bounding box center [986, 495] width 45 height 10
drag, startPoint x: 982, startPoint y: 505, endPoint x: 981, endPoint y: 514, distance: 9.1
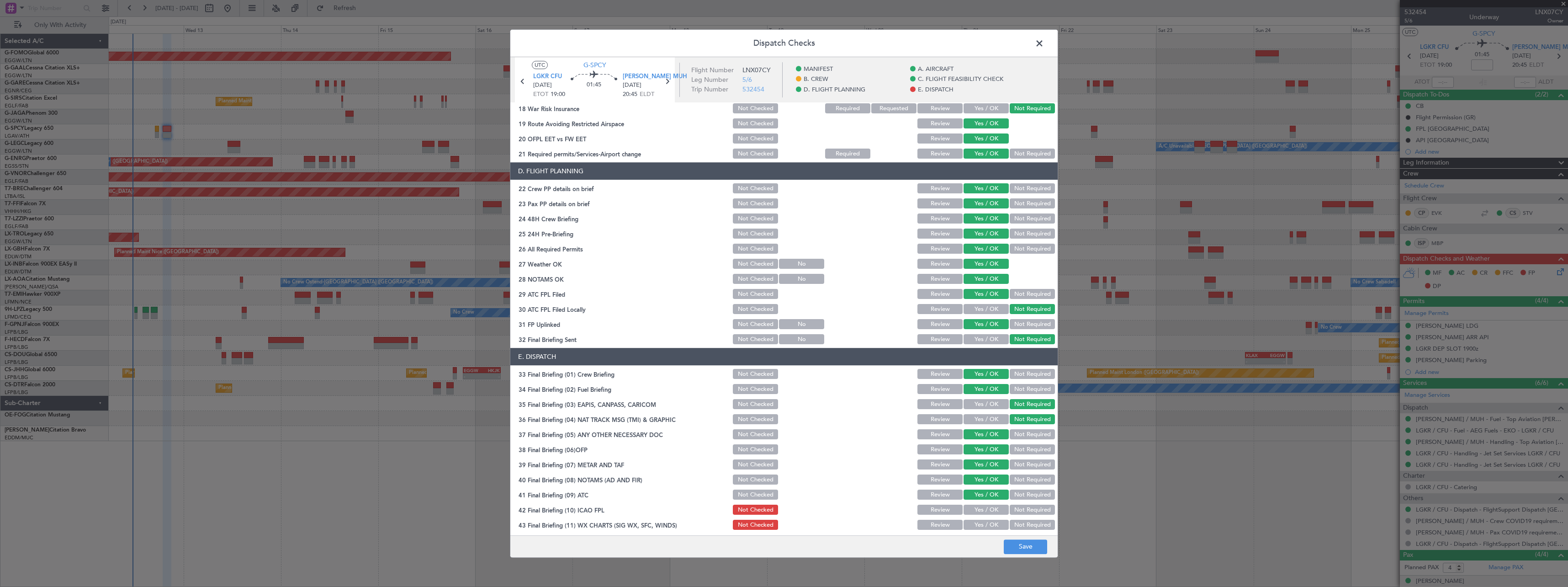
click at [982, 507] on button "Yes / OK" at bounding box center [986, 510] width 45 height 10
click at [980, 522] on button "Yes / OK" at bounding box center [986, 525] width 45 height 10
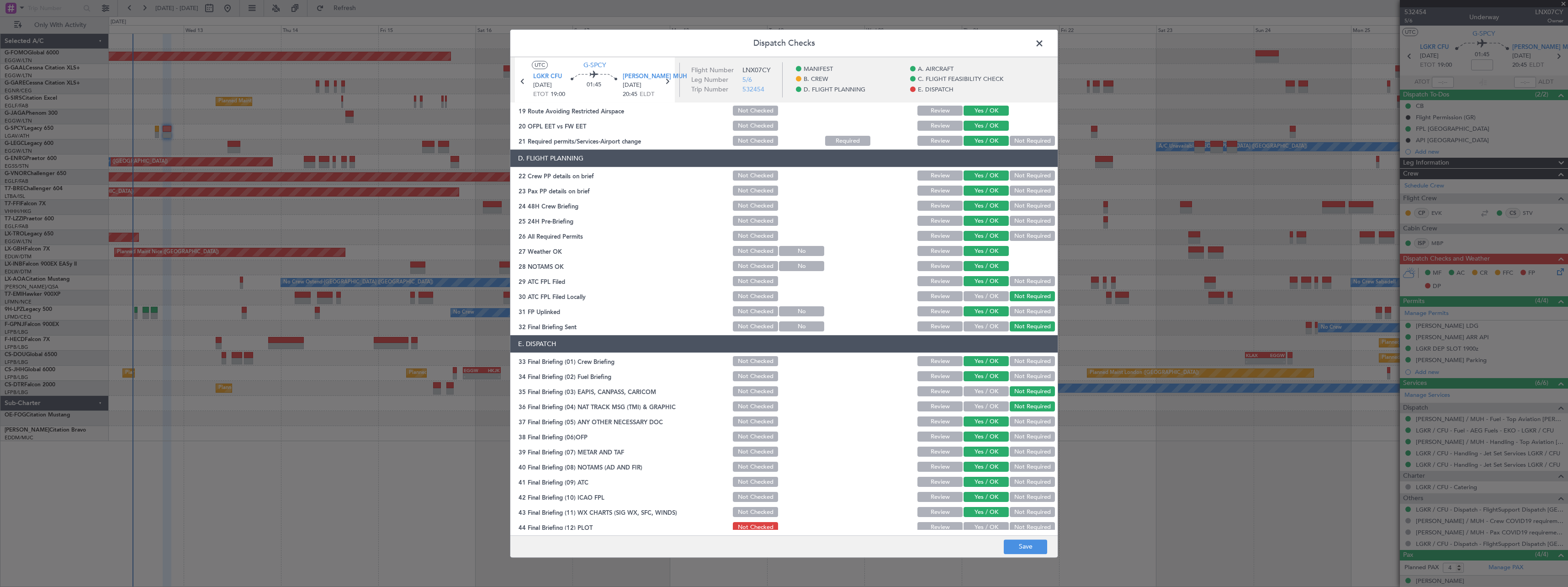
scroll to position [385, 0]
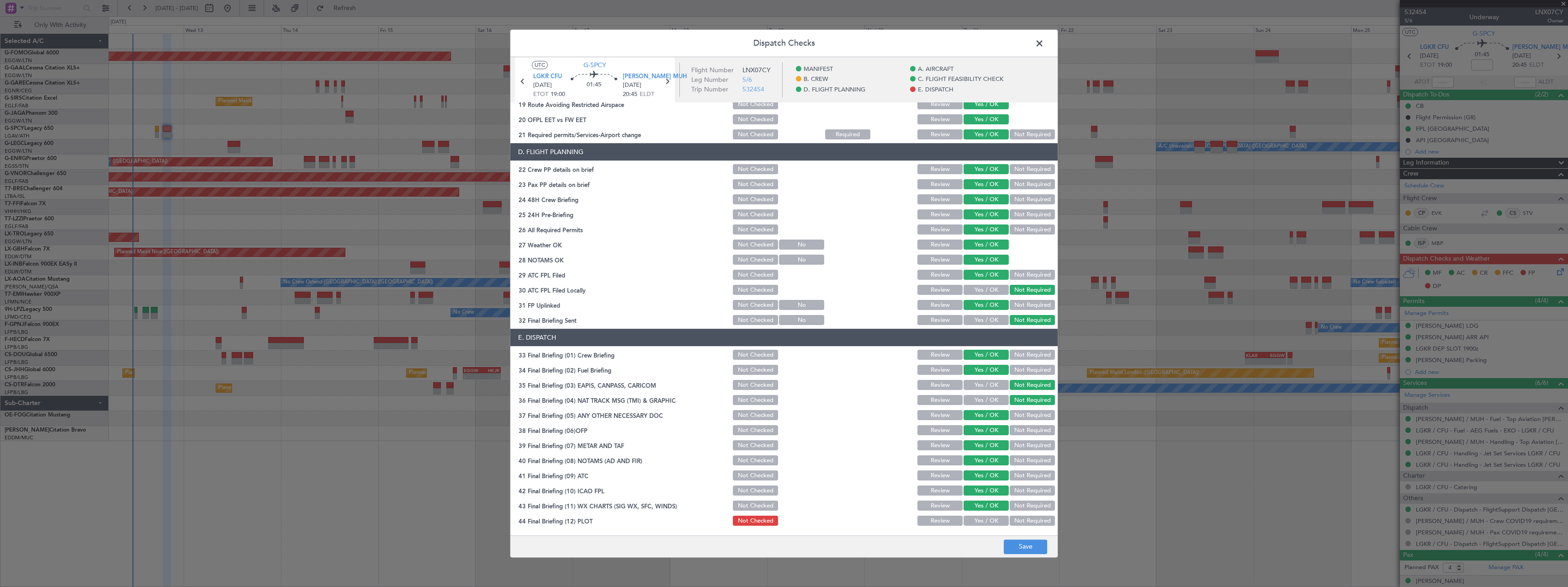
drag, startPoint x: 980, startPoint y: 521, endPoint x: 1002, endPoint y: 543, distance: 31.1
click at [981, 523] on button "Yes / OK" at bounding box center [986, 521] width 45 height 10
click at [1018, 551] on button "Save" at bounding box center [1025, 547] width 43 height 15
click at [1044, 41] on span at bounding box center [1044, 45] width 0 height 18
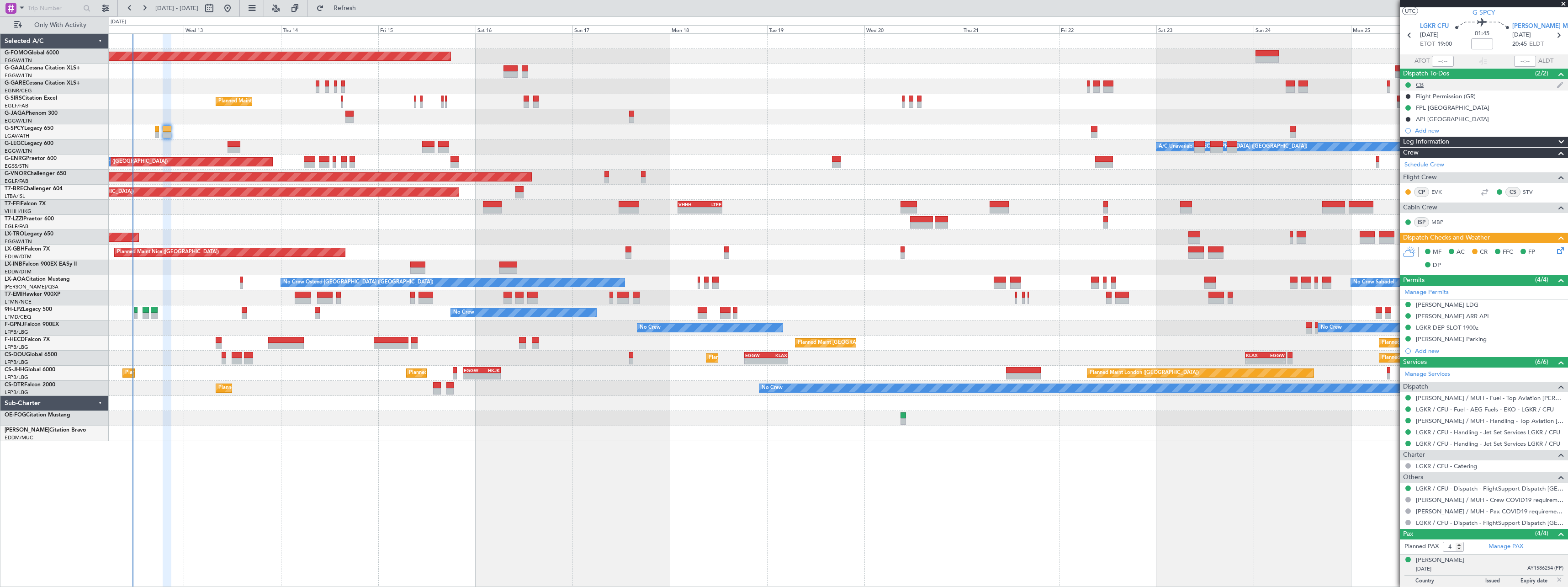
scroll to position [0, 0]
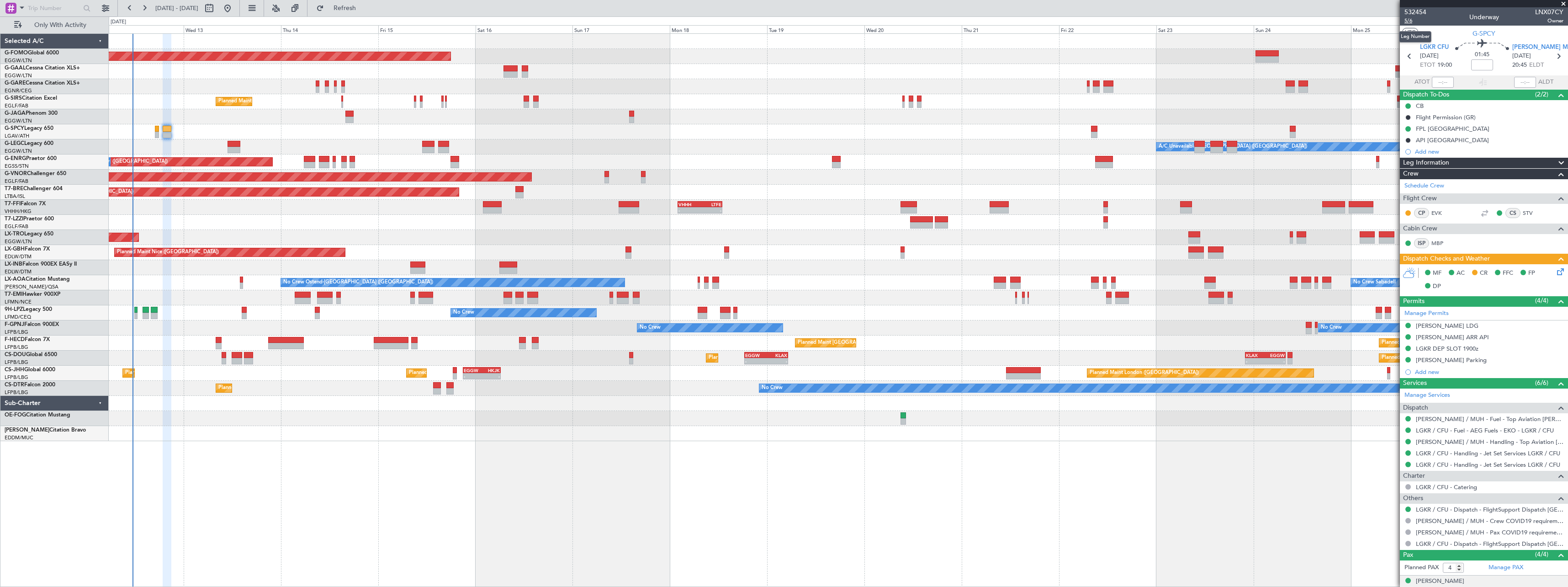
click at [1408, 23] on span "5/6" at bounding box center [1415, 20] width 22 height 8
click at [364, 11] on span "Refresh" at bounding box center [345, 8] width 38 height 6
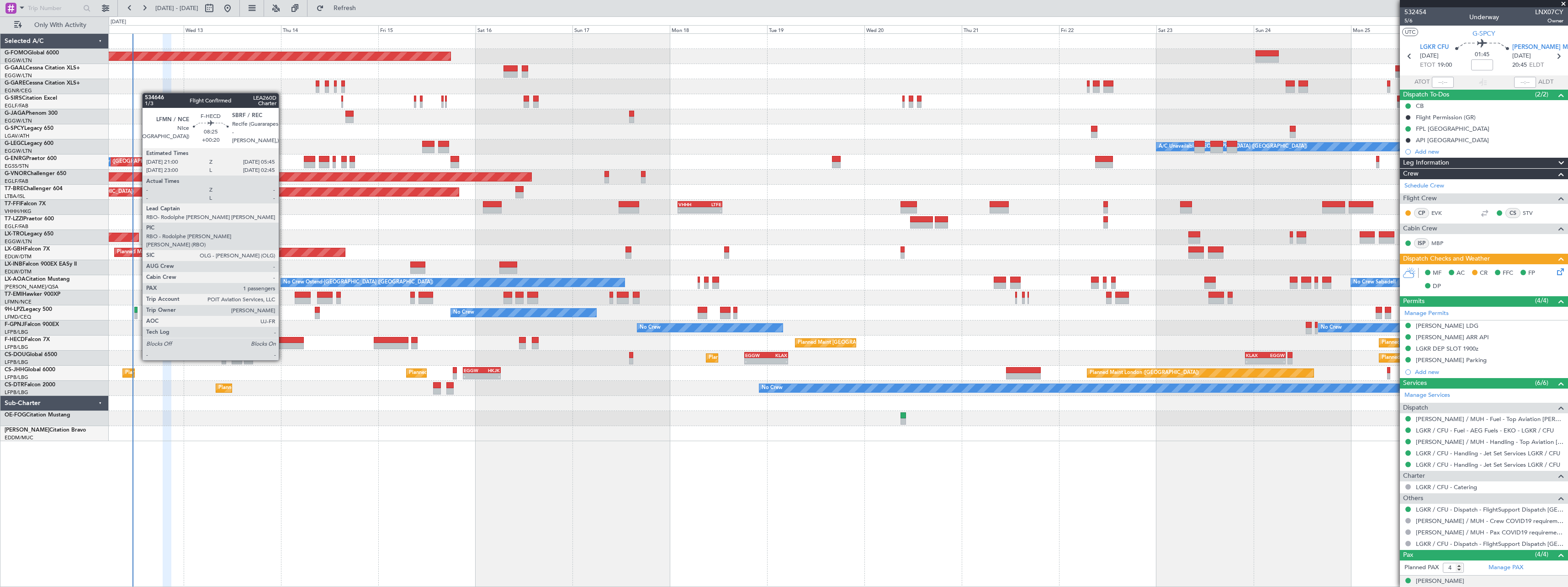
click at [282, 343] on div at bounding box center [285, 345] width 36 height 6
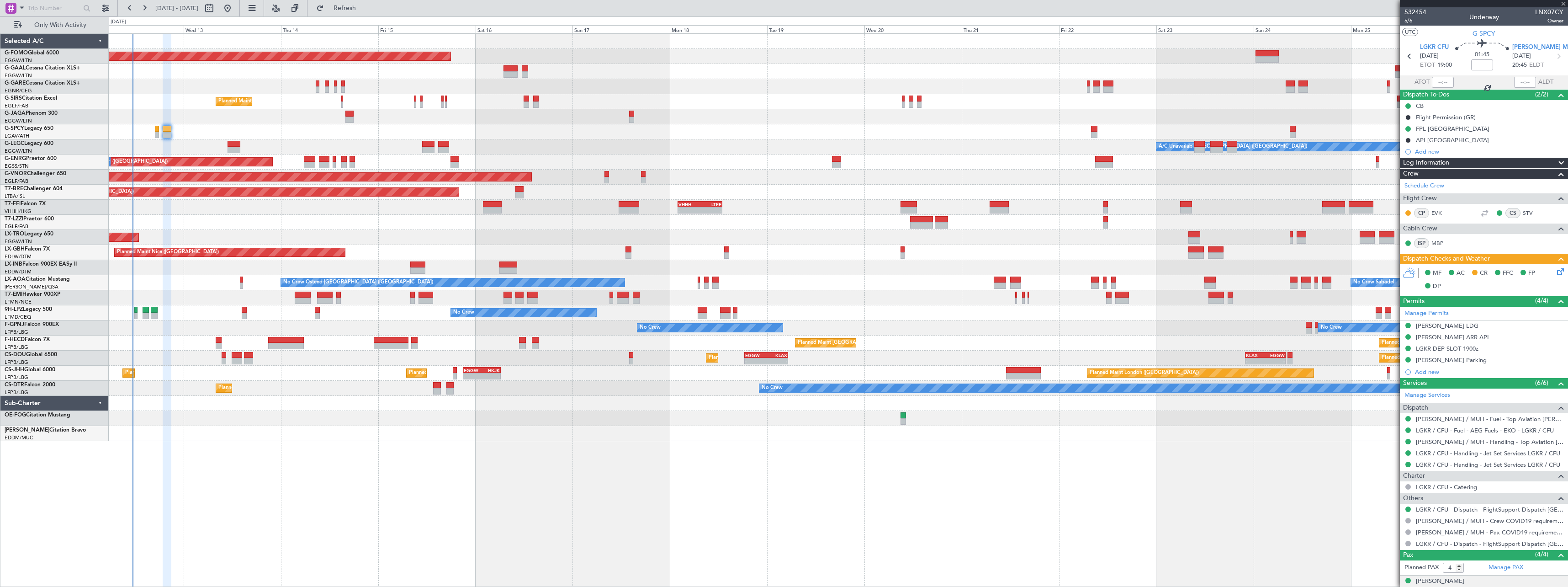
type input "+00:20"
type input "1"
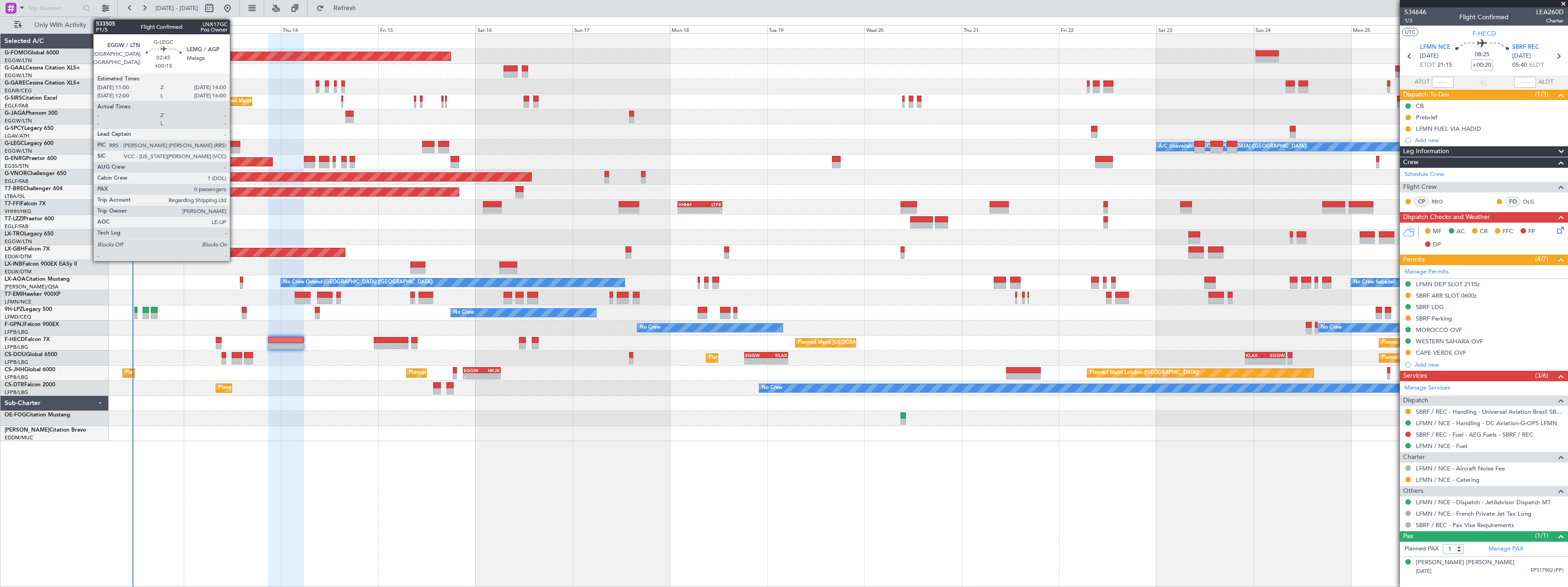
click at [234, 146] on div at bounding box center [234, 144] width 13 height 6
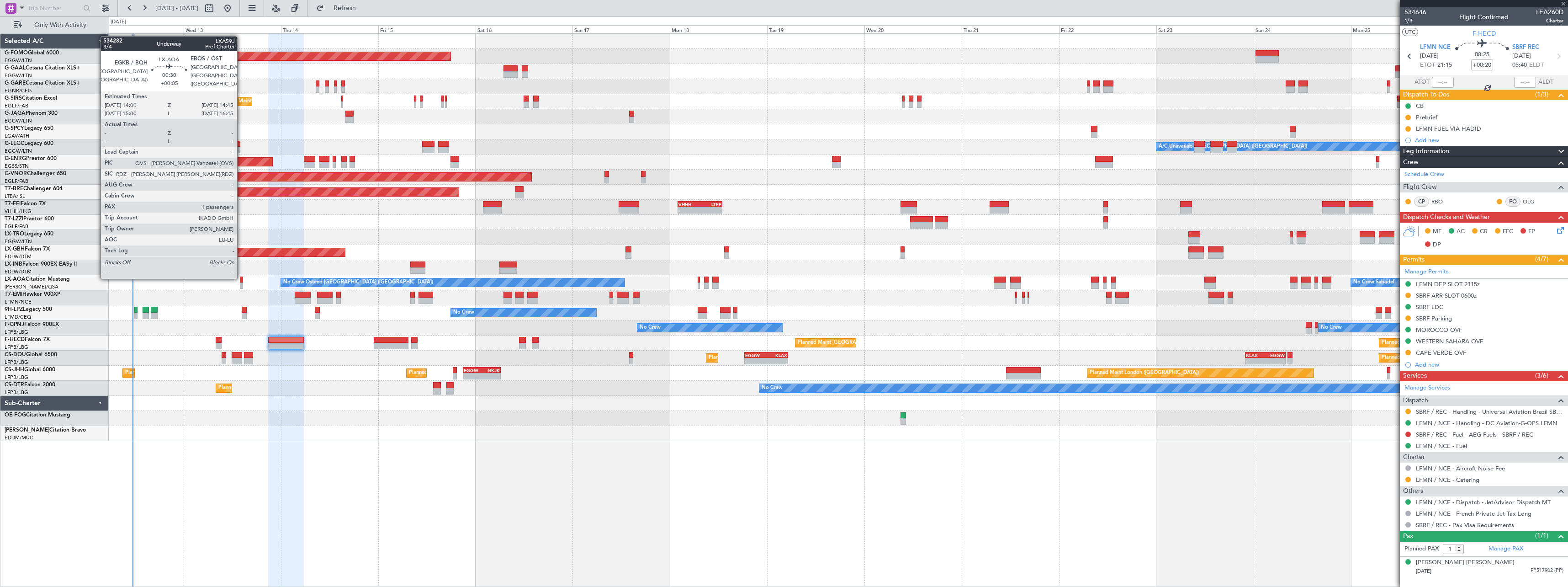
type input "+00:15"
type input "0"
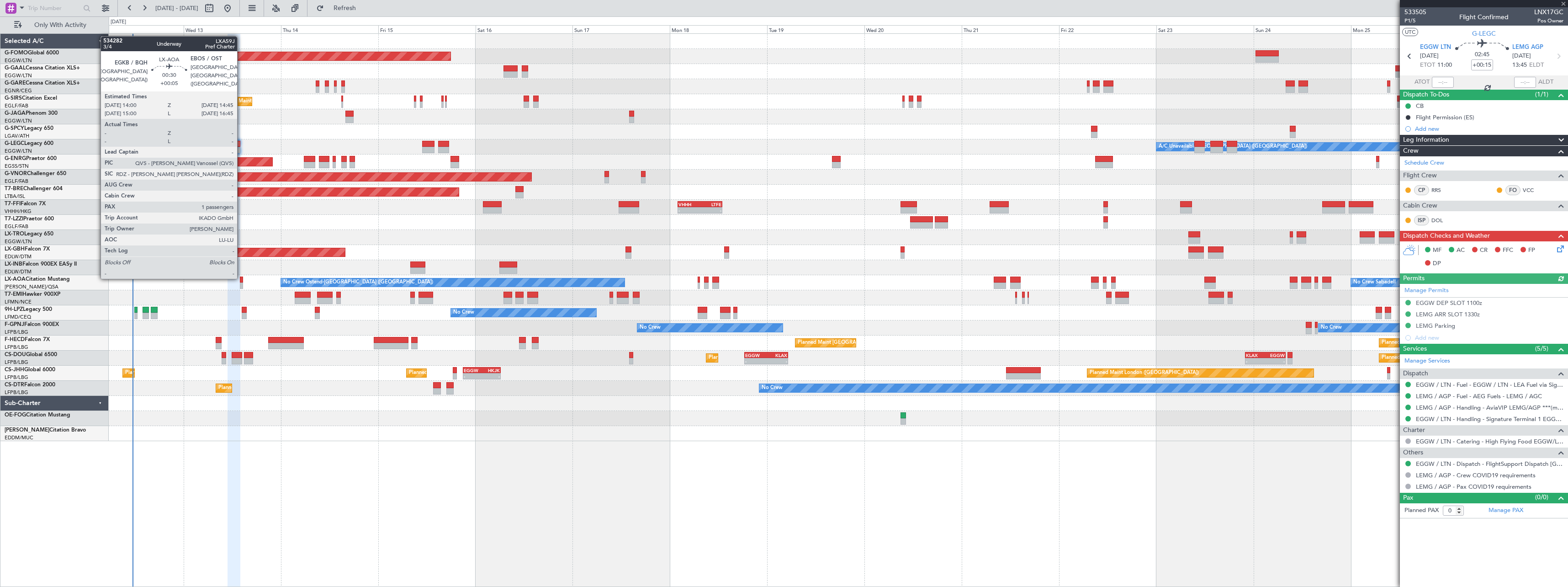
click at [241, 277] on div at bounding box center [241, 279] width 3 height 6
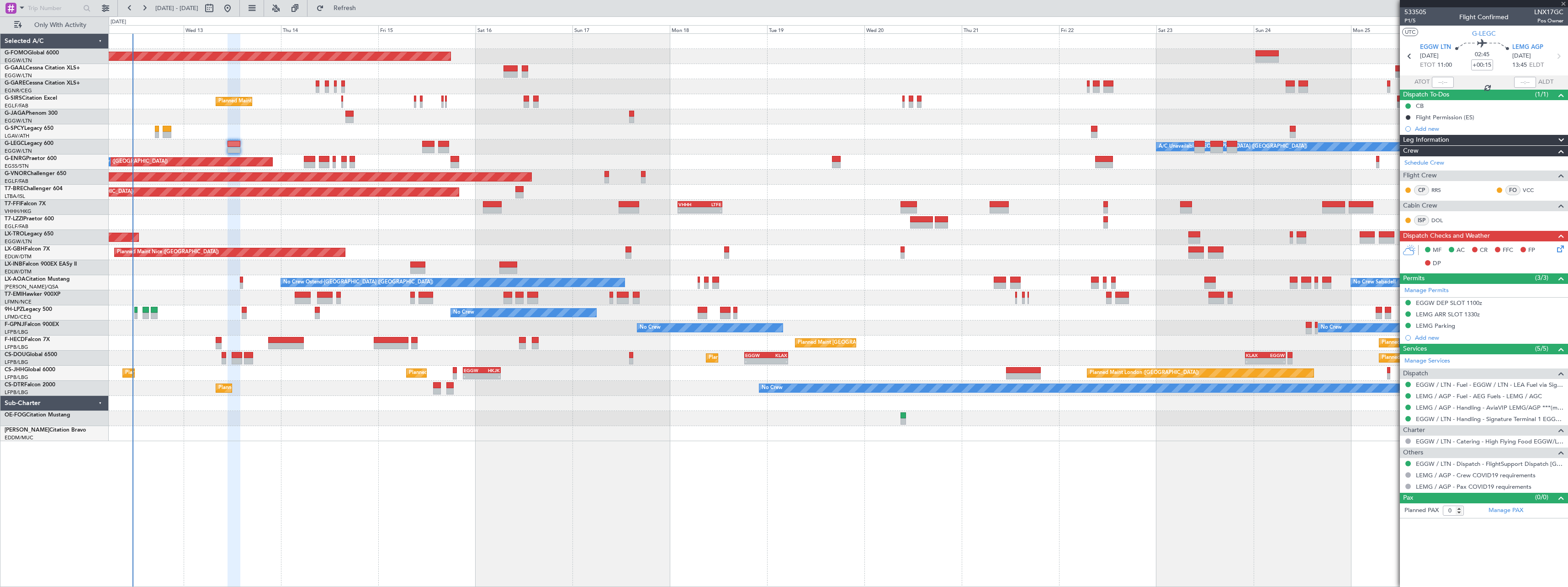
type input "+00:05"
type input "1"
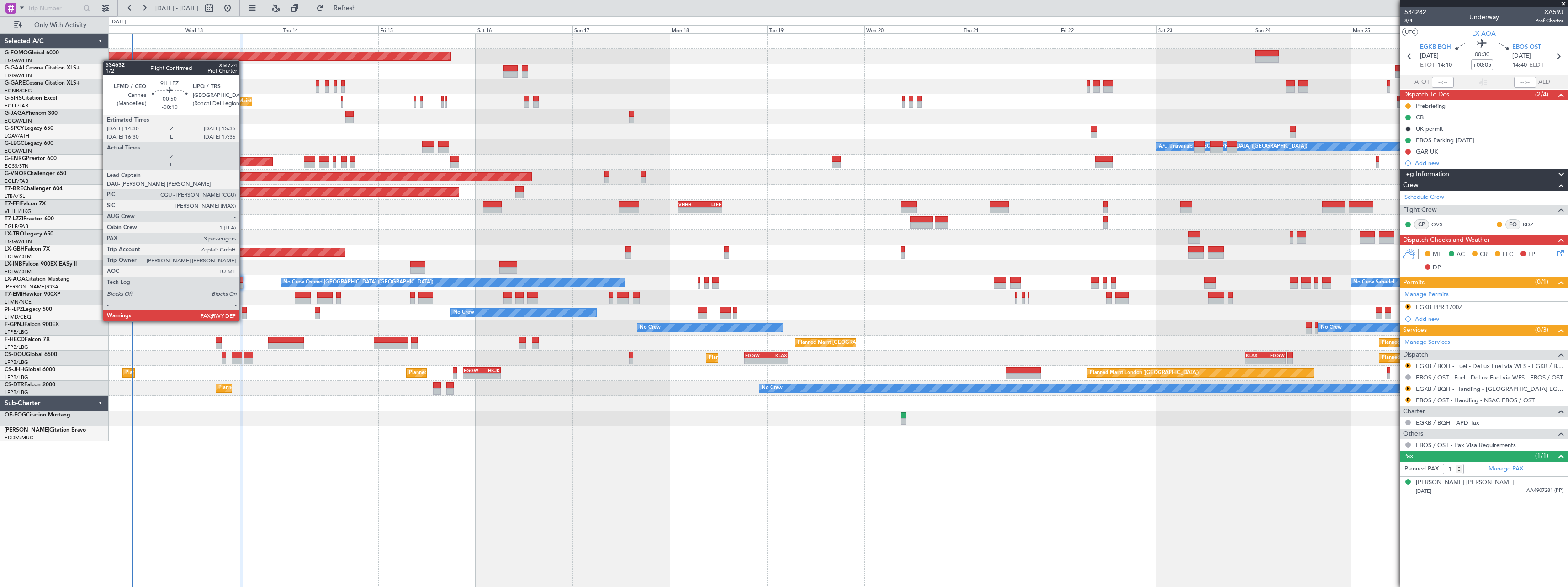
click at [243, 312] on div at bounding box center [243, 309] width 5 height 6
click at [243, 314] on div at bounding box center [243, 315] width 5 height 6
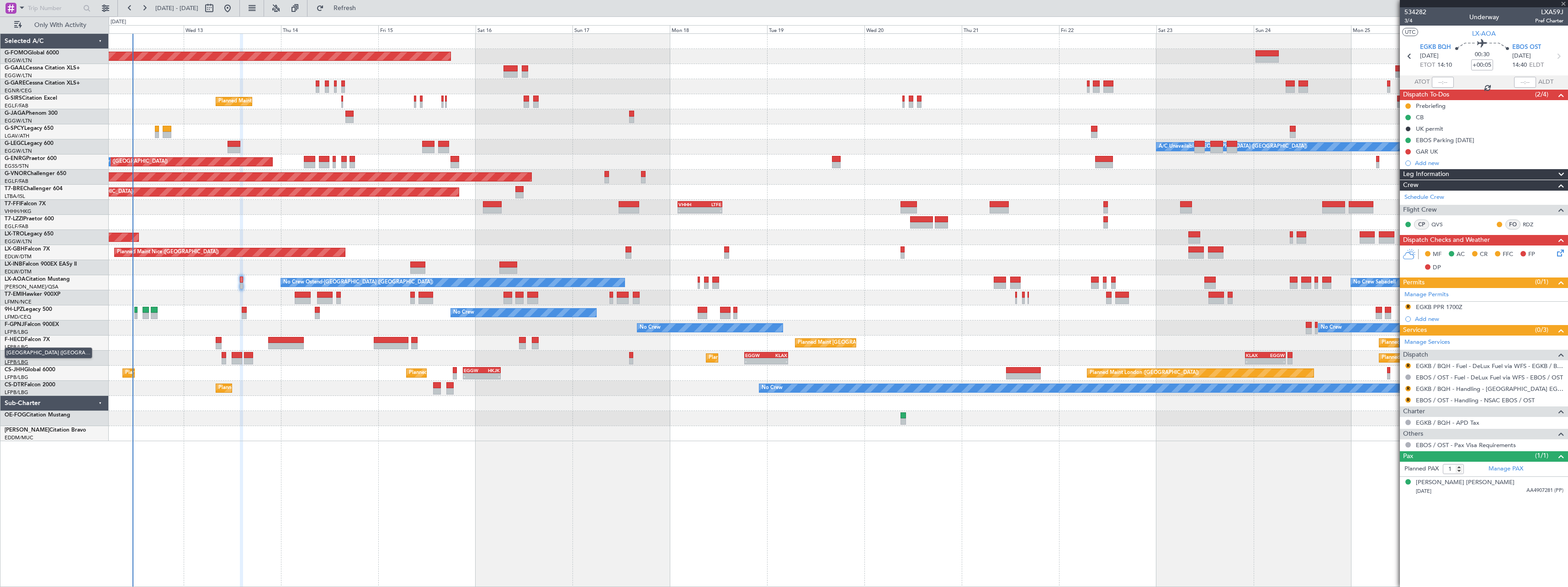
type input "-00:10"
type input "3"
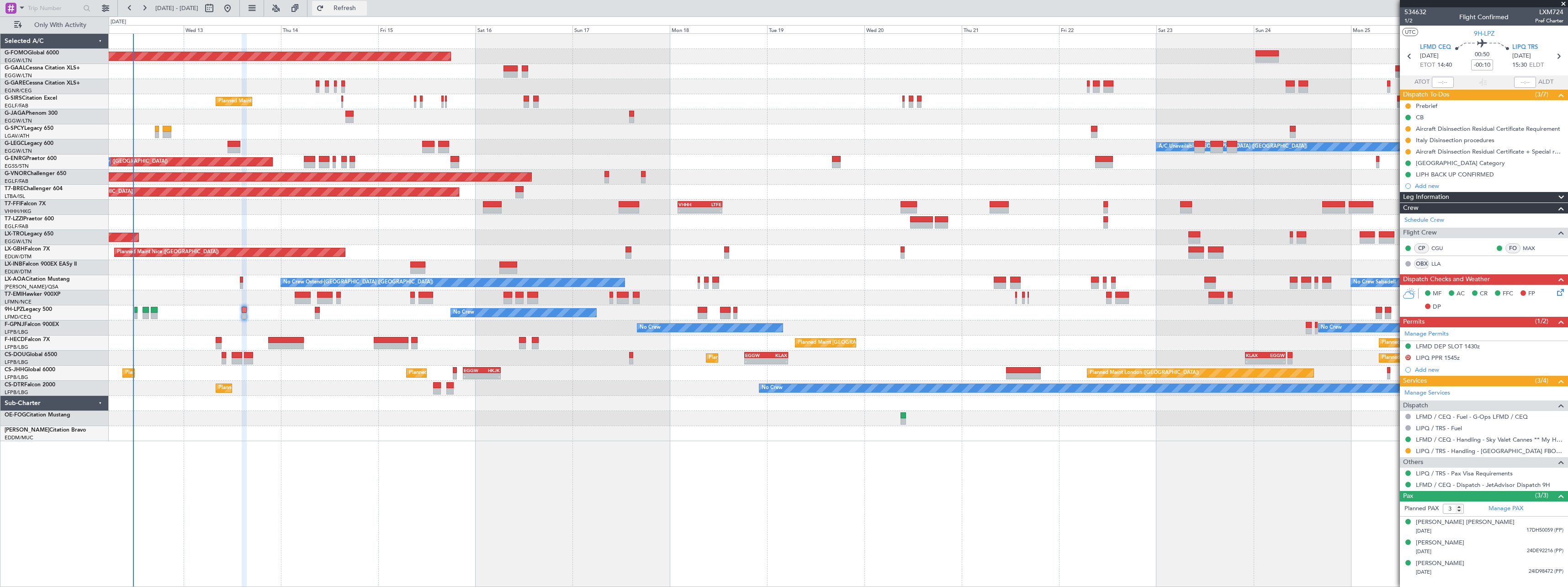
click at [356, 10] on button "Refresh" at bounding box center [339, 8] width 55 height 15
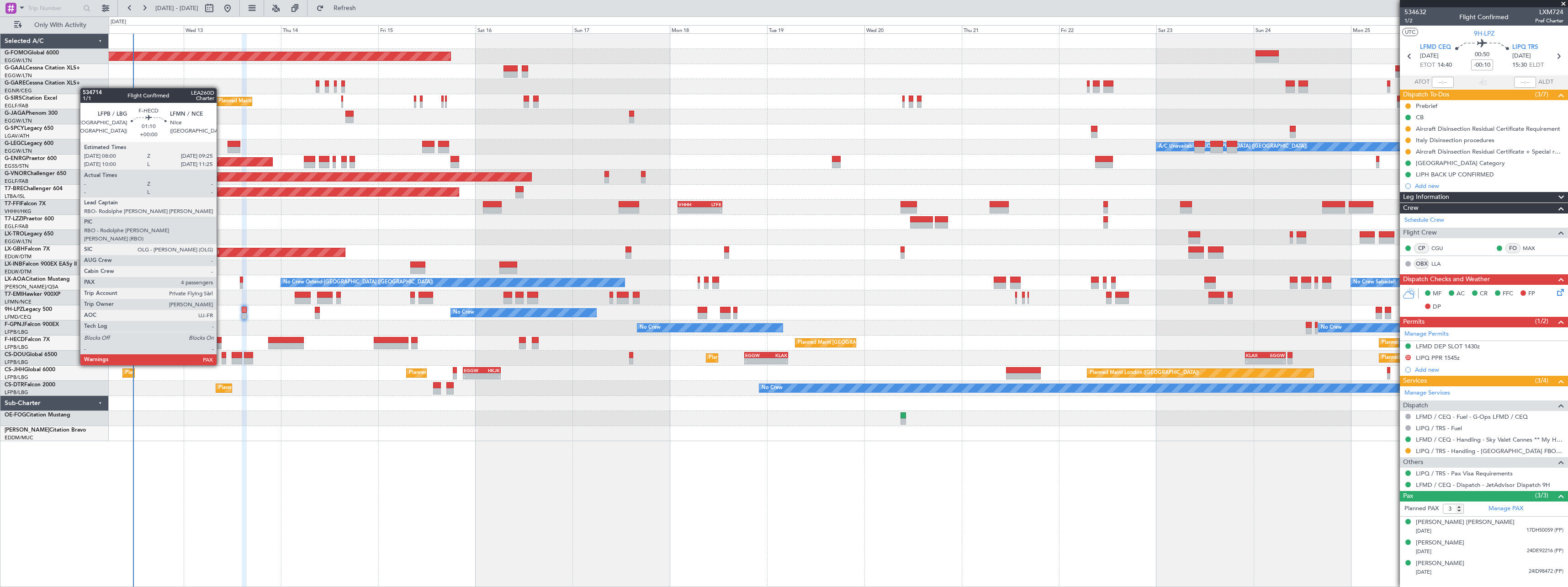
click at [220, 340] on div at bounding box center [218, 340] width 6 height 6
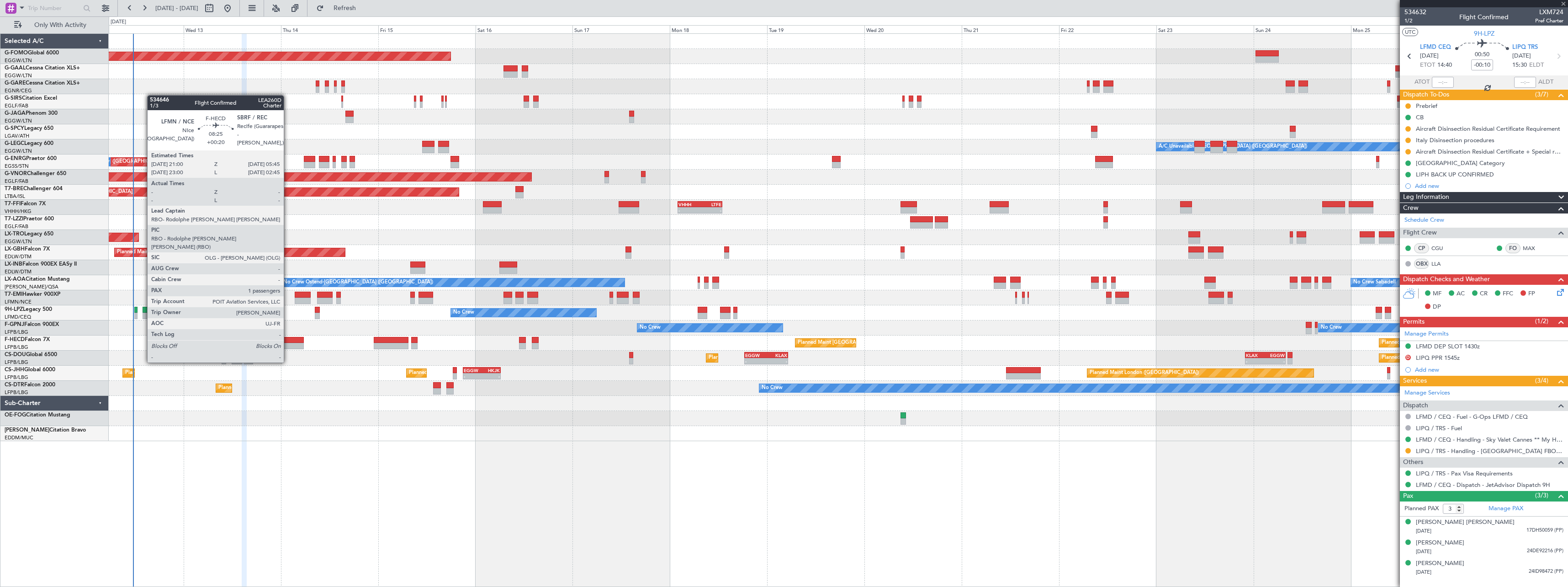
type input "4"
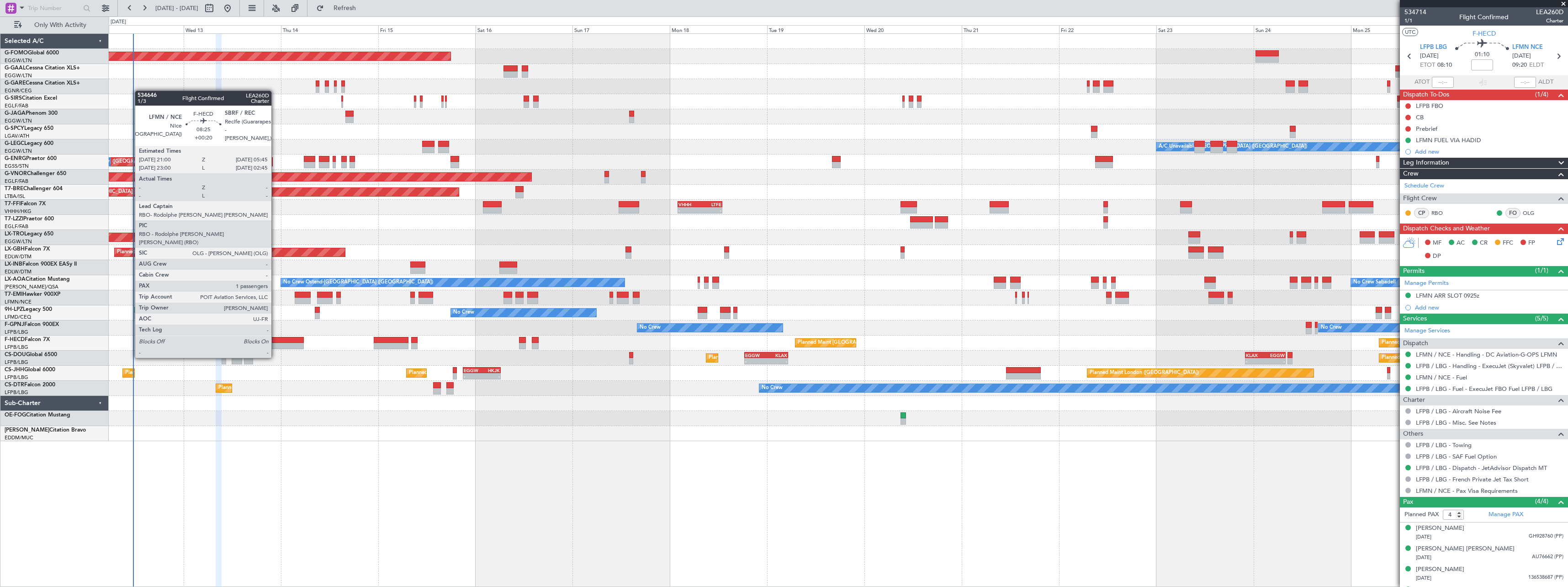
click at [276, 341] on div at bounding box center [285, 340] width 36 height 6
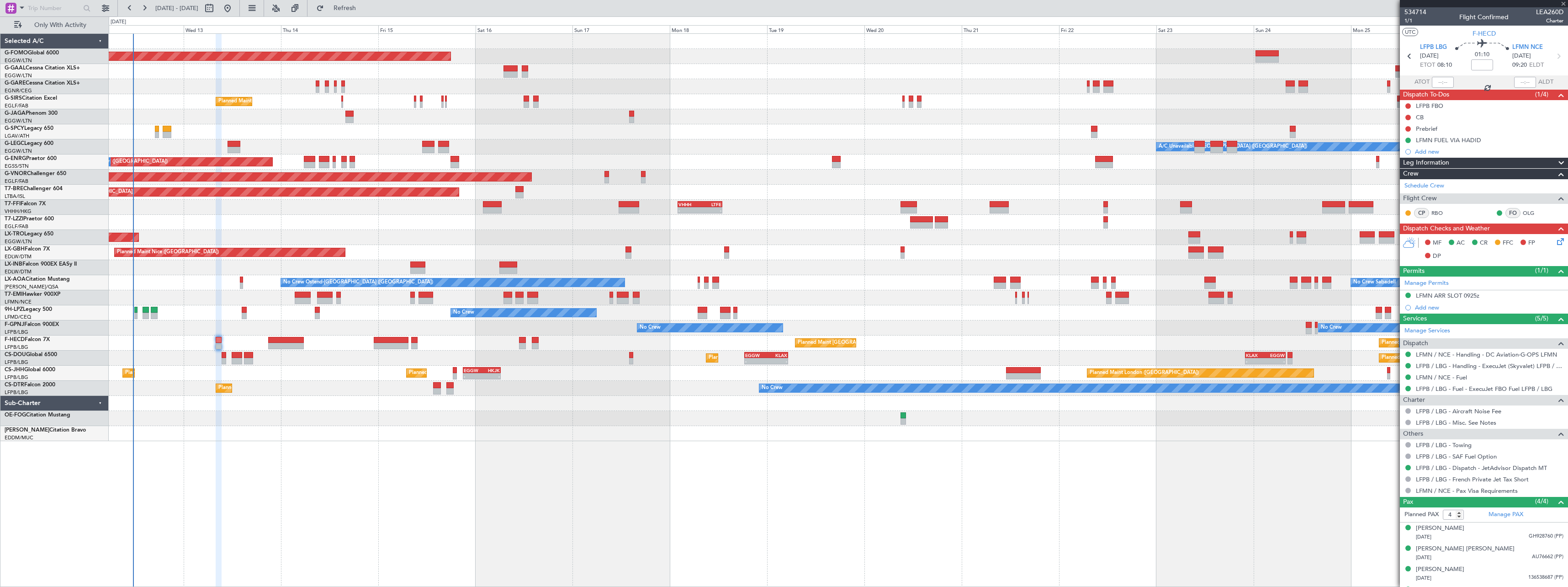
type input "+00:20"
type input "1"
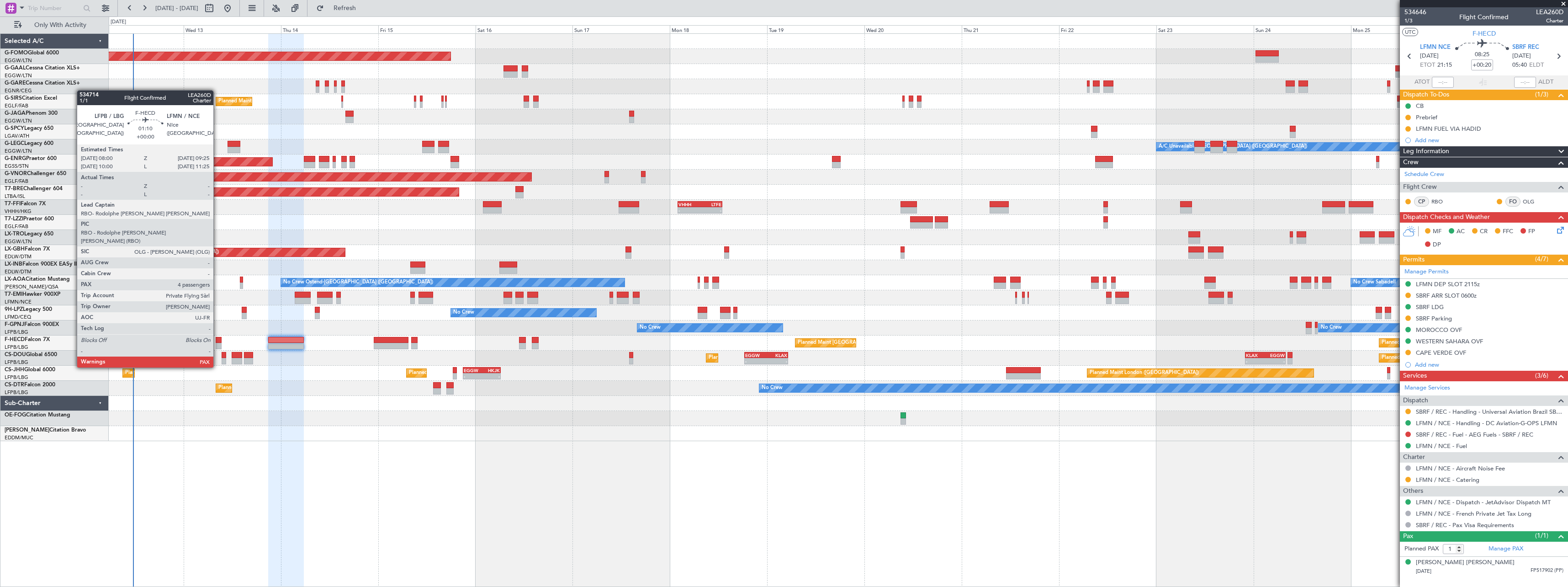
click at [218, 342] on div at bounding box center [218, 340] width 6 height 6
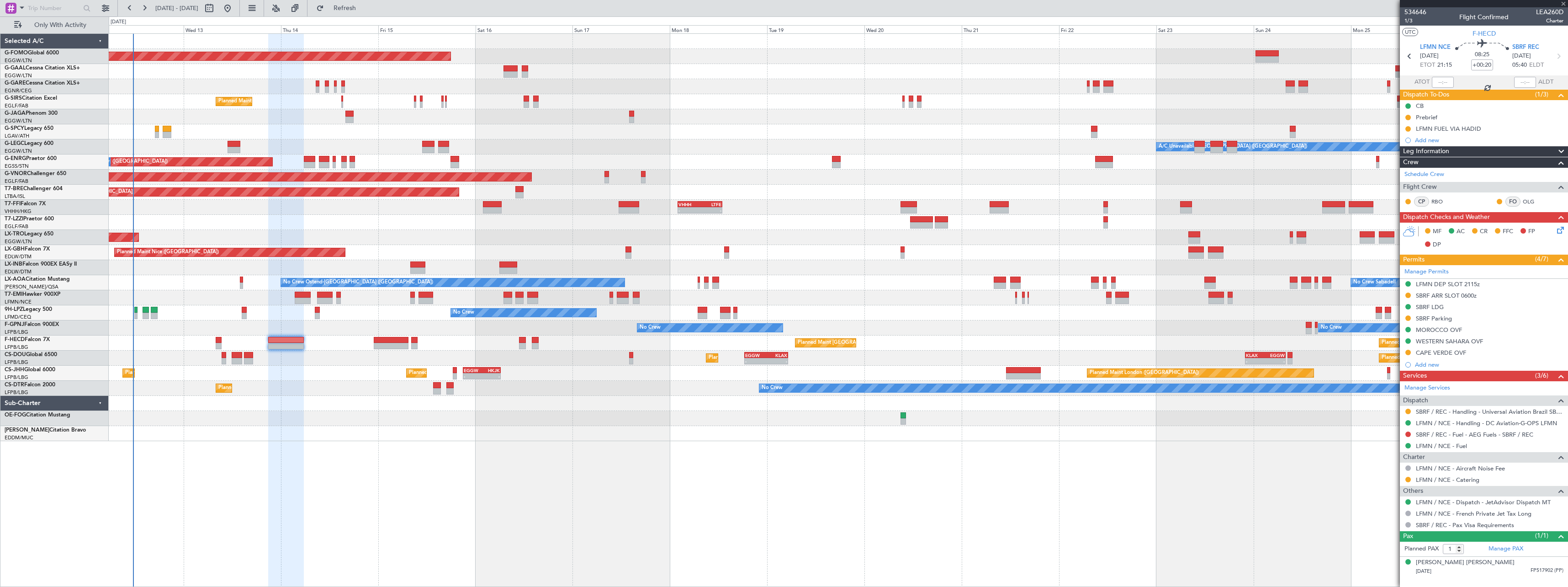
type input "4"
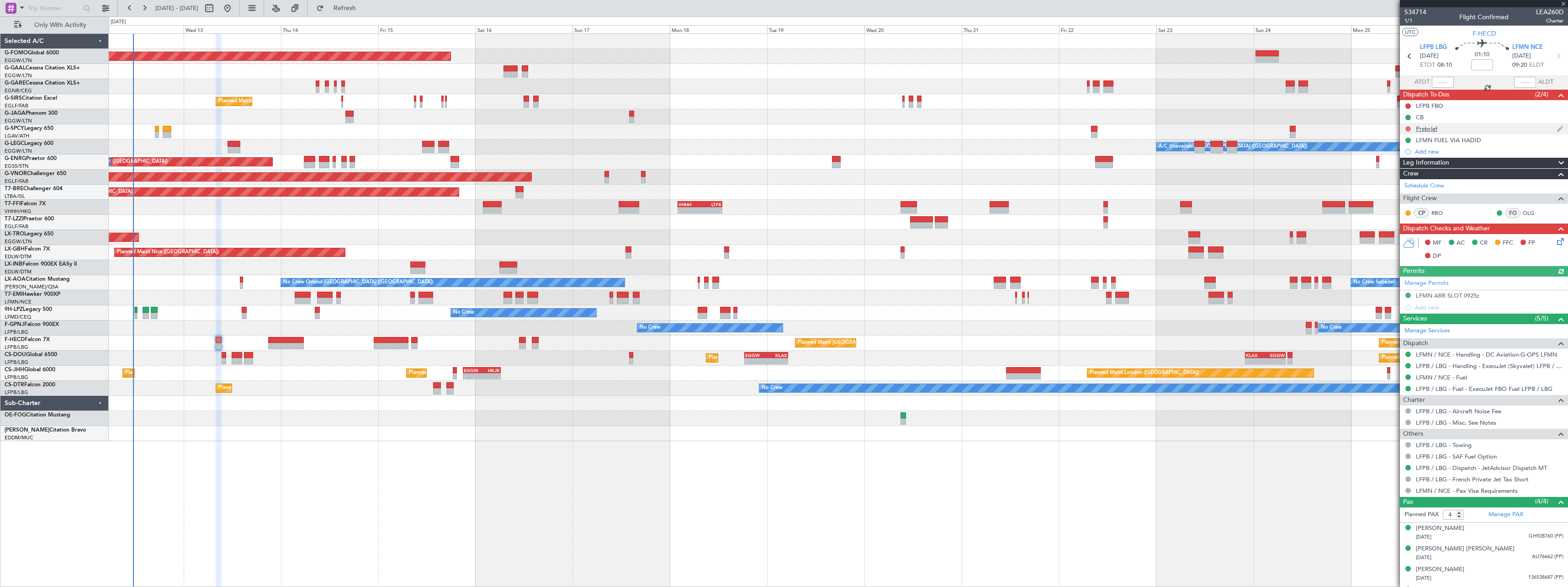
click at [1407, 129] on button at bounding box center [1408, 129] width 6 height 6
click at [1401, 157] on span "In Progress" at bounding box center [1412, 155] width 31 height 9
click at [1405, 105] on button at bounding box center [1408, 106] width 6 height 6
click at [1397, 158] on span "Cancelled" at bounding box center [1410, 160] width 26 height 9
click at [1555, 242] on icon at bounding box center [1558, 240] width 7 height 7
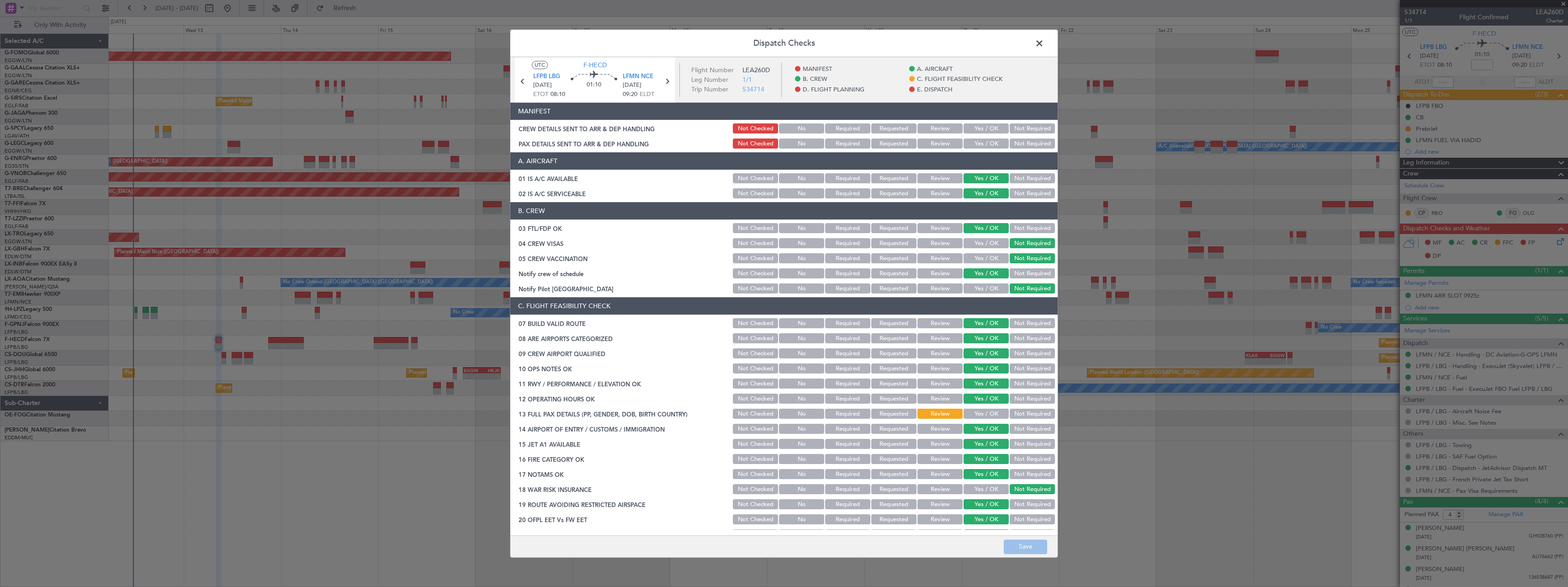
click at [983, 416] on button "Yes / OK" at bounding box center [986, 414] width 45 height 10
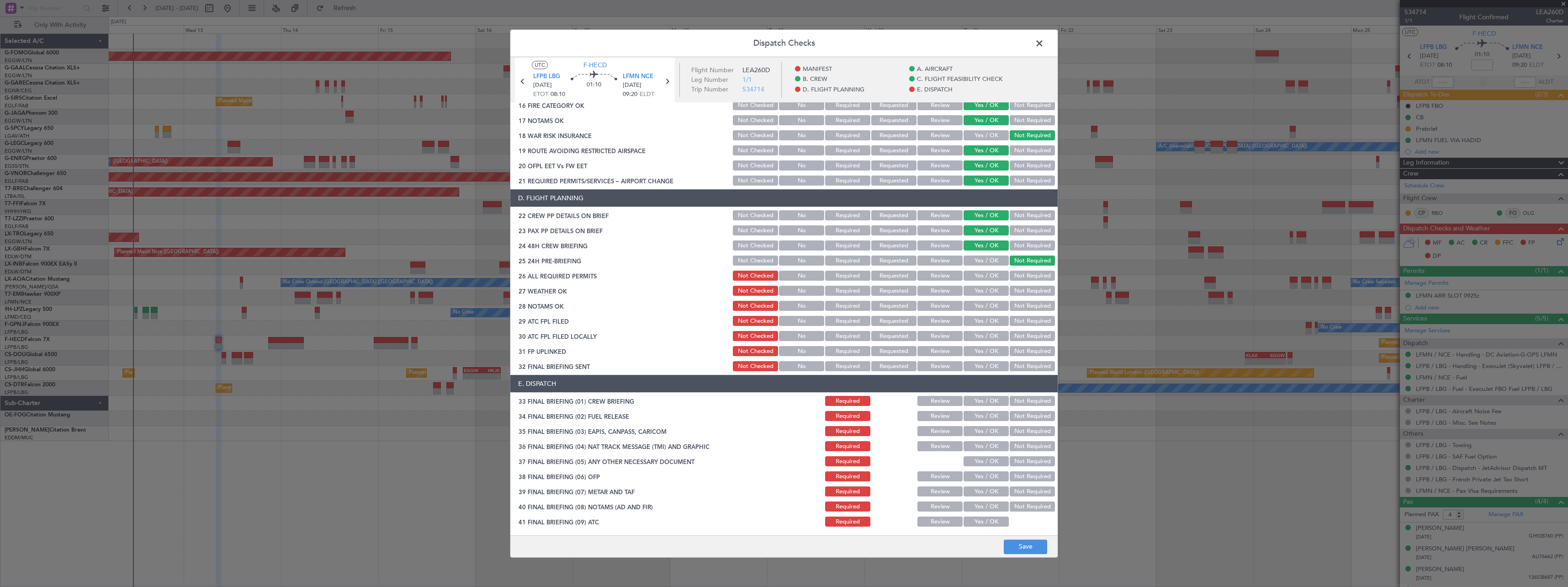
scroll to position [366, 0]
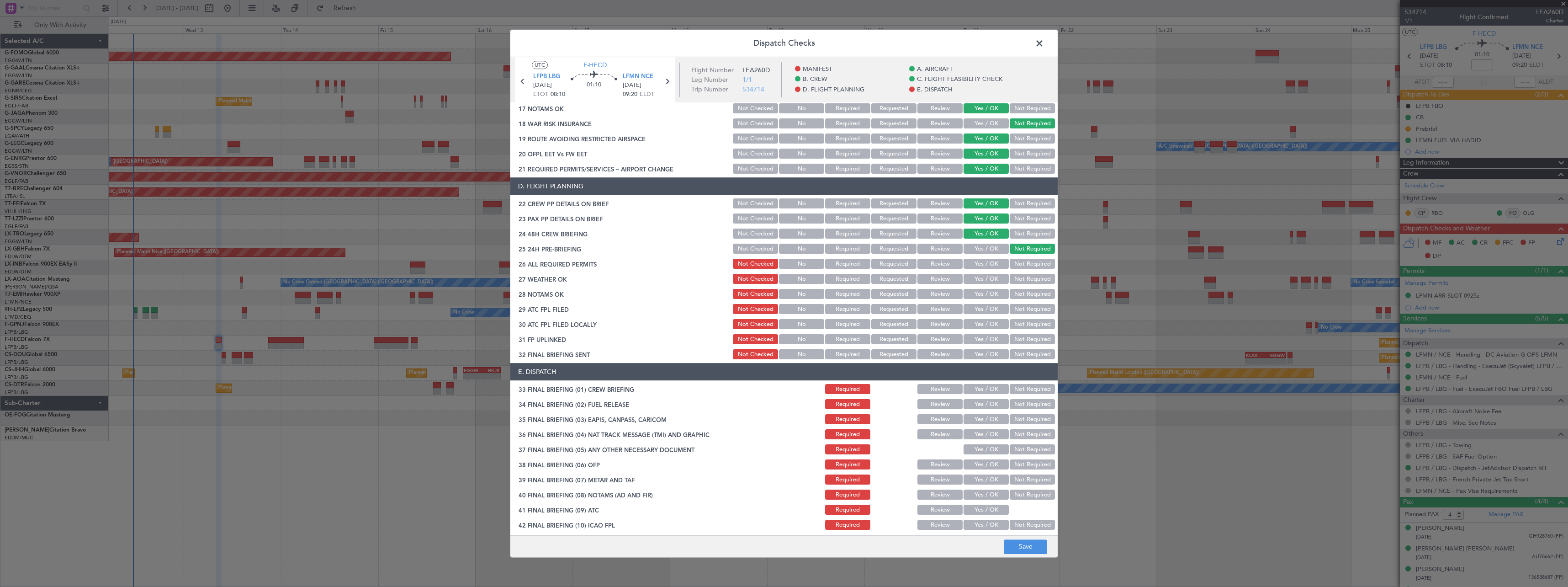
click at [977, 261] on button "Yes / OK" at bounding box center [986, 264] width 45 height 10
click at [1019, 542] on button "Save" at bounding box center [1025, 547] width 43 height 15
click at [1044, 42] on span at bounding box center [1044, 45] width 0 height 18
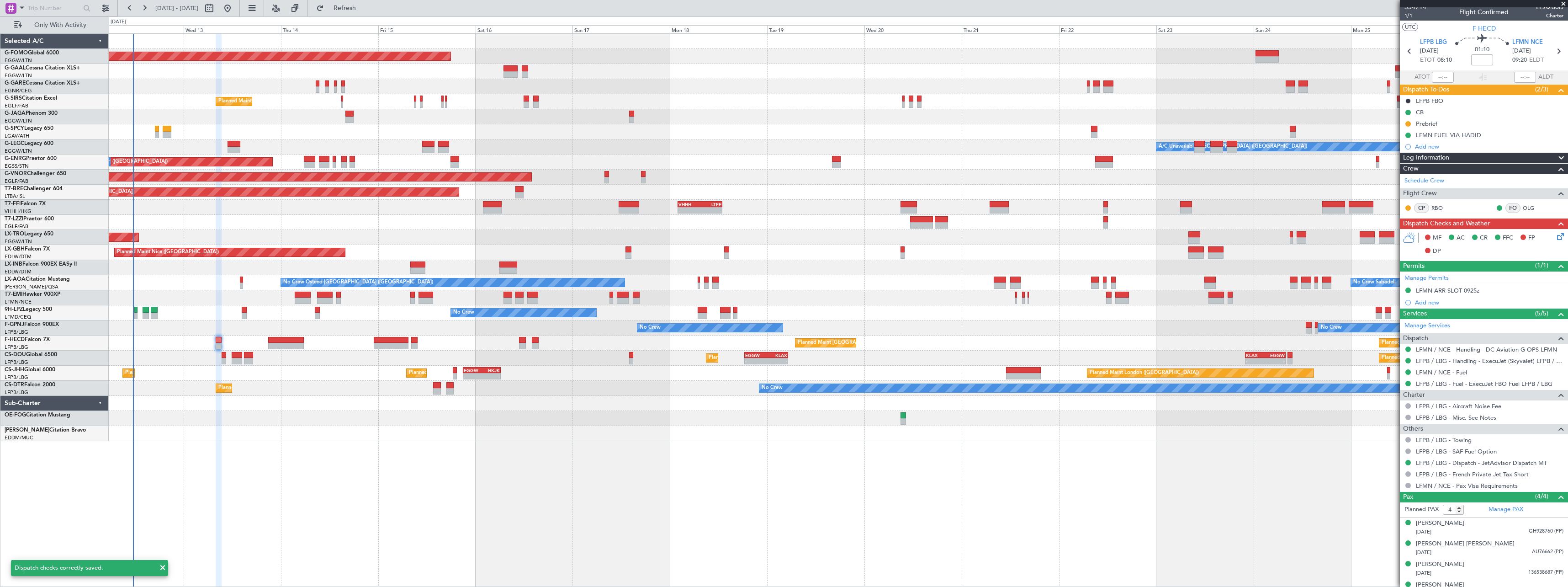
scroll to position [0, 0]
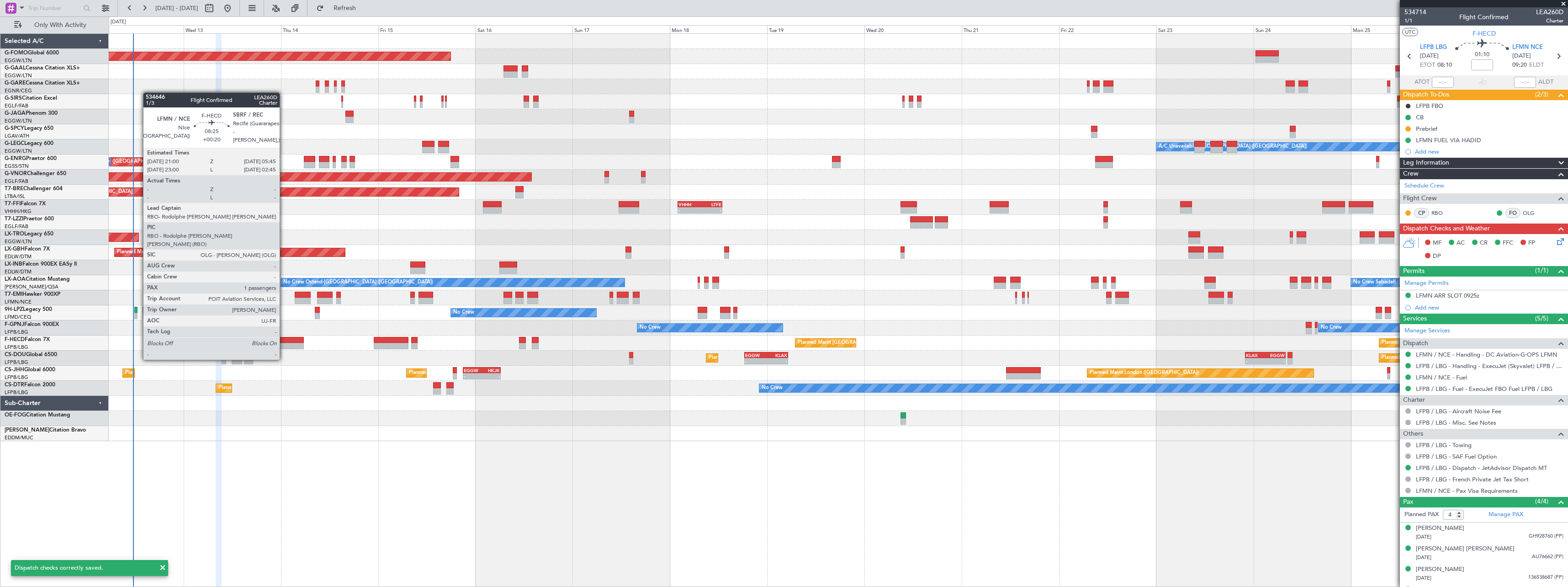
click at [284, 343] on div at bounding box center [285, 340] width 36 height 6
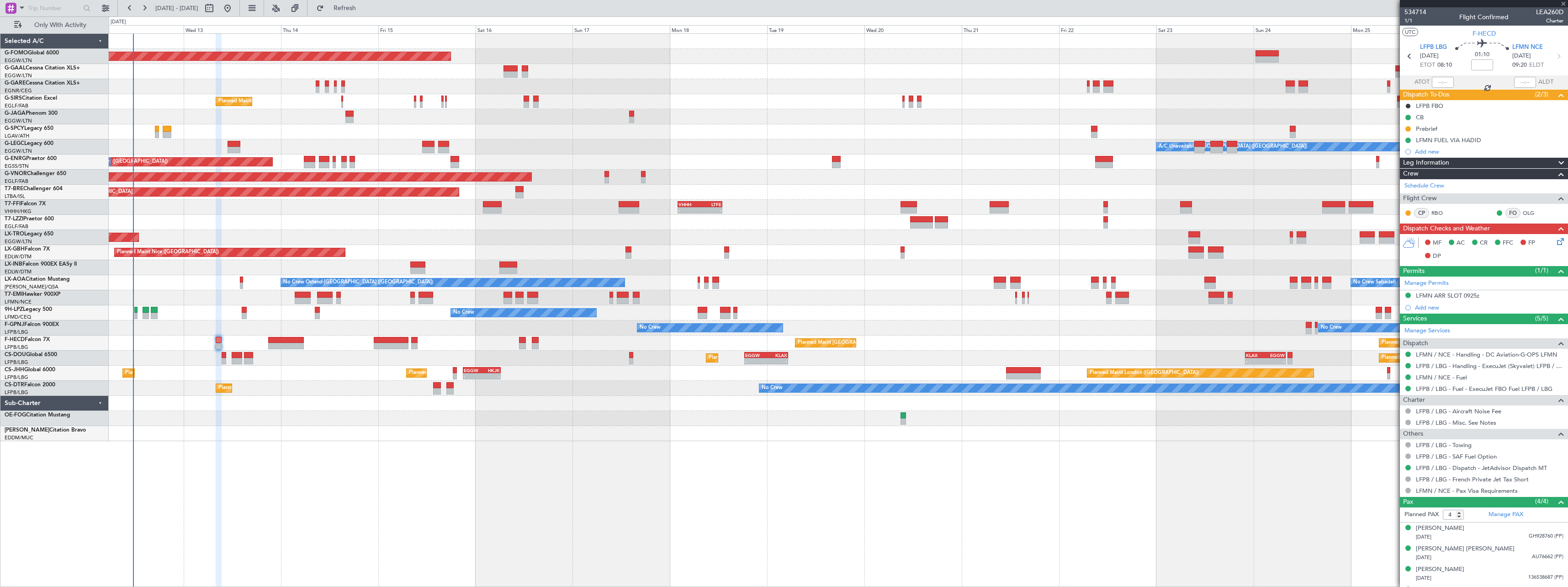
type input "+00:20"
type input "1"
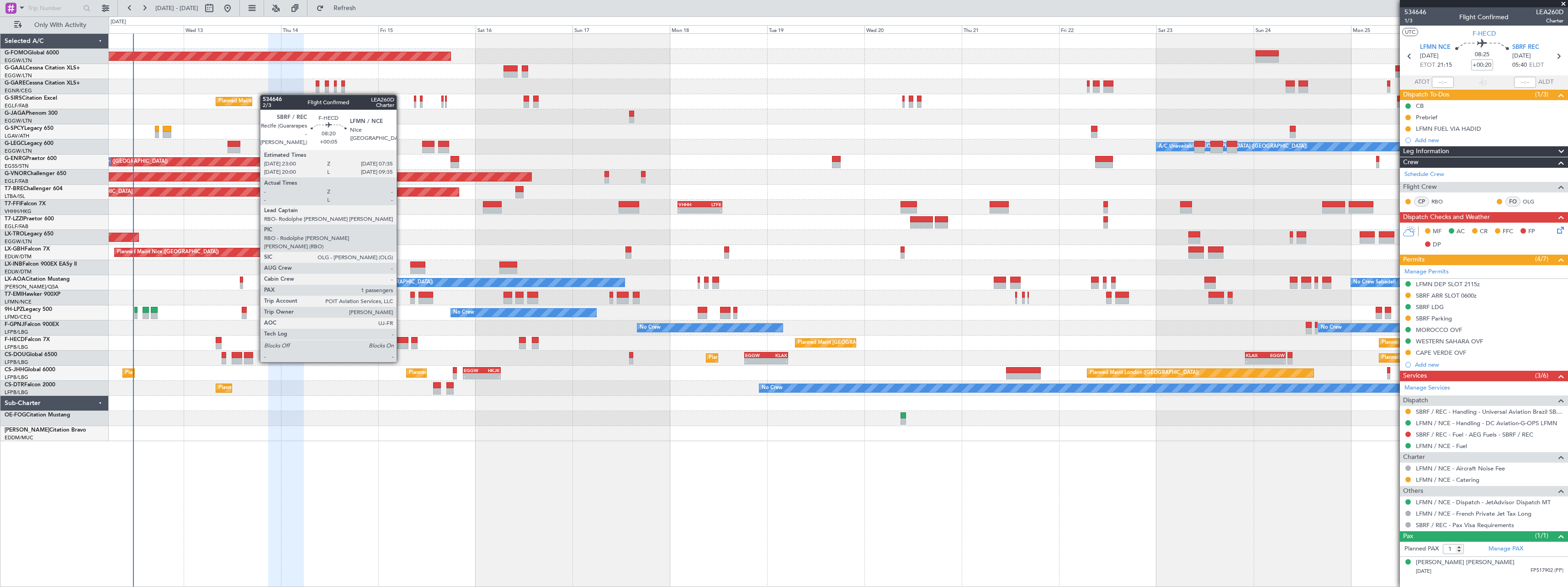
click at [400, 345] on div at bounding box center [391, 345] width 35 height 6
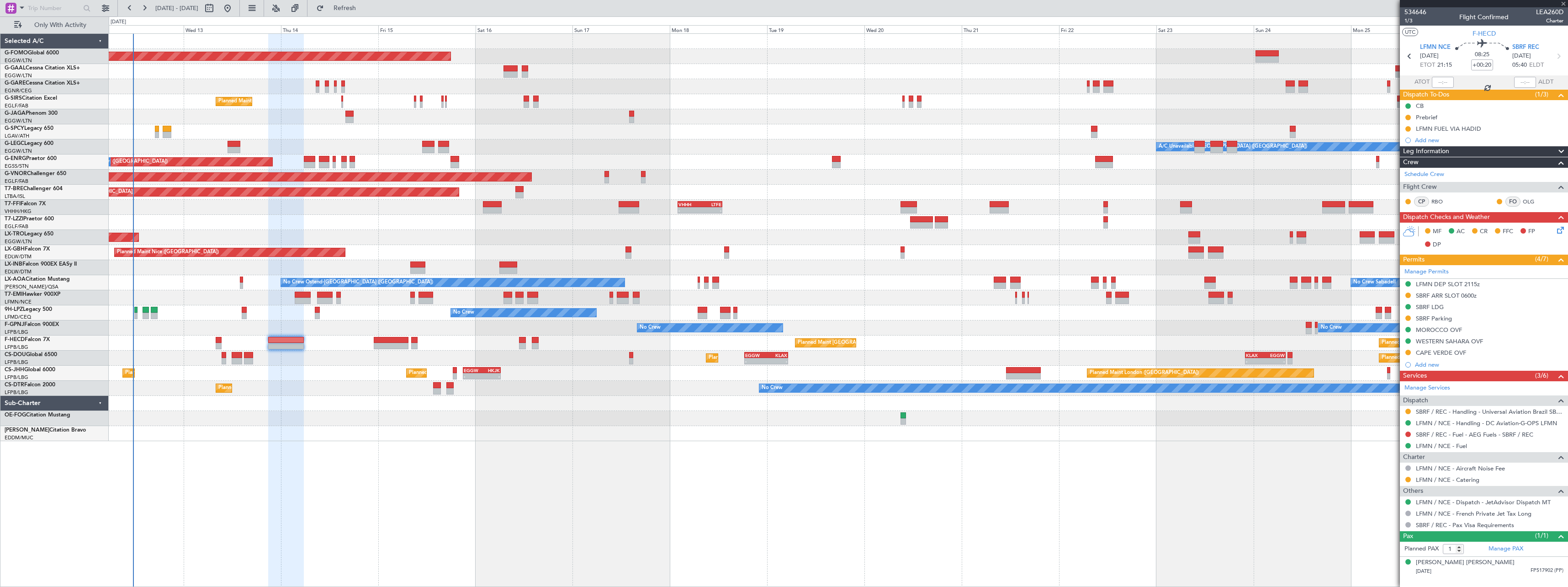
type input "+00:05"
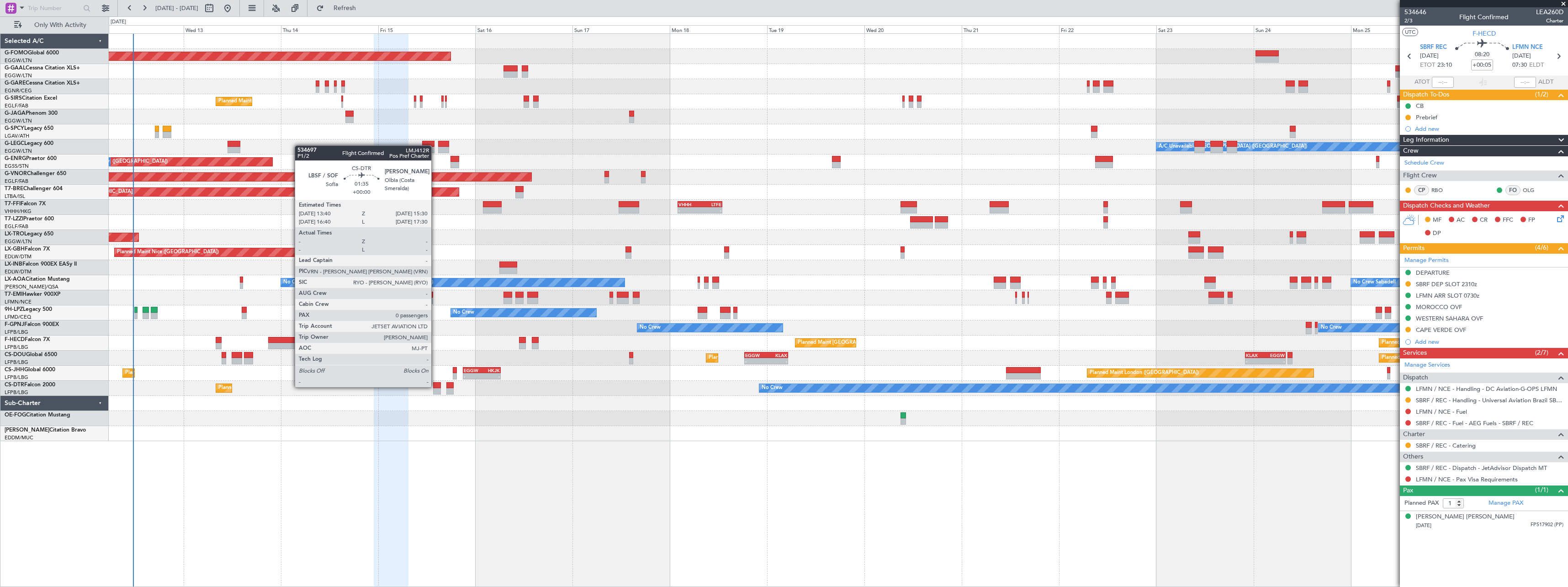
click at [435, 386] on div at bounding box center [437, 385] width 8 height 6
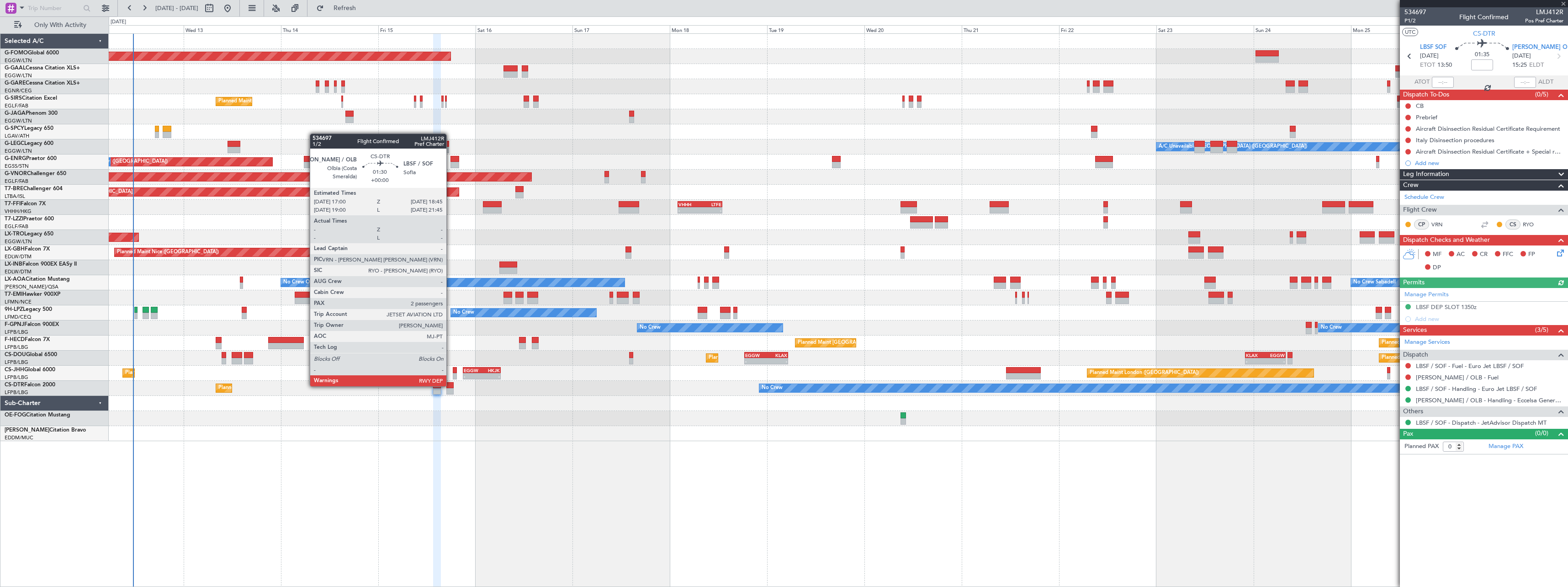
click at [451, 385] on div at bounding box center [450, 385] width 7 height 6
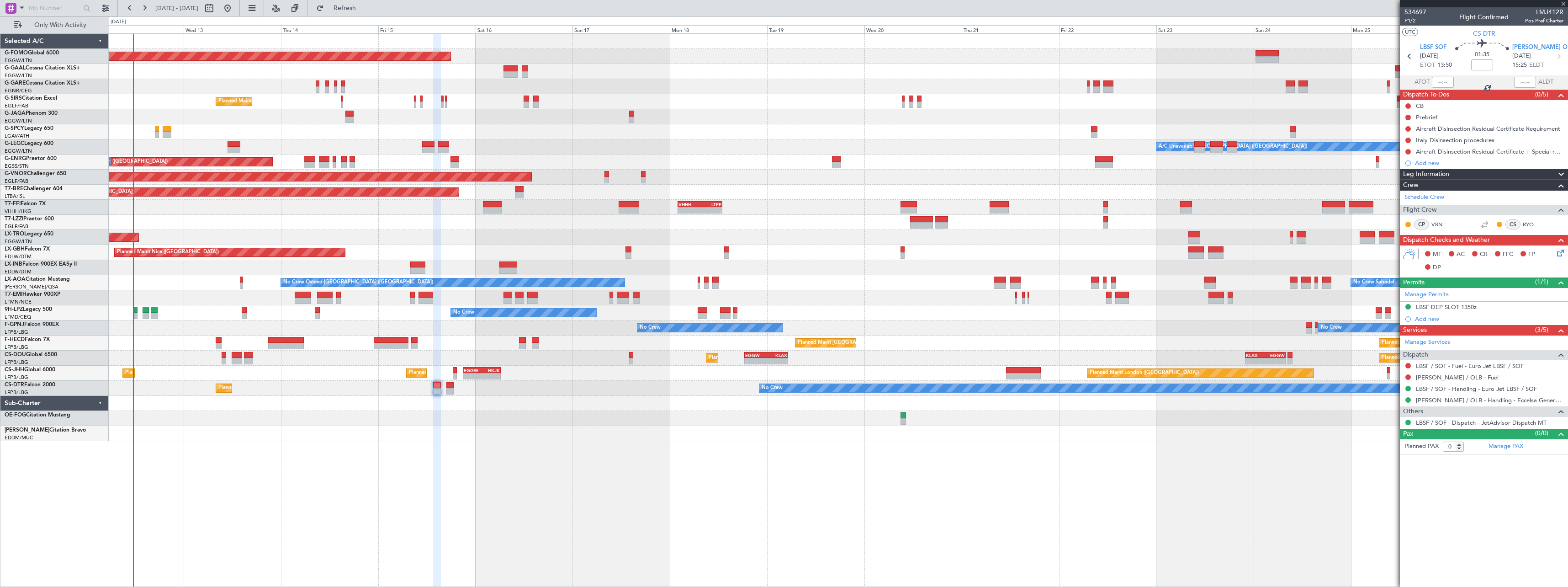
type input "2"
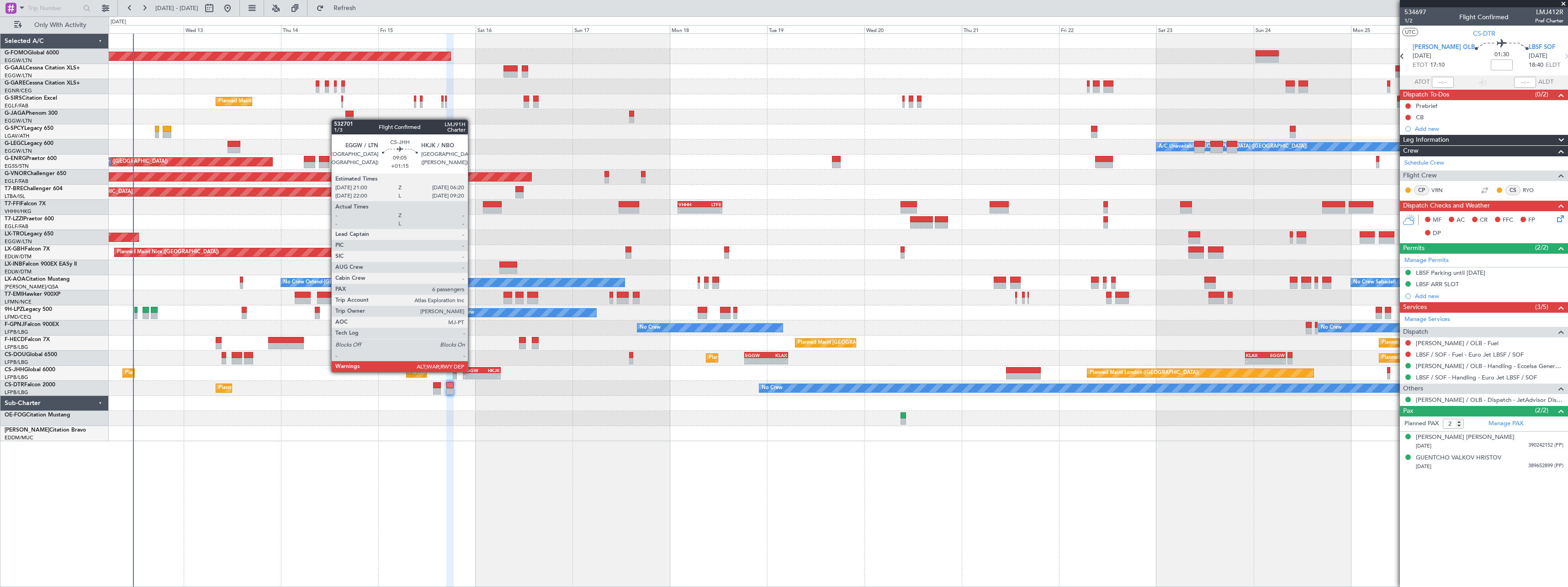
click at [472, 371] on div "EGGW" at bounding box center [473, 371] width 18 height 6
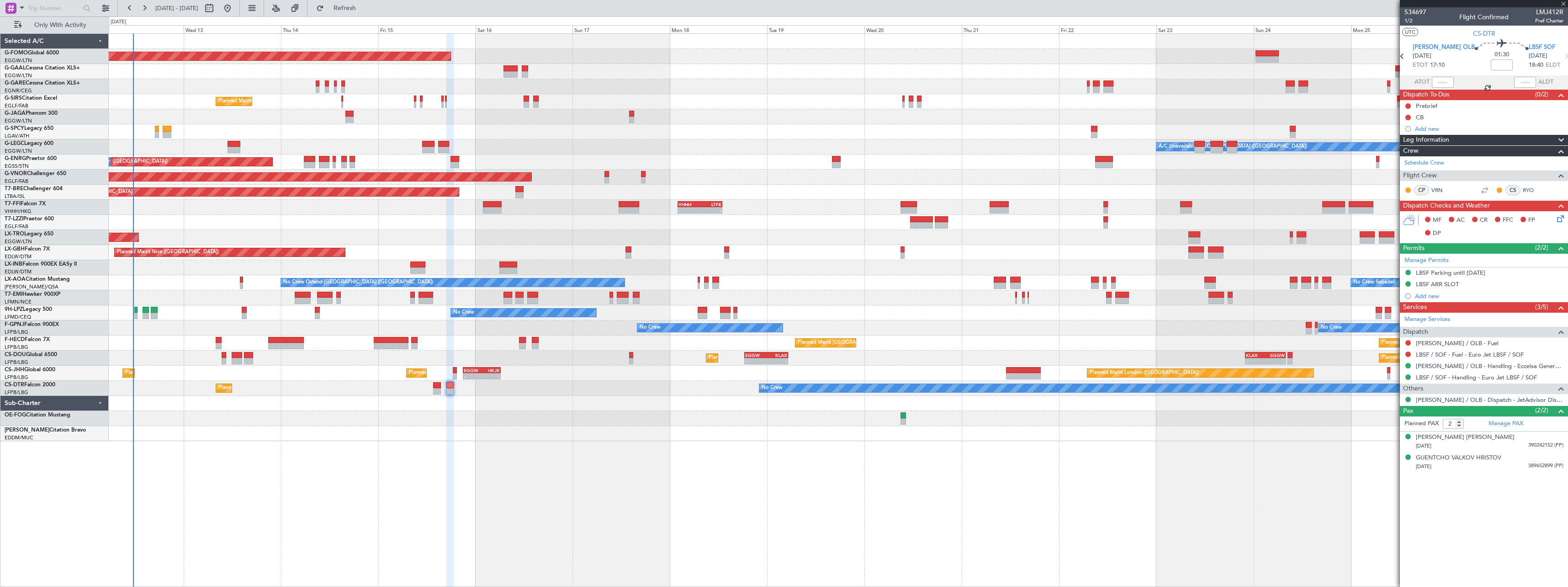
type input "+01:15"
type input "6"
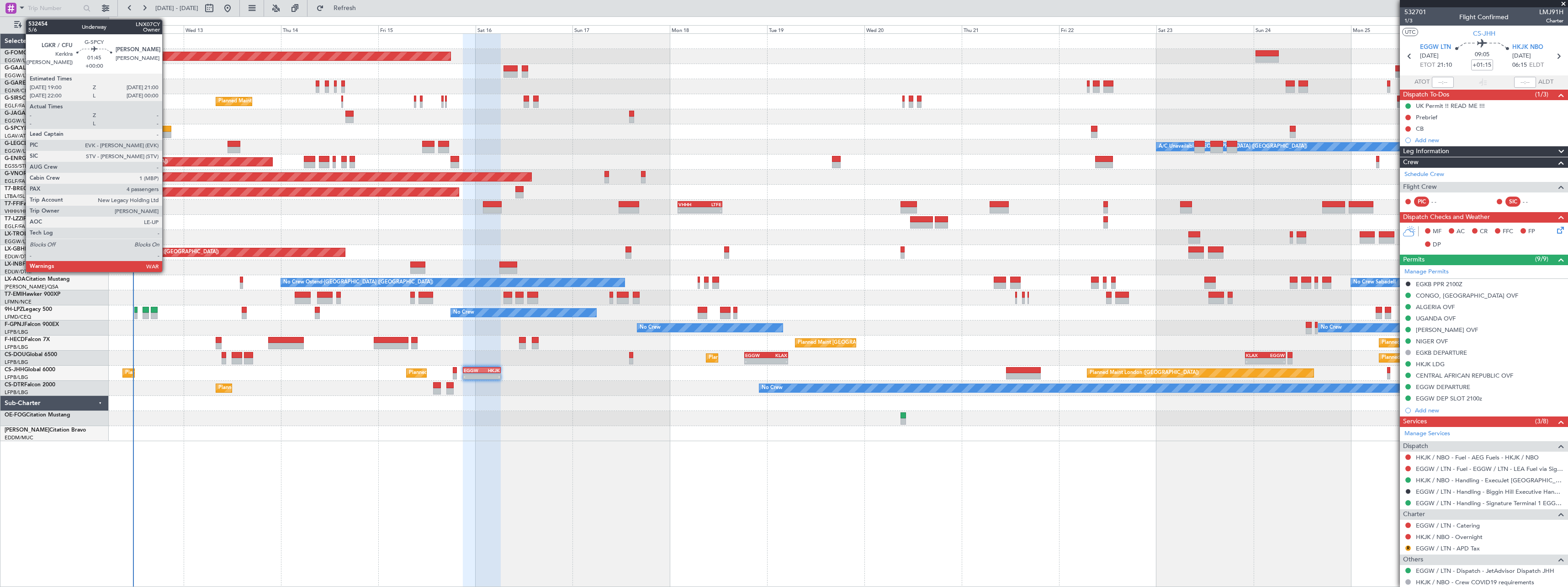
click at [166, 128] on div at bounding box center [167, 128] width 8 height 6
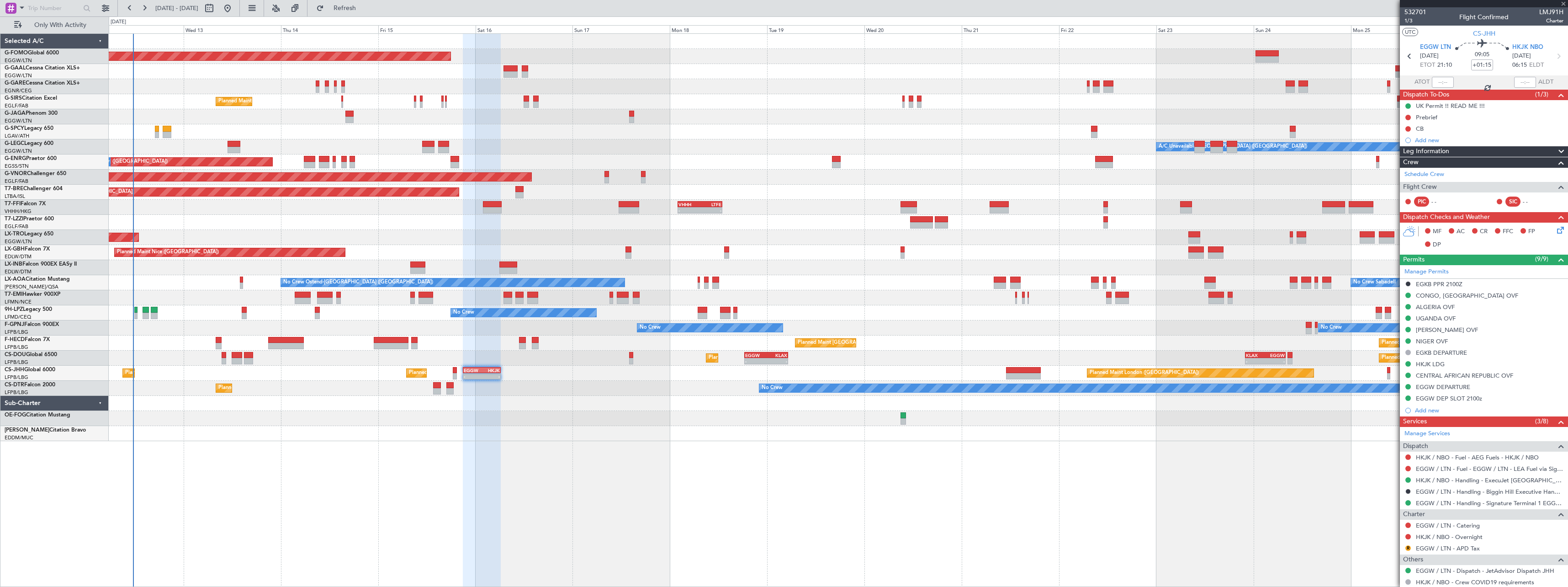
type input "4"
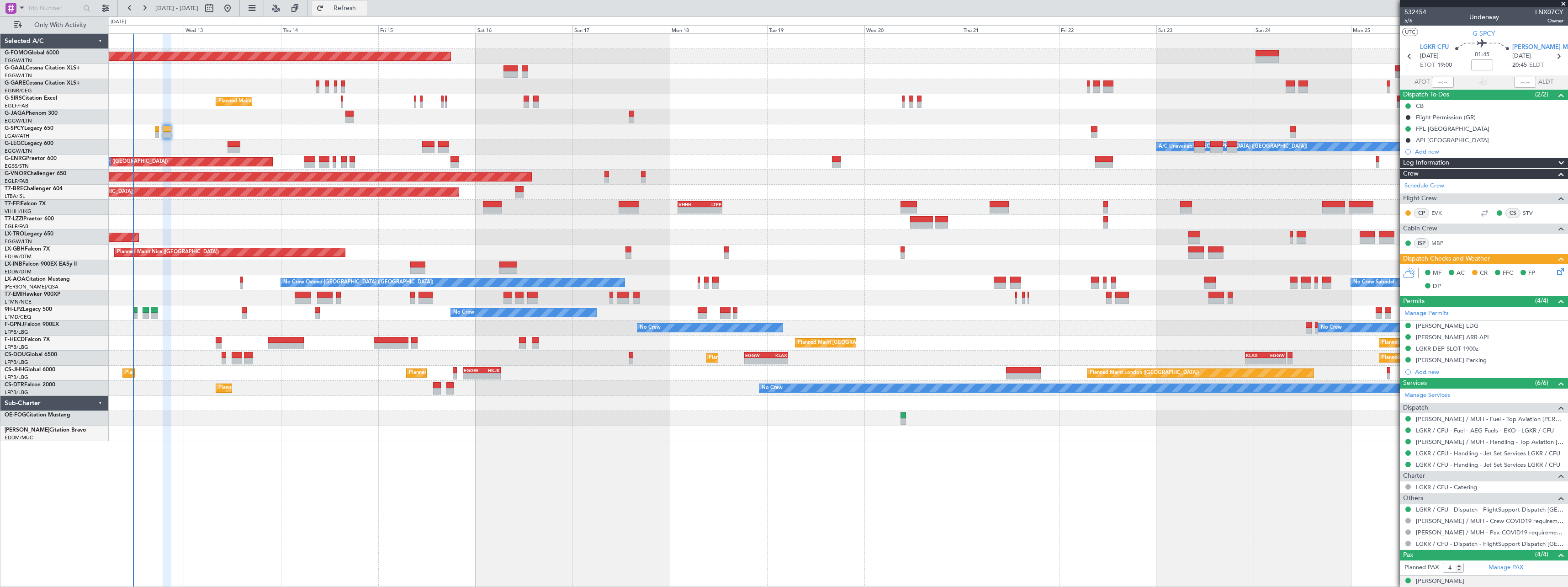
click at [364, 8] on span "Refresh" at bounding box center [345, 8] width 38 height 6
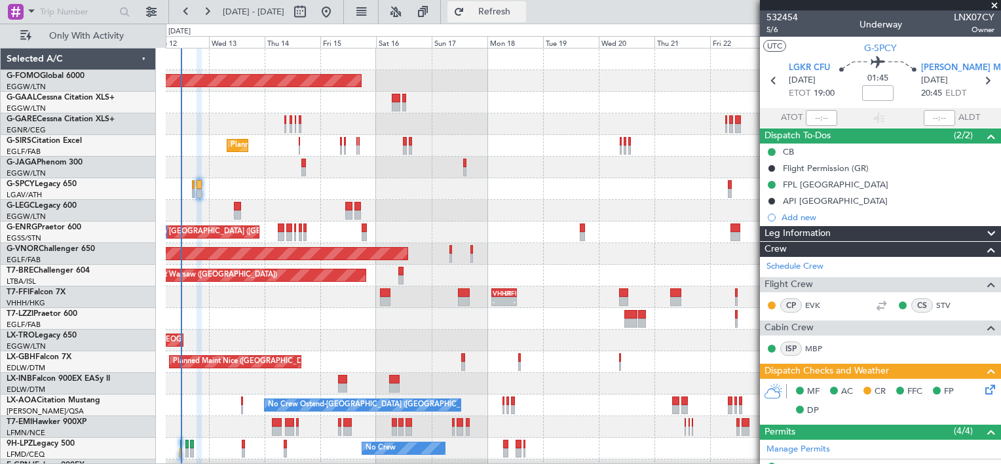
click at [522, 7] on span "Refresh" at bounding box center [494, 11] width 55 height 9
click at [522, 8] on span "Refresh" at bounding box center [494, 11] width 55 height 9
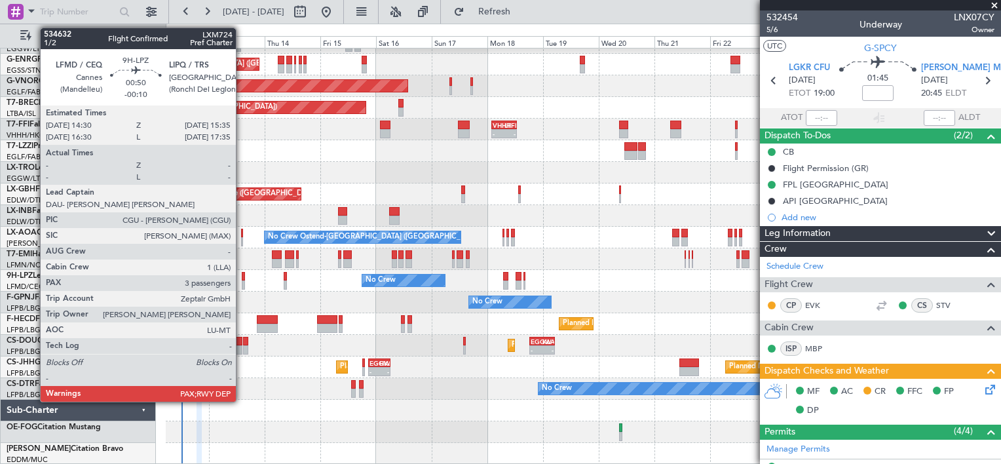
click at [242, 277] on div at bounding box center [243, 276] width 3 height 9
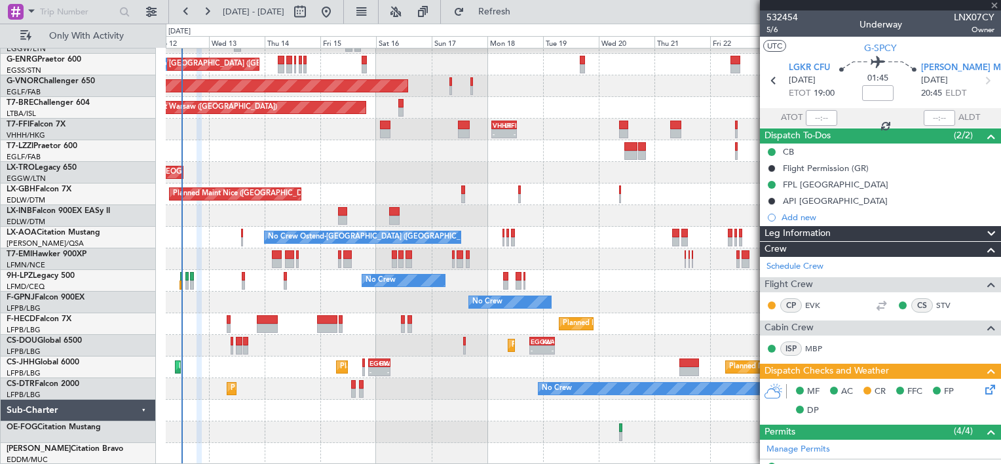
type input "-00:10"
type input "3"
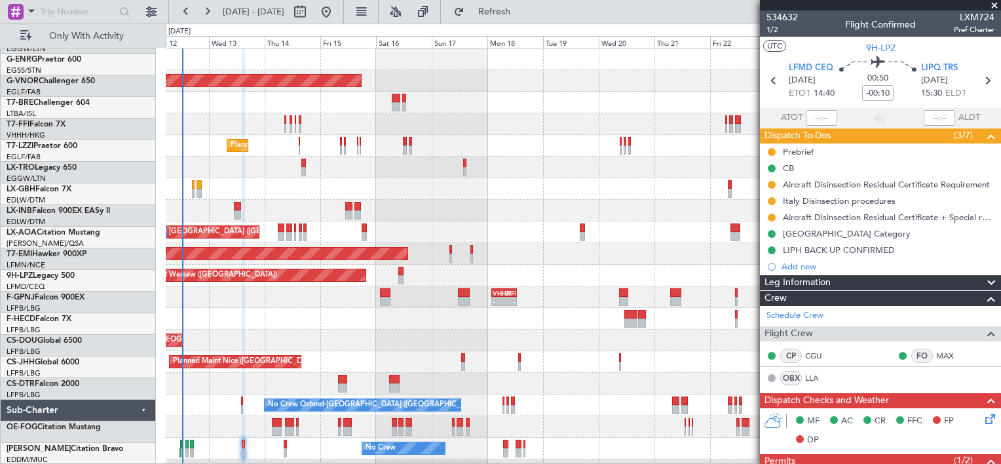
scroll to position [0, 0]
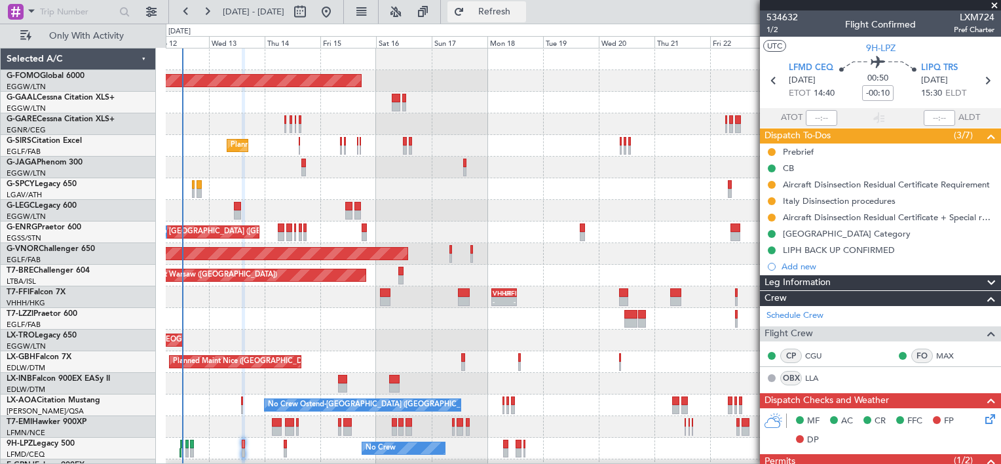
click at [522, 7] on span "Refresh" at bounding box center [494, 11] width 55 height 9
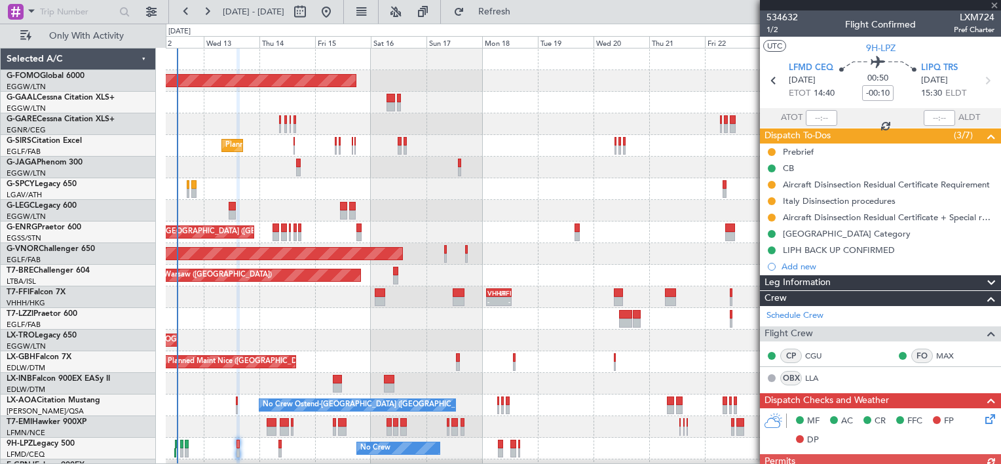
click at [469, 204] on div "A/C Unavailable [GEOGRAPHIC_DATA] ([GEOGRAPHIC_DATA])" at bounding box center [583, 211] width 834 height 22
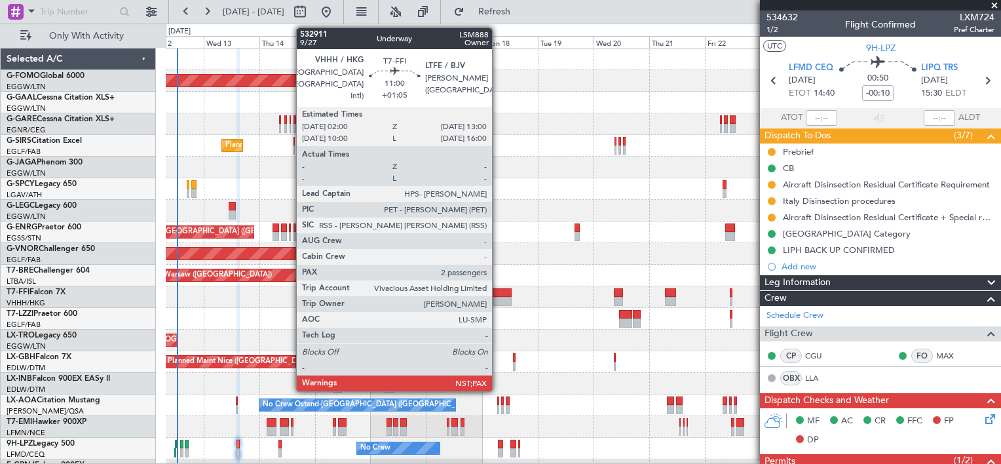
click at [498, 292] on div at bounding box center [499, 292] width 26 height 9
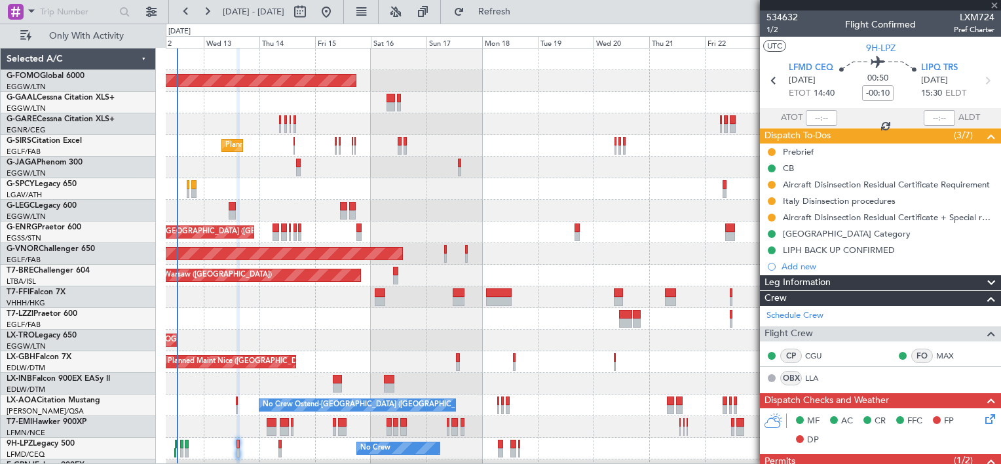
type input "+01:05"
type input "2"
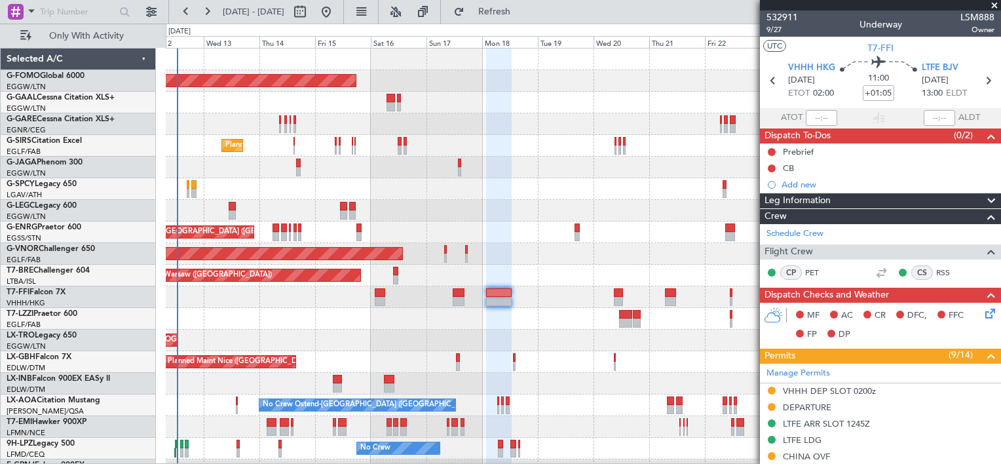
scroll to position [168, 0]
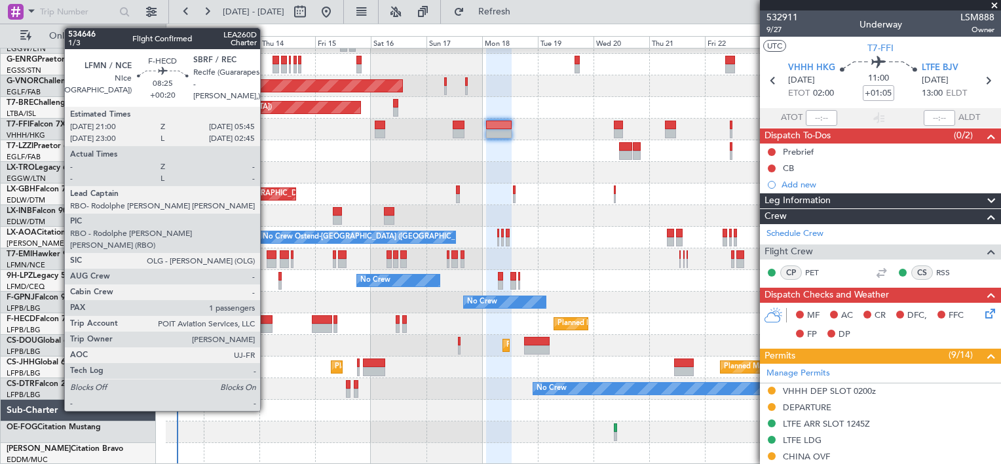
click at [266, 322] on div at bounding box center [261, 319] width 20 height 9
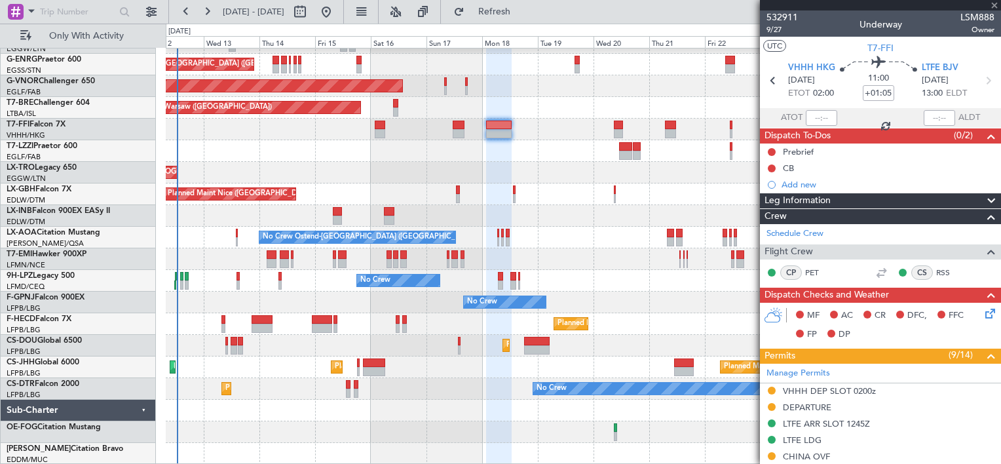
type input "+00:20"
type input "1"
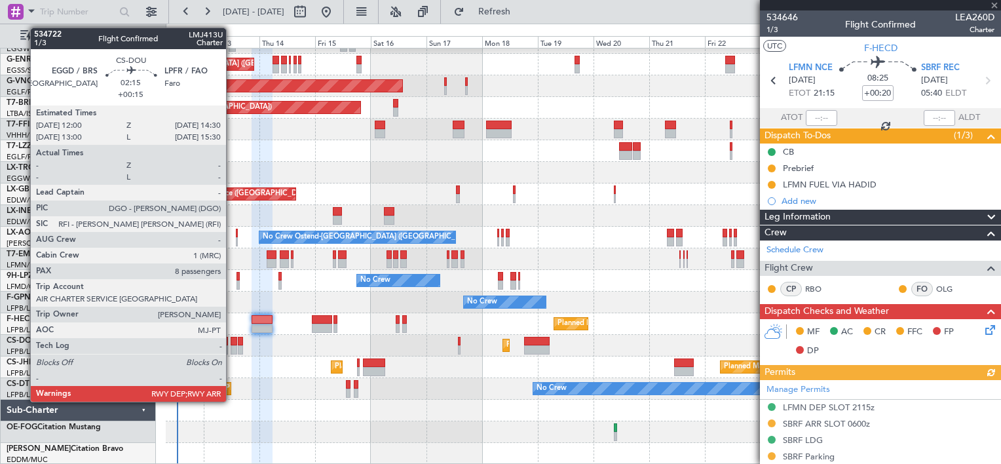
click at [232, 341] on div at bounding box center [234, 341] width 6 height 9
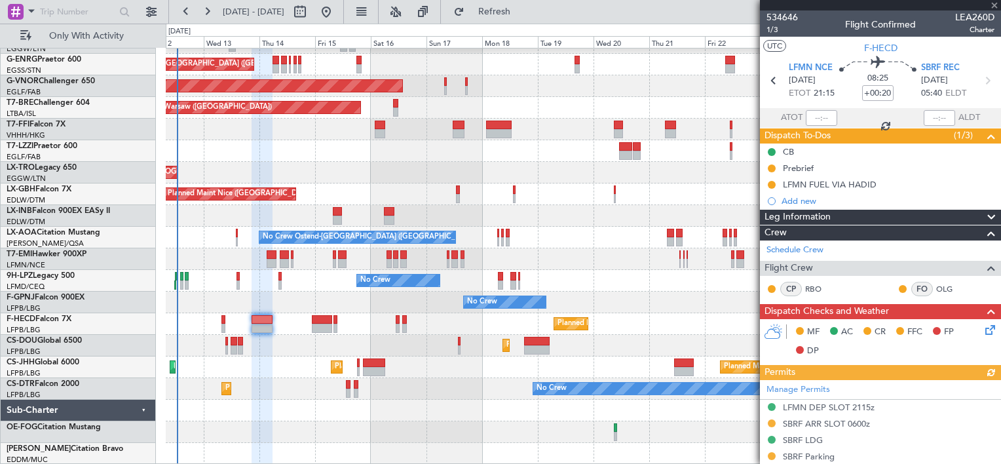
type input "+00:15"
type input "8"
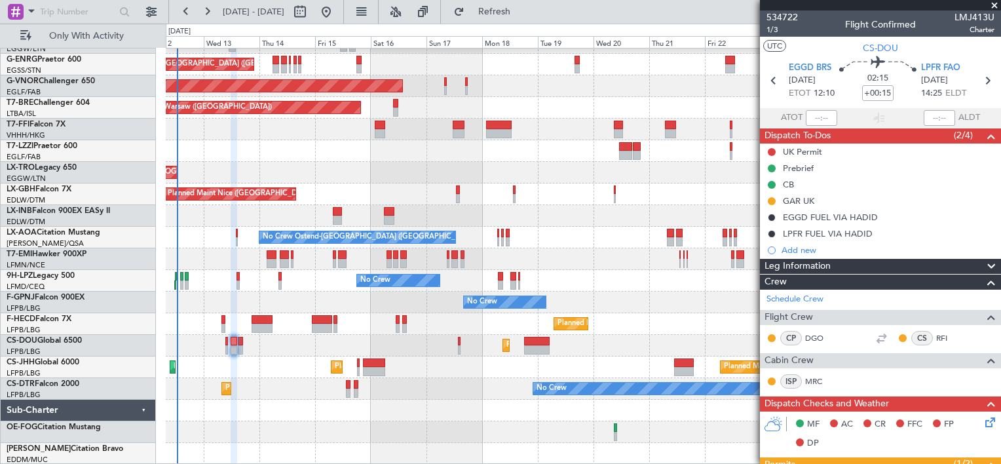
scroll to position [0, 0]
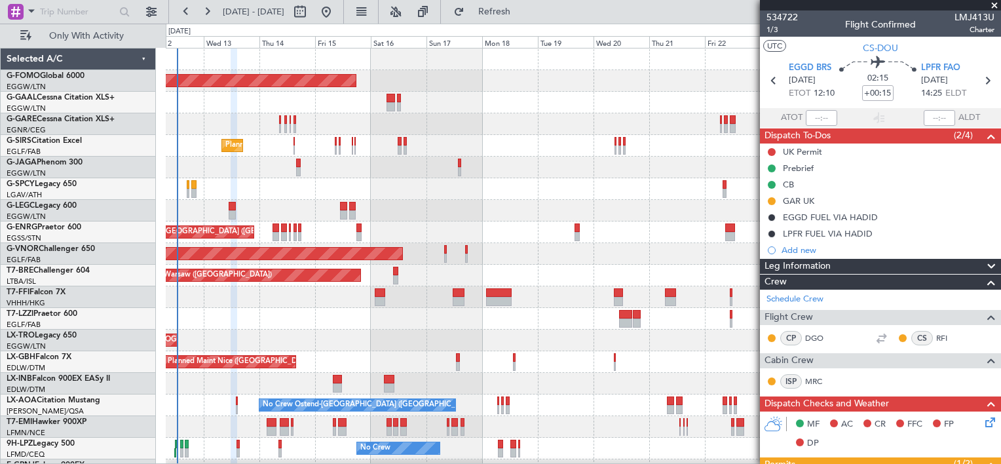
click at [728, 112] on div "Planned Maint Dusseldorf No Crew" at bounding box center [583, 103] width 834 height 22
click at [522, 9] on span "Refresh" at bounding box center [494, 11] width 55 height 9
click at [522, 16] on span "Refresh" at bounding box center [494, 11] width 55 height 9
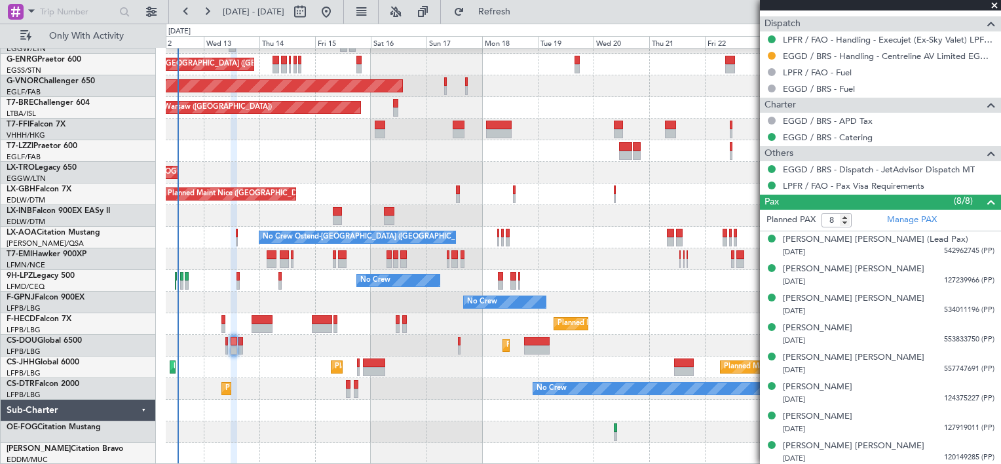
scroll to position [37, 0]
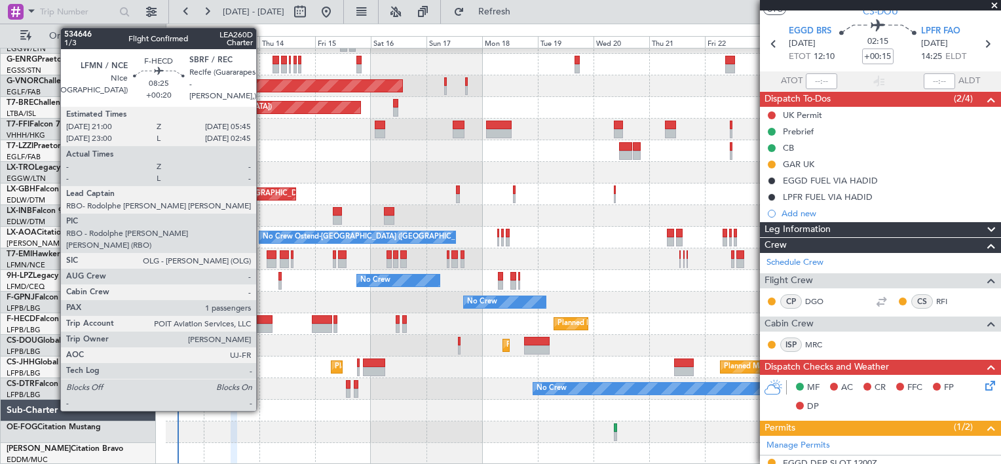
click at [262, 319] on div at bounding box center [261, 319] width 20 height 9
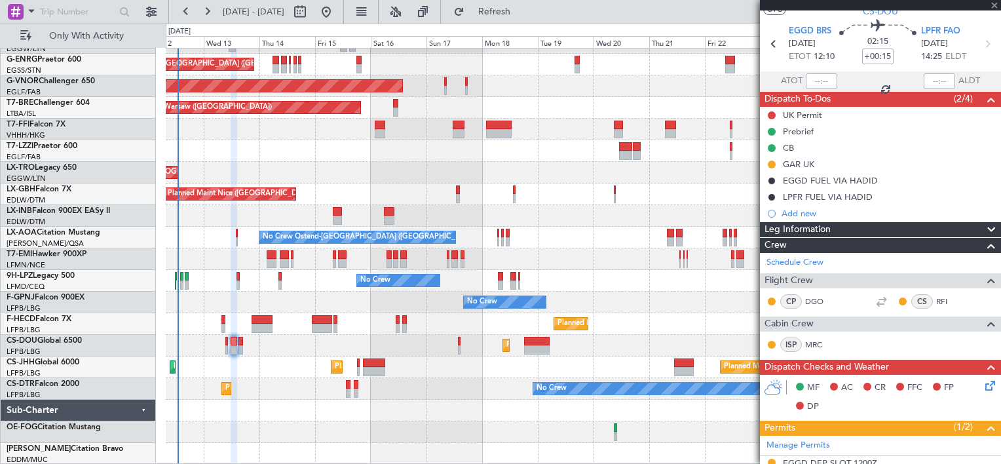
type input "+00:20"
type input "1"
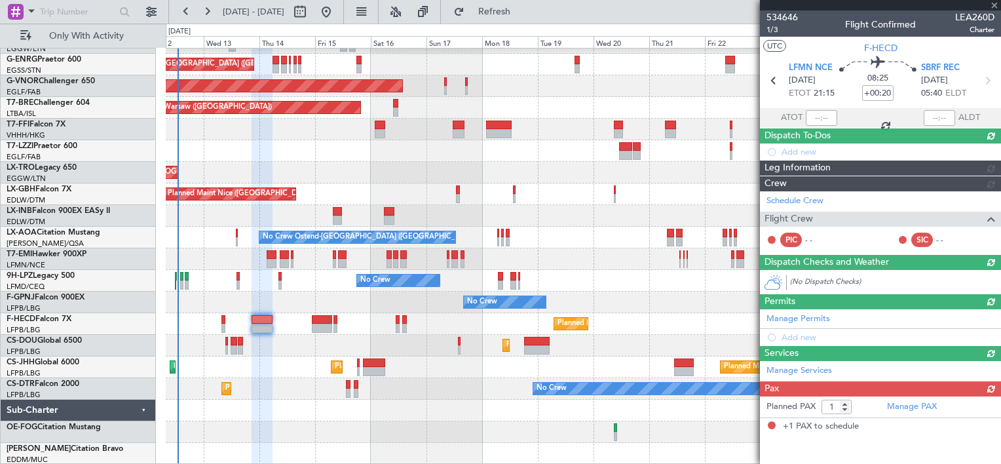
scroll to position [0, 0]
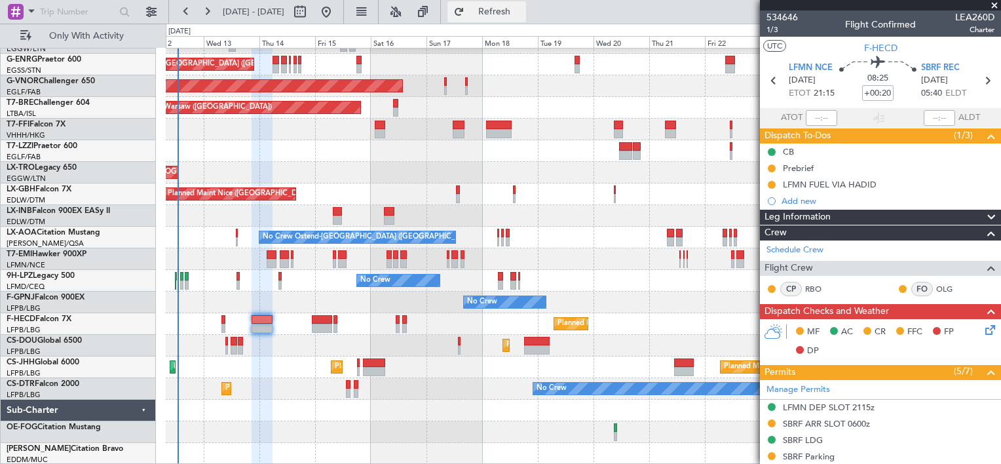
click at [522, 12] on span "Refresh" at bounding box center [494, 11] width 55 height 9
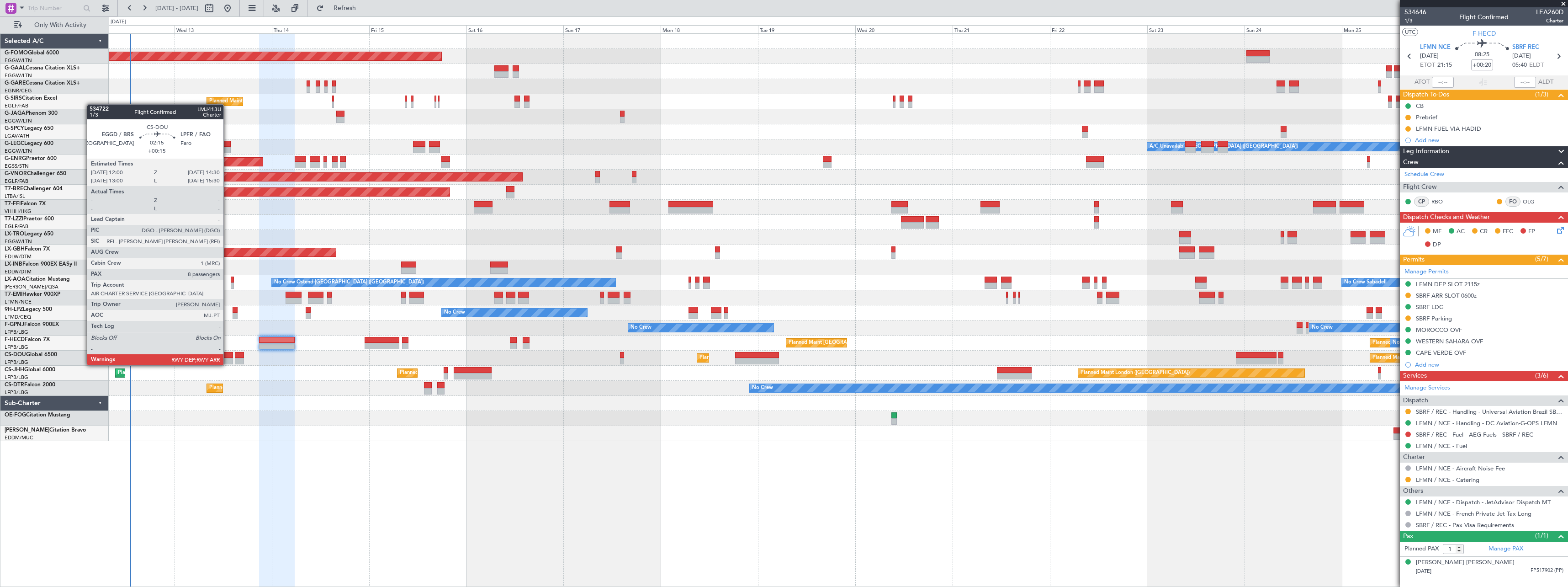
click at [227, 356] on div at bounding box center [227, 355] width 10 height 6
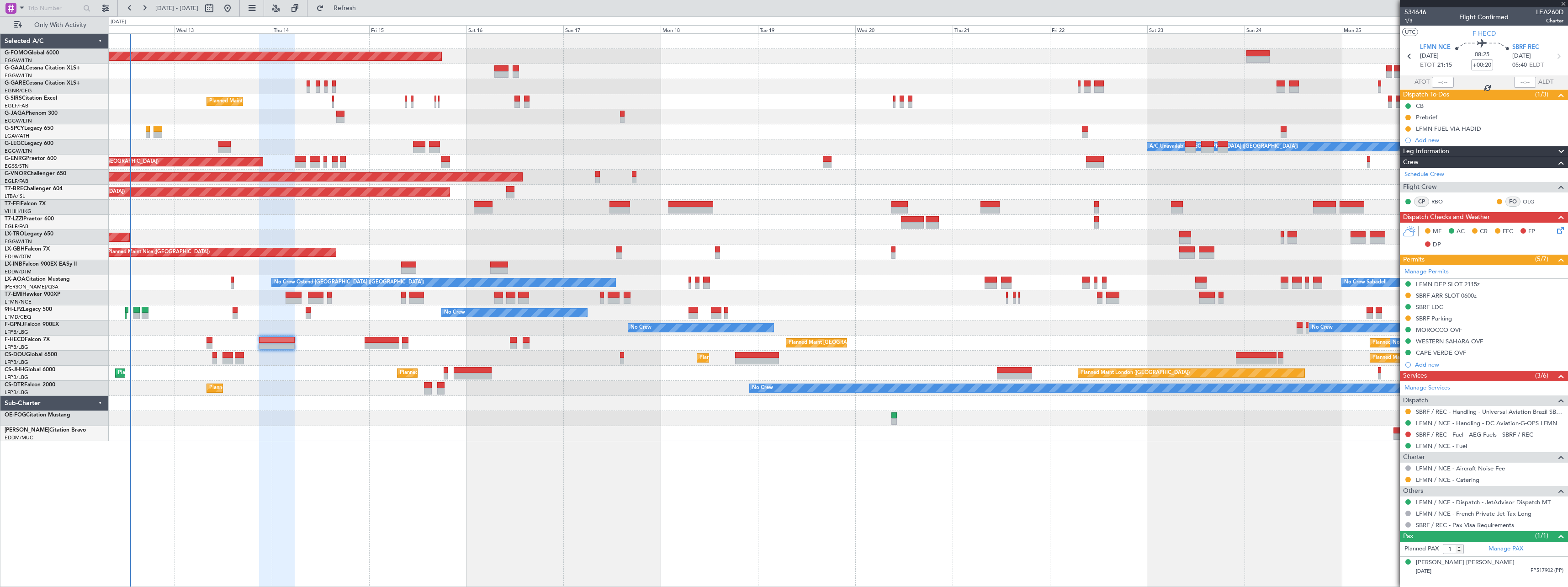
type input "+00:15"
type input "8"
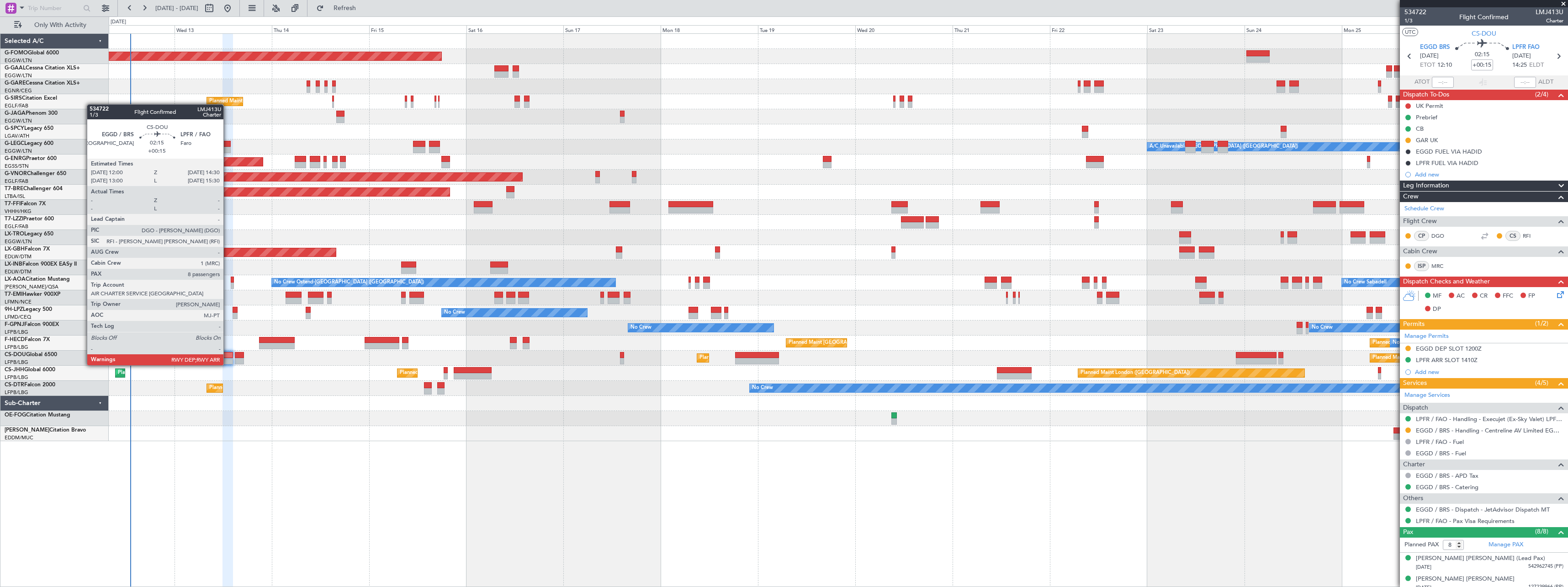
click at [490, 436] on div at bounding box center [838, 433] width 1458 height 15
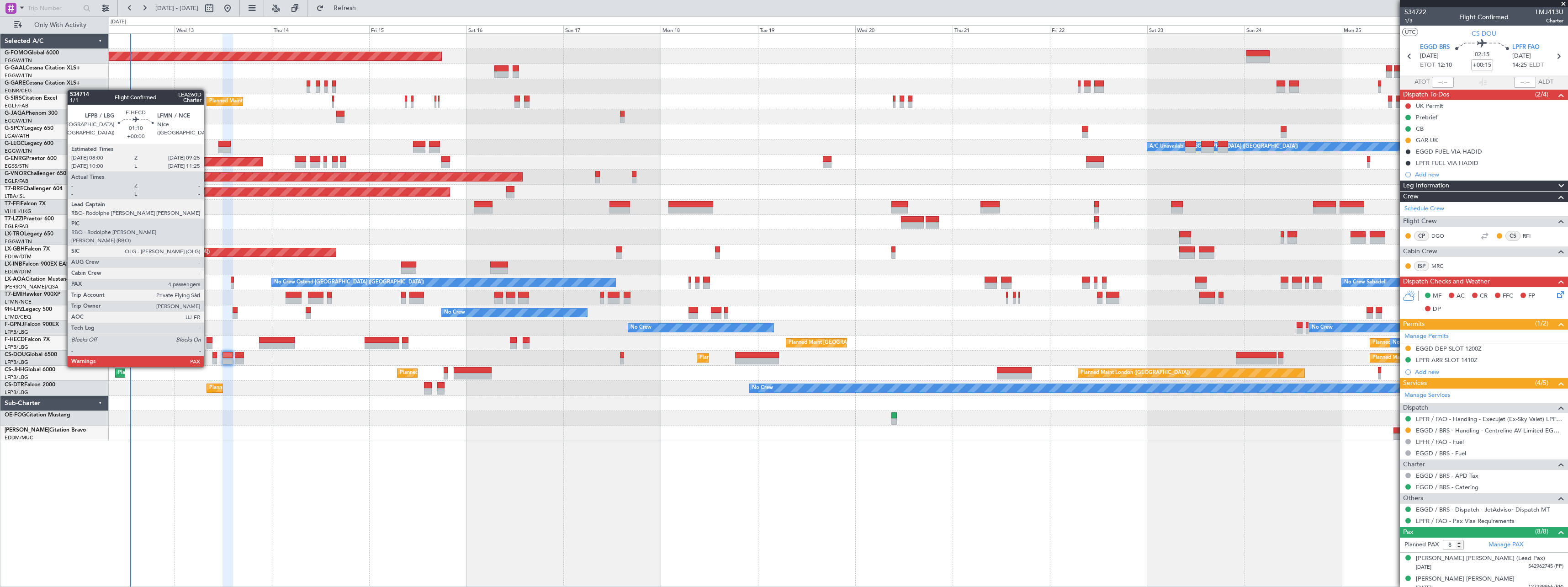
click at [208, 341] on div at bounding box center [209, 340] width 6 height 6
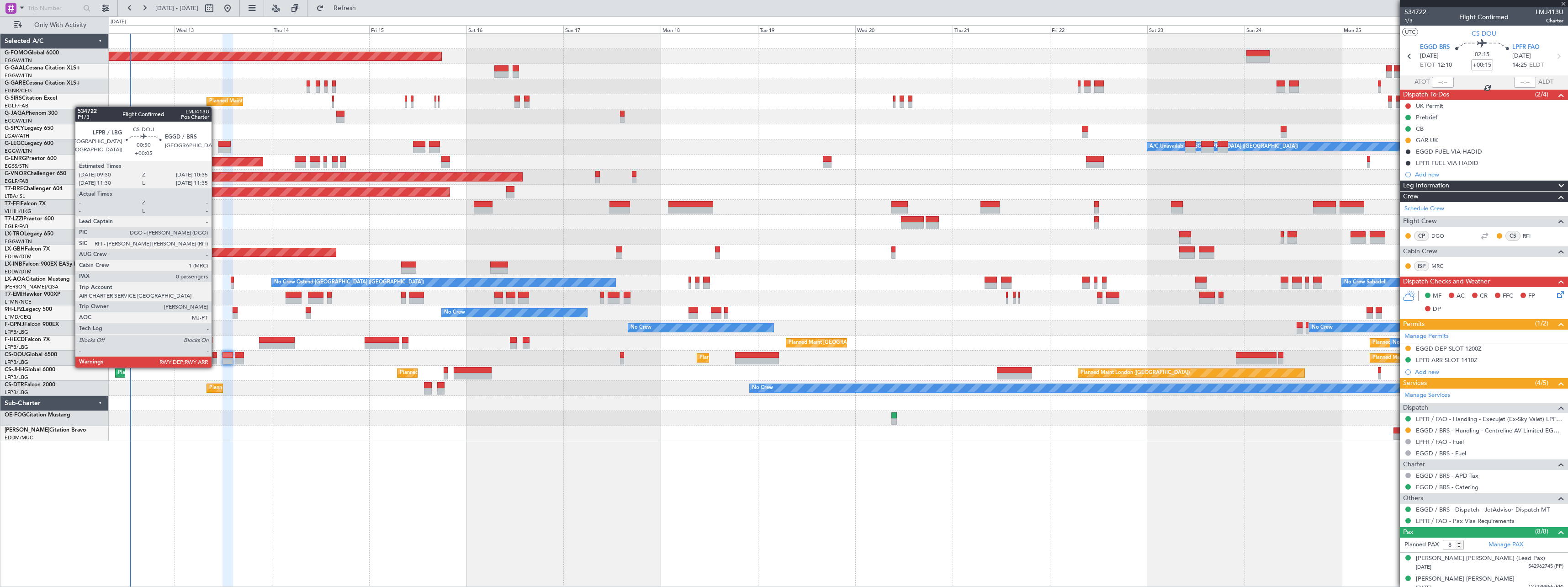
type input "4"
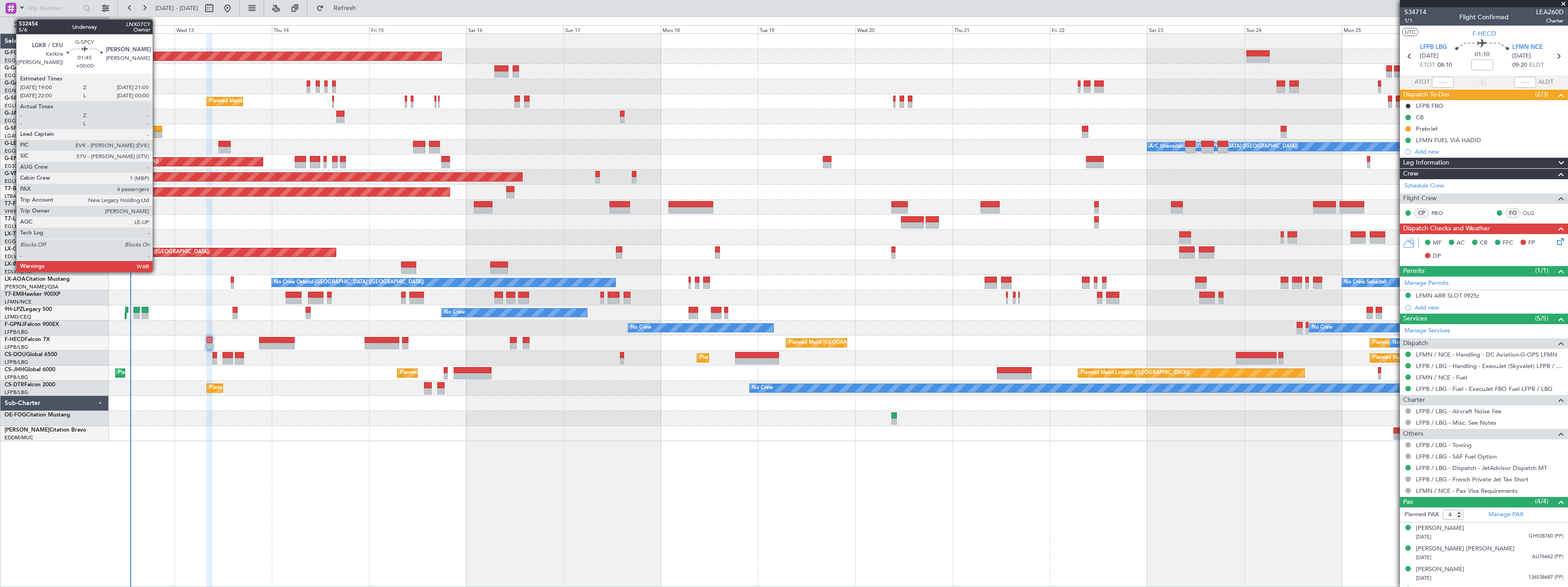
click at [157, 126] on div at bounding box center [158, 128] width 8 height 6
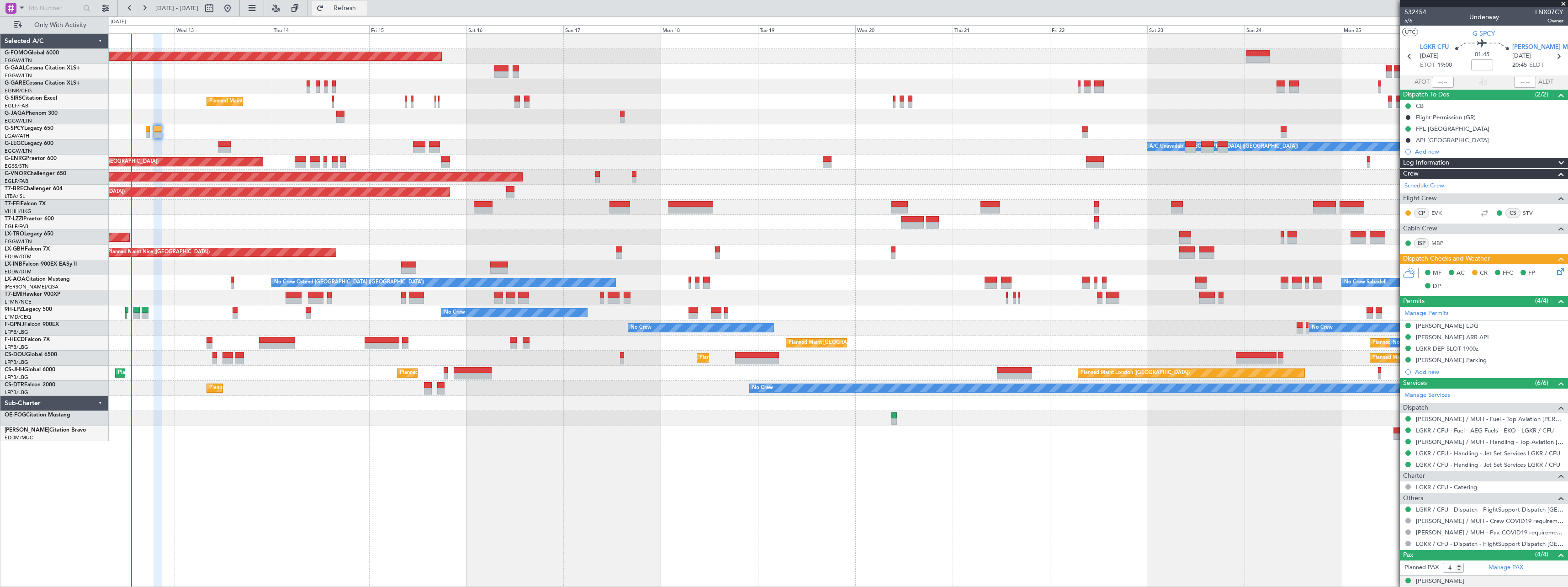
click at [364, 8] on span "Refresh" at bounding box center [345, 8] width 38 height 6
click at [367, 13] on button "Refresh" at bounding box center [339, 8] width 55 height 15
click at [364, 11] on span "Refresh" at bounding box center [345, 8] width 38 height 6
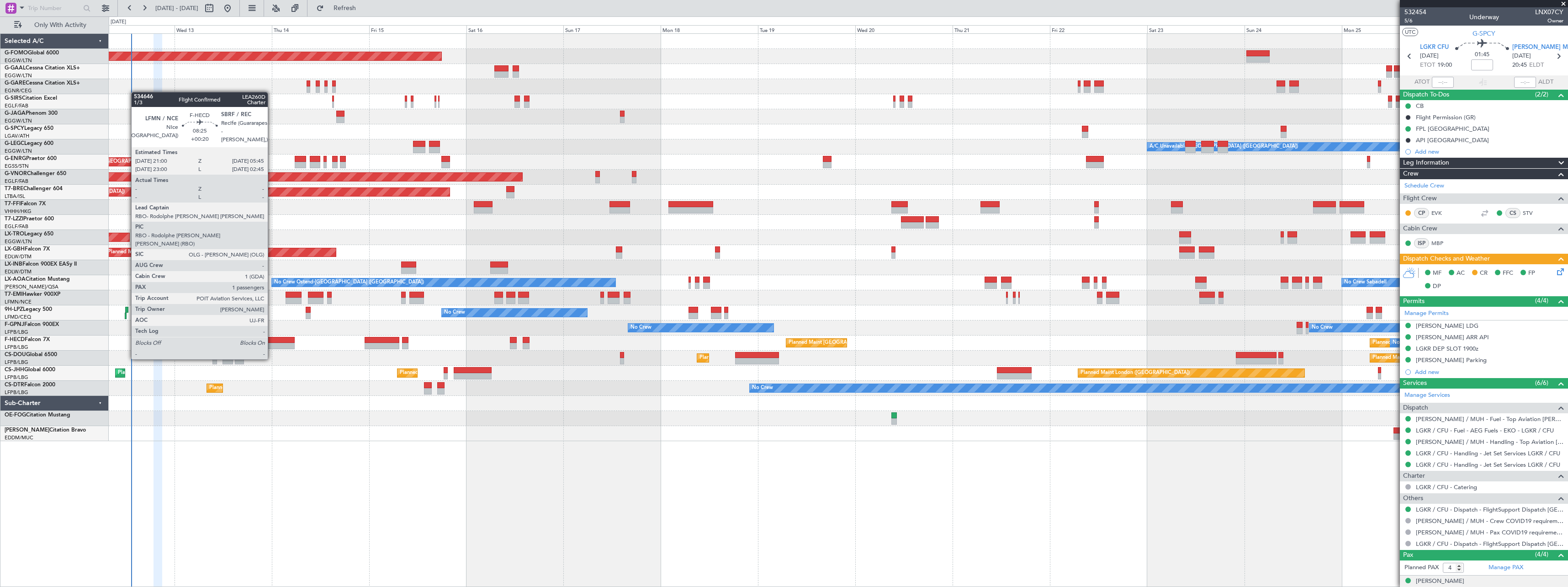
click at [272, 342] on div at bounding box center [276, 340] width 36 height 6
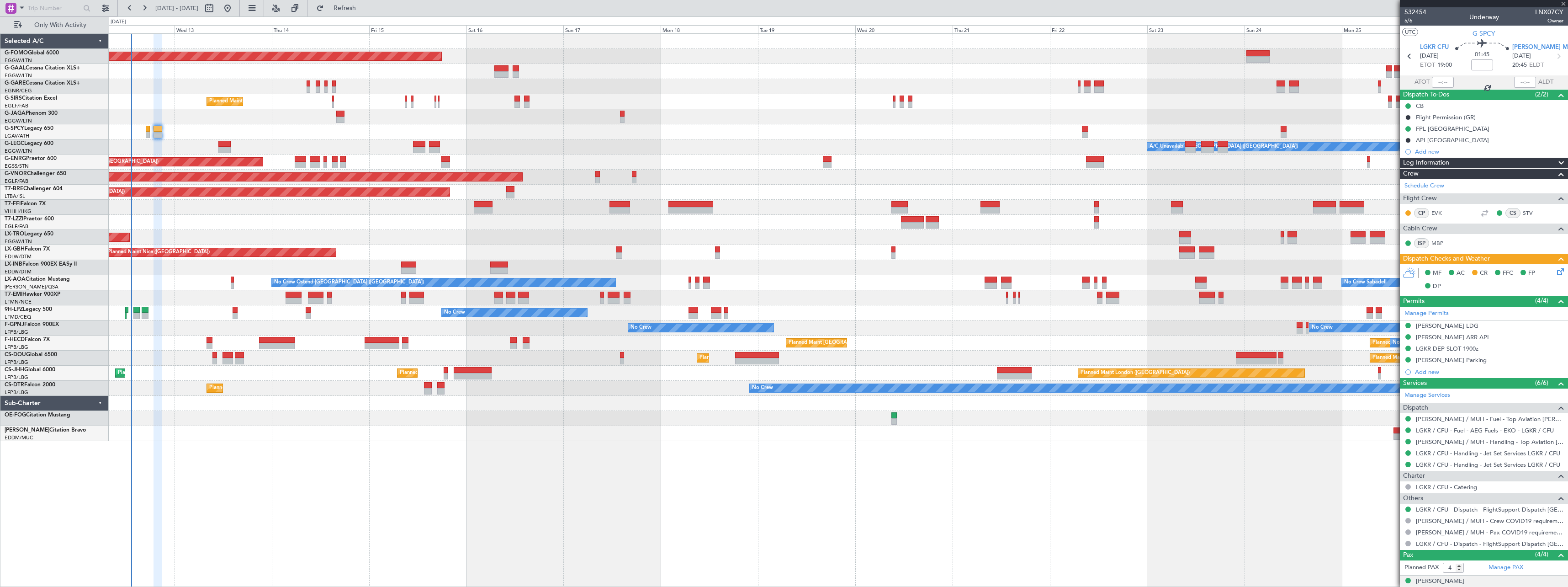
type input "+00:20"
type input "1"
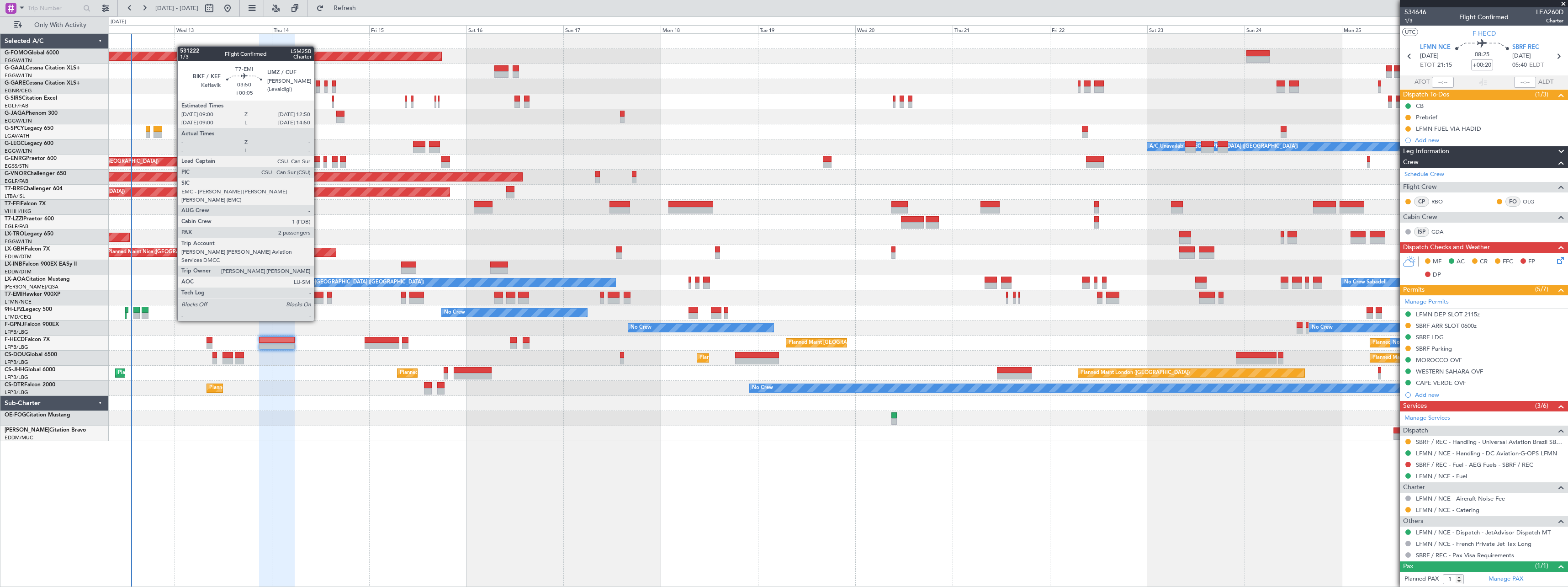
click at [318, 295] on div at bounding box center [315, 295] width 16 height 6
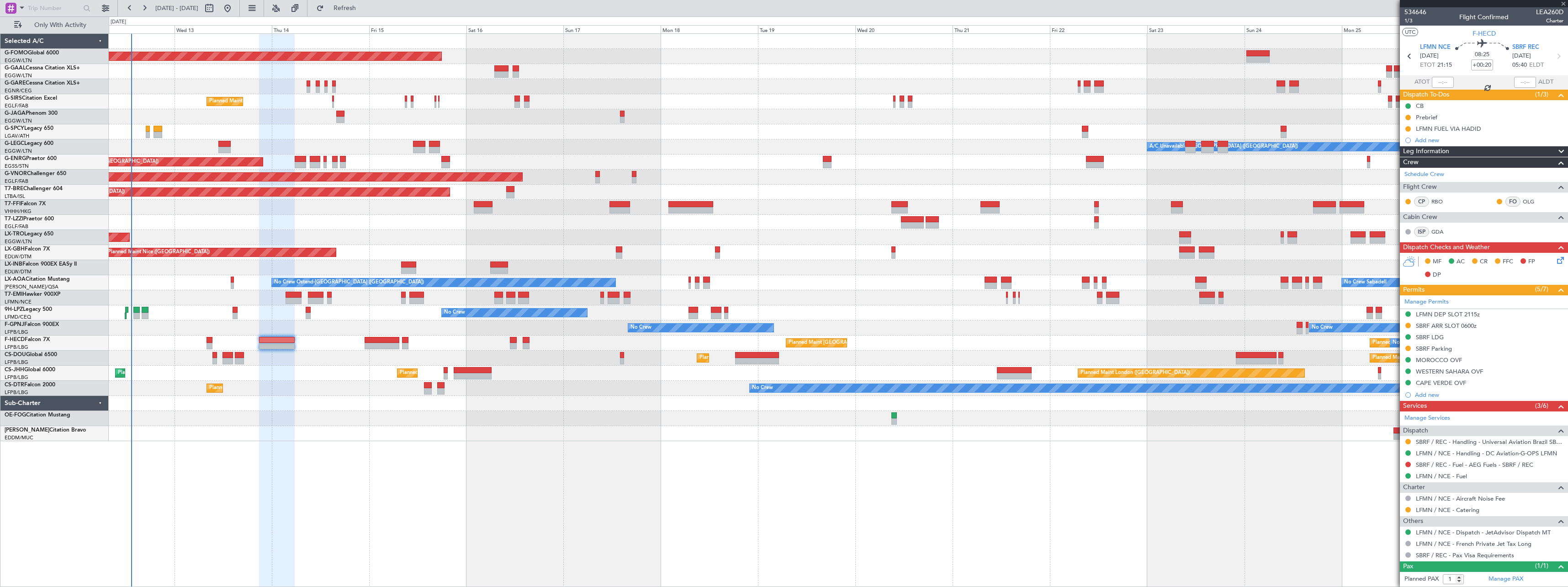
type input "+00:05"
type input "2"
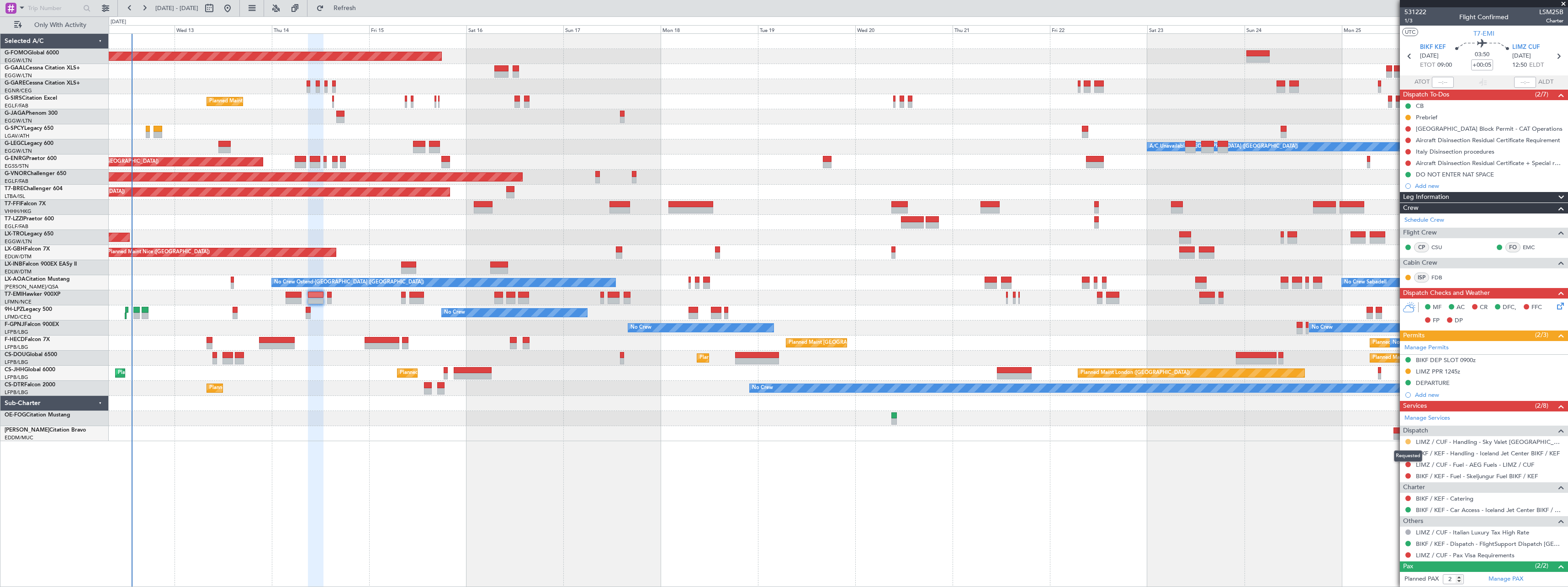
click at [1408, 440] on button at bounding box center [1408, 442] width 6 height 6
click at [1299, 456] on div "Planned Maint Windsor Locks (Bradley Intl) Planned Maint Dusseldorf No Crew Pla…" at bounding box center [838, 310] width 1459 height 553
click at [1408, 452] on button at bounding box center [1408, 453] width 6 height 6
click at [1379, 557] on span "Confirmed" at bounding box center [1382, 561] width 29 height 9
click at [364, 6] on span "Refresh" at bounding box center [345, 8] width 38 height 6
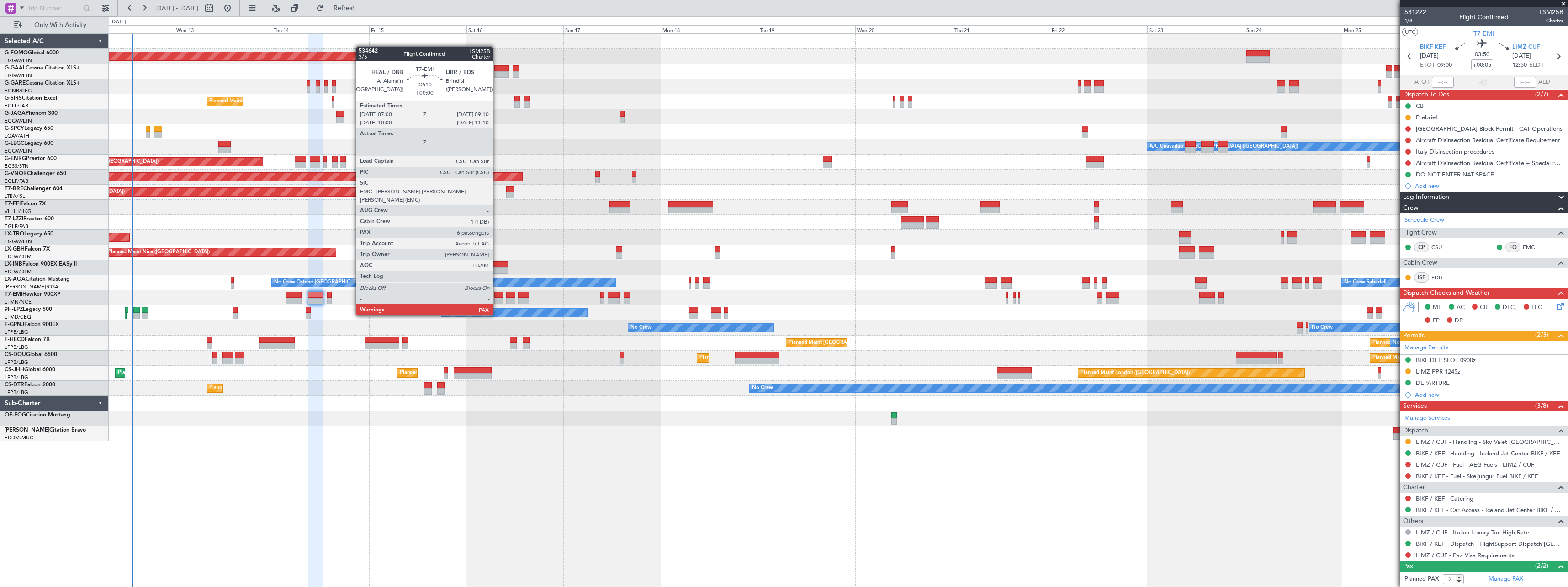
click at [497, 298] on div at bounding box center [499, 300] width 9 height 6
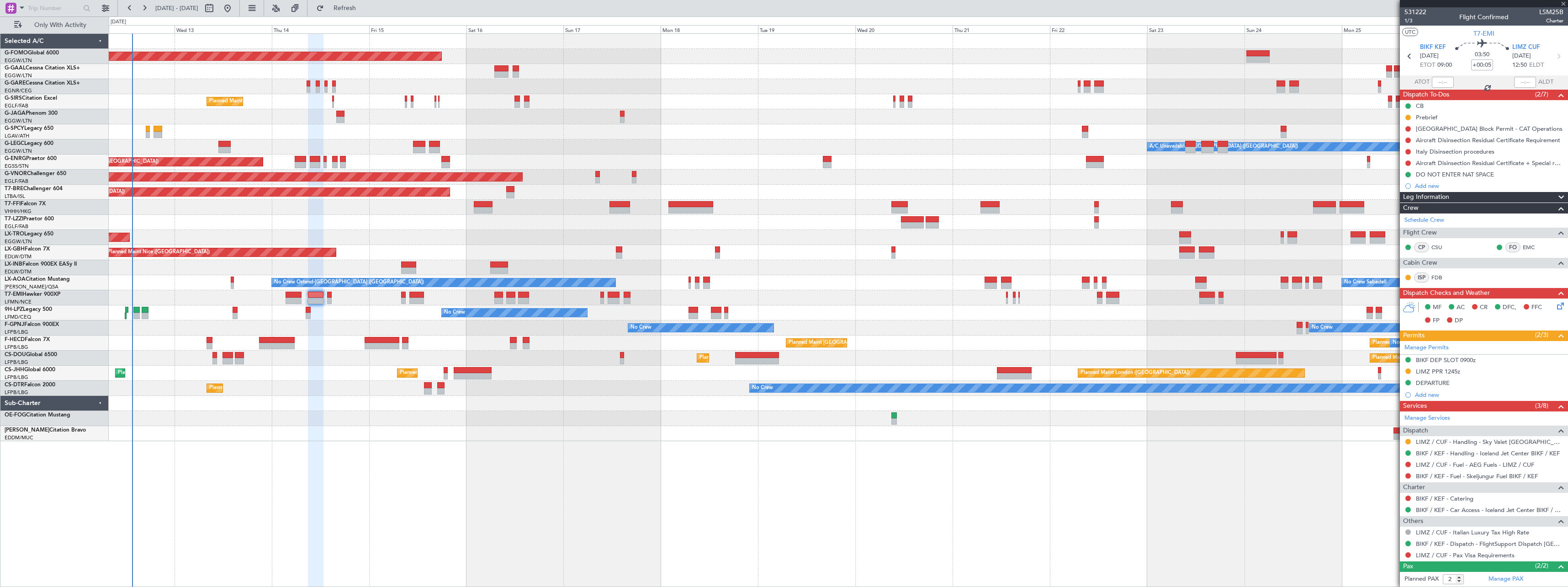
type input "7"
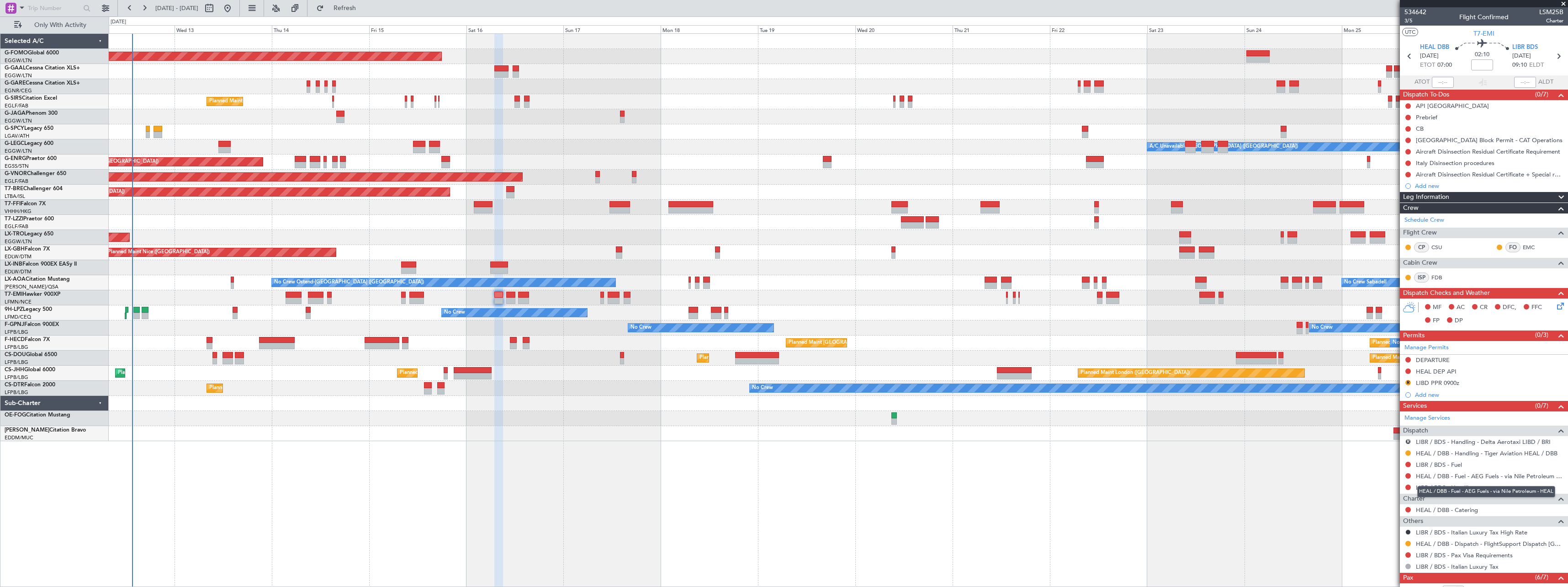
scroll to position [146, 0]
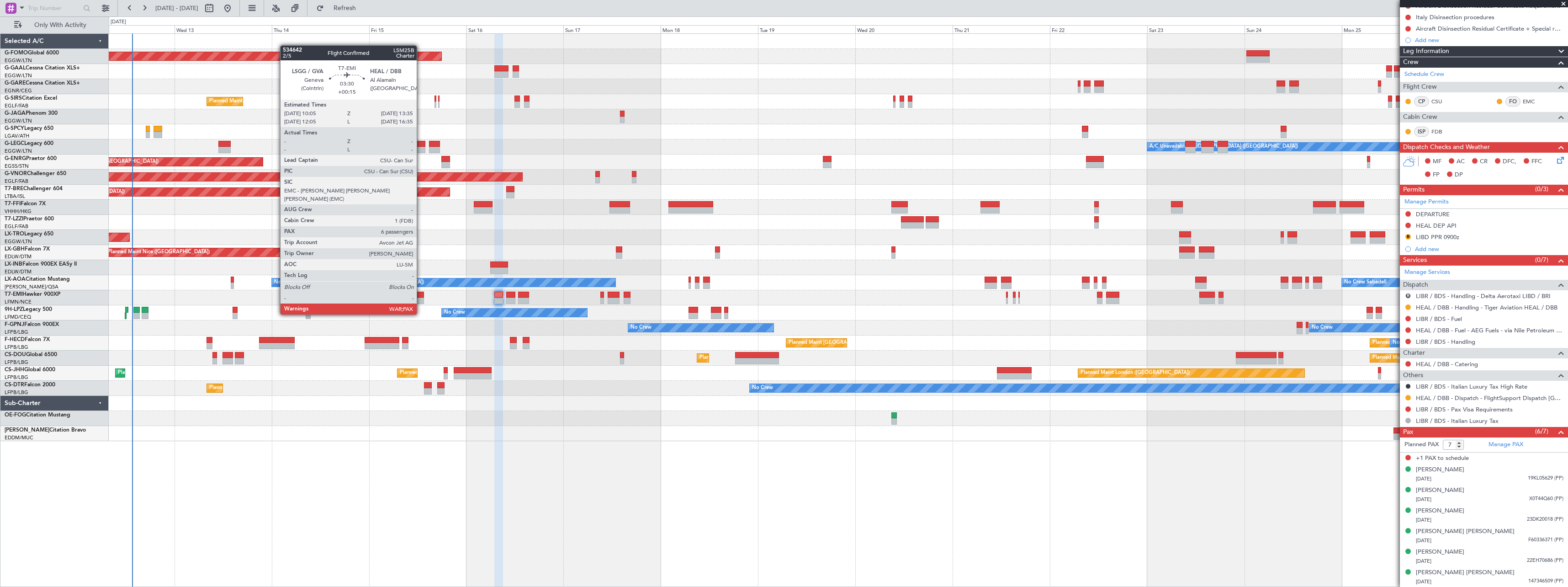
click at [421, 297] on div at bounding box center [416, 295] width 15 height 6
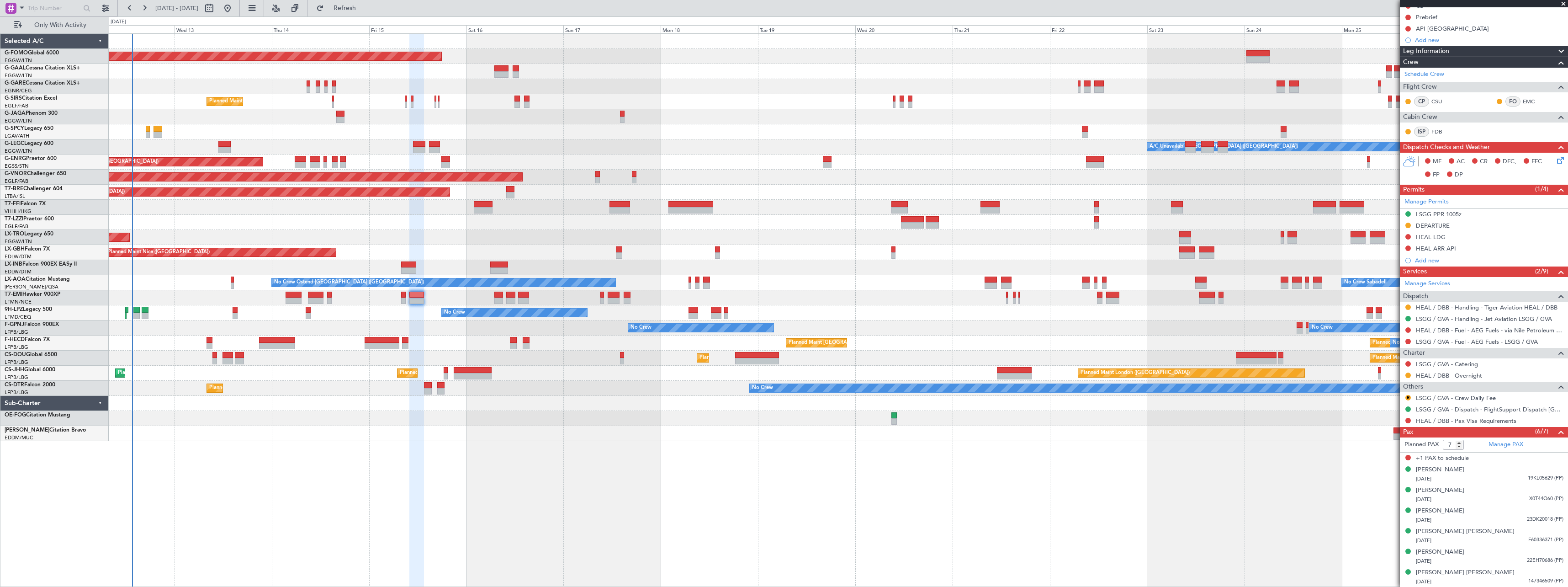
scroll to position [0, 0]
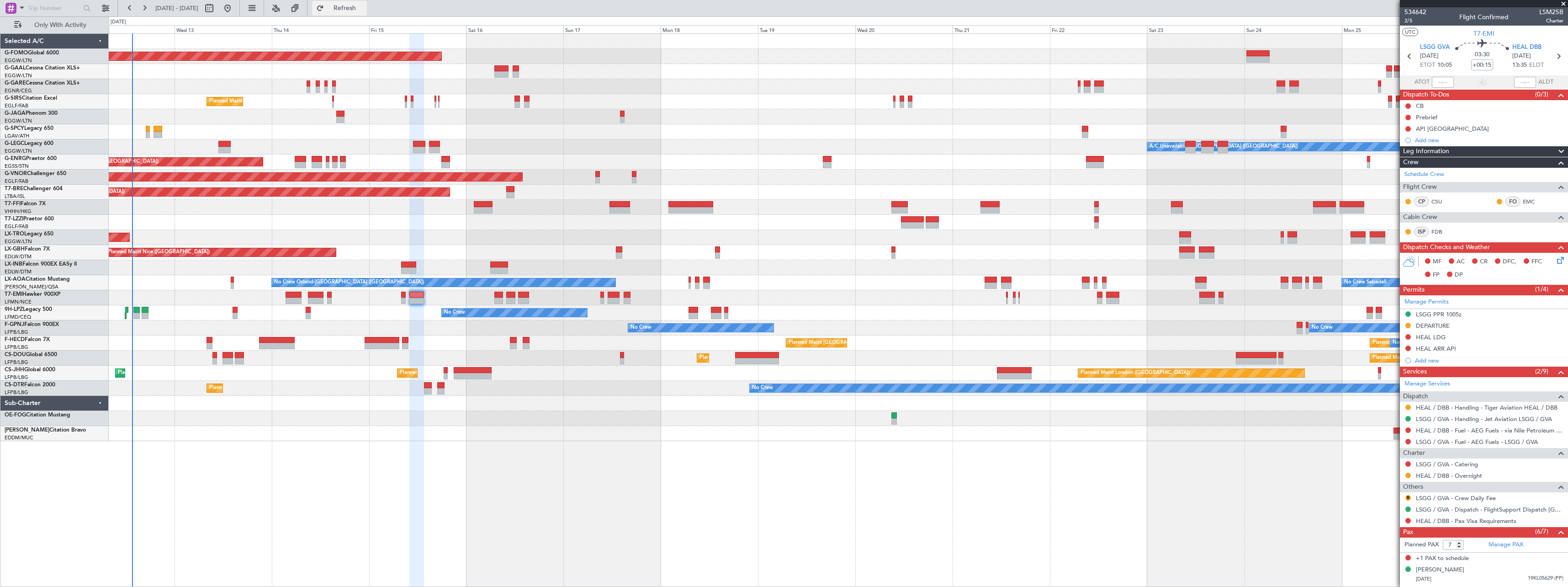
click at [364, 8] on span "Refresh" at bounding box center [345, 8] width 38 height 6
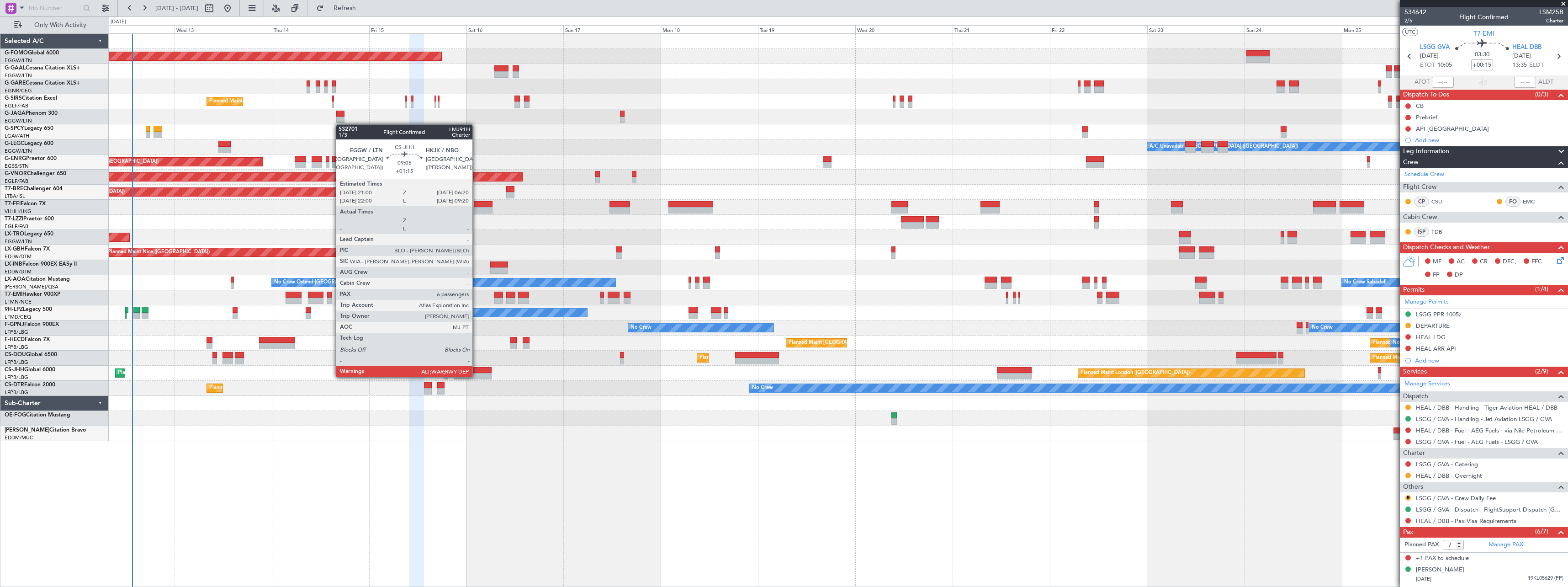
click at [476, 376] on div at bounding box center [472, 376] width 38 height 6
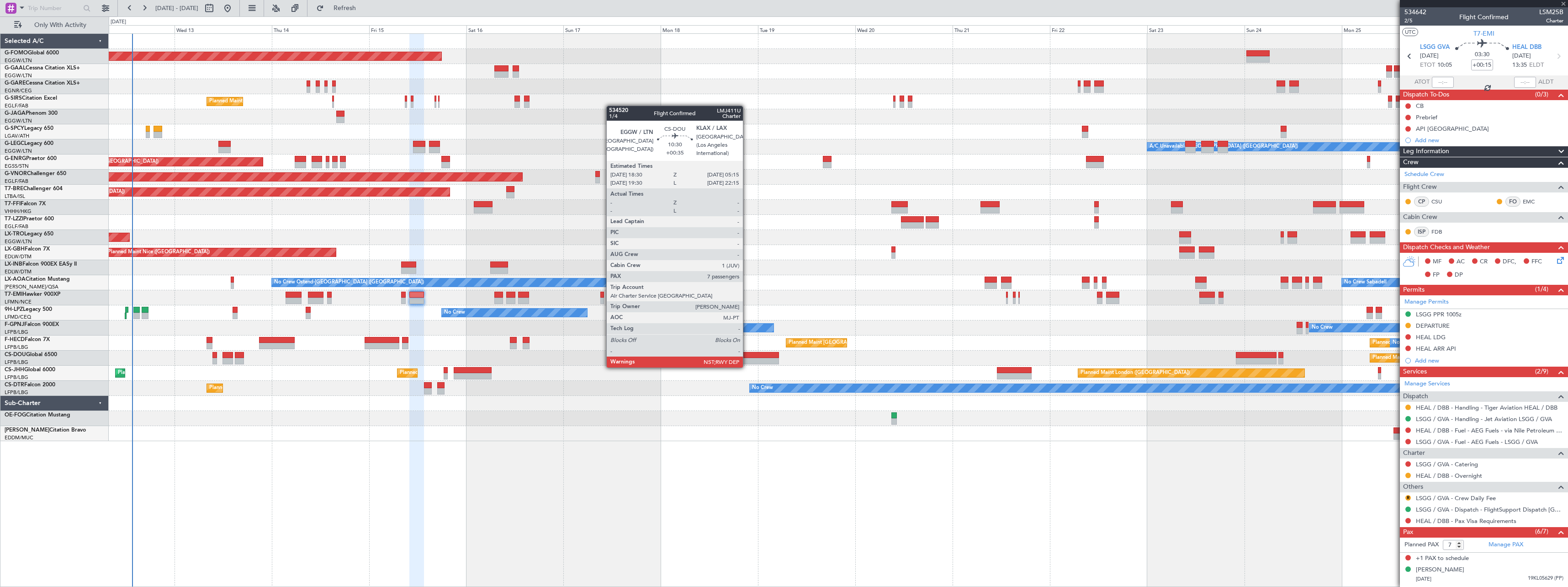
type input "+01:15"
type input "6"
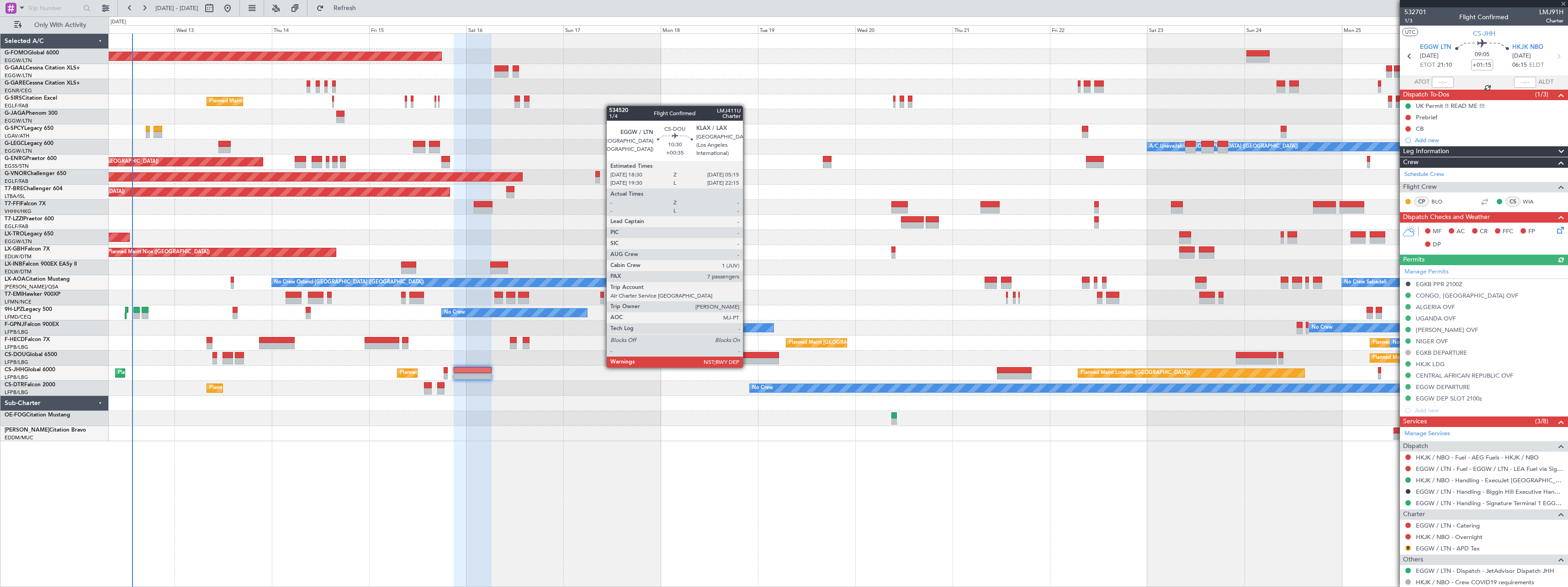
click at [747, 358] on div at bounding box center [757, 361] width 44 height 6
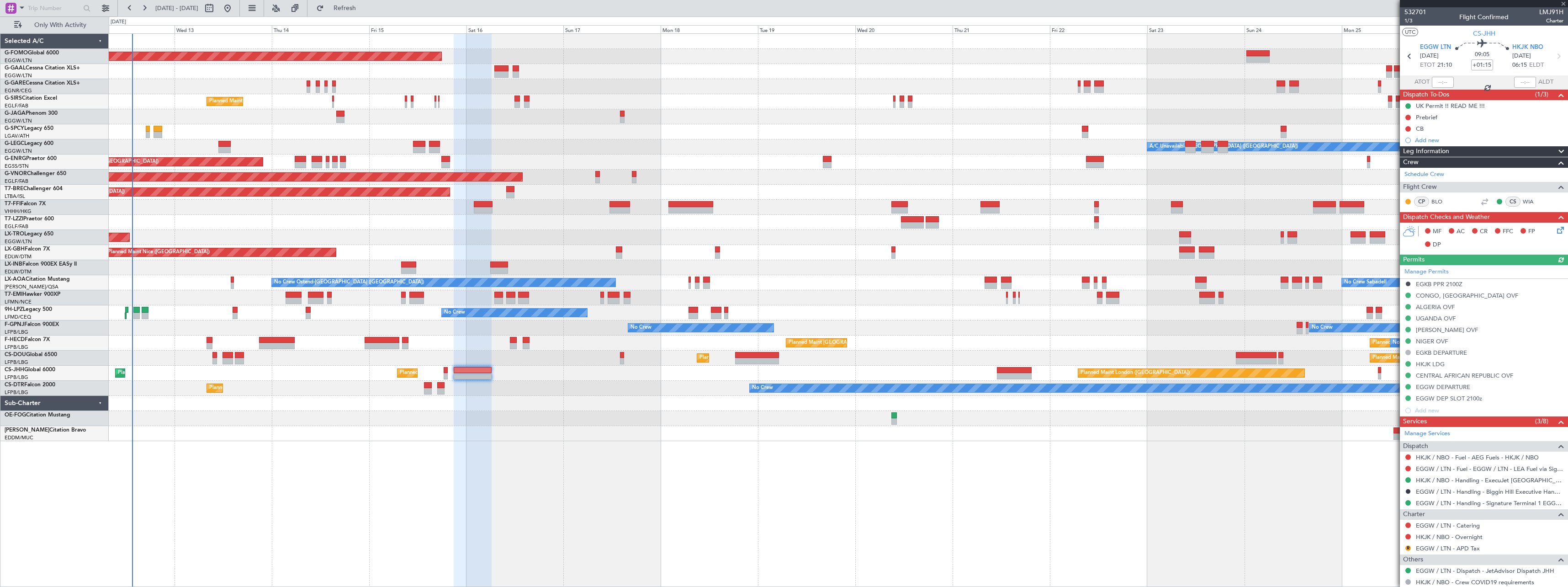
type input "+00:35"
type input "7"
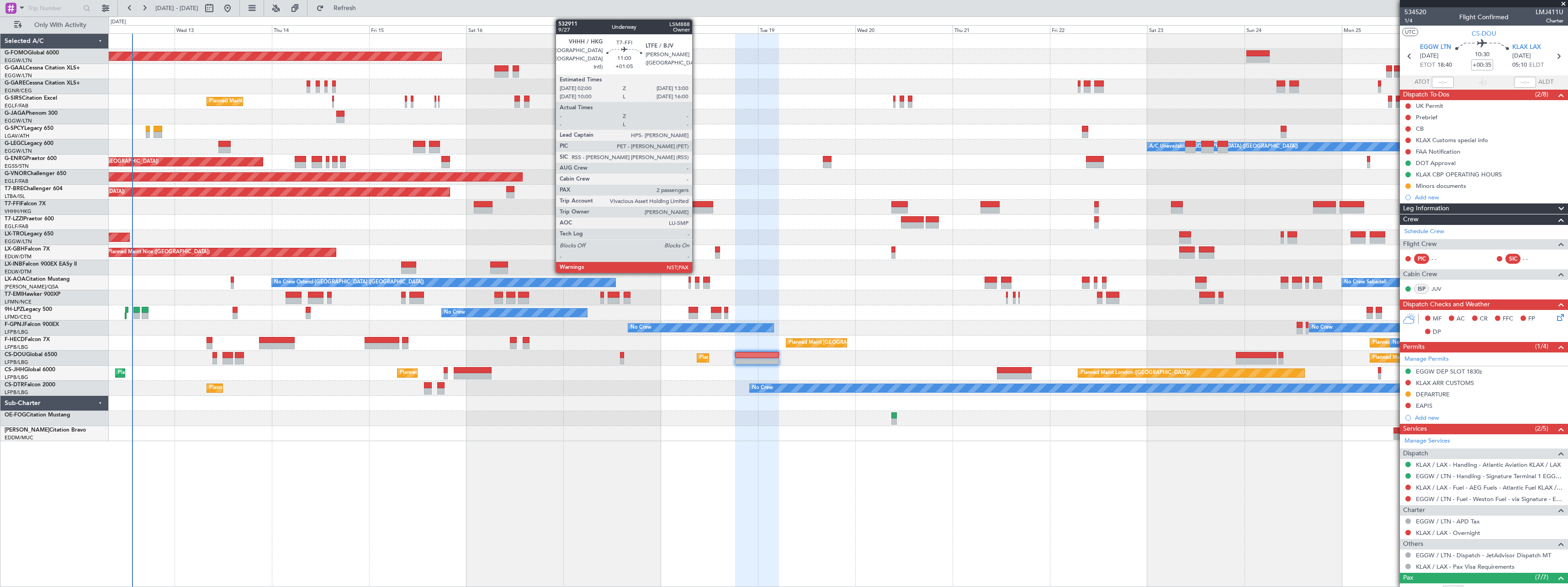
click at [696, 203] on div at bounding box center [691, 204] width 45 height 6
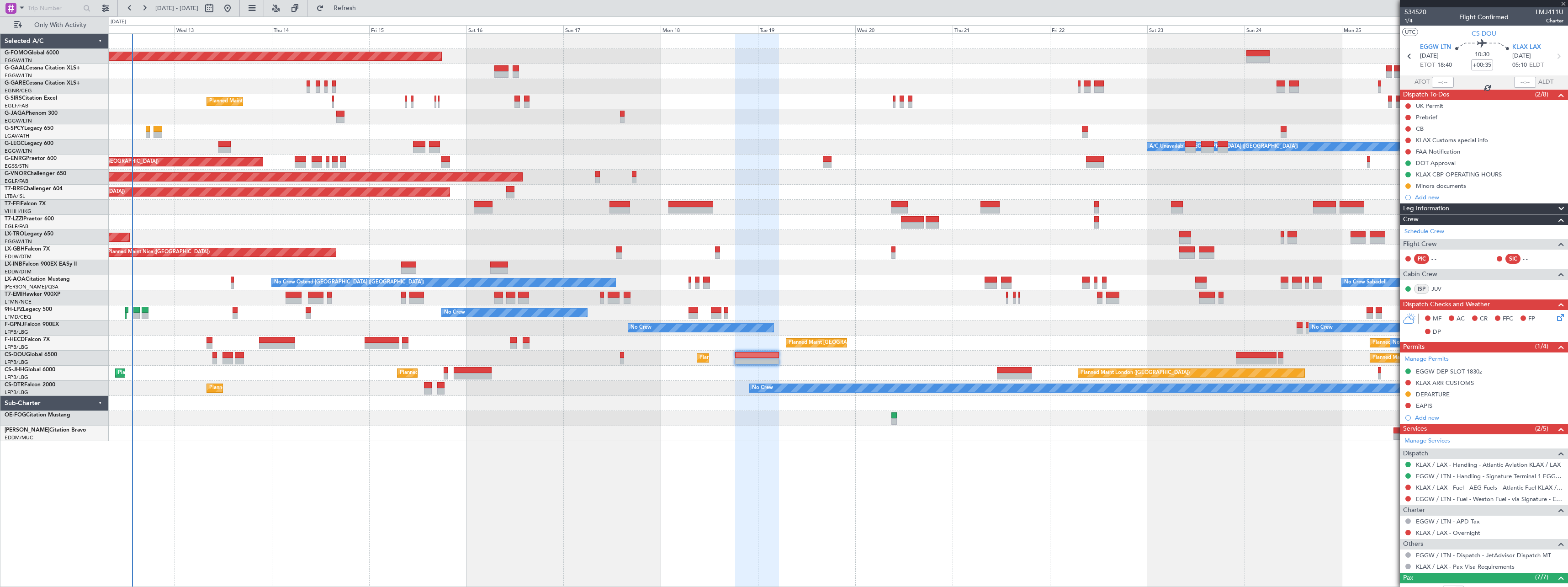
type input "+01:05"
type input "2"
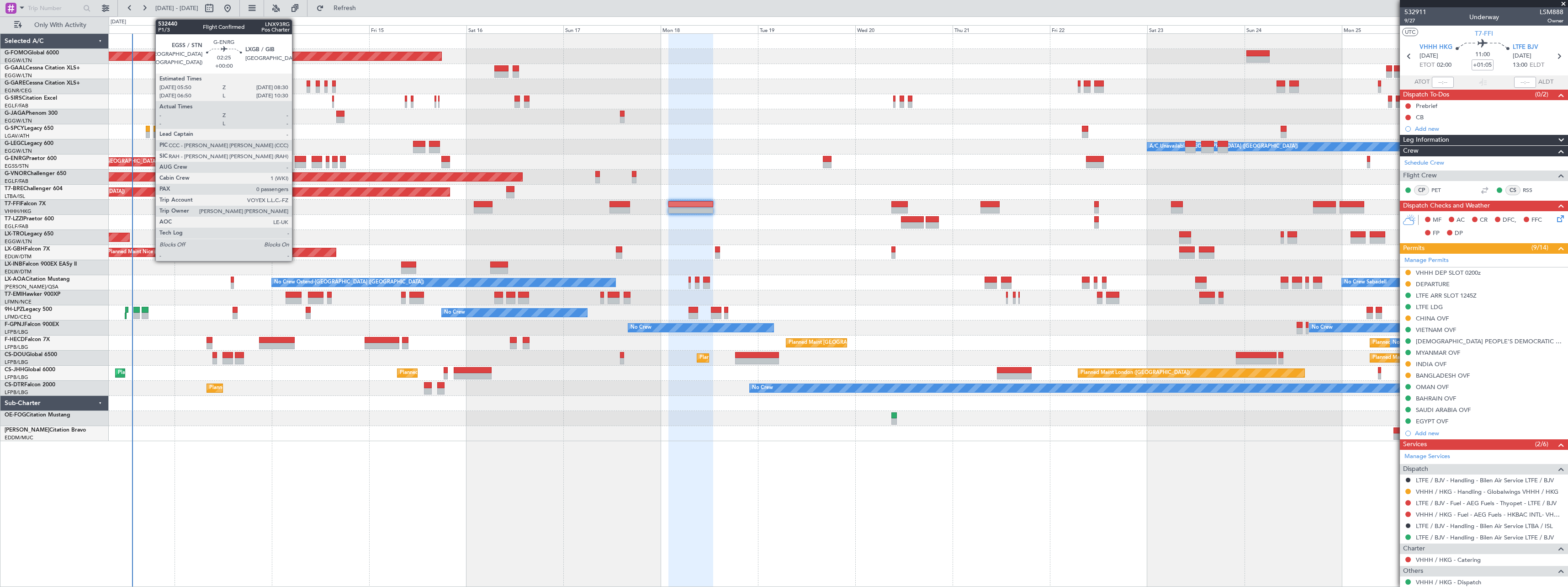
click at [296, 158] on div at bounding box center [300, 158] width 11 height 6
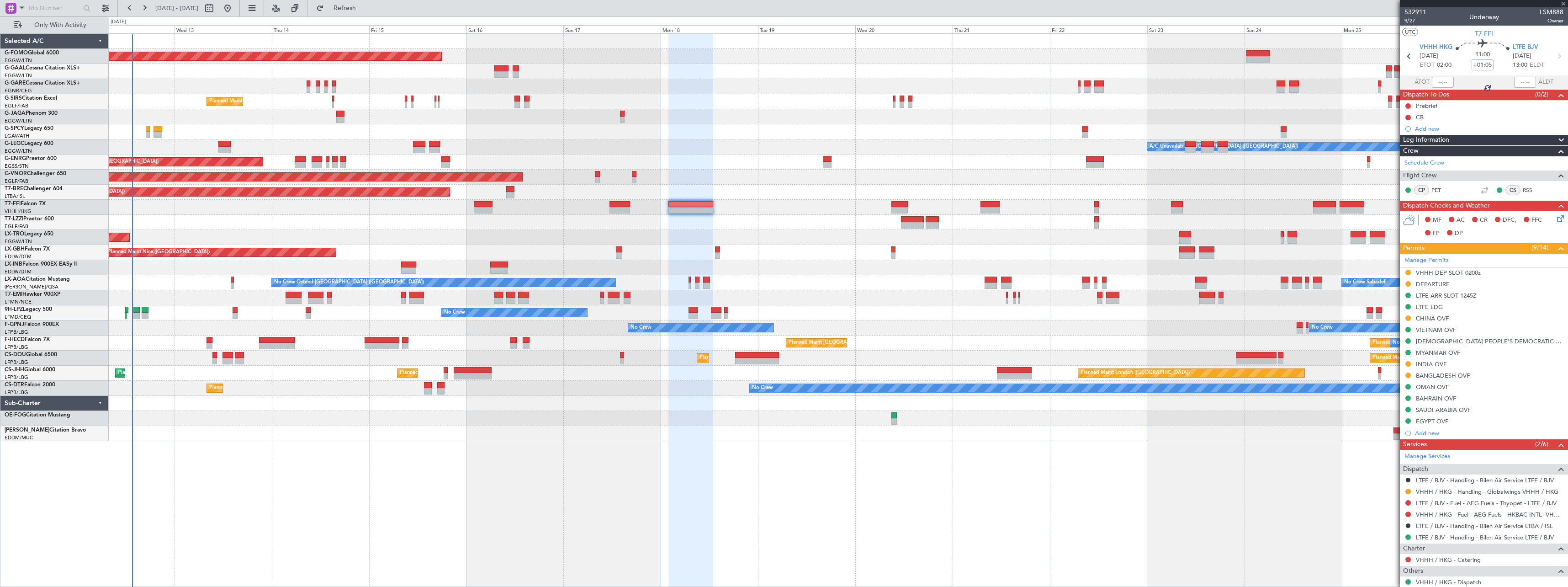
type input "0"
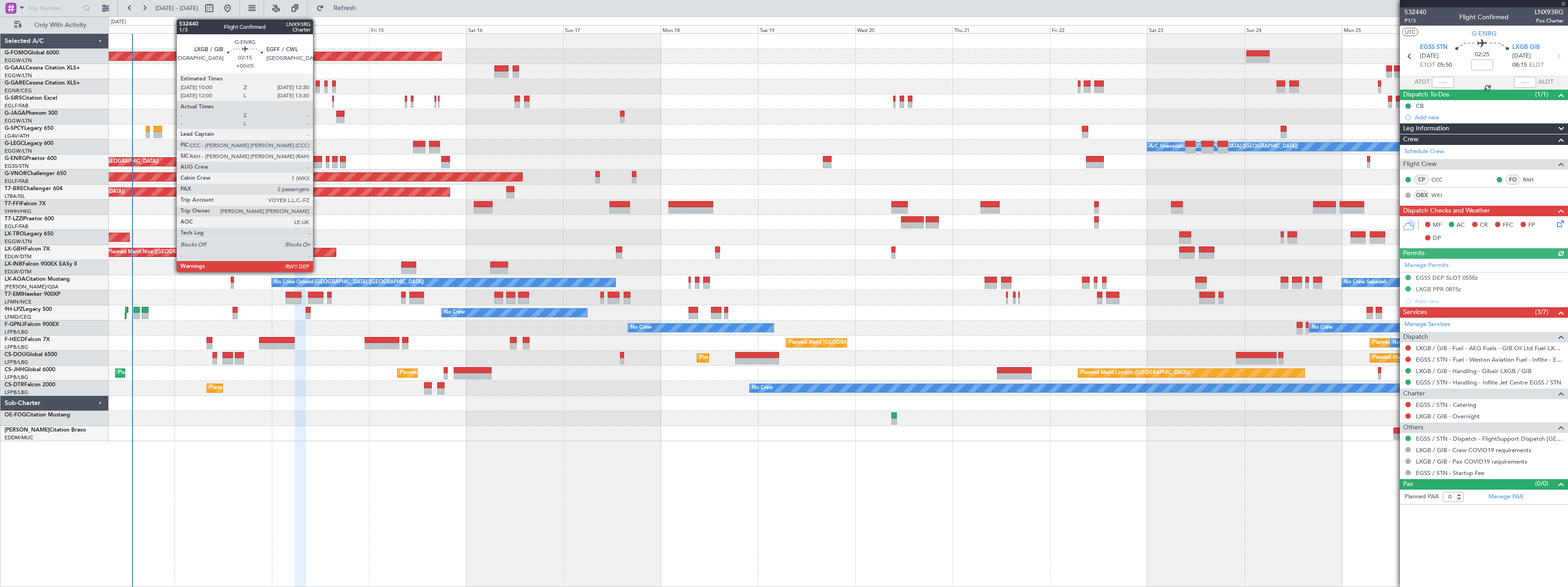
click at [317, 161] on div at bounding box center [317, 158] width 10 height 6
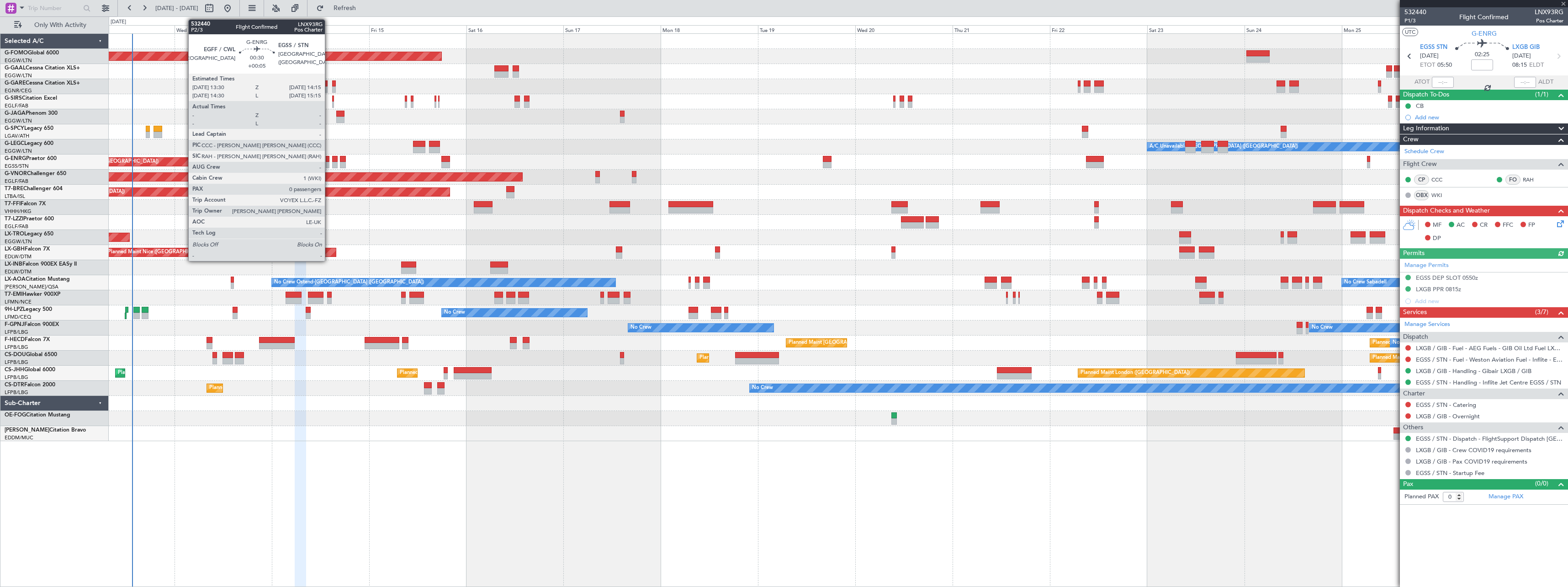
type input "+00:05"
type input "2"
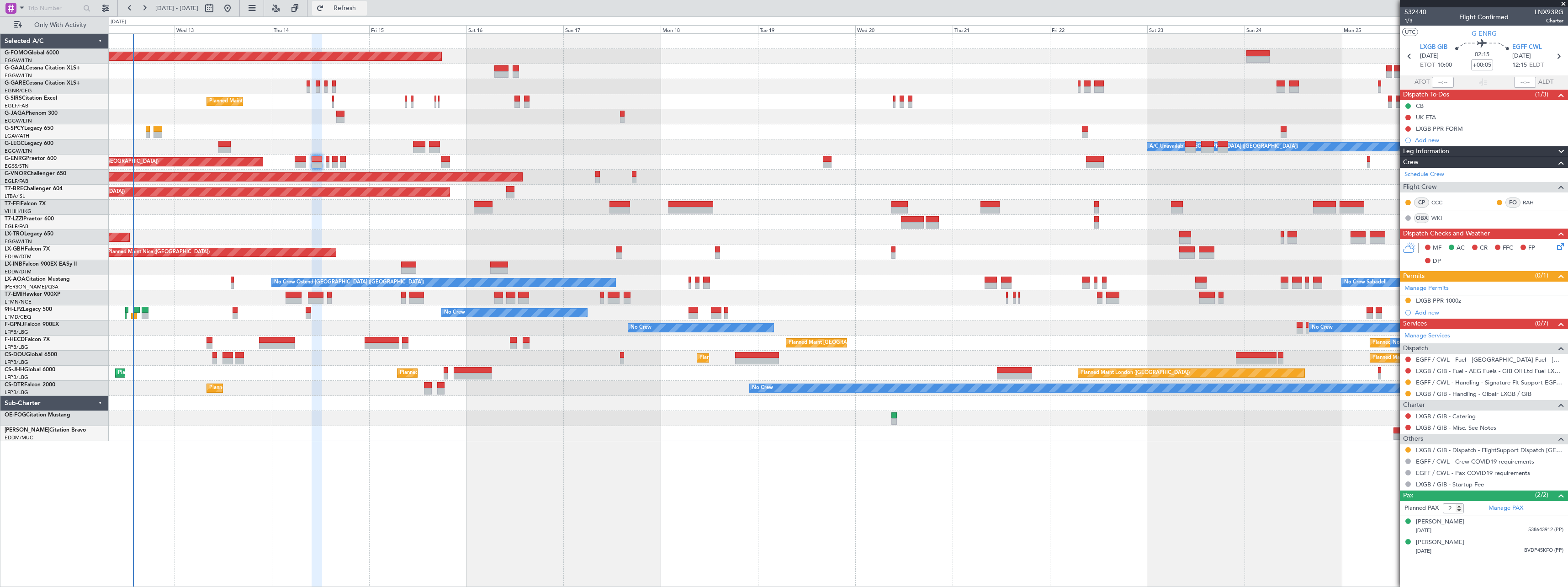
click at [364, 10] on span "Refresh" at bounding box center [345, 8] width 38 height 6
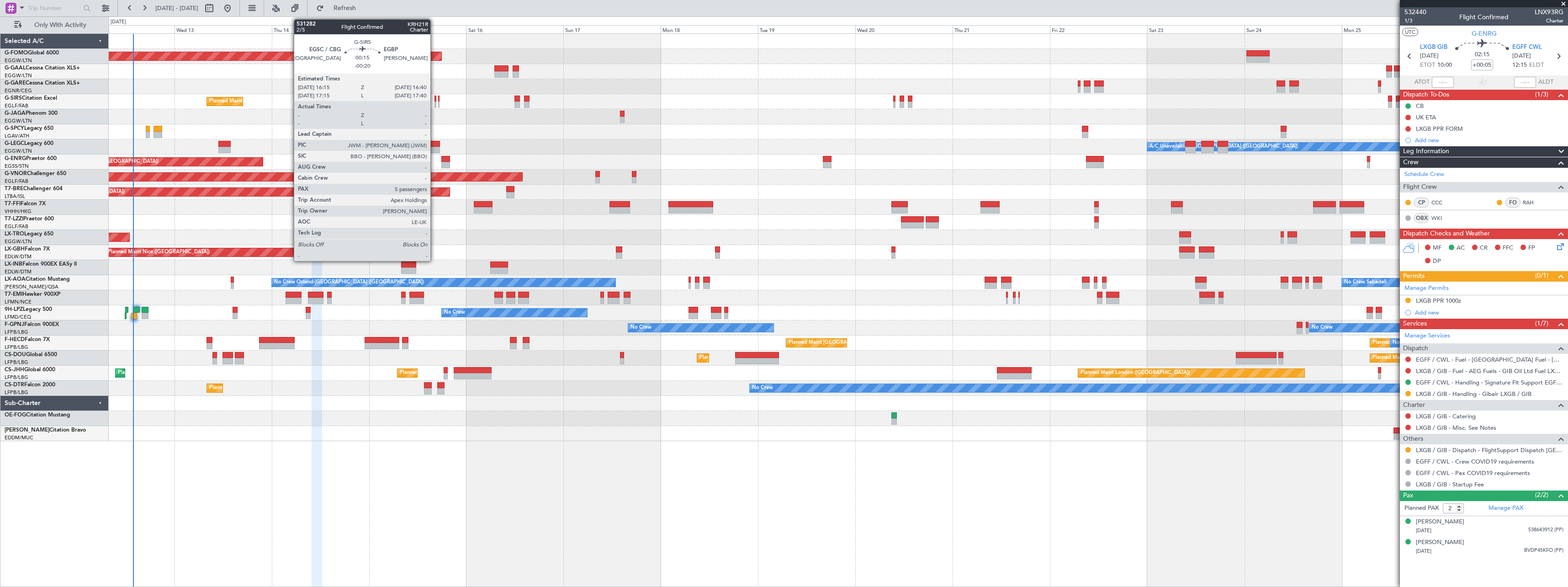
click at [435, 102] on div at bounding box center [435, 104] width 2 height 6
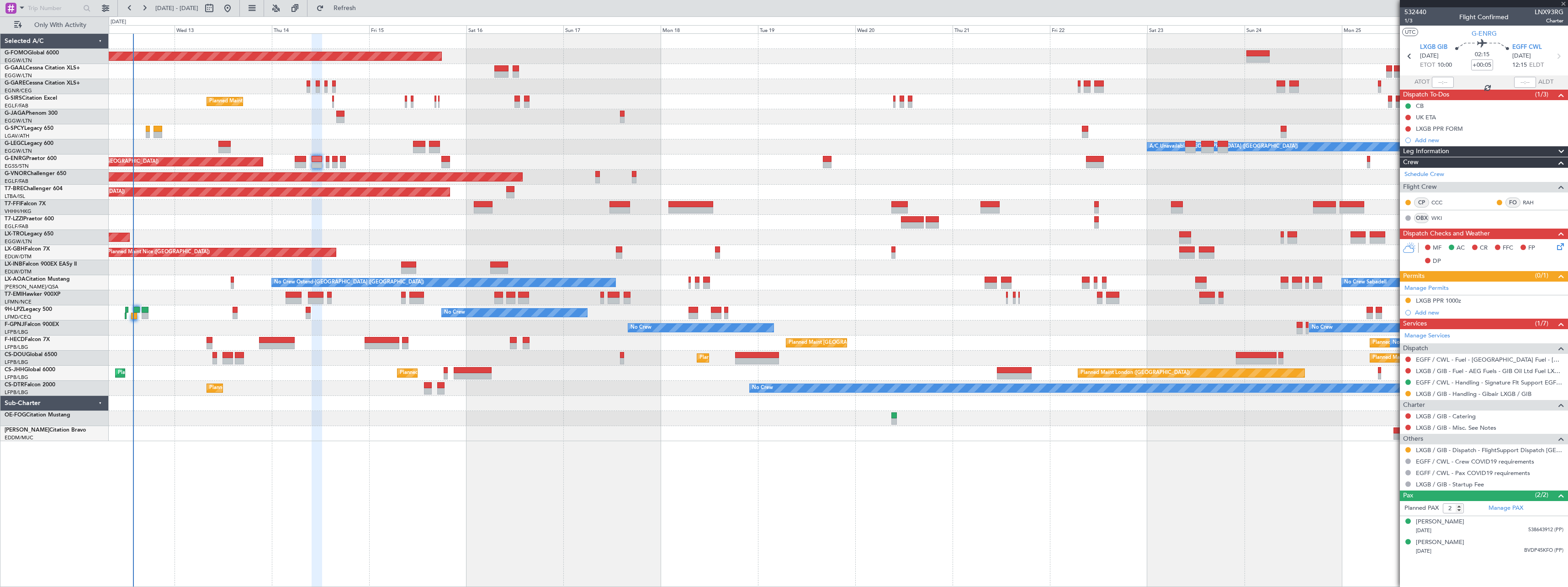
type input "-00:20"
type input "5"
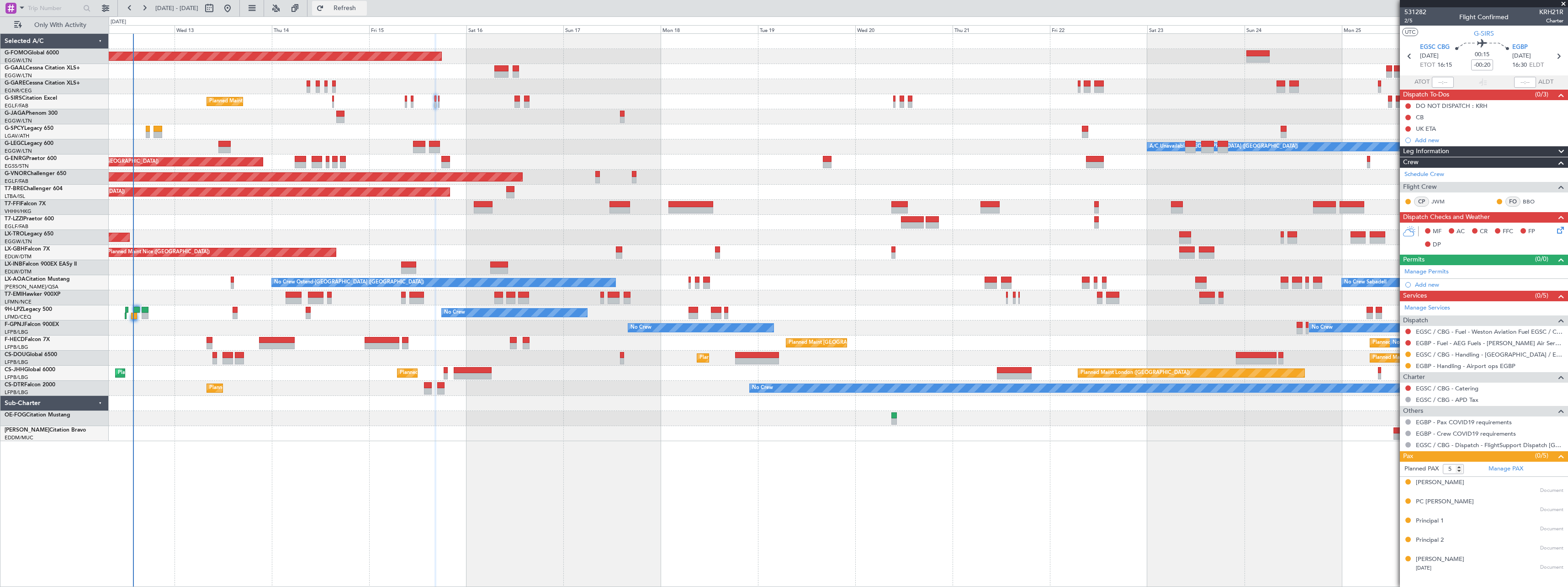
click at [364, 7] on span "Refresh" at bounding box center [345, 8] width 38 height 6
click at [364, 9] on span "Refresh" at bounding box center [345, 8] width 38 height 6
click at [359, 5] on button "Refresh" at bounding box center [339, 8] width 55 height 15
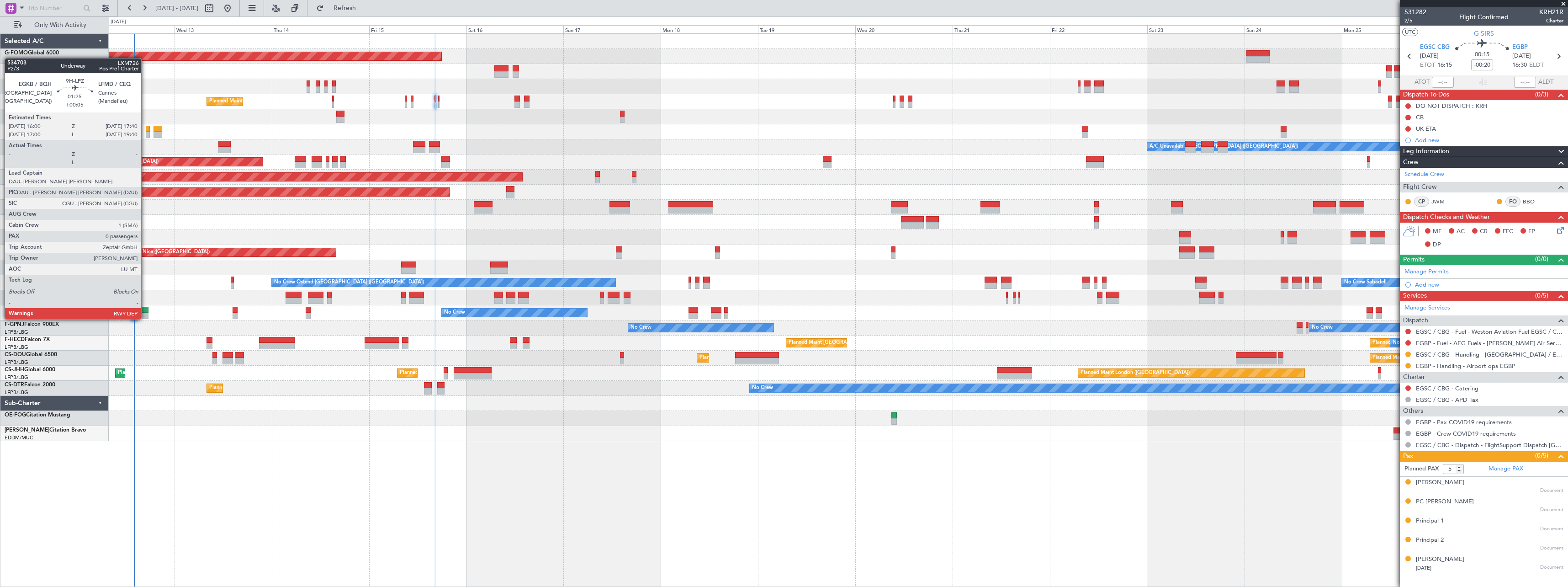
click at [145, 310] on div at bounding box center [145, 309] width 7 height 6
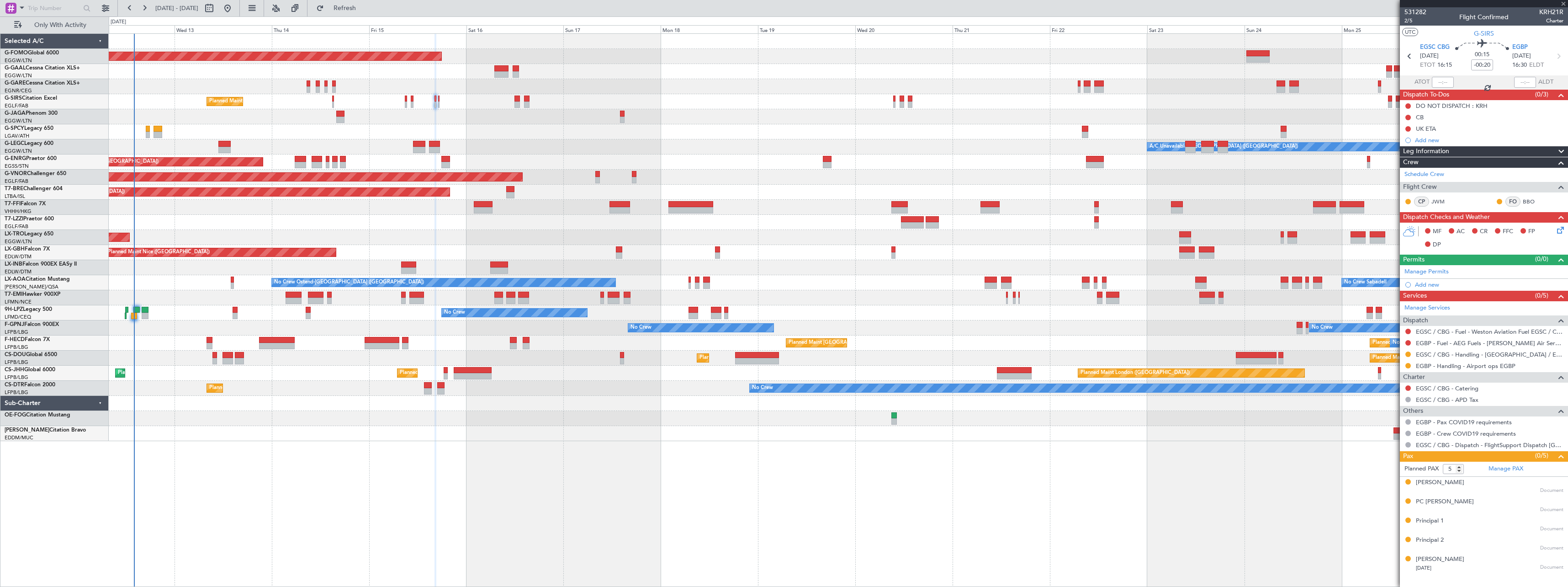
type input "+00:05"
type input "0"
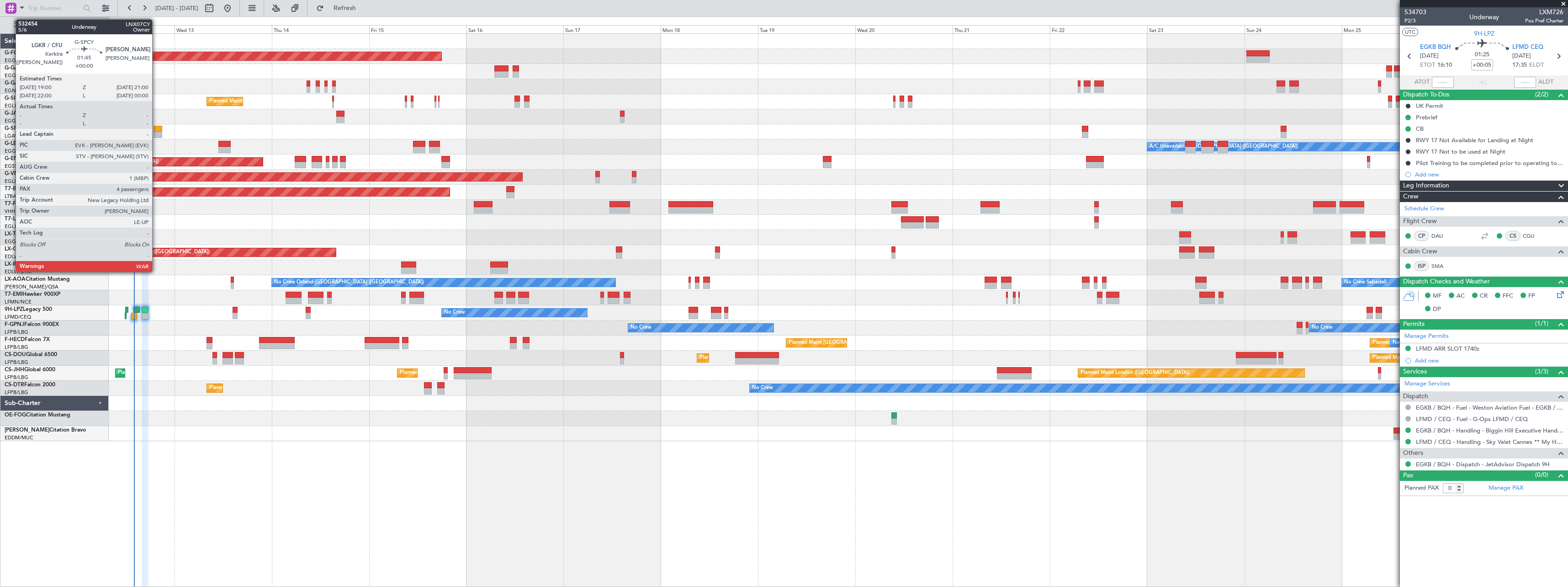
click at [156, 130] on div at bounding box center [158, 128] width 8 height 6
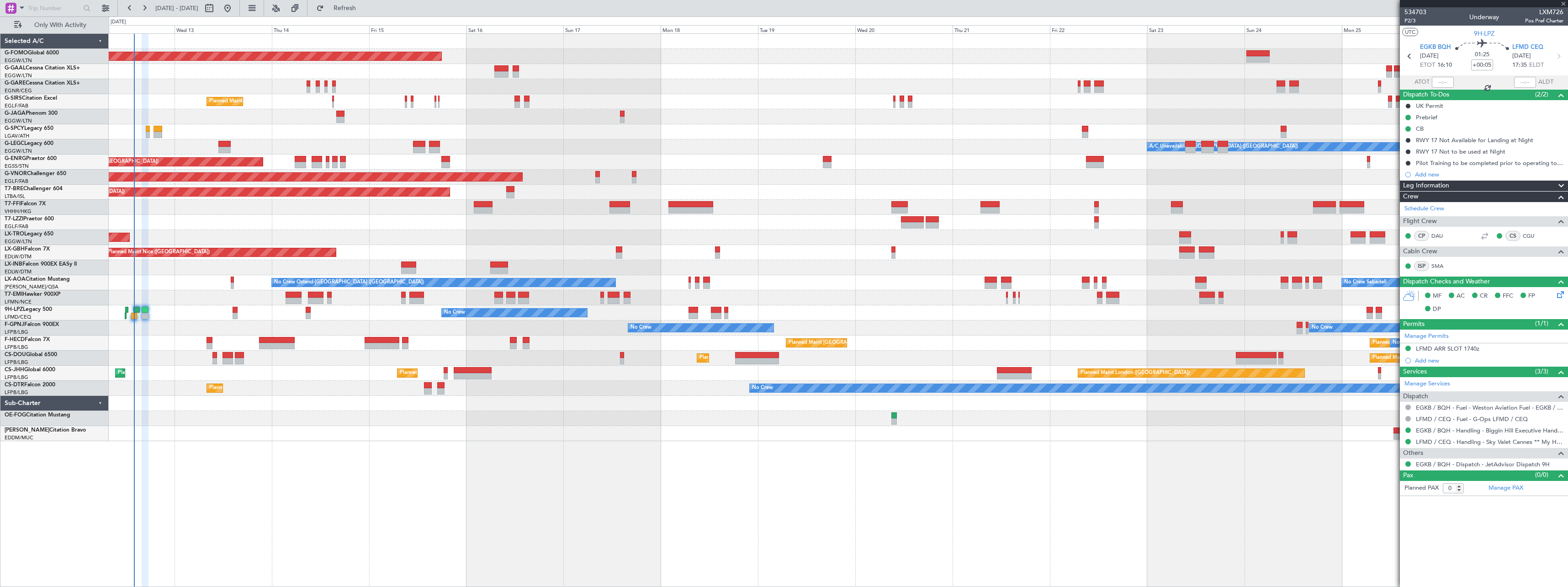
type input "4"
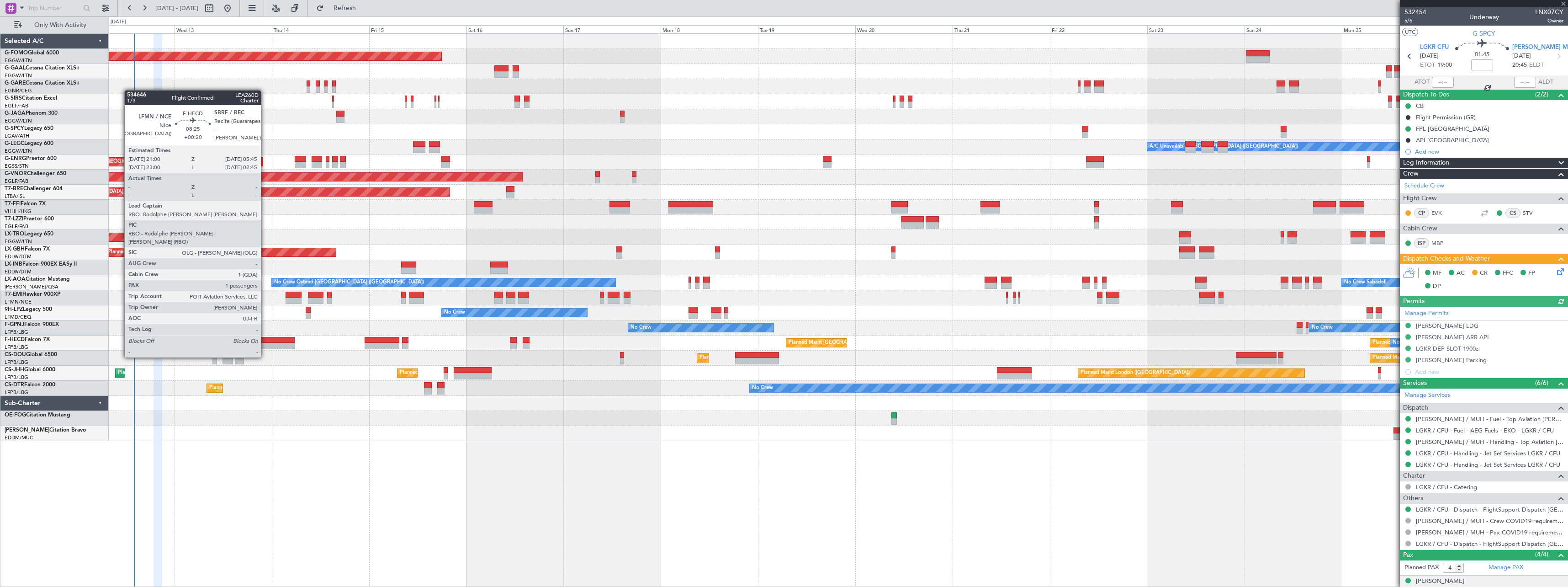
click at [265, 340] on div at bounding box center [276, 340] width 36 height 6
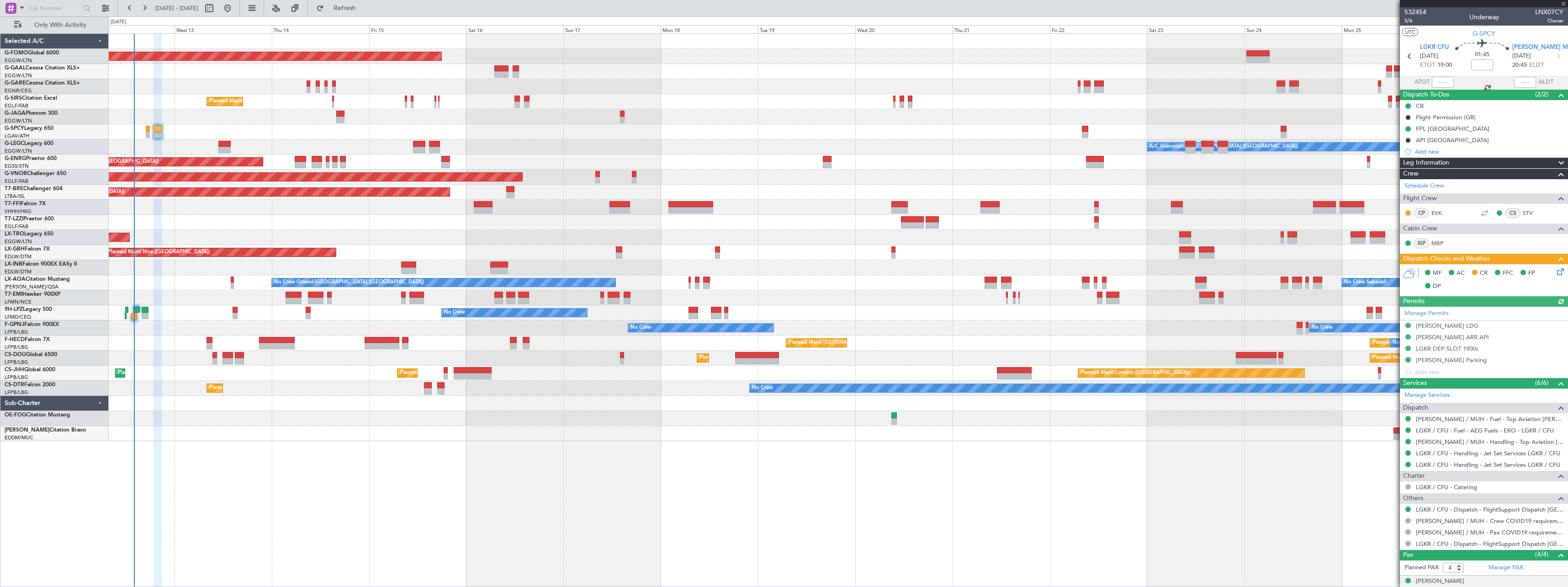
type input "+00:20"
type input "1"
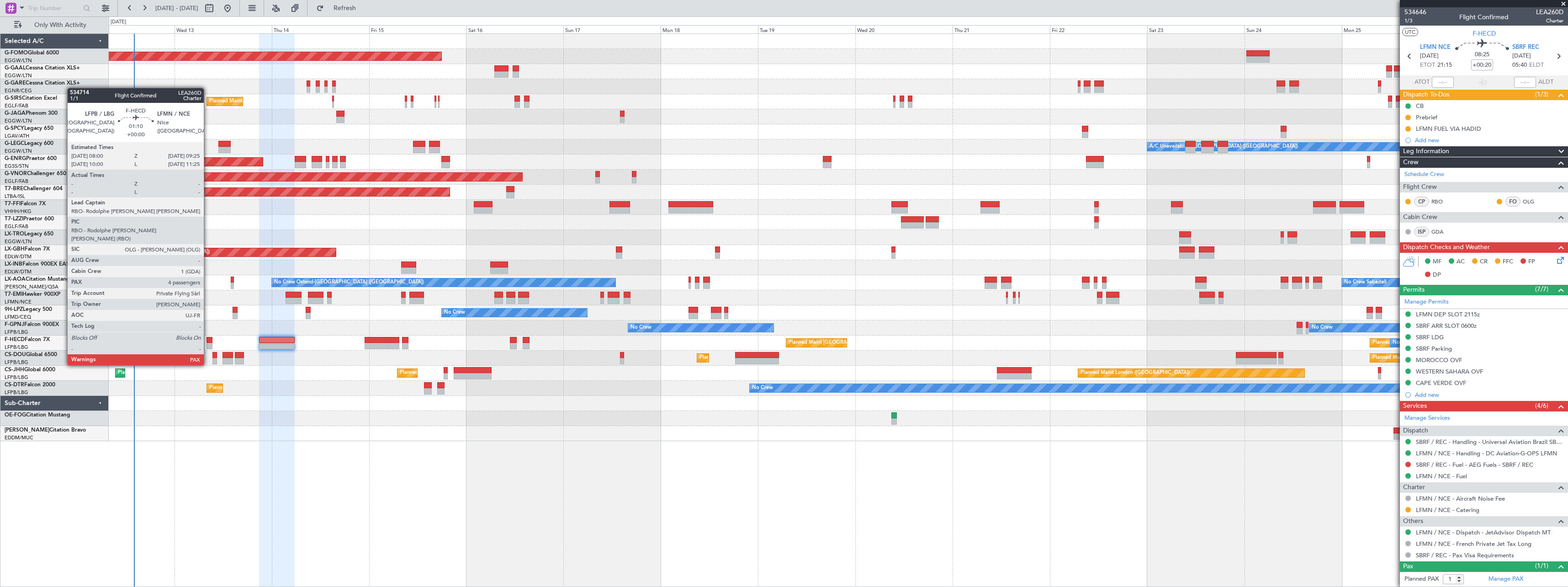
click at [208, 340] on div at bounding box center [209, 340] width 6 height 6
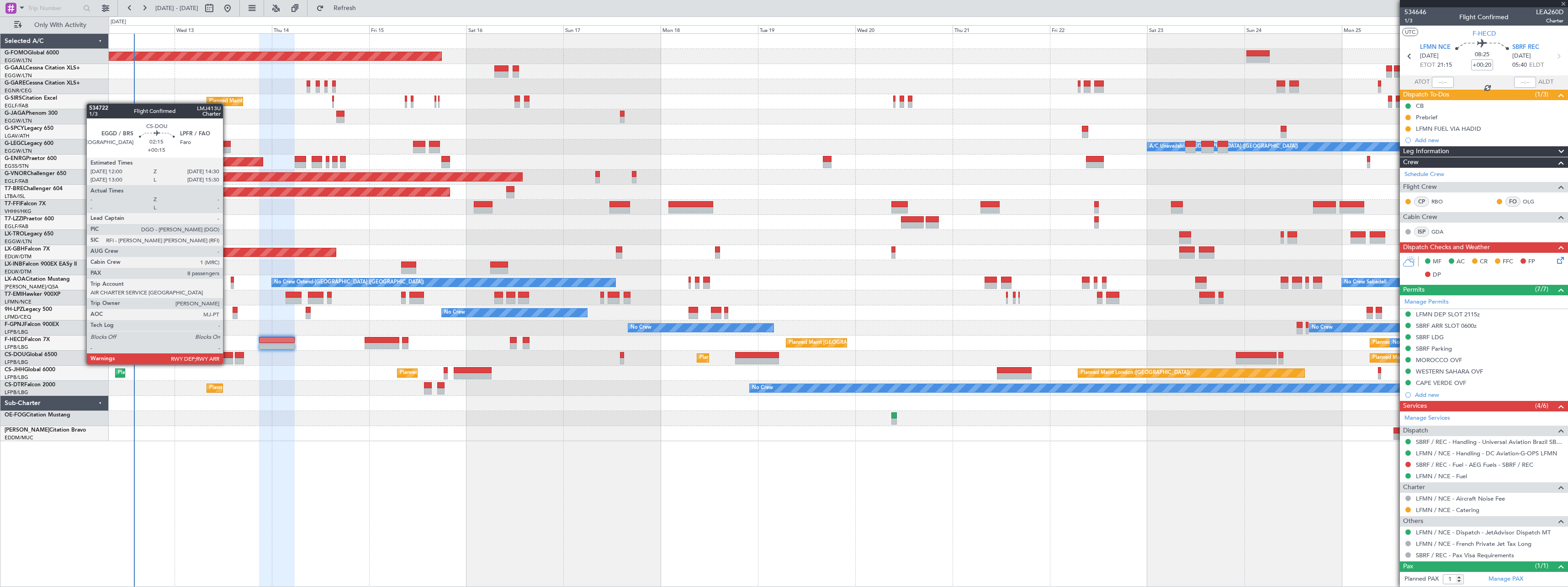
type input "4"
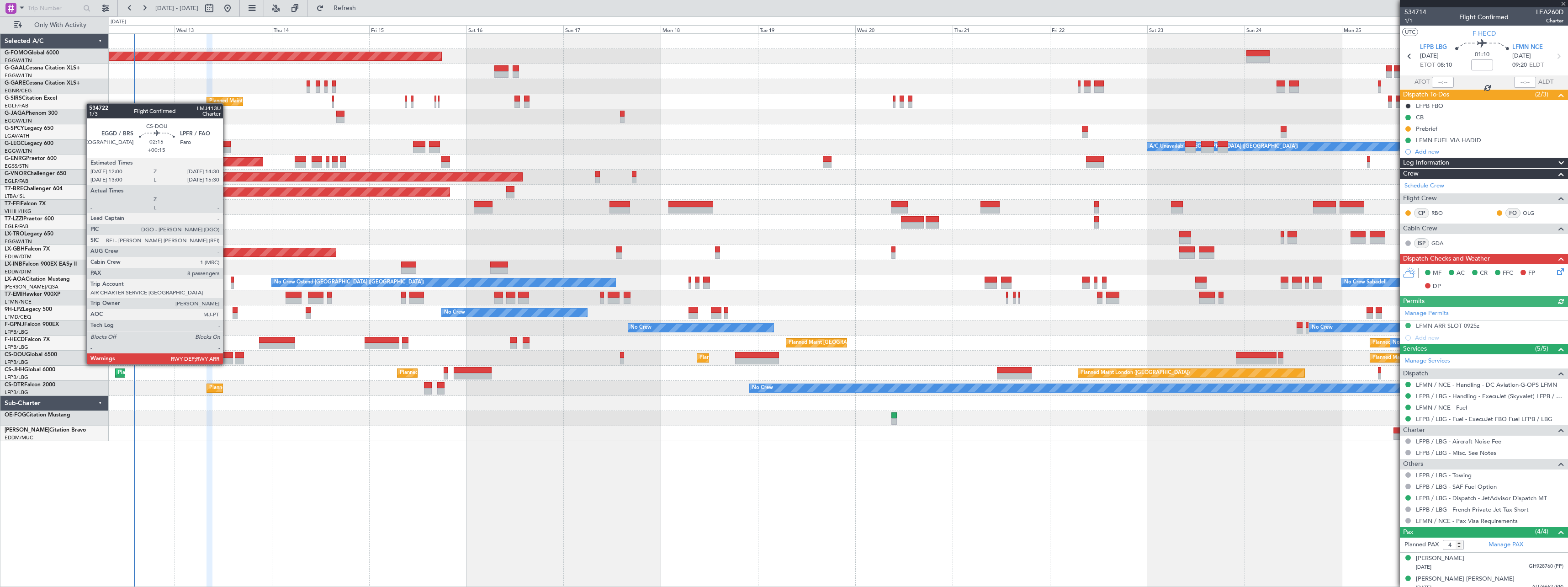
click at [227, 355] on div at bounding box center [227, 355] width 10 height 6
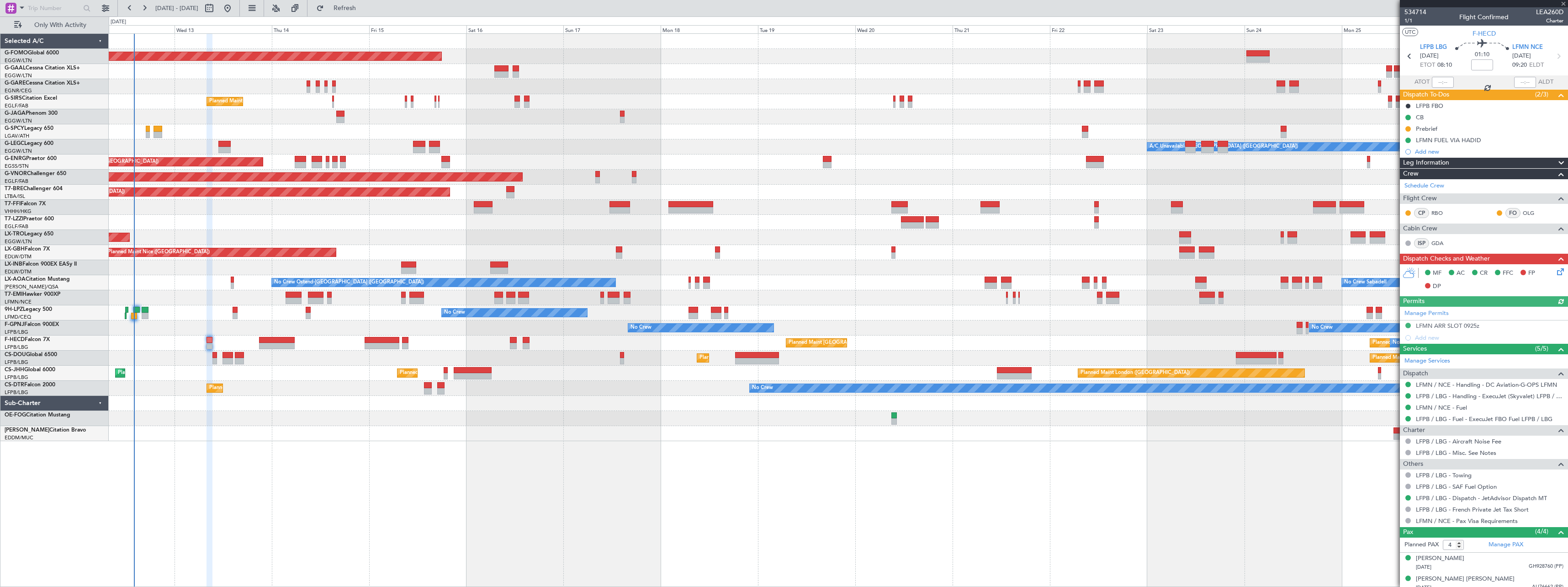
type input "+00:15"
type input "8"
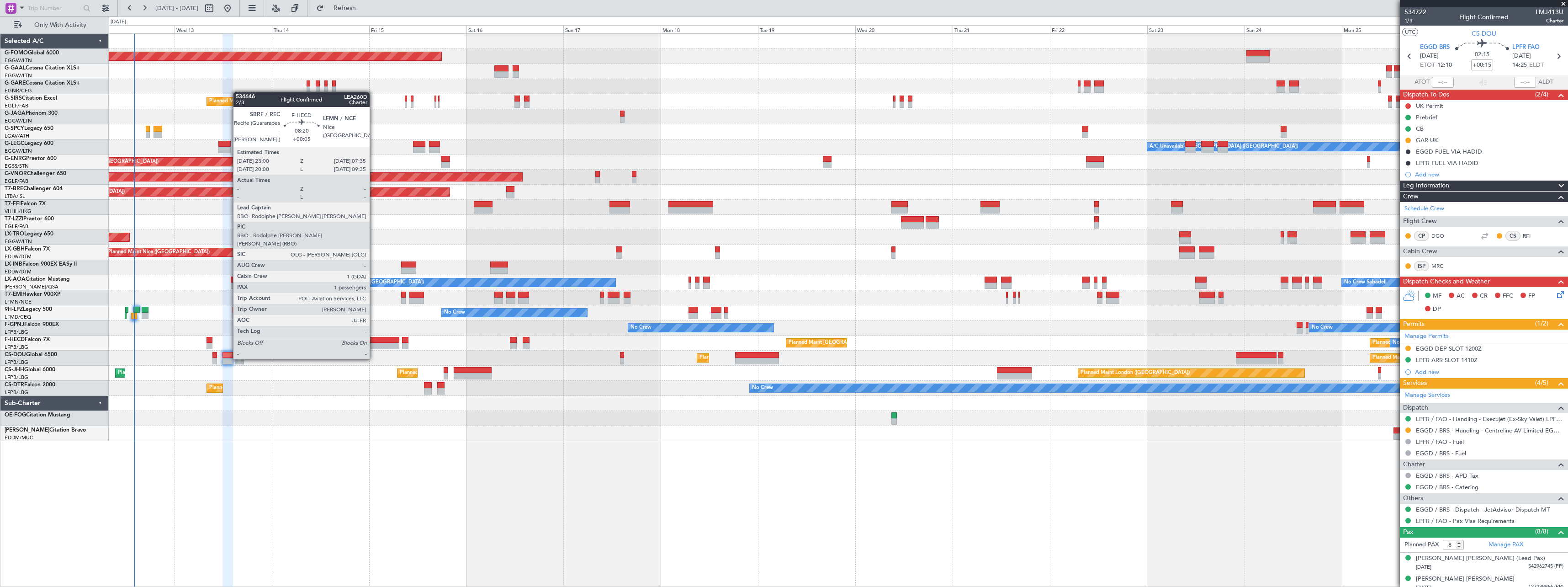
click at [374, 342] on div at bounding box center [382, 340] width 35 height 6
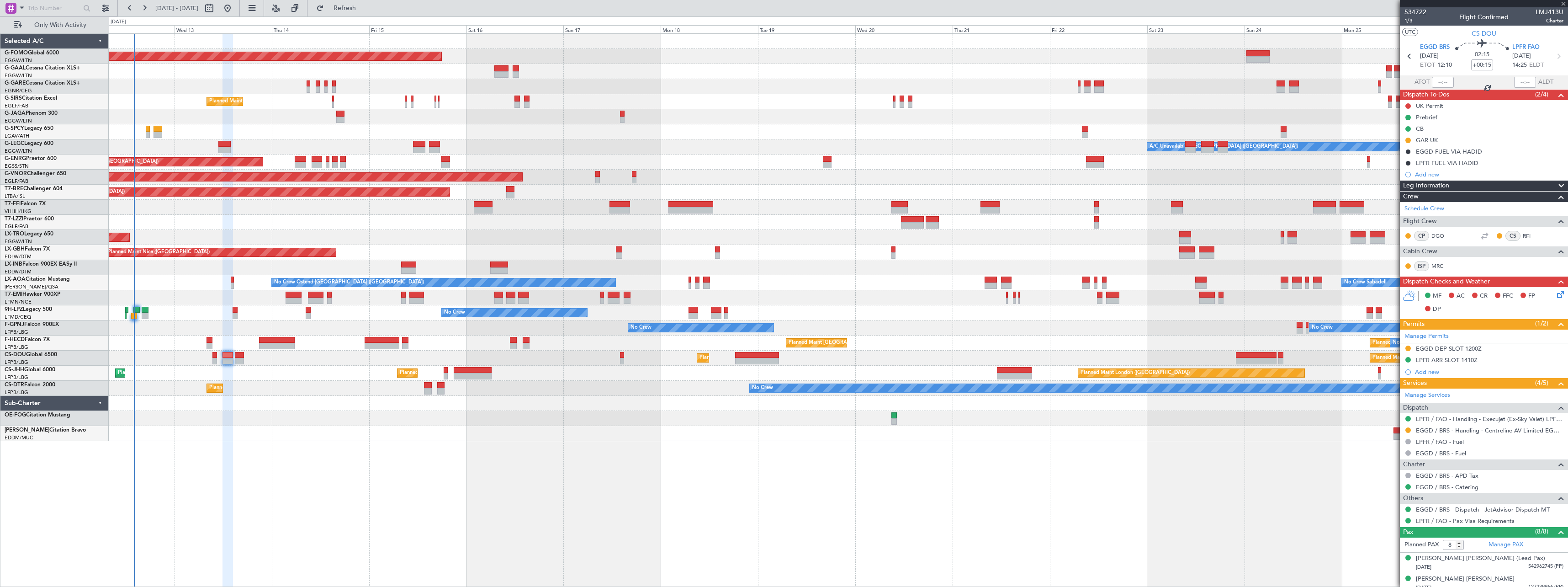
type input "+00:05"
type input "1"
